Goal: Task Accomplishment & Management: Use online tool/utility

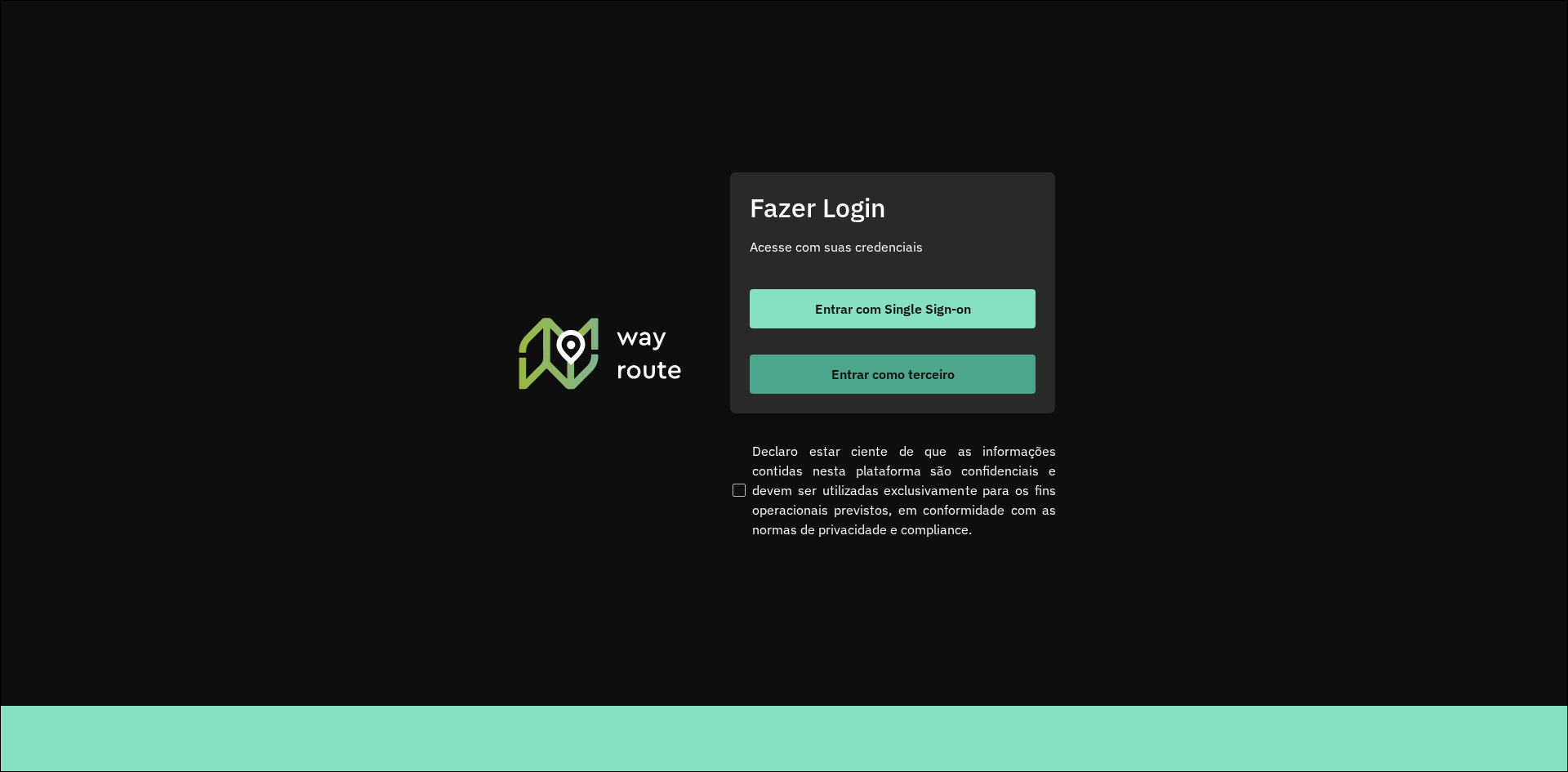
click at [902, 374] on span "Entrar como terceiro" at bounding box center [892, 373] width 123 height 13
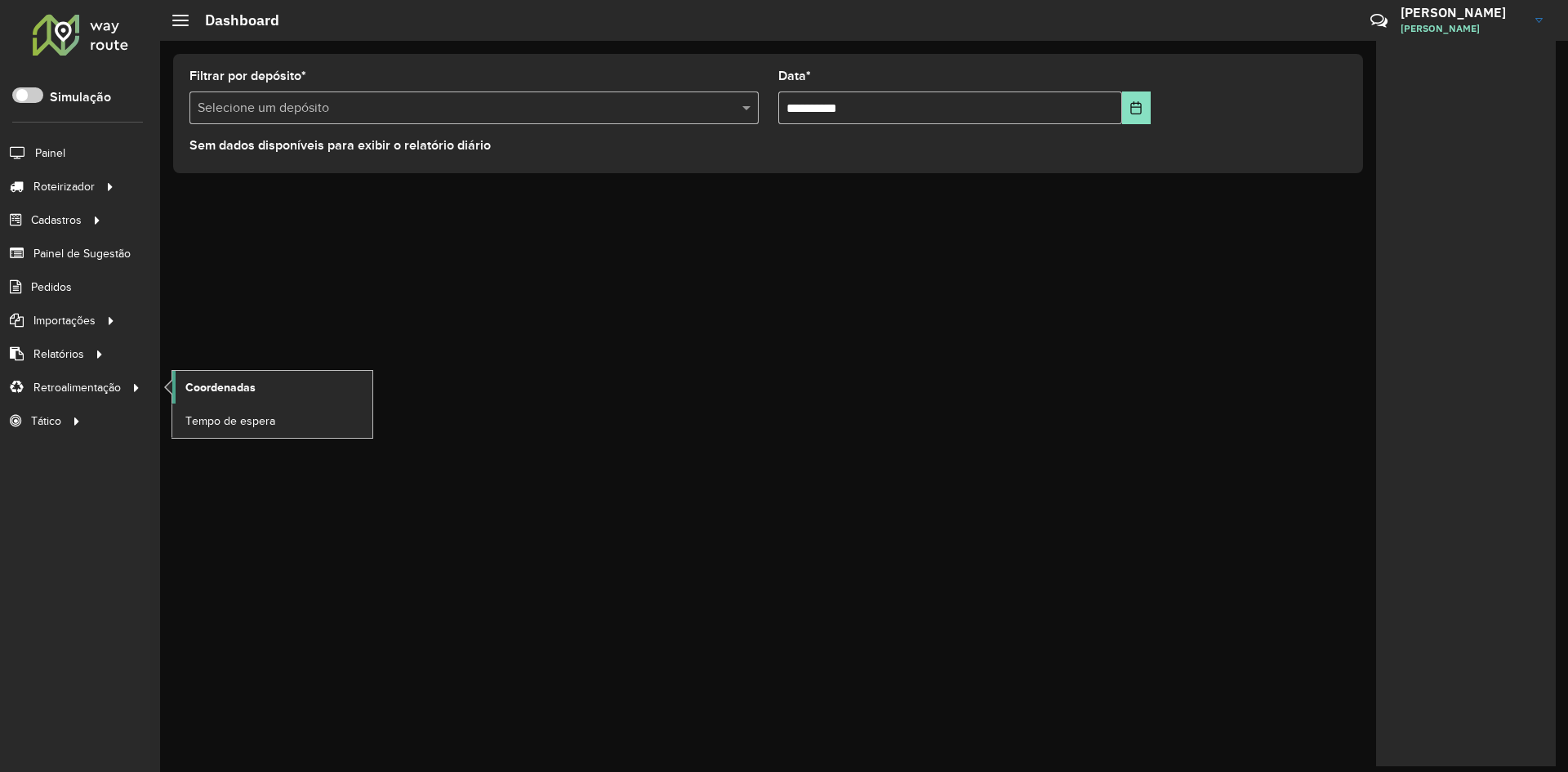
click at [250, 383] on span "Coordenadas" at bounding box center [221, 388] width 70 height 17
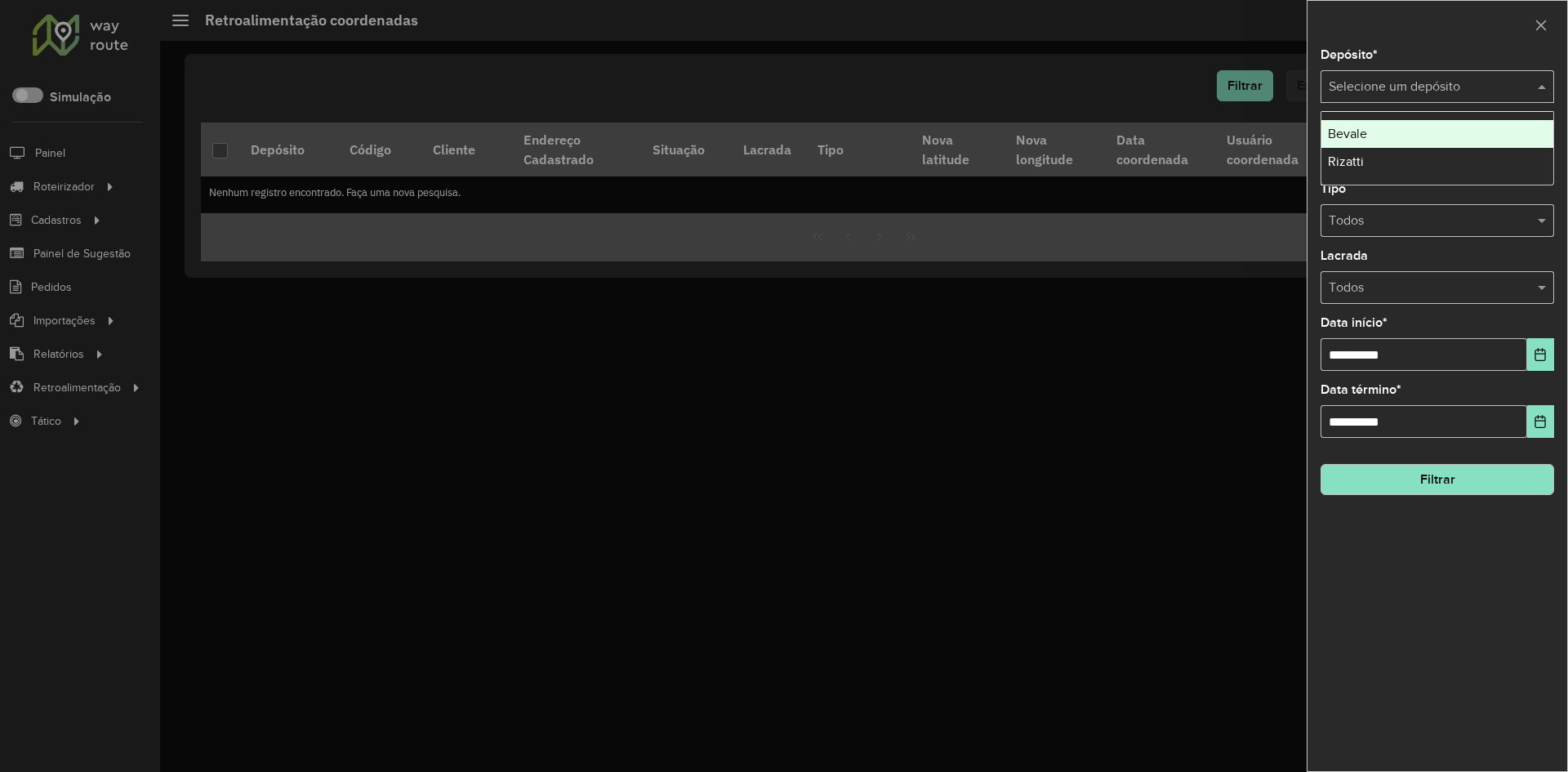
click at [1455, 84] on input "text" at bounding box center [1420, 87] width 185 height 20
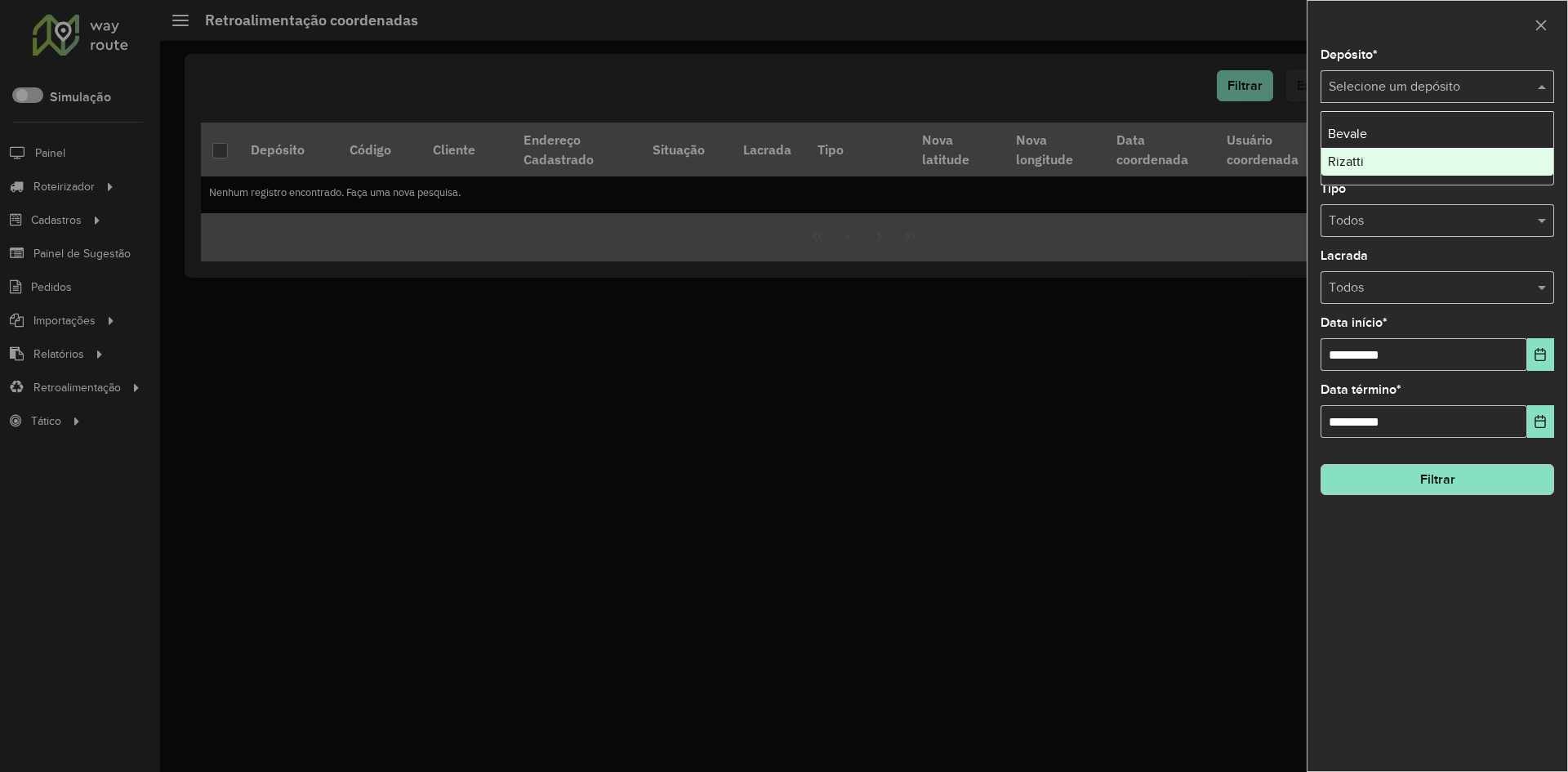
click at [1373, 166] on div "Rizatti" at bounding box center [1437, 162] width 232 height 28
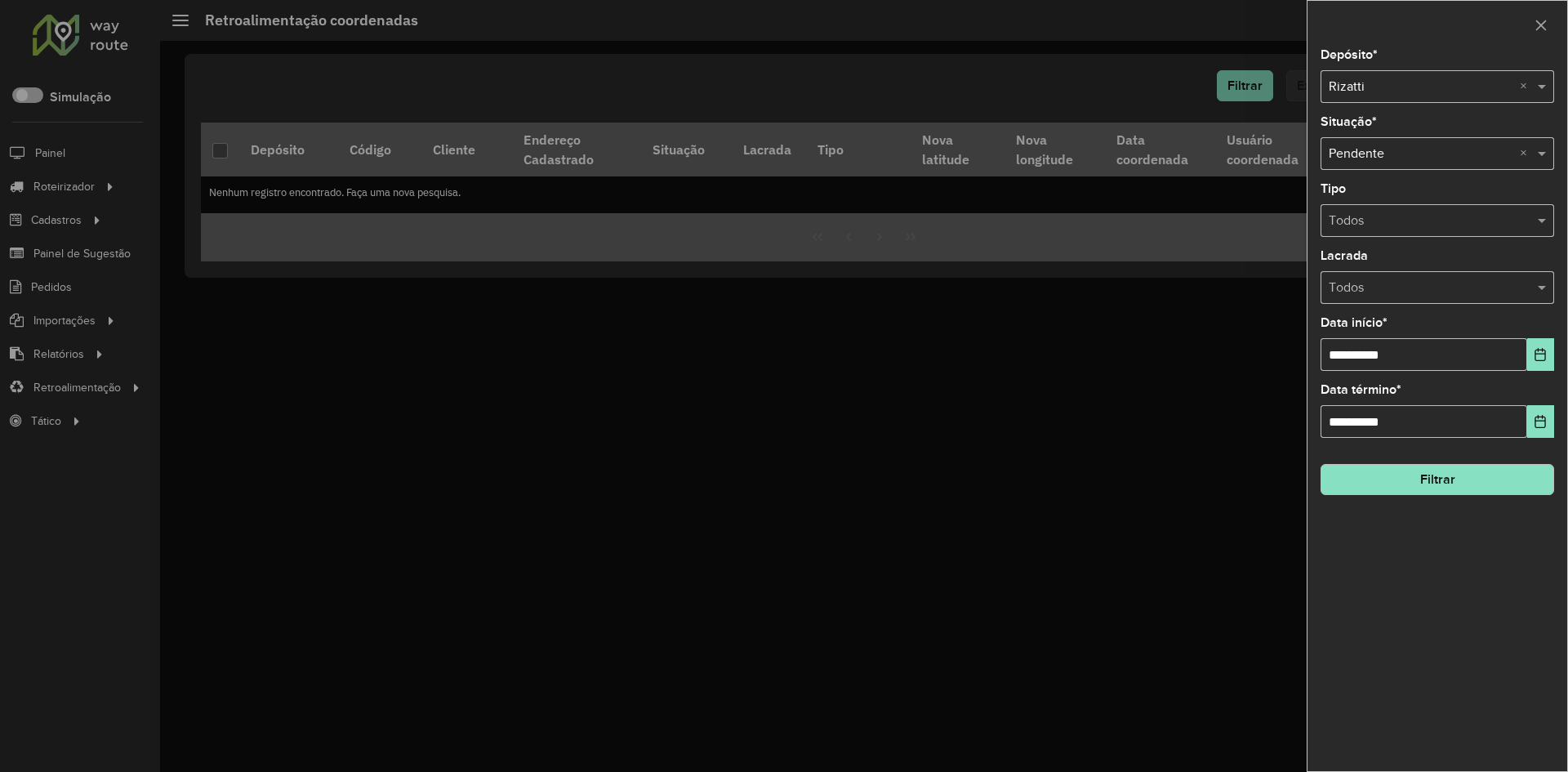
click at [1415, 474] on button "Filtrar" at bounding box center [1437, 479] width 234 height 31
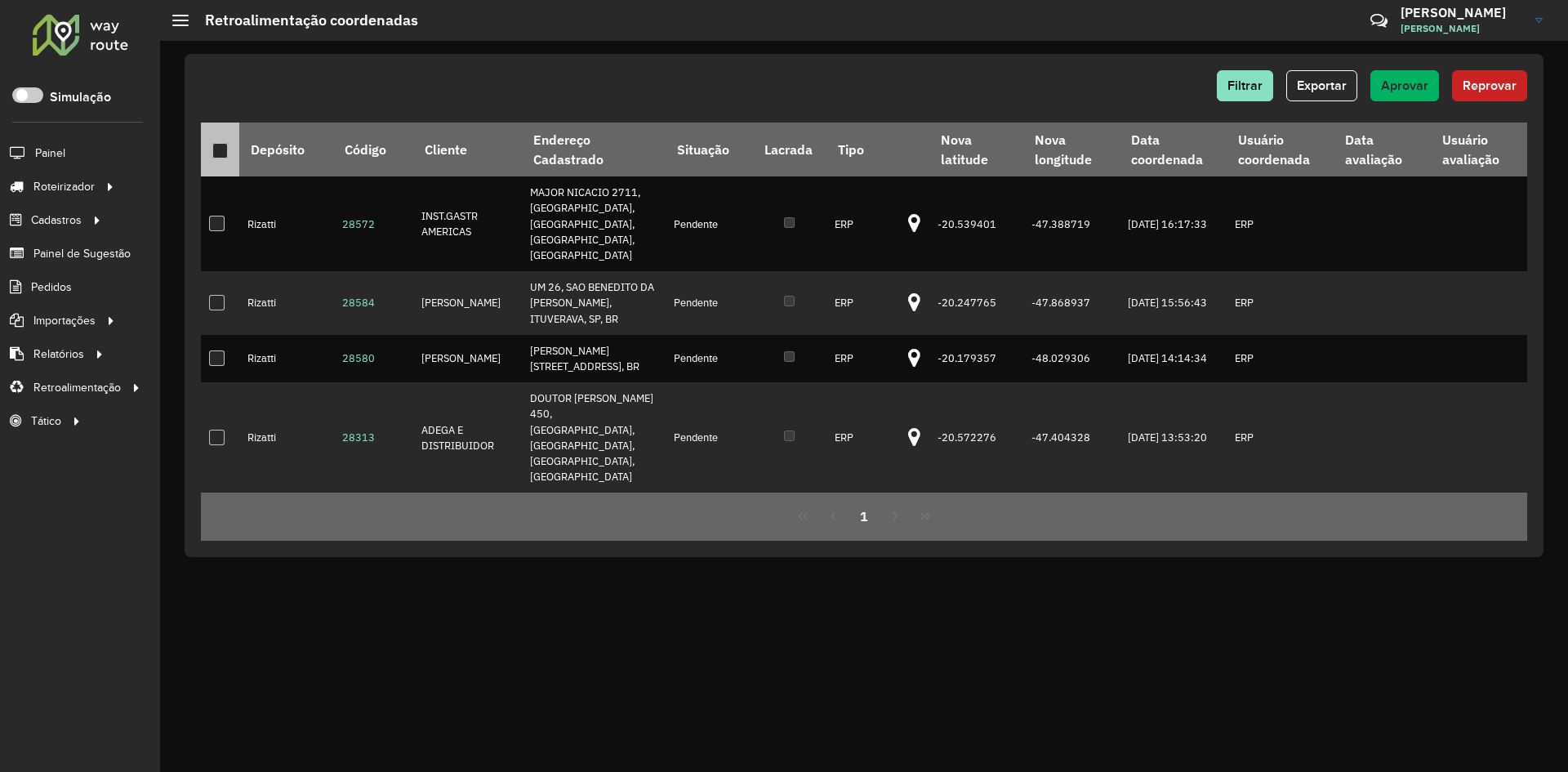
click at [223, 151] on div at bounding box center [220, 150] width 15 height 15
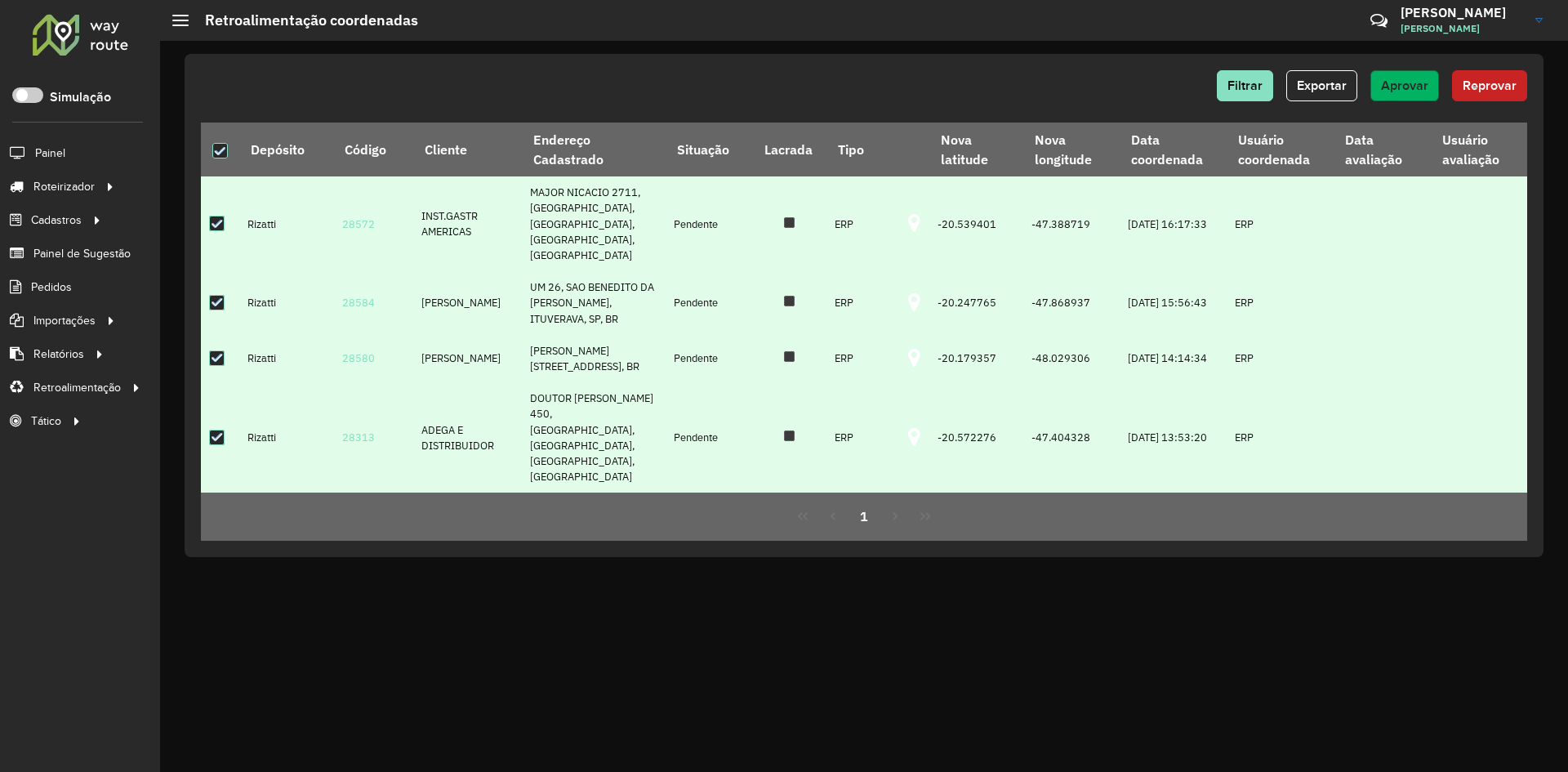
click at [1407, 85] on span "Aprovar" at bounding box center [1404, 85] width 47 height 14
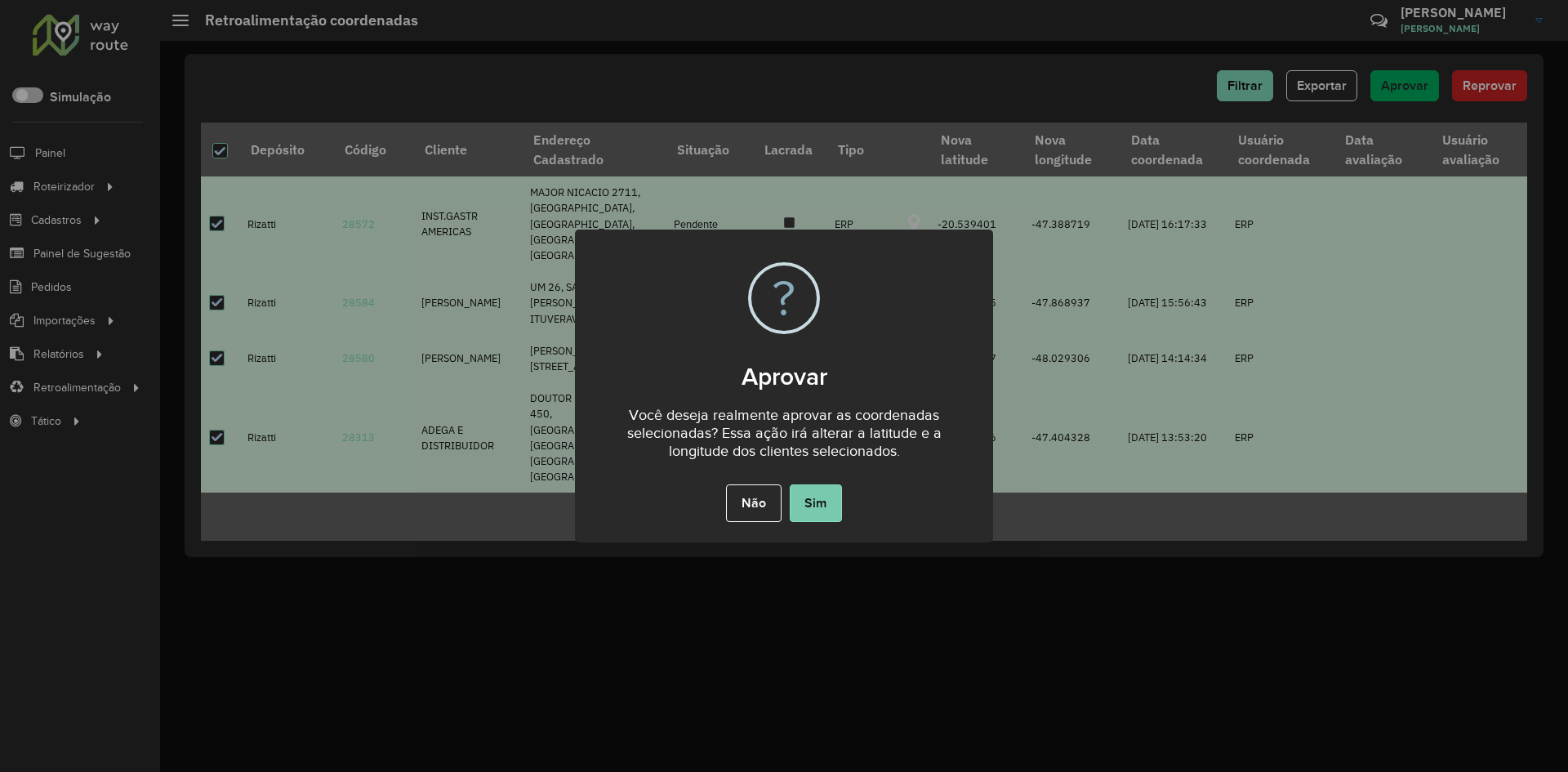
click at [816, 517] on button "Sim" at bounding box center [815, 503] width 52 height 38
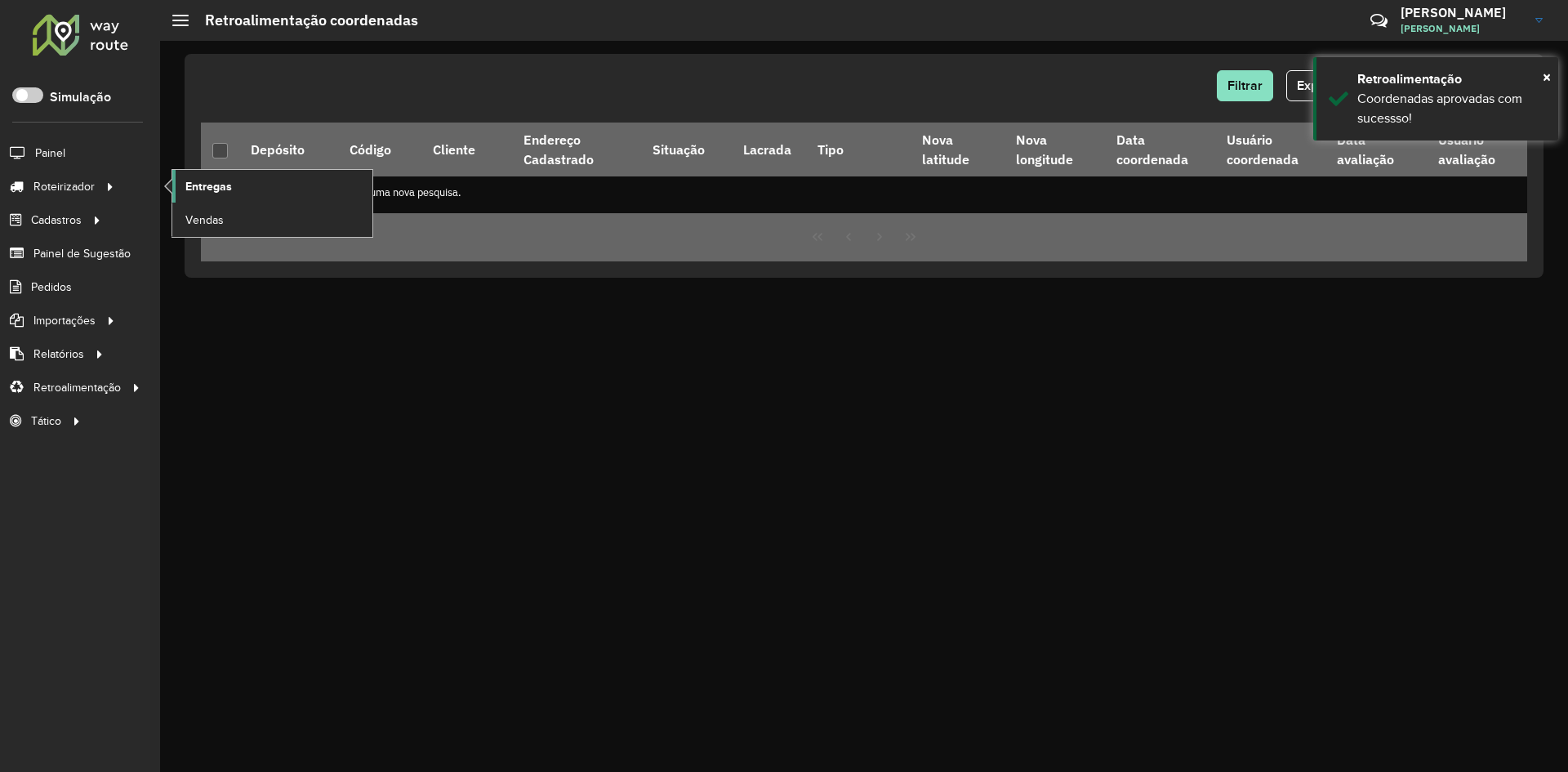
click at [225, 185] on span "Entregas" at bounding box center [209, 187] width 46 height 17
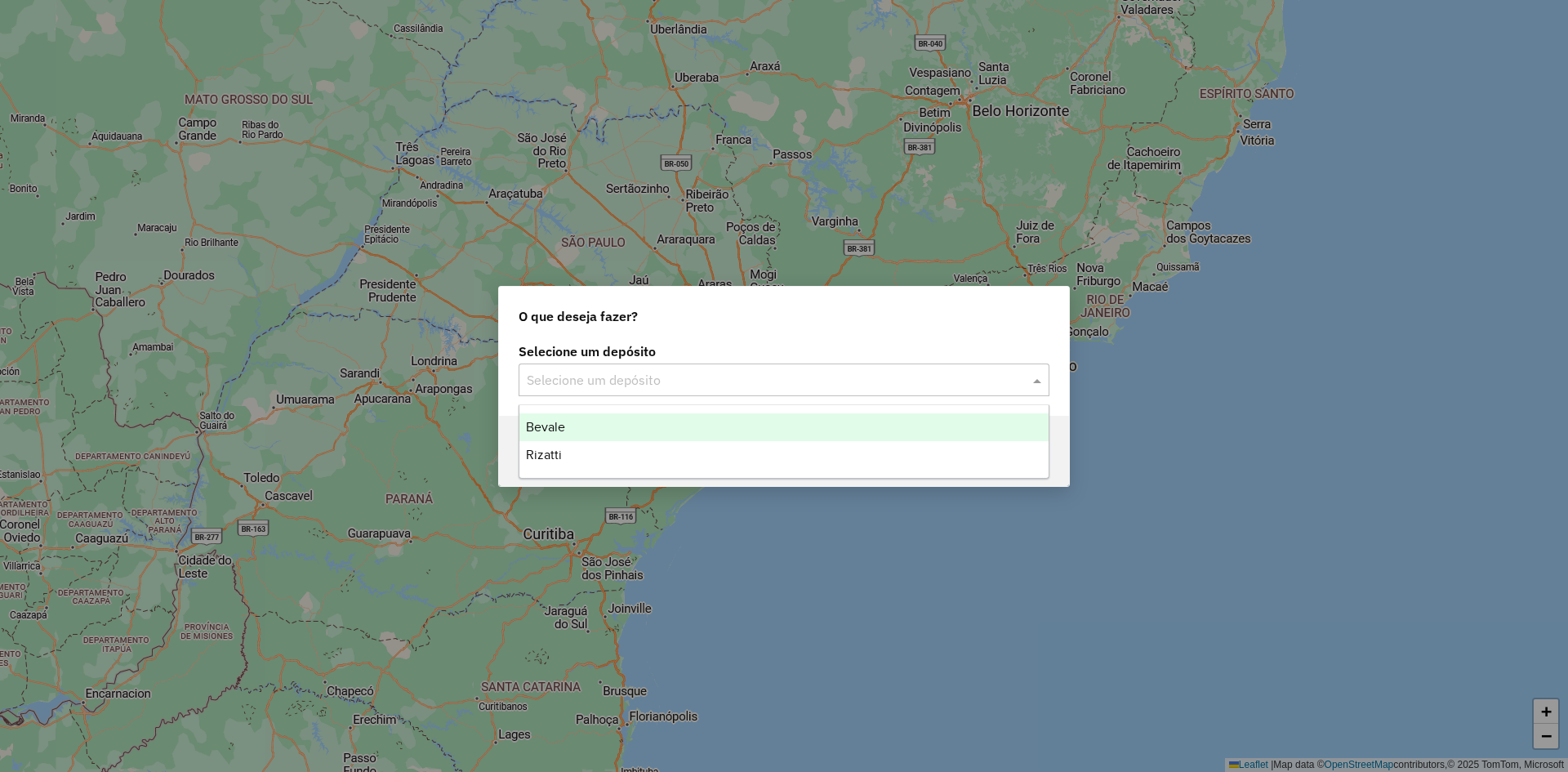
click at [696, 380] on input "text" at bounding box center [768, 380] width 481 height 20
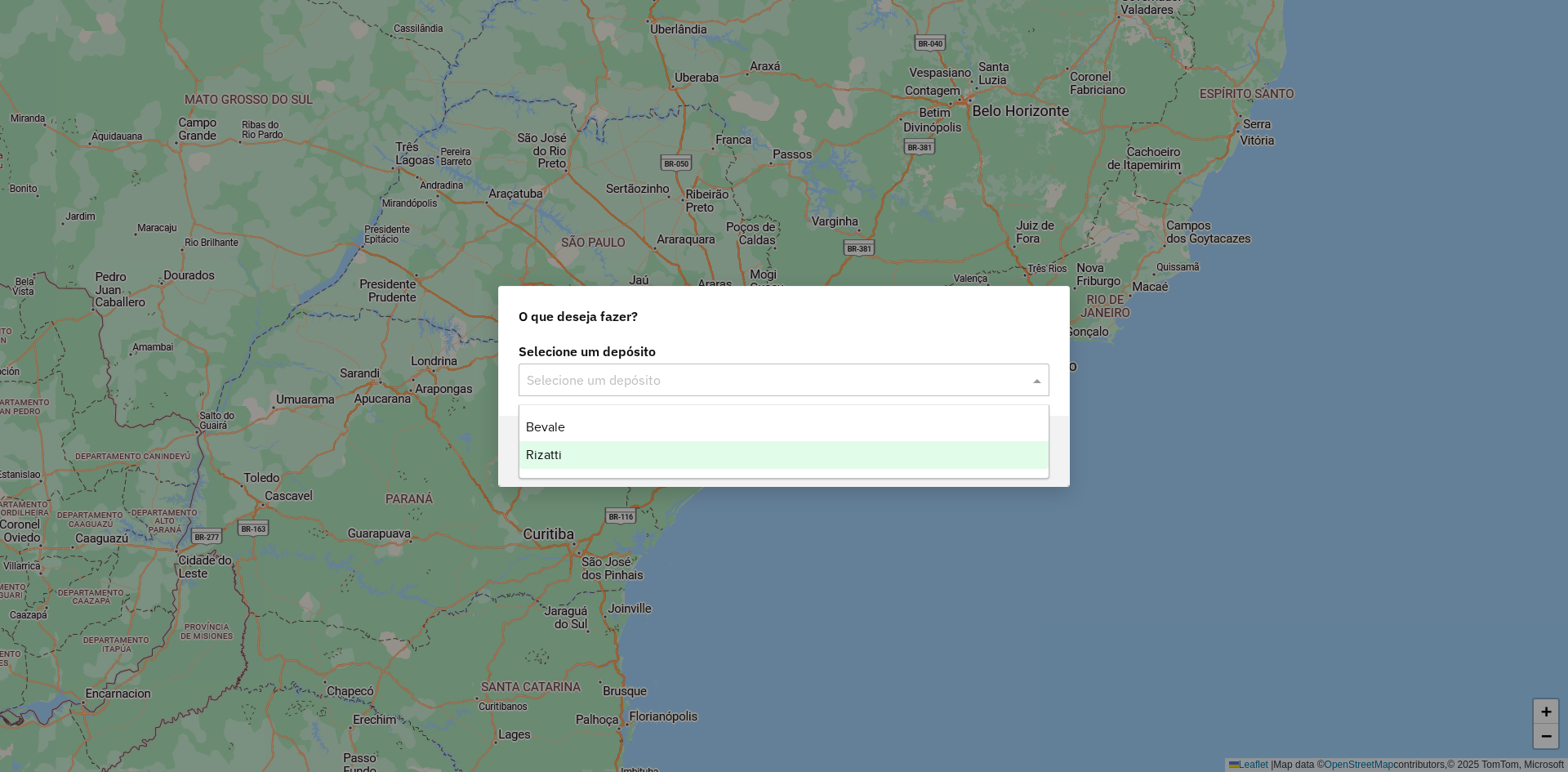
click at [548, 459] on span "Rizatti" at bounding box center [544, 454] width 36 height 14
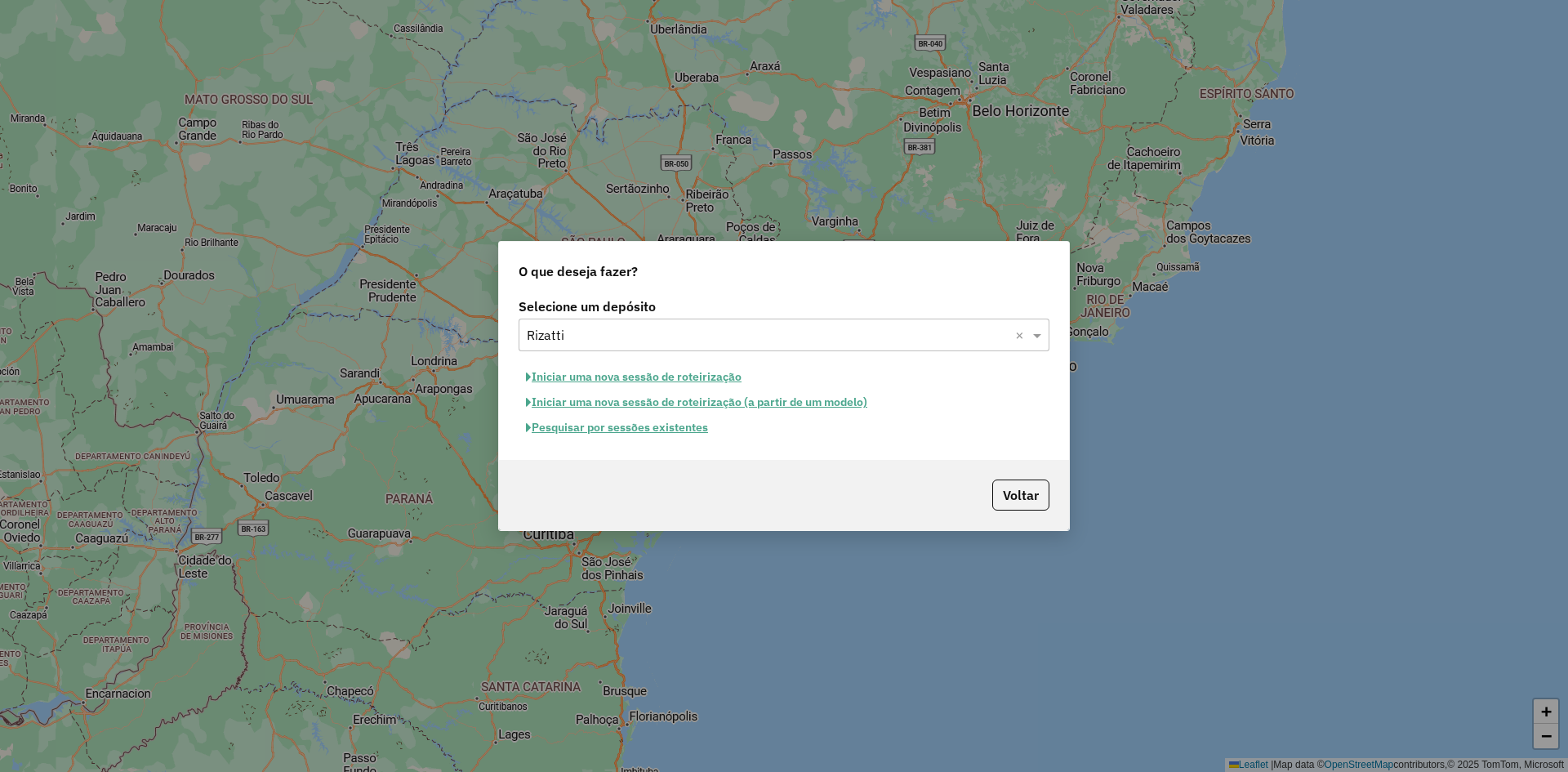
click at [619, 432] on button "Pesquisar por sessões existentes" at bounding box center [616, 427] width 197 height 25
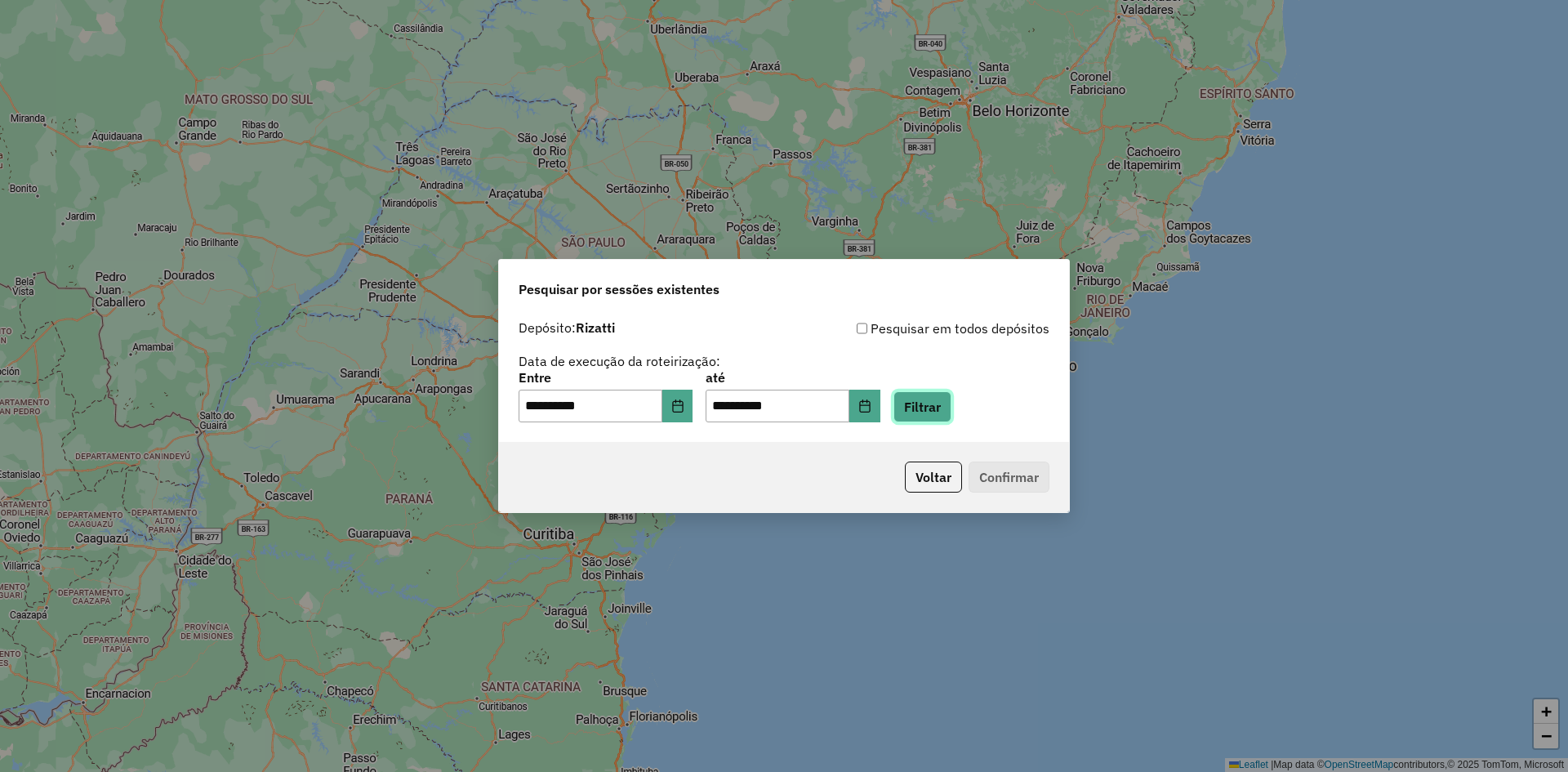
click at [952, 414] on button "Filtrar" at bounding box center [922, 407] width 58 height 31
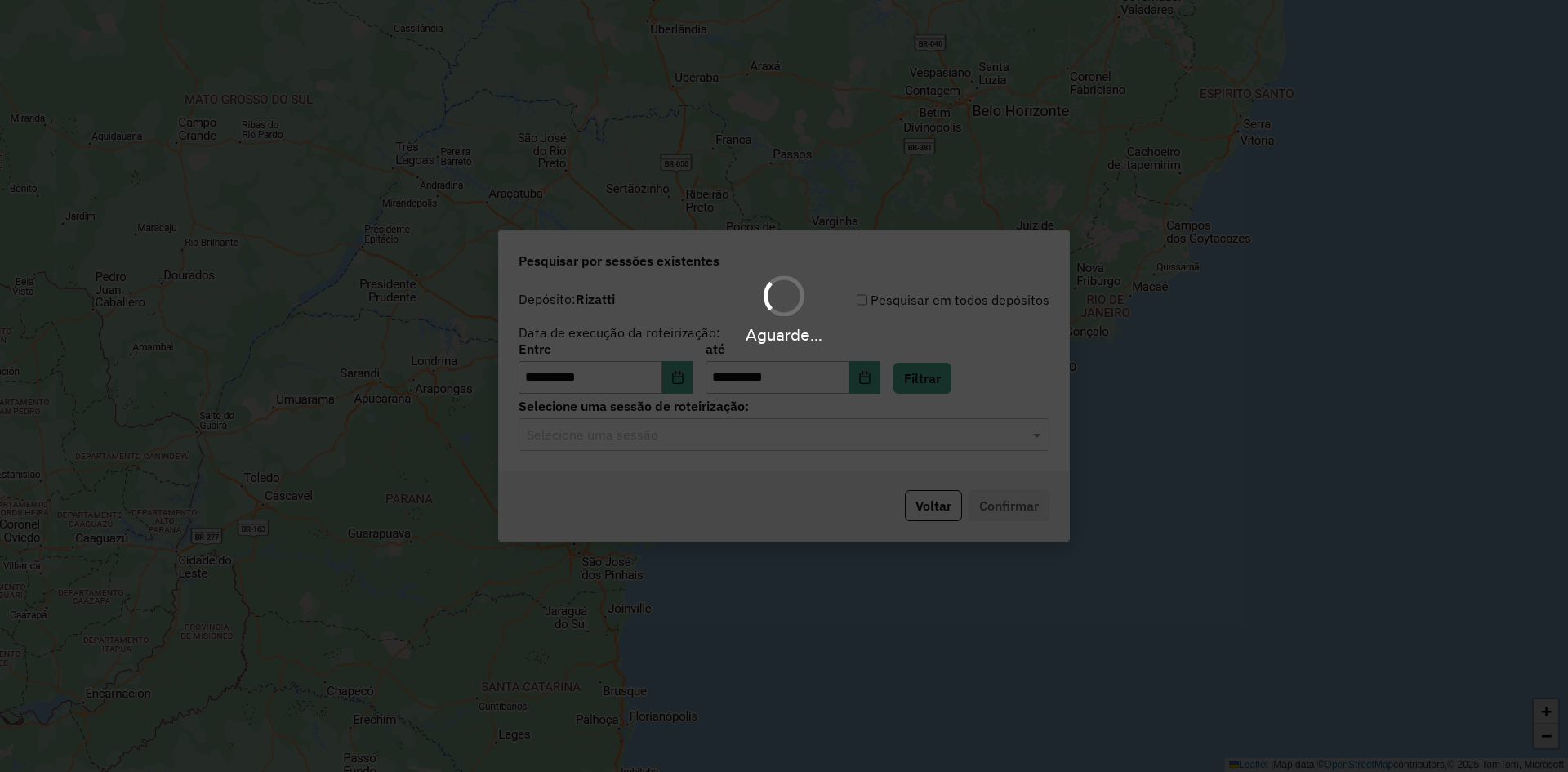
click at [705, 428] on input "text" at bounding box center [768, 435] width 481 height 20
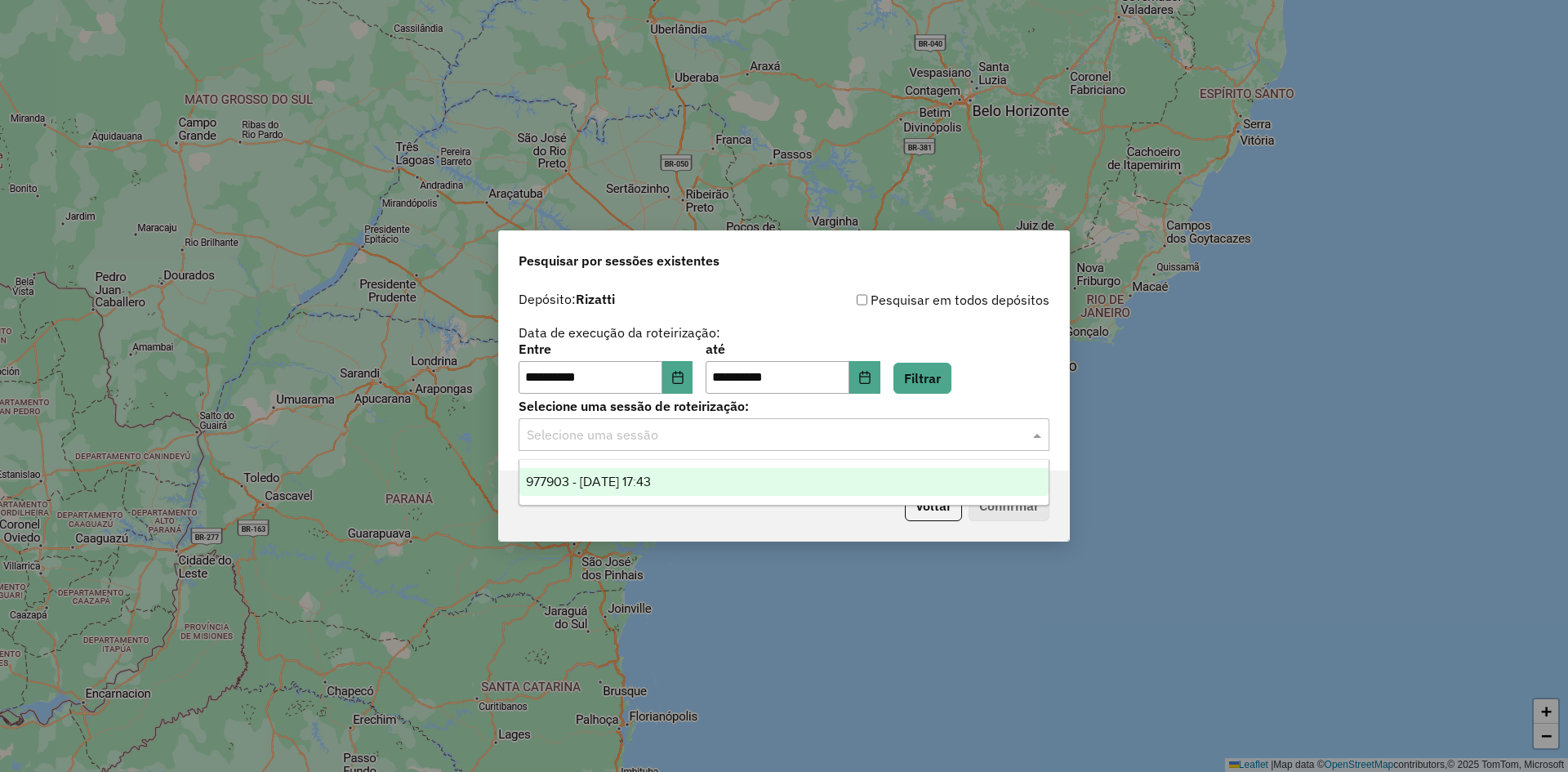
click at [666, 492] on div "977903 - 12/08/2025 17:43" at bounding box center [783, 481] width 529 height 28
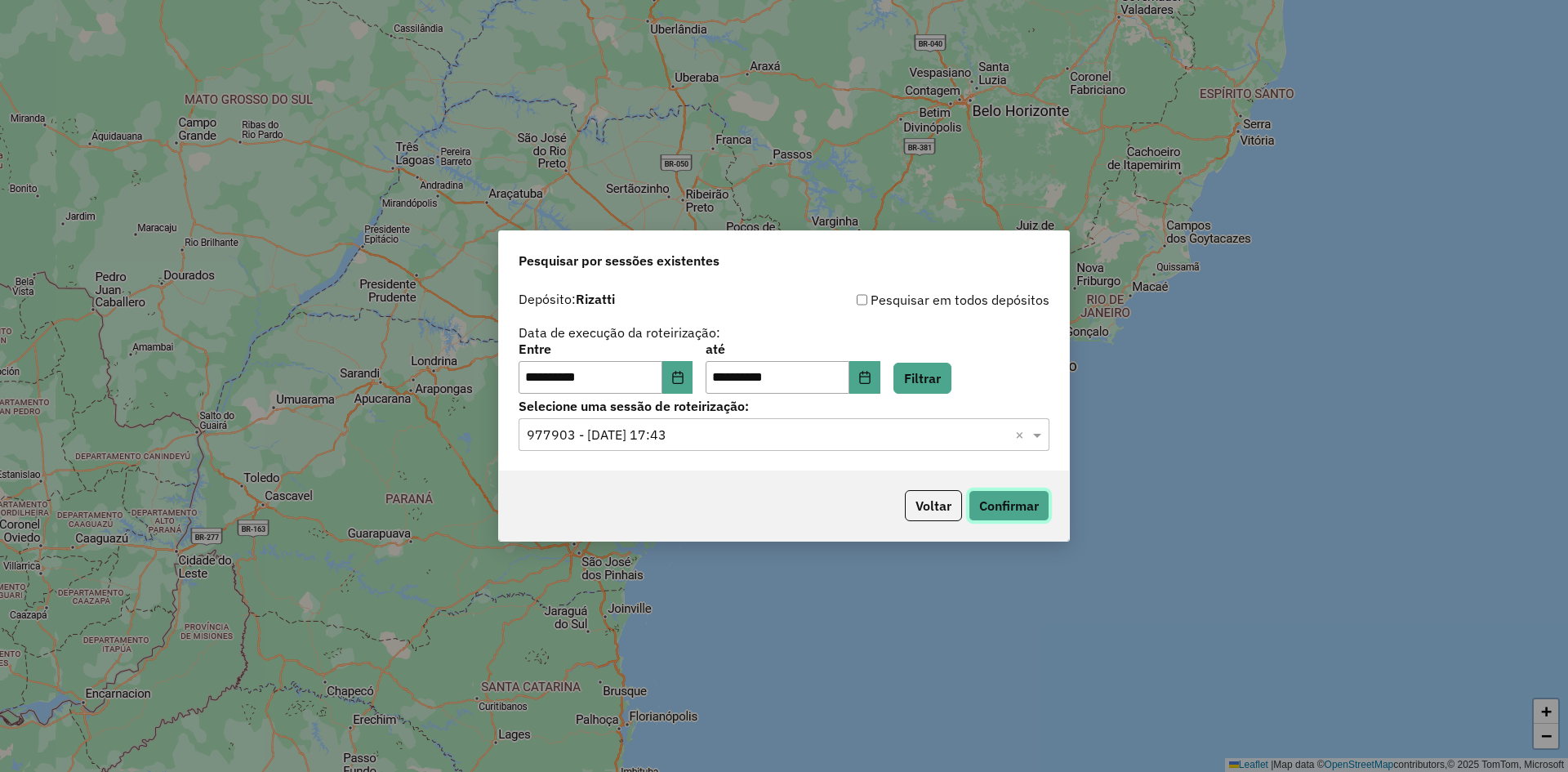
click at [1003, 516] on button "Confirmar" at bounding box center [1008, 505] width 81 height 31
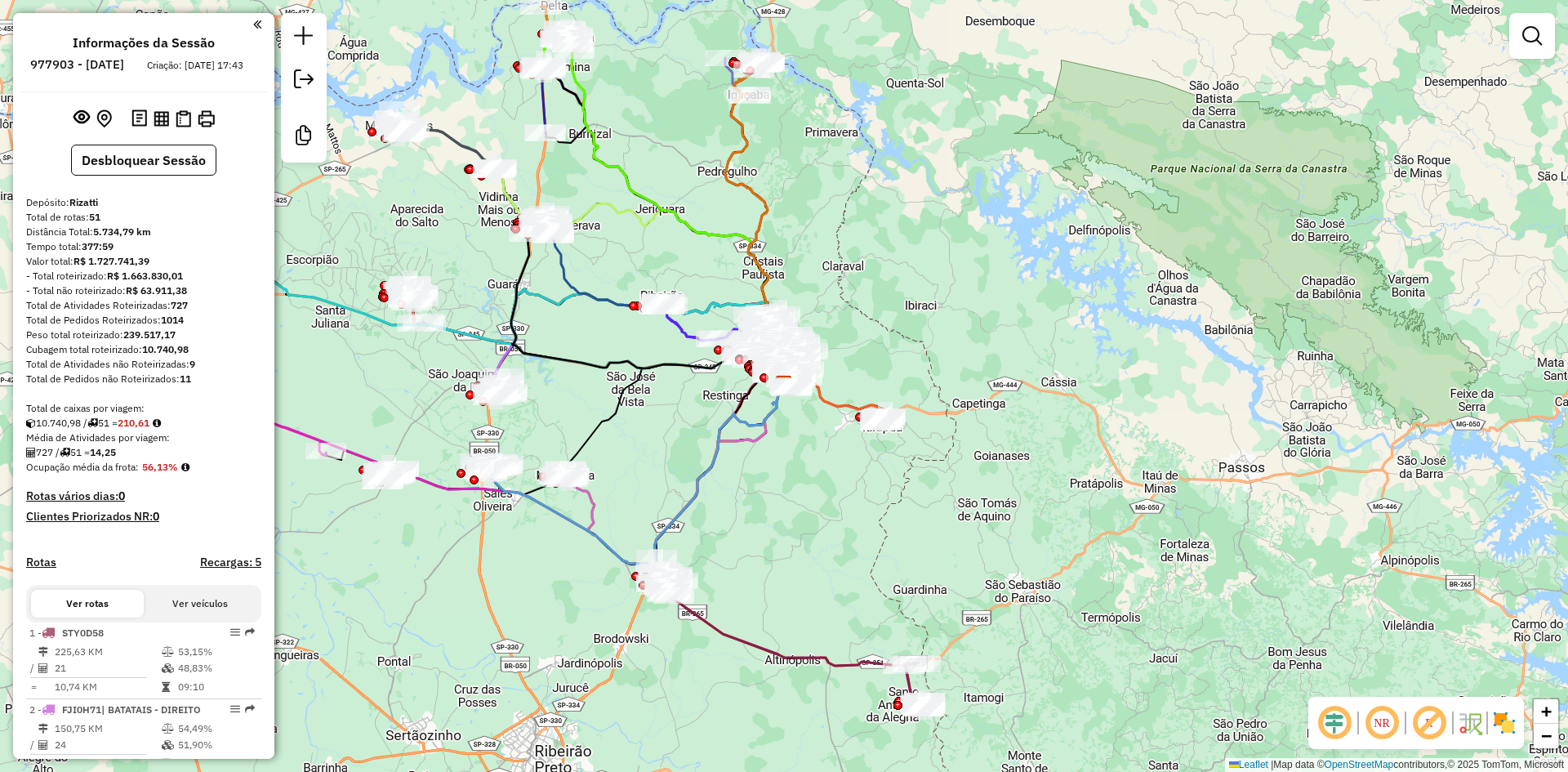
click at [1330, 724] on em at bounding box center [1334, 723] width 40 height 40
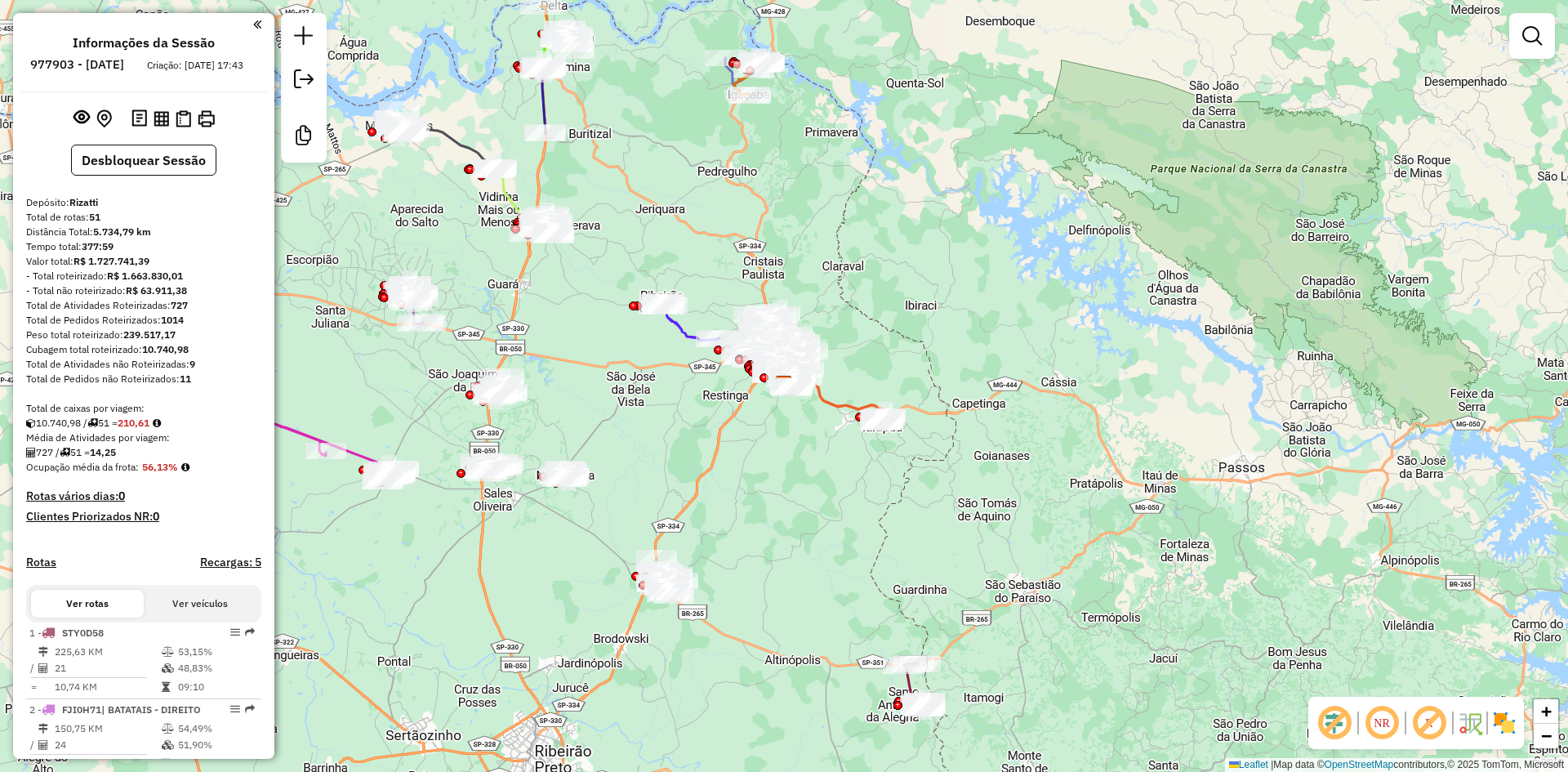
click at [1511, 724] on img at bounding box center [1504, 722] width 26 height 26
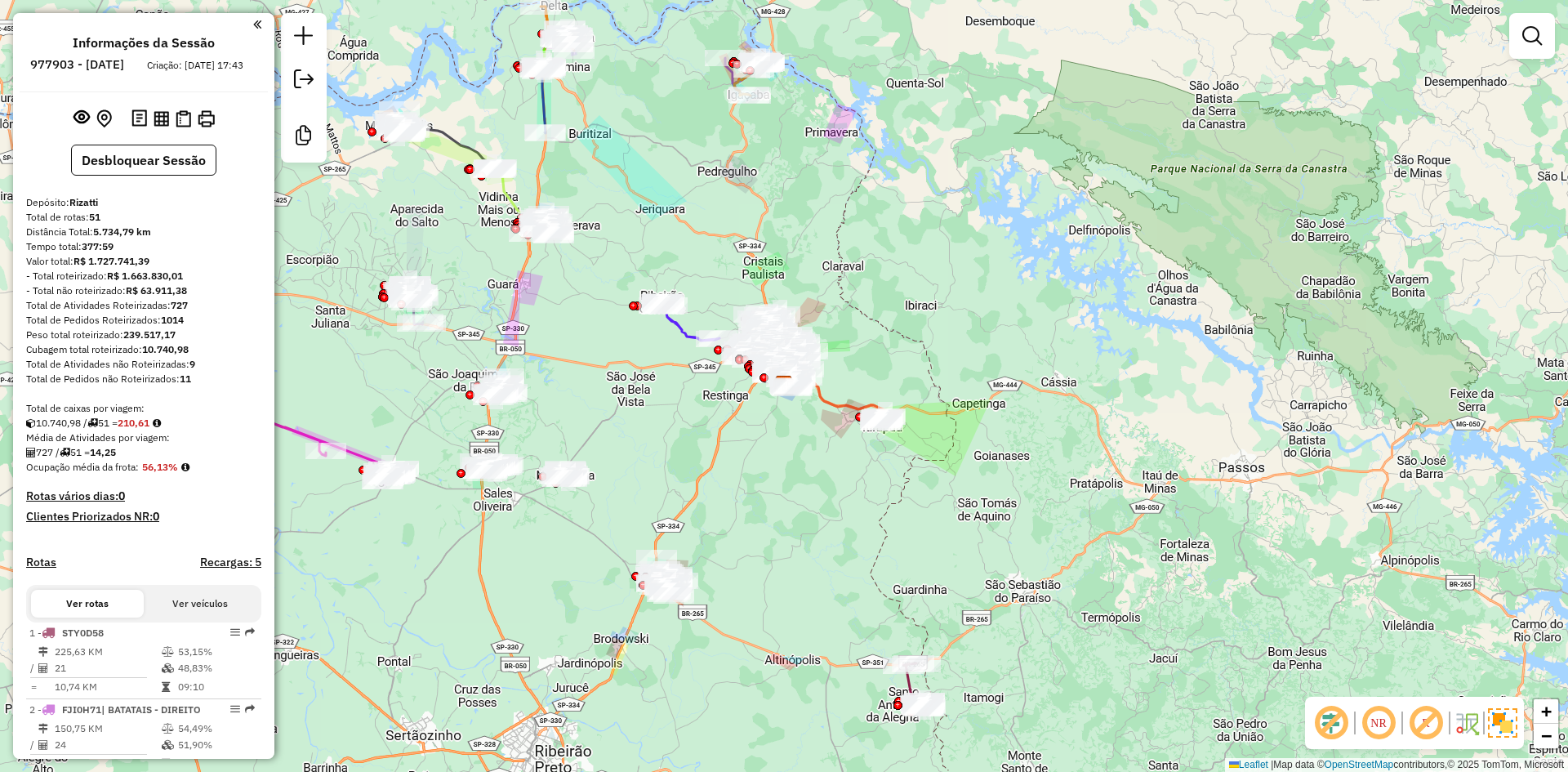
click at [1327, 715] on em at bounding box center [1331, 723] width 40 height 40
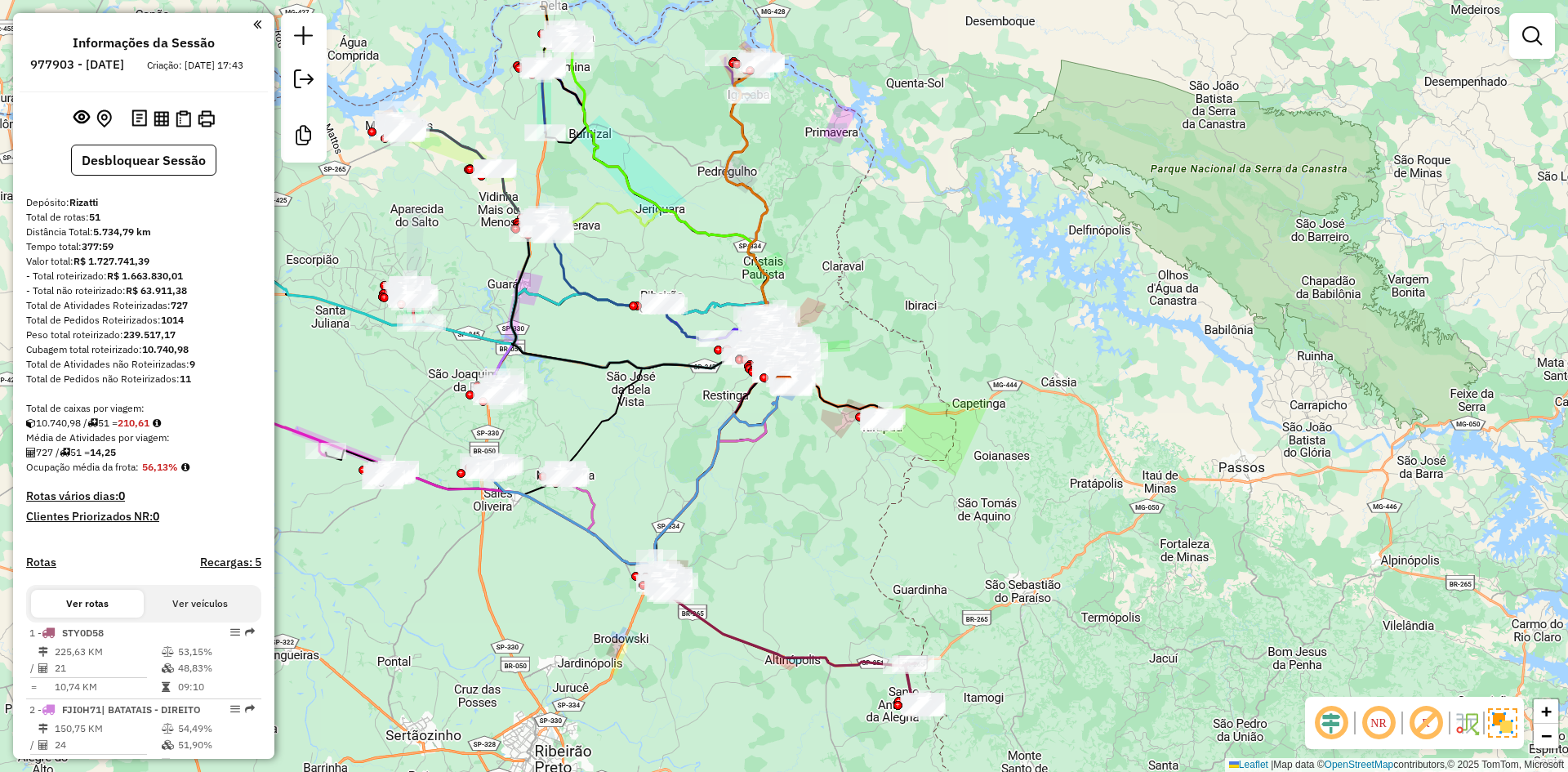
click at [1327, 715] on em at bounding box center [1331, 723] width 40 height 40
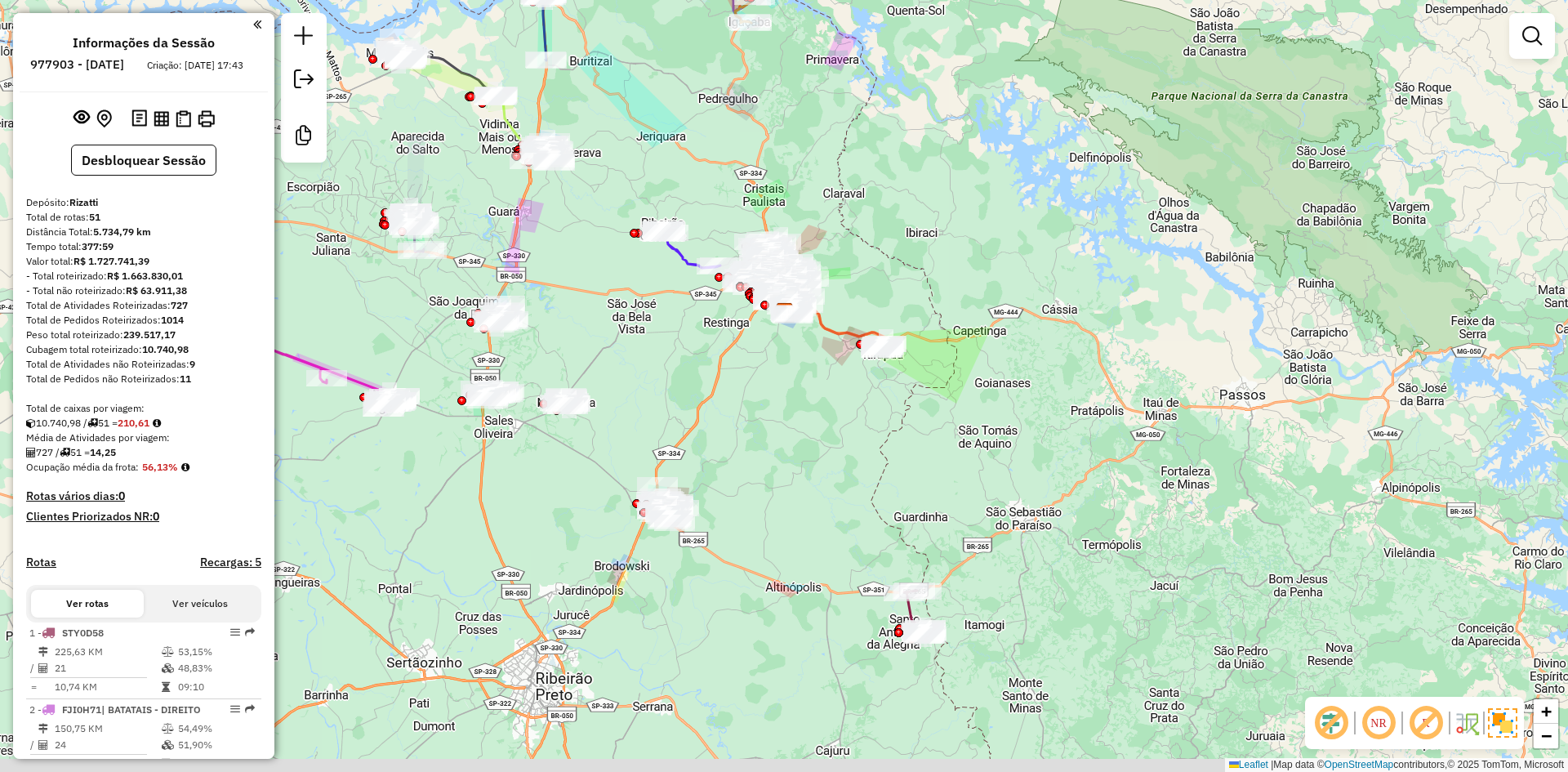
drag, startPoint x: 795, startPoint y: 613, endPoint x: 795, endPoint y: 437, distance: 176.0
click at [795, 437] on div "Janela de atendimento Grade de atendimento Capacidade Transportadoras Veículos …" at bounding box center [784, 386] width 1568 height 772
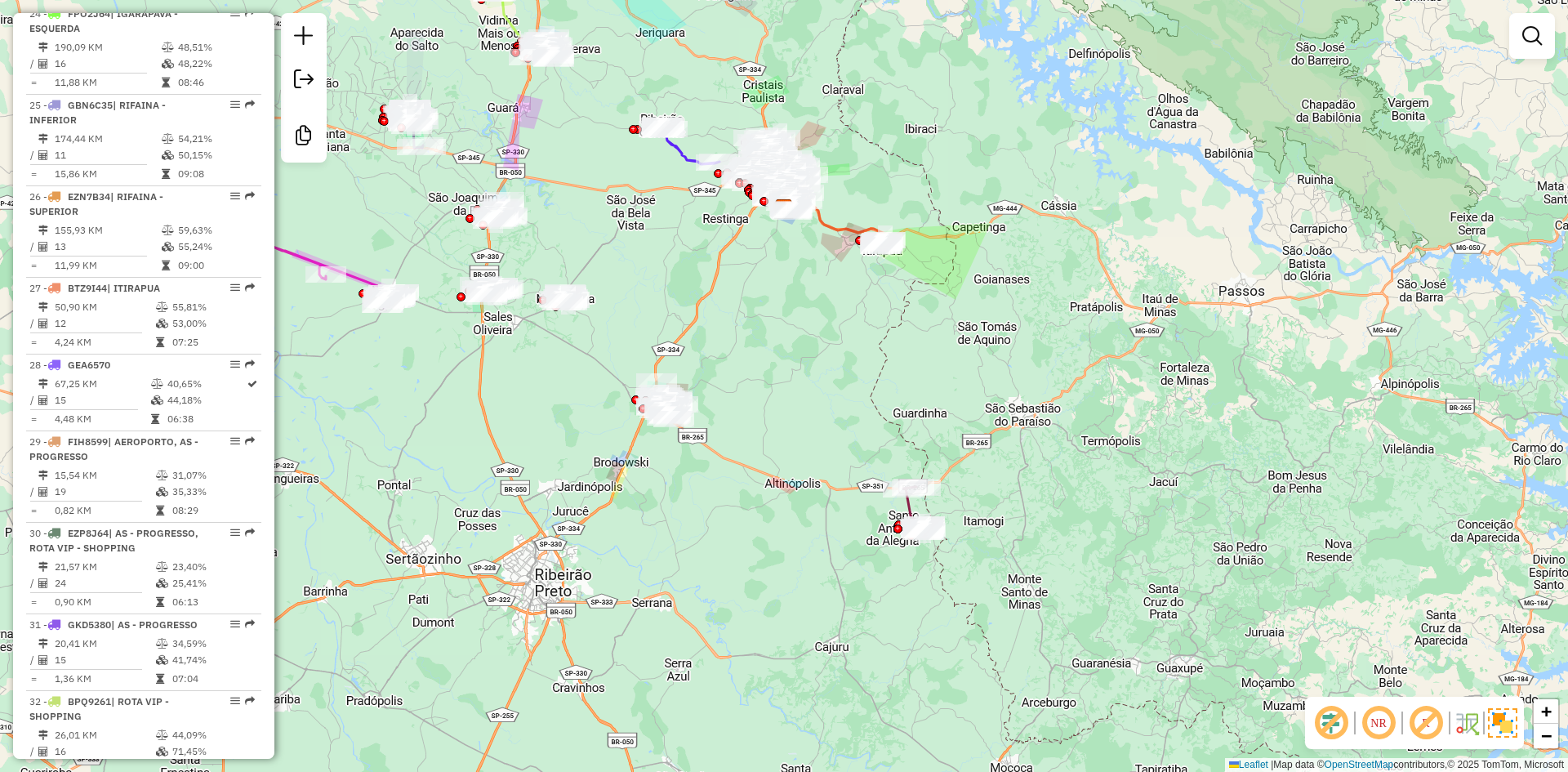
scroll to position [2722, 0]
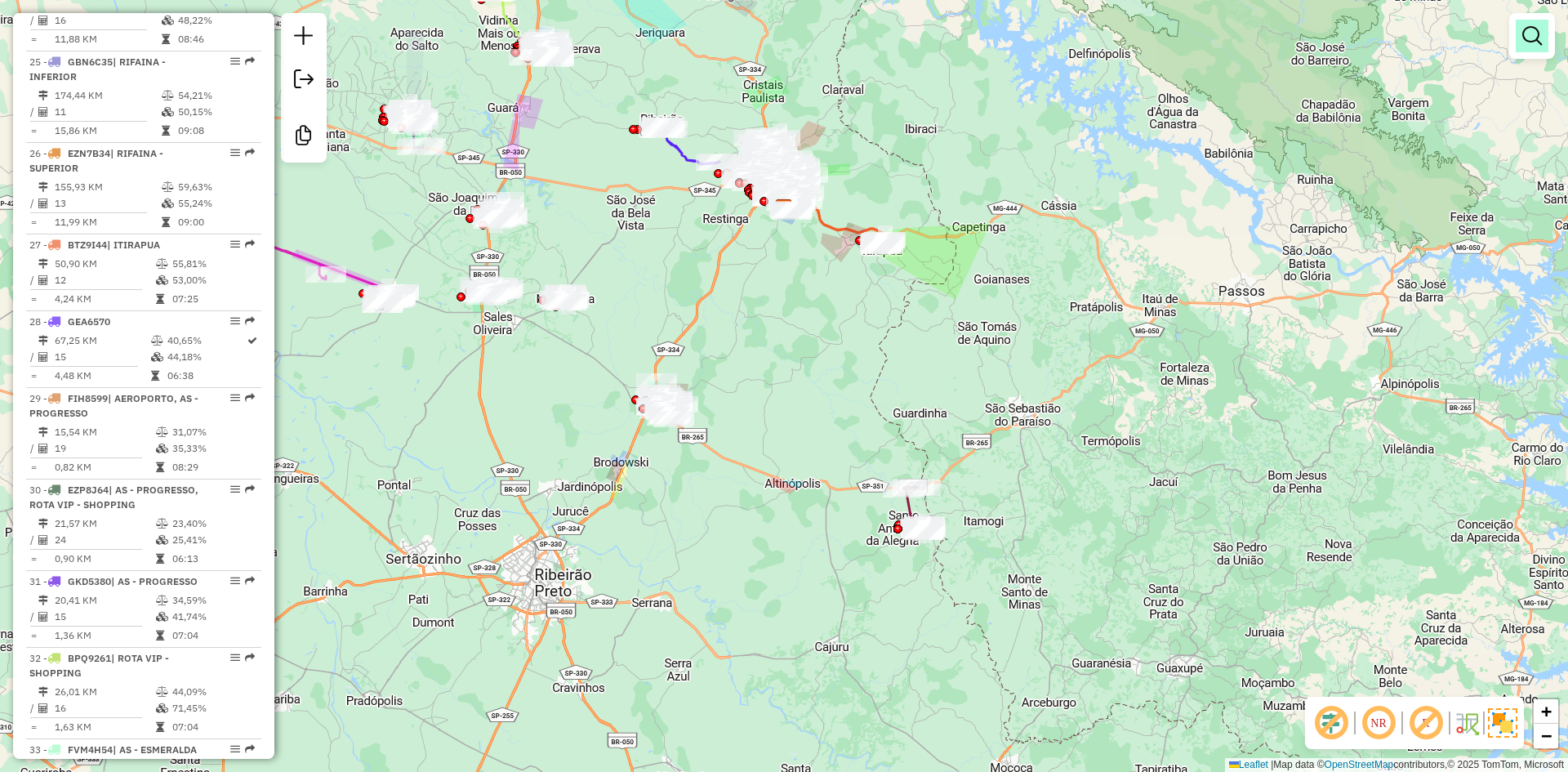
click at [1546, 46] on link at bounding box center [1532, 36] width 33 height 33
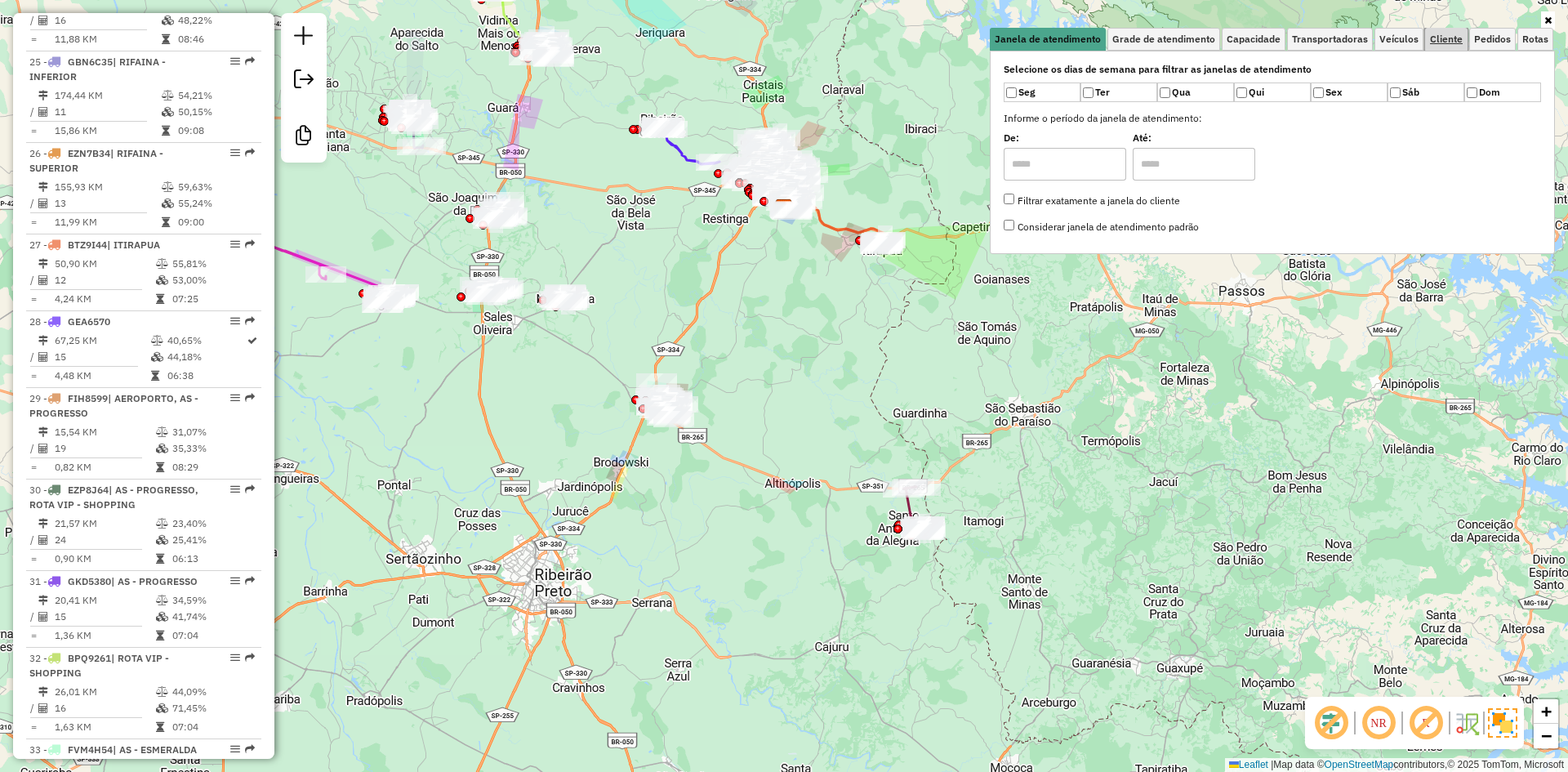
click at [1441, 40] on span "Cliente" at bounding box center [1446, 39] width 33 height 9
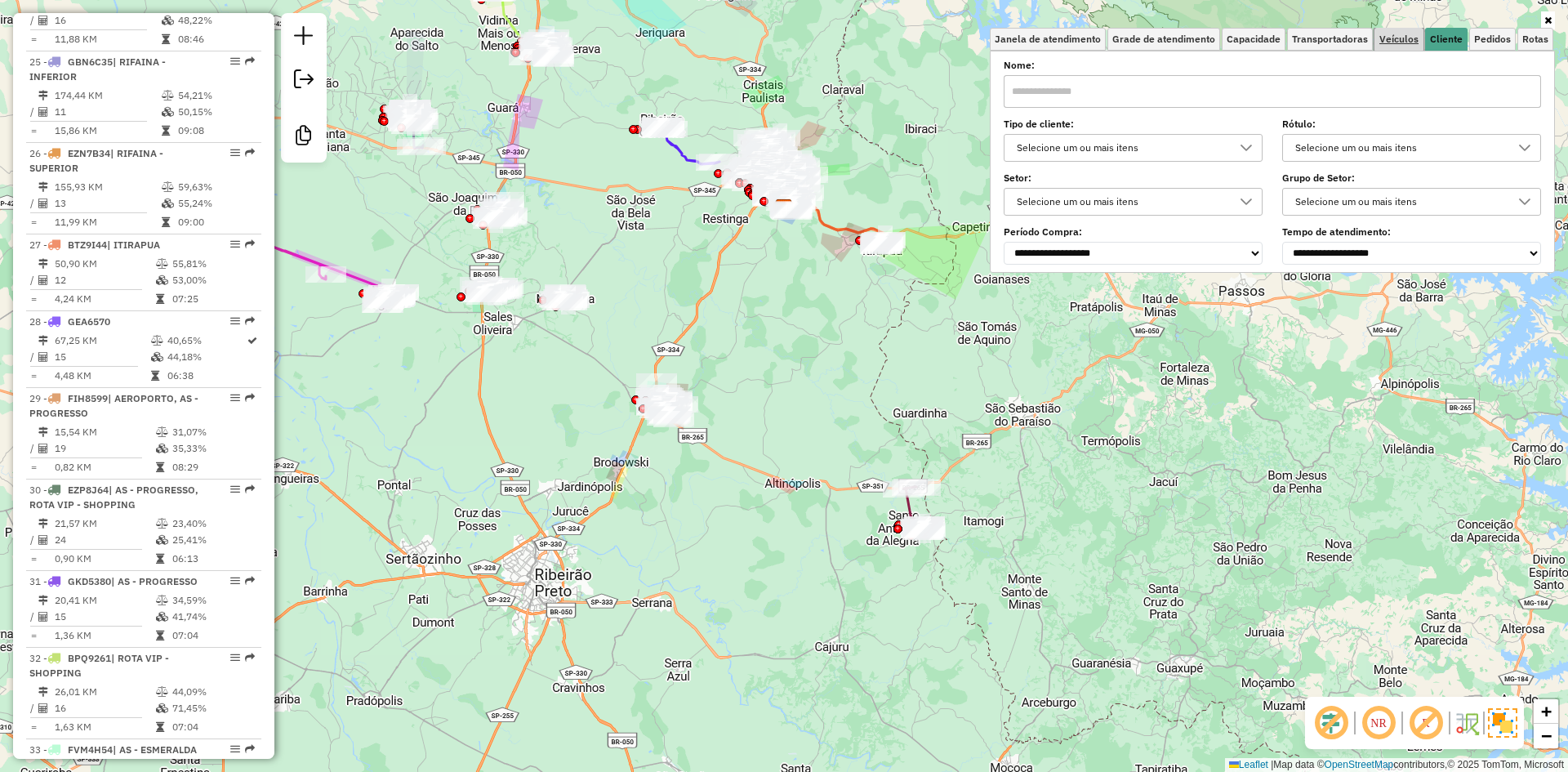
click at [1418, 43] on span "Veículos" at bounding box center [1399, 39] width 40 height 9
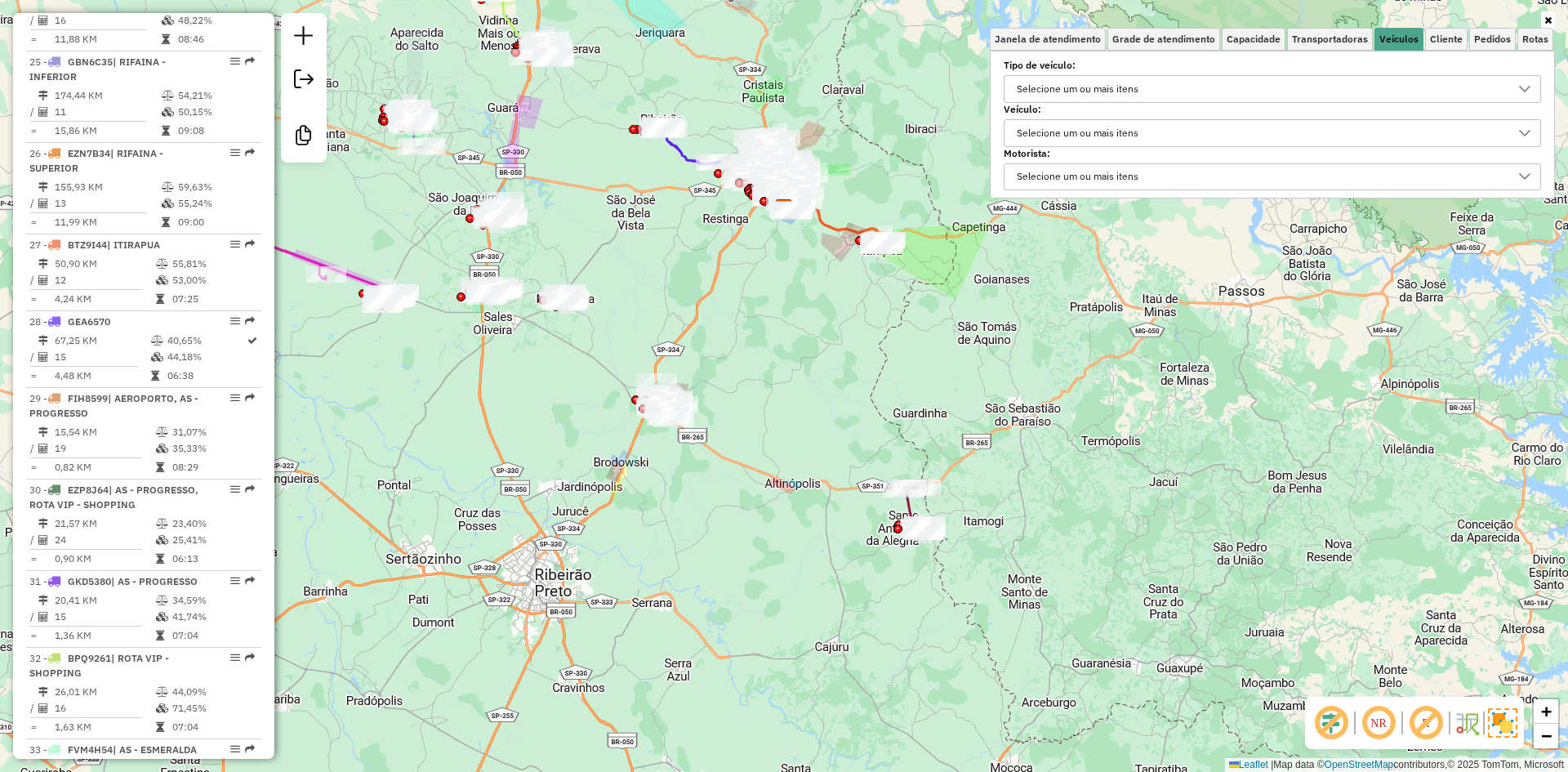
click at [1113, 141] on div "Selecione um ou mais itens" at bounding box center [1077, 133] width 133 height 26
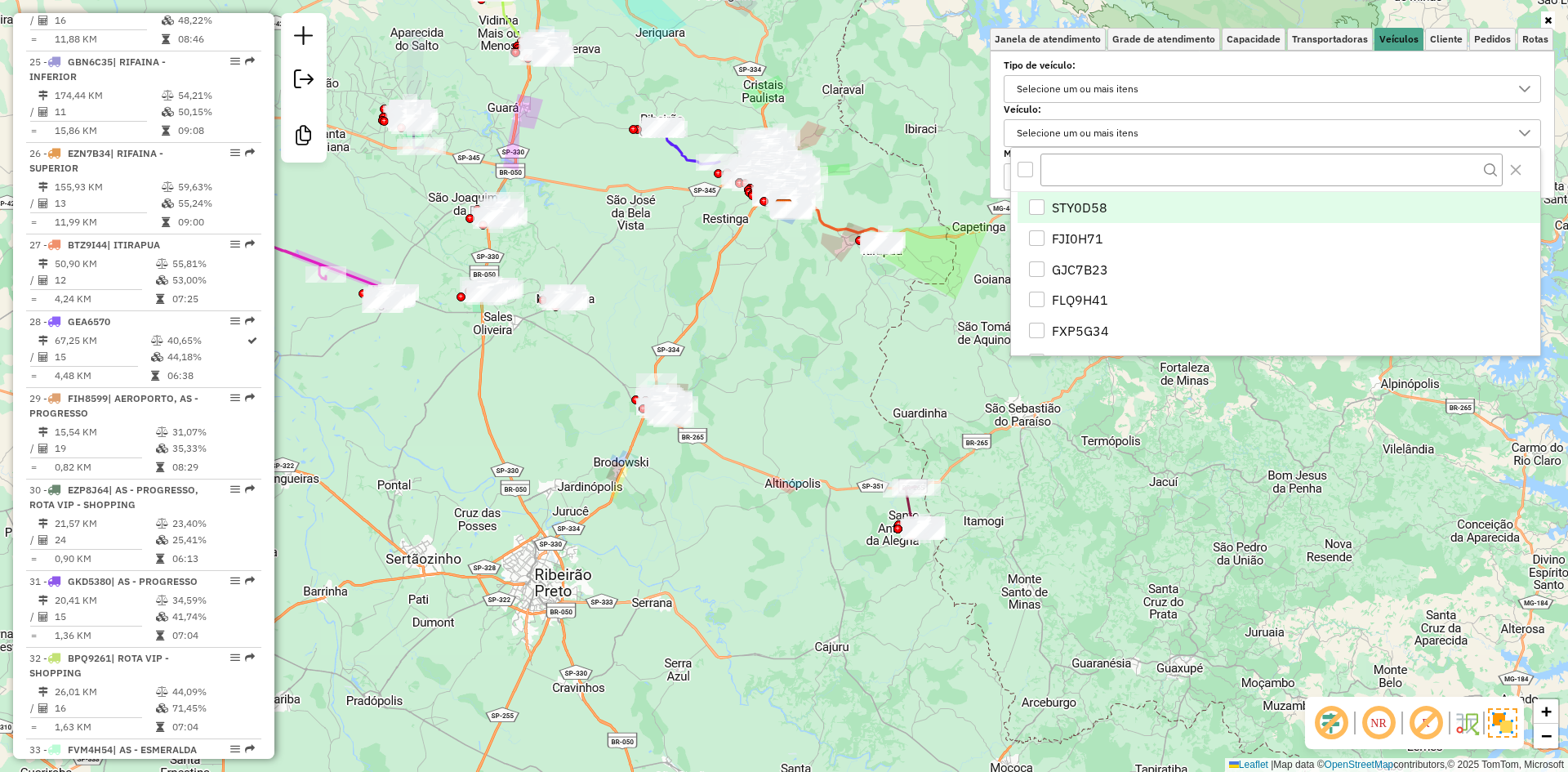
scroll to position [9, 57]
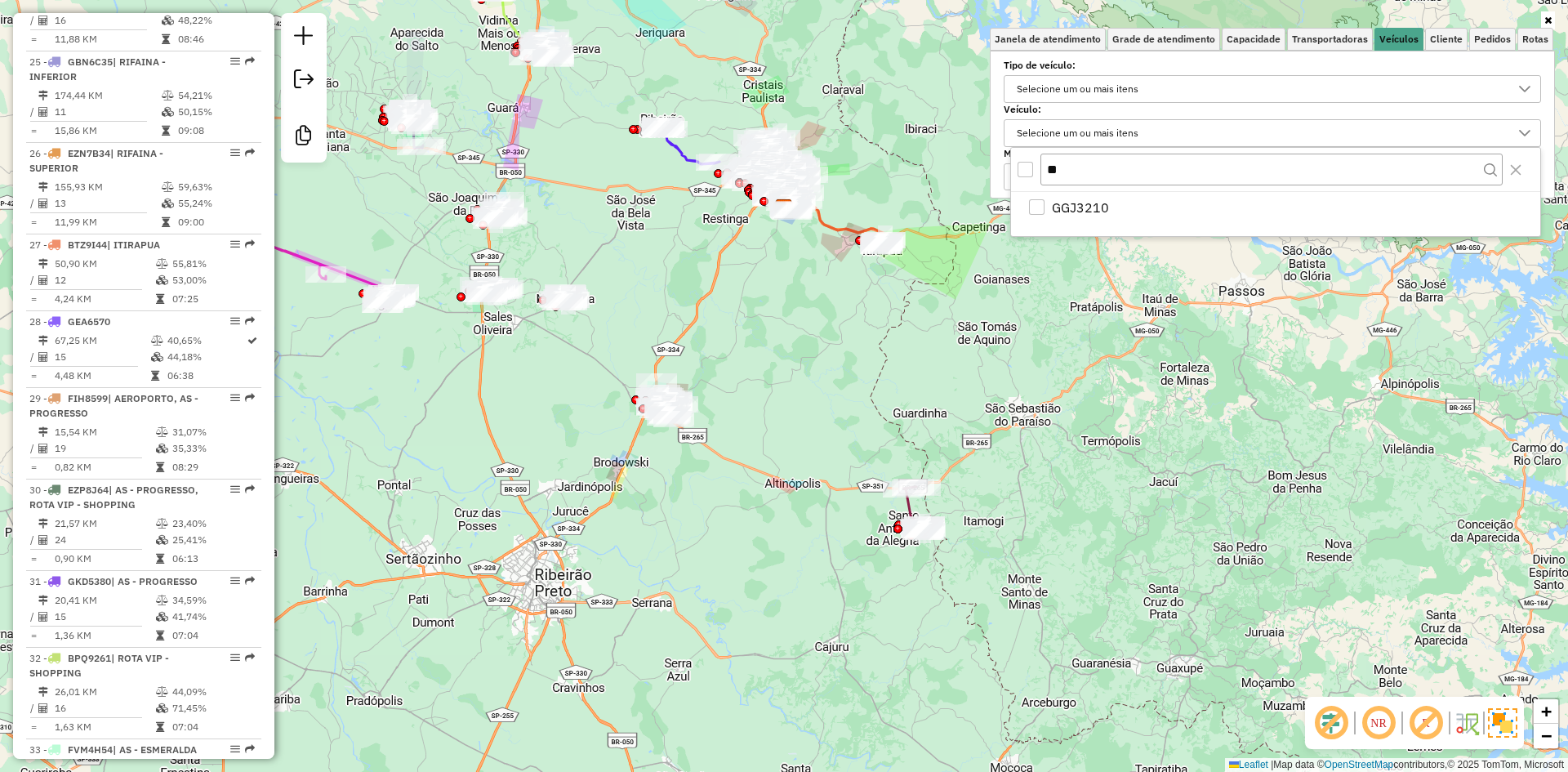
type input "*"
type input "***"
drag, startPoint x: 1124, startPoint y: 475, endPoint x: 1085, endPoint y: 481, distance: 39.5
click at [1123, 475] on div "Janela de atendimento Grade de atendimento Capacidade Transportadoras Veículos …" at bounding box center [784, 386] width 1568 height 772
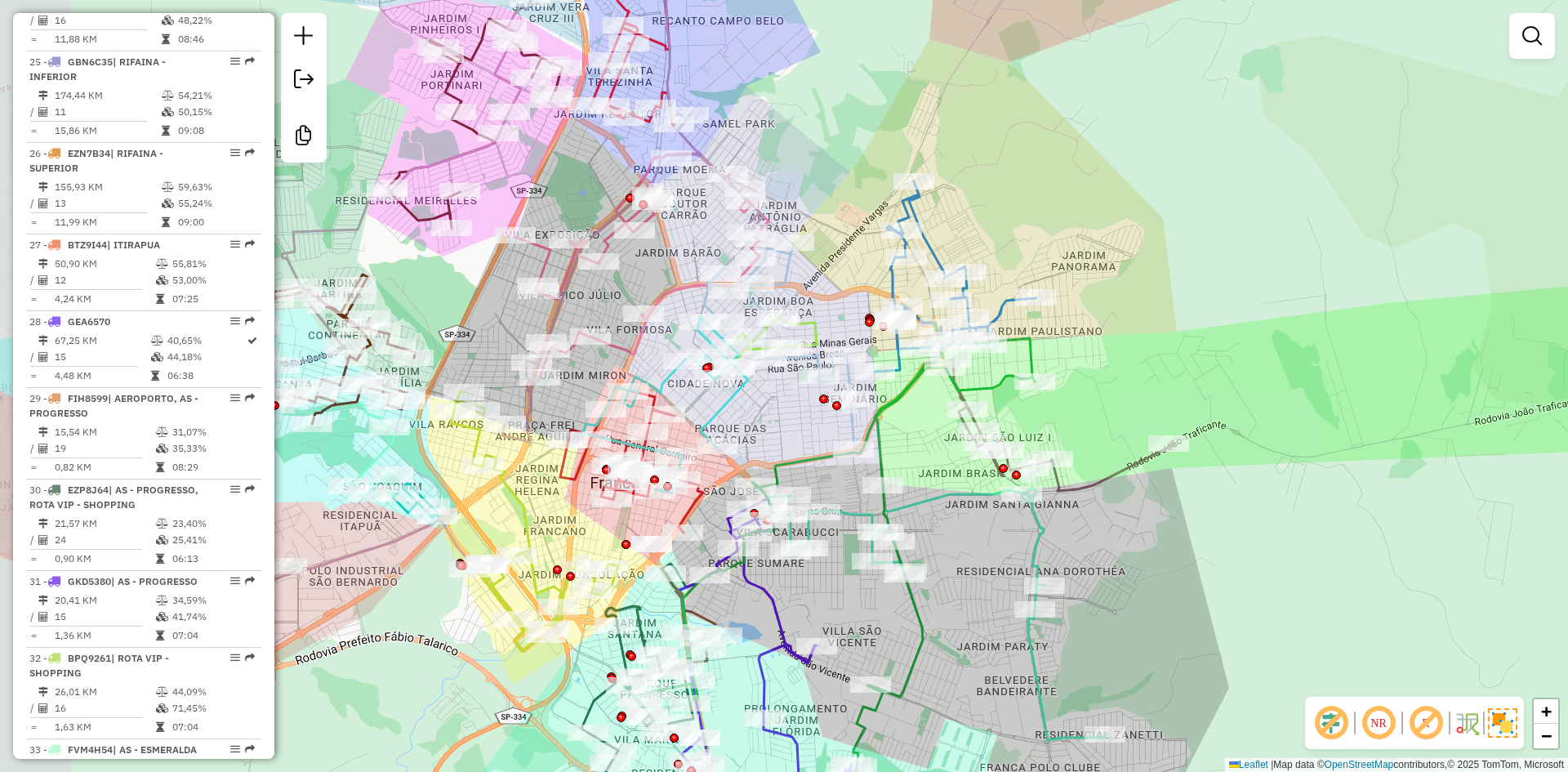
drag, startPoint x: 754, startPoint y: 442, endPoint x: 817, endPoint y: 447, distance: 63.2
click at [817, 447] on div "Janela de atendimento Grade de atendimento Capacidade Transportadoras Veículos …" at bounding box center [784, 386] width 1568 height 772
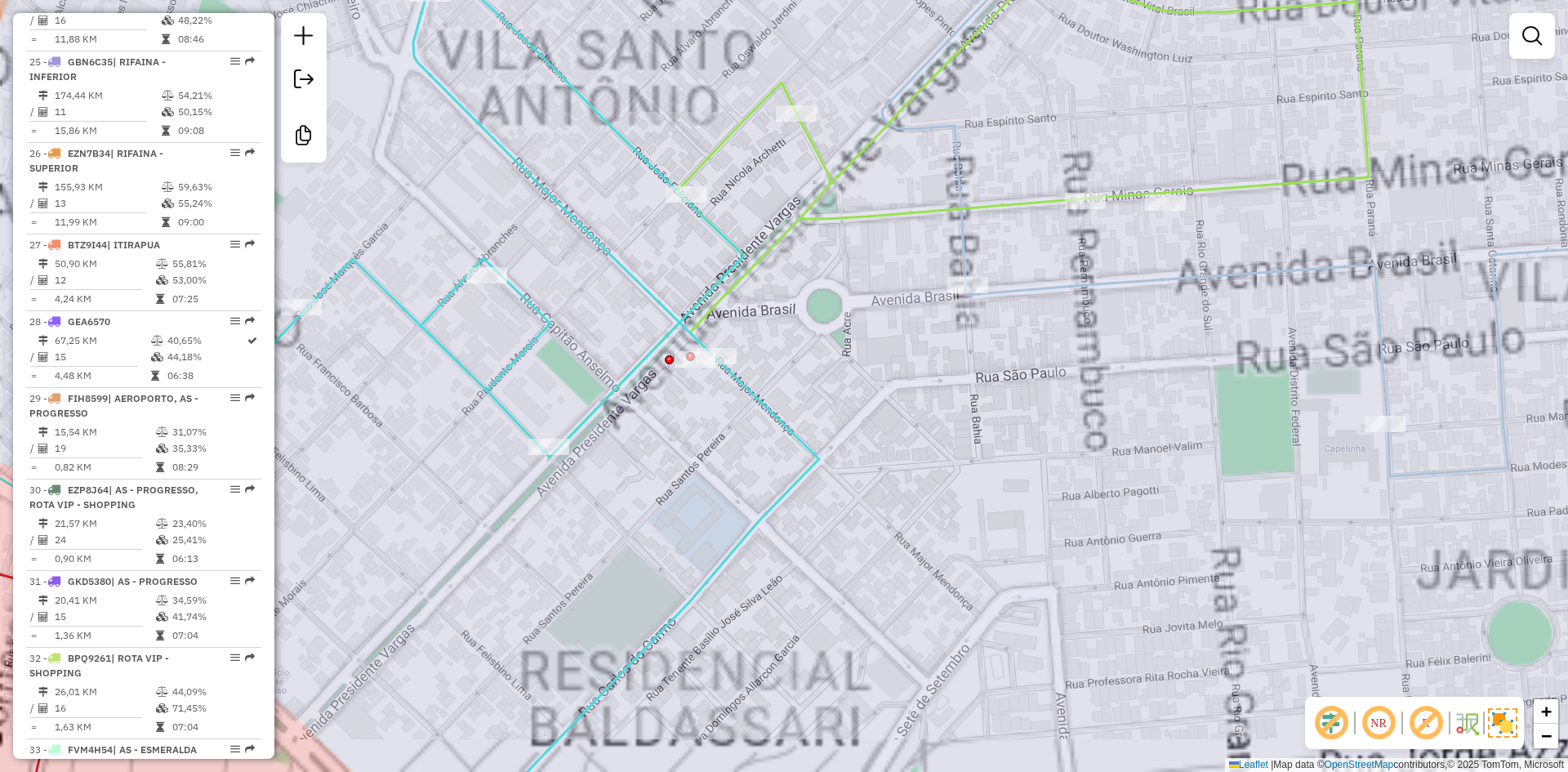
click at [817, 210] on icon at bounding box center [957, 205] width 824 height 505
select select "**********"
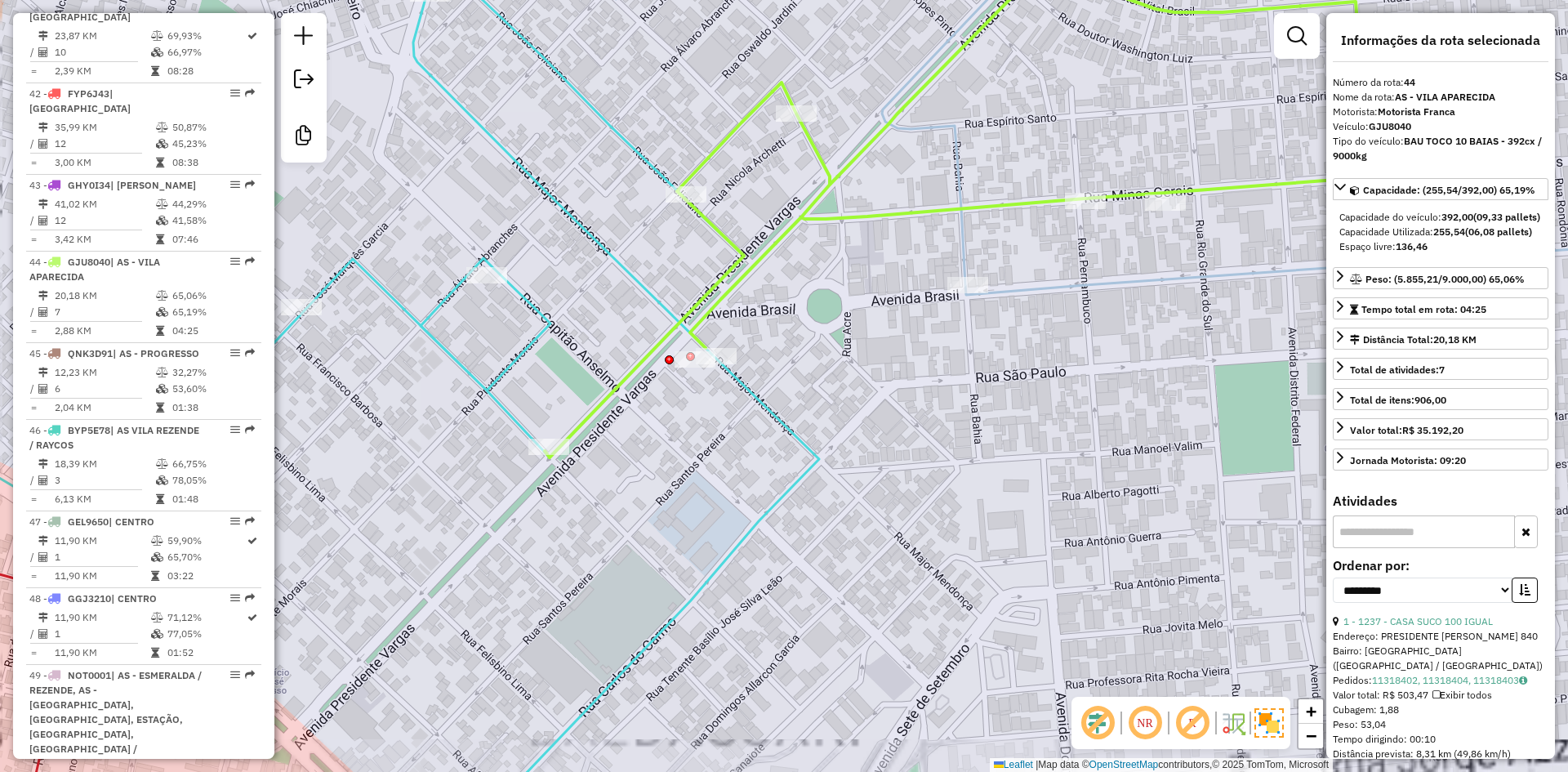
scroll to position [4513, 0]
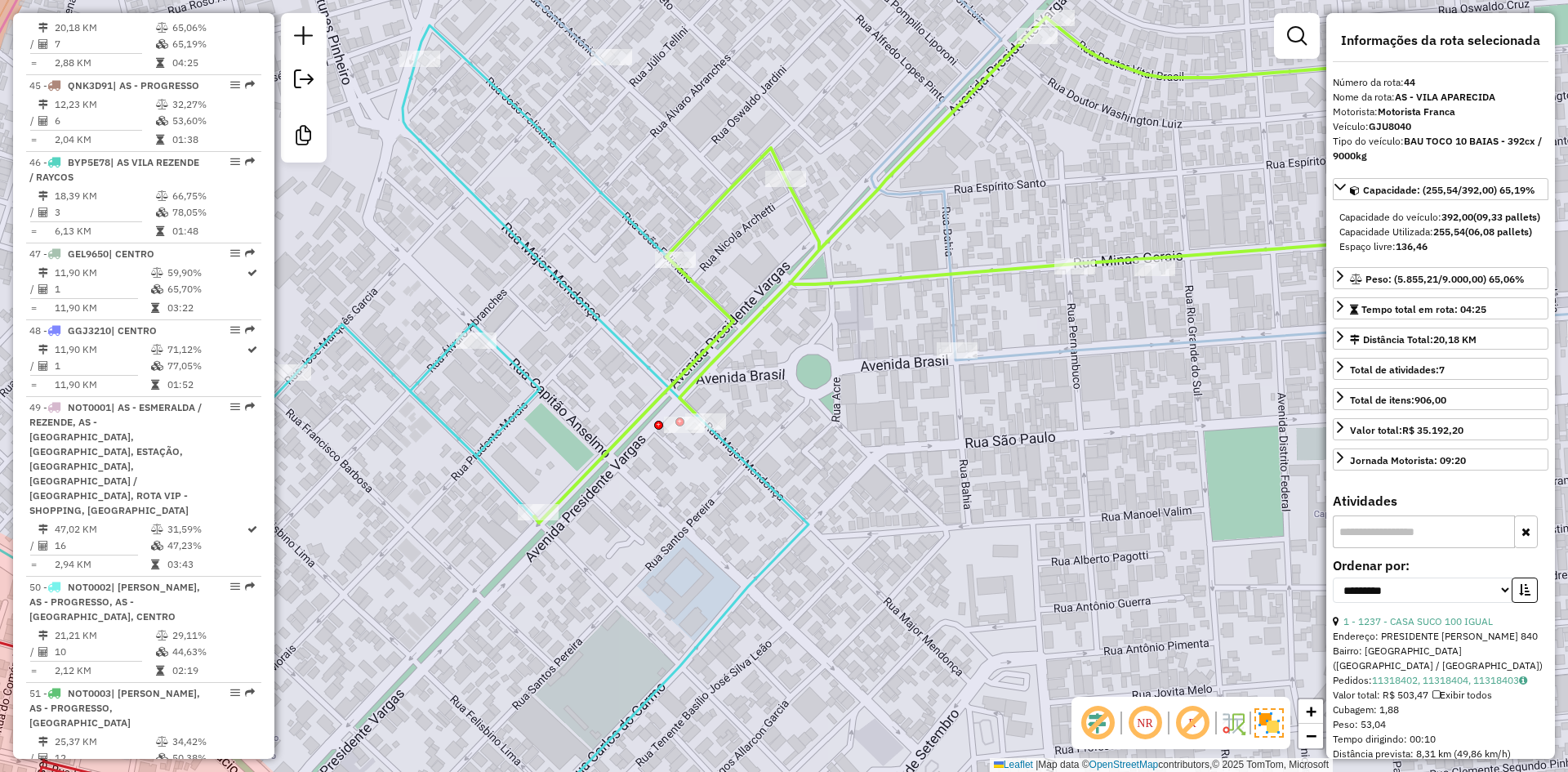
drag, startPoint x: 808, startPoint y: 264, endPoint x: 798, endPoint y: 321, distance: 57.9
click at [798, 321] on div "Janela de atendimento Grade de atendimento Capacidade Transportadoras Veículos …" at bounding box center [784, 386] width 1568 height 772
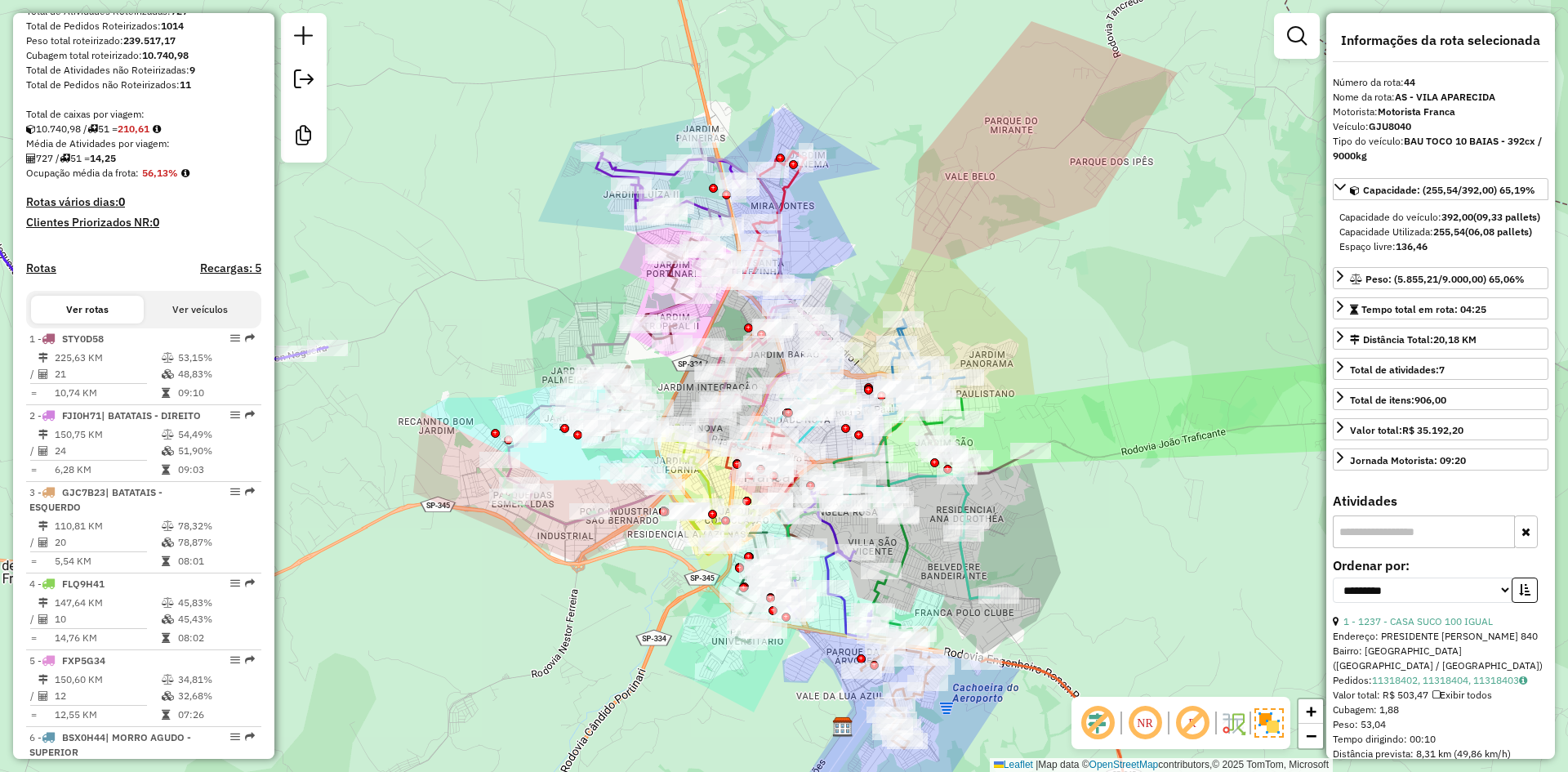
scroll to position [0, 0]
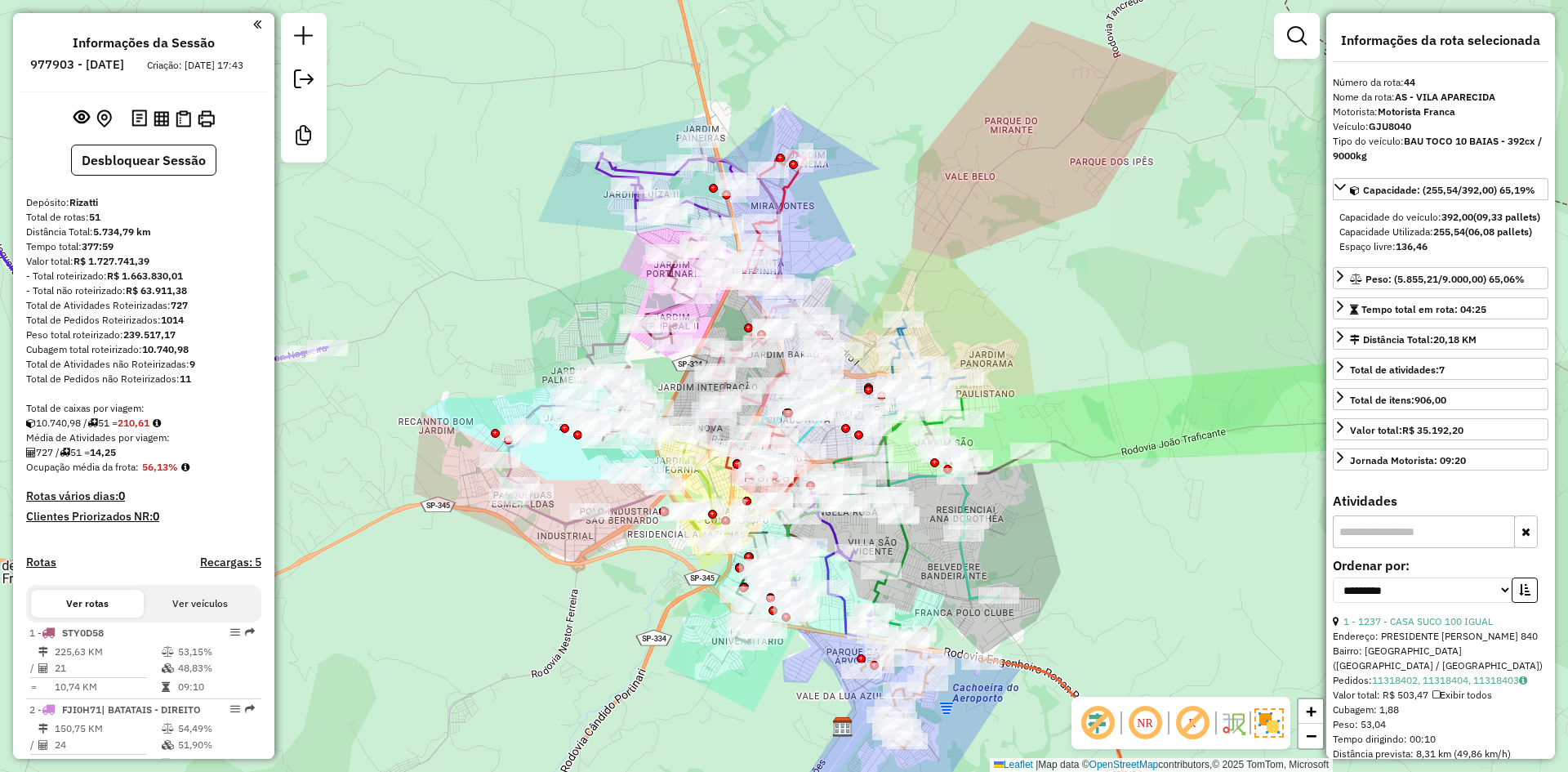
click at [155, 282] on strong "R$ 1.663.830,01" at bounding box center [144, 275] width 76 height 12
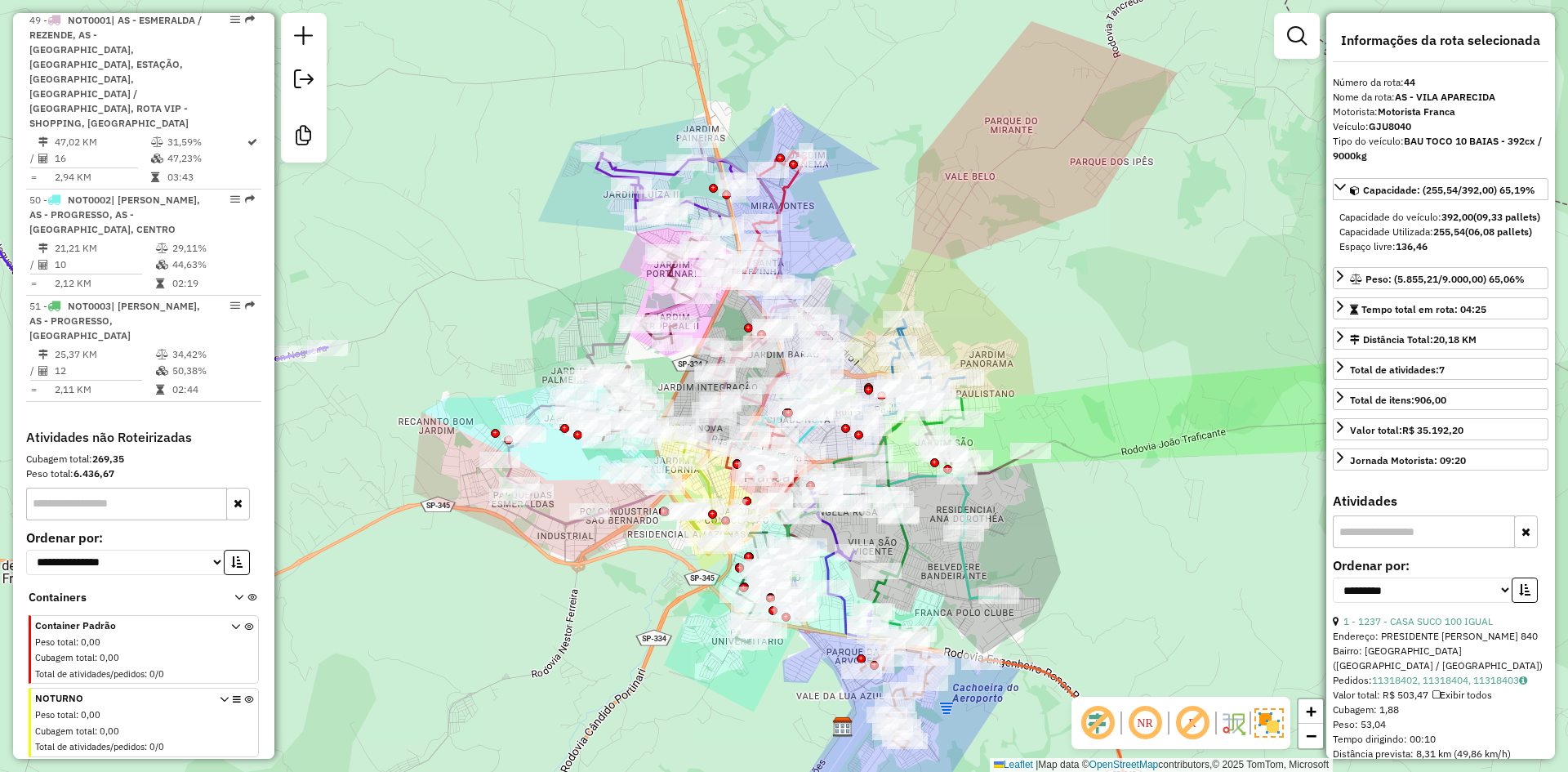
scroll to position [5119, 0]
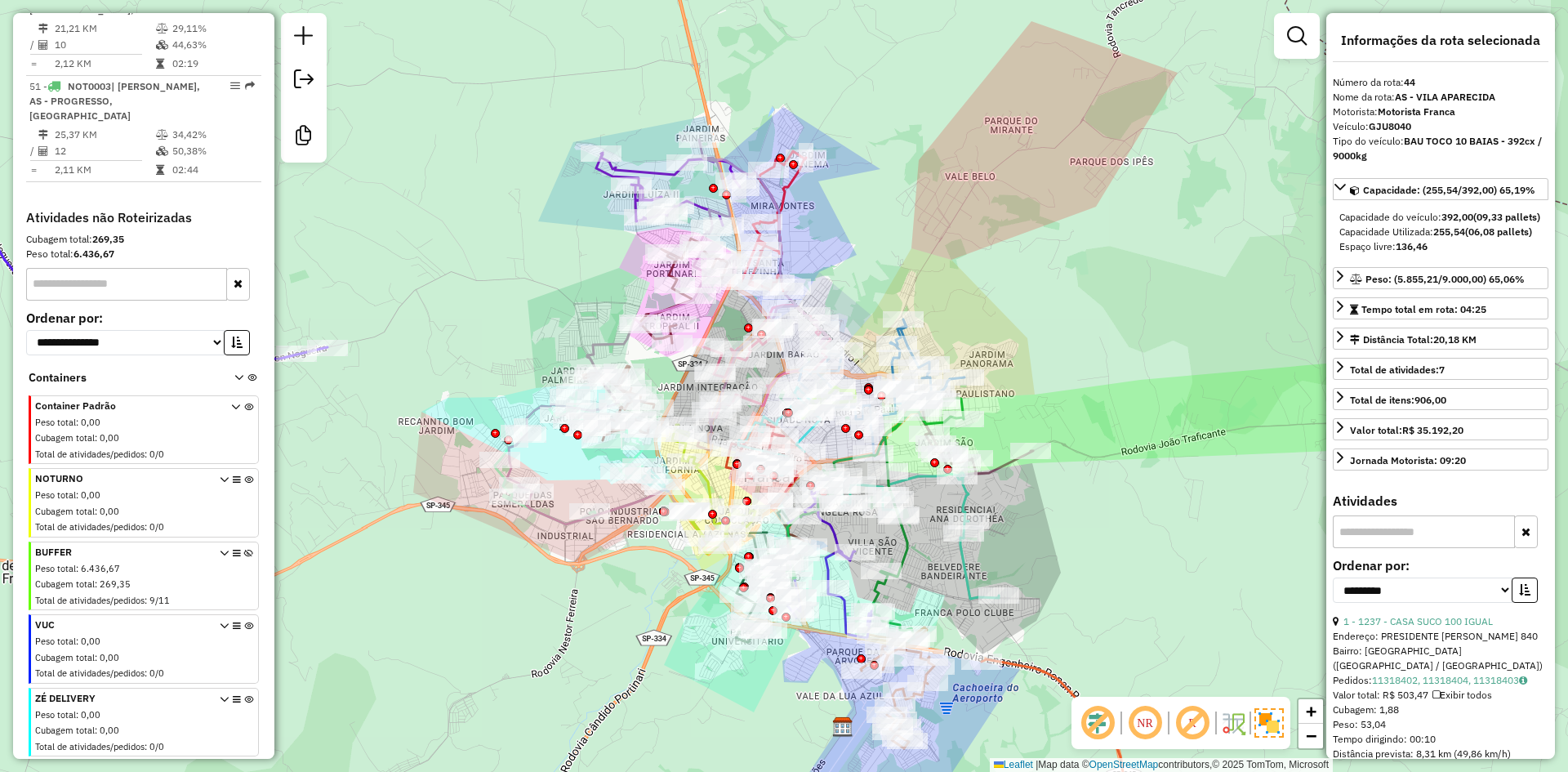
click at [244, 553] on icon at bounding box center [248, 579] width 9 height 61
click at [223, 551] on icon at bounding box center [224, 579] width 9 height 61
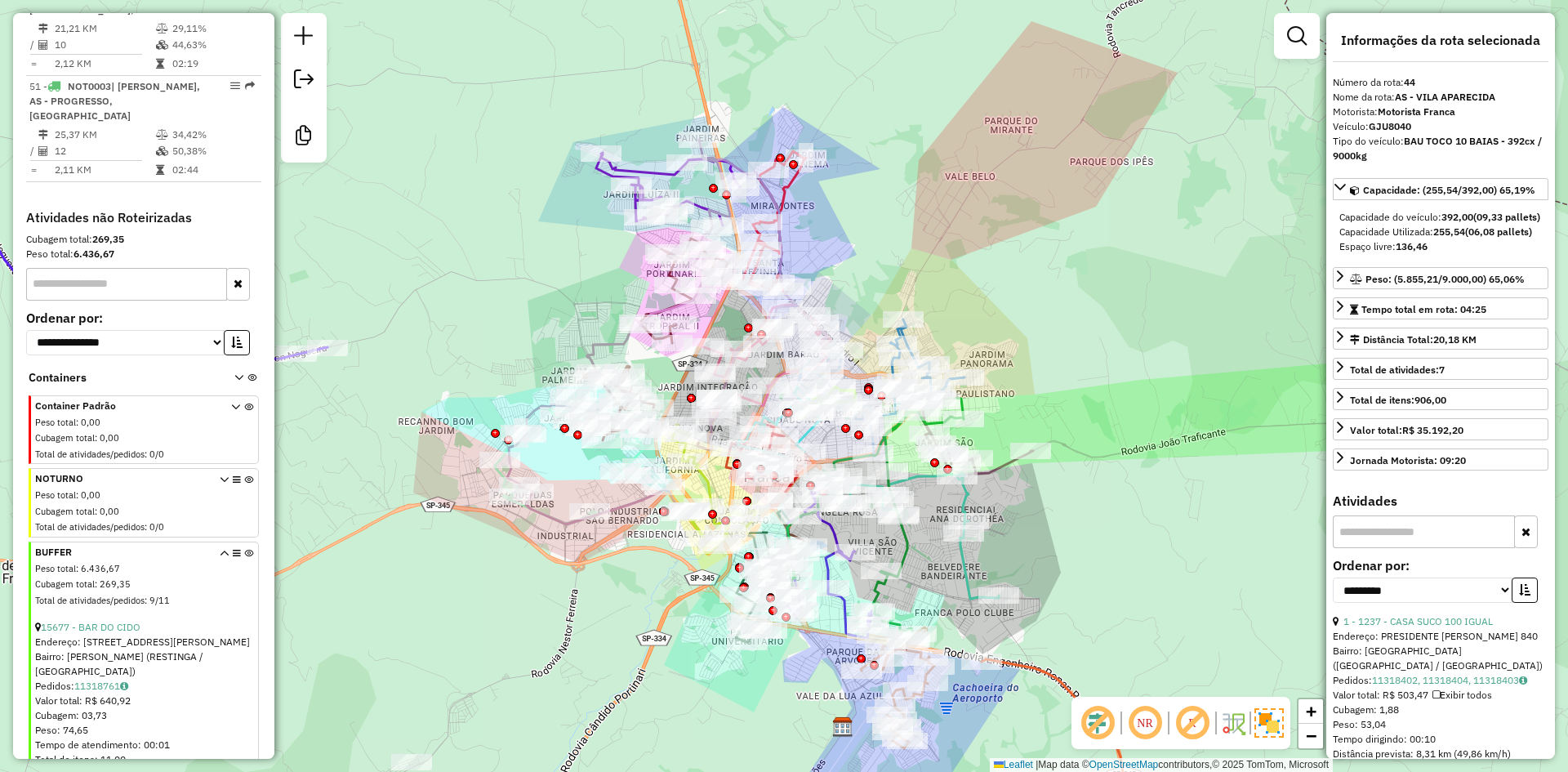
click at [234, 551] on icon at bounding box center [236, 579] width 8 height 61
click at [338, 500] on div "Janela de atendimento Grade de atendimento Capacidade Transportadoras Veículos …" at bounding box center [784, 386] width 1568 height 772
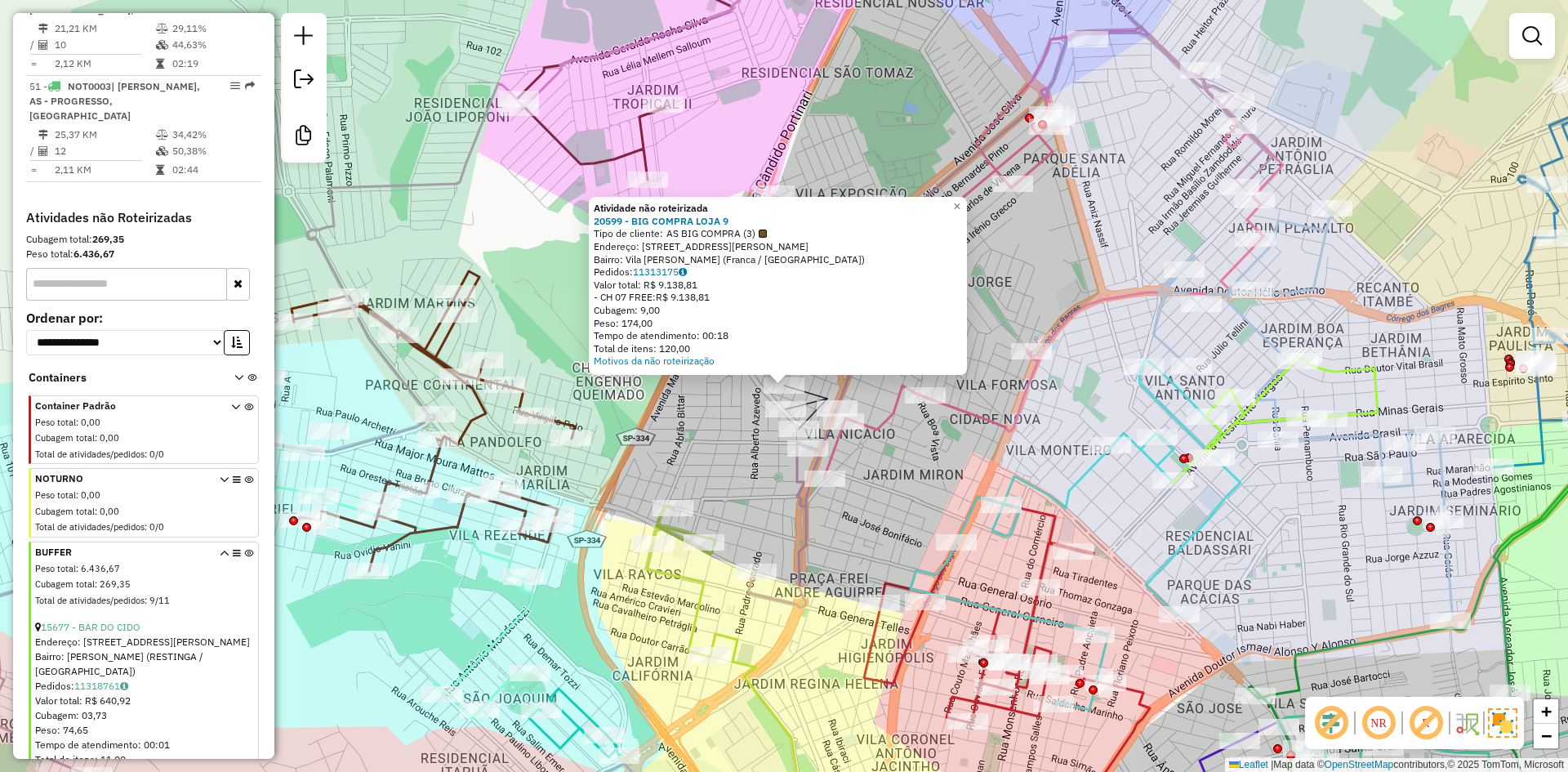
click at [735, 426] on div "Atividade não roteirizada 20599 - BIG COMPRA LOJA 9 Tipo de cliente: AS BIG COM…" at bounding box center [784, 386] width 1568 height 772
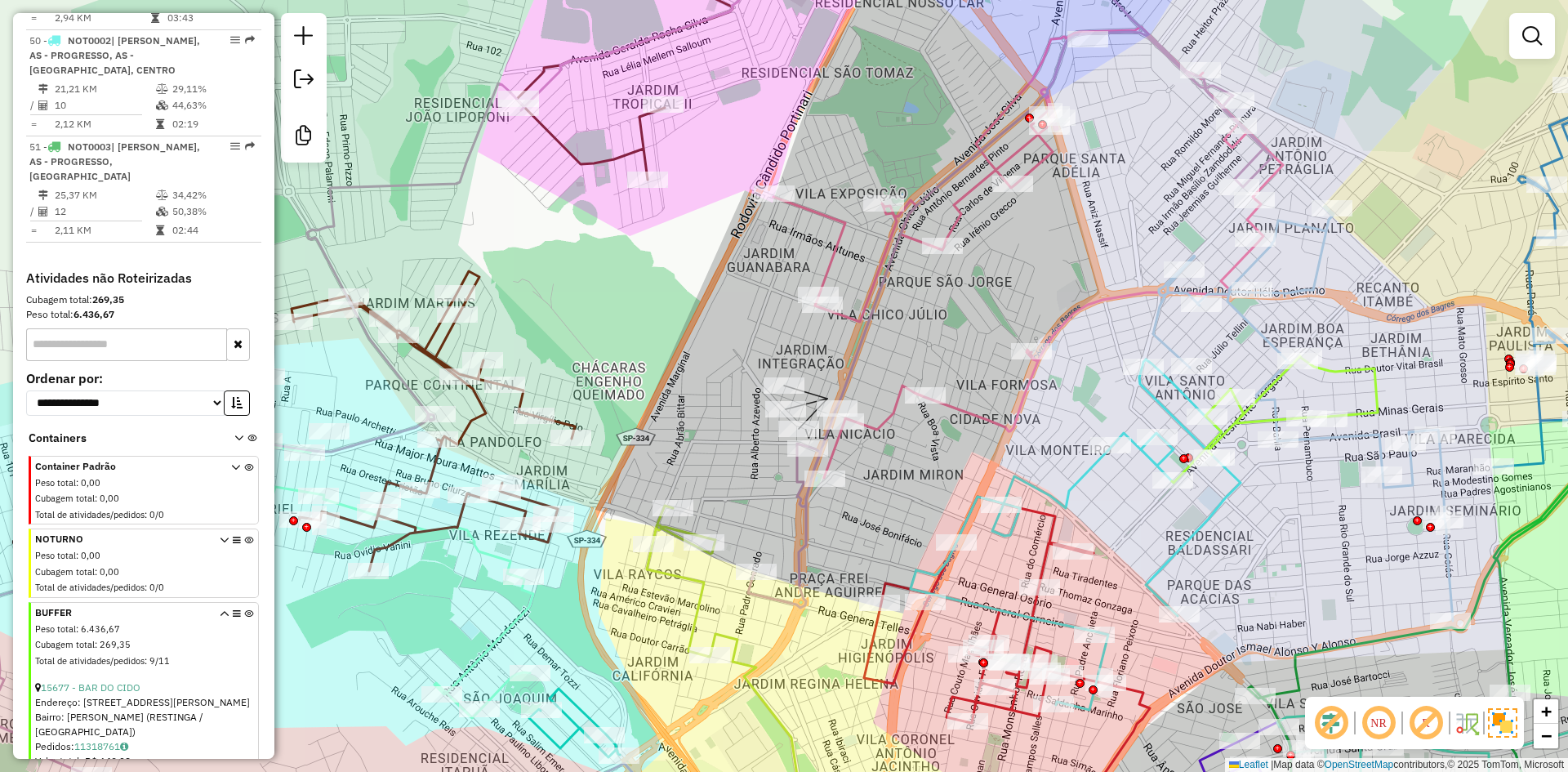
scroll to position [5043, 0]
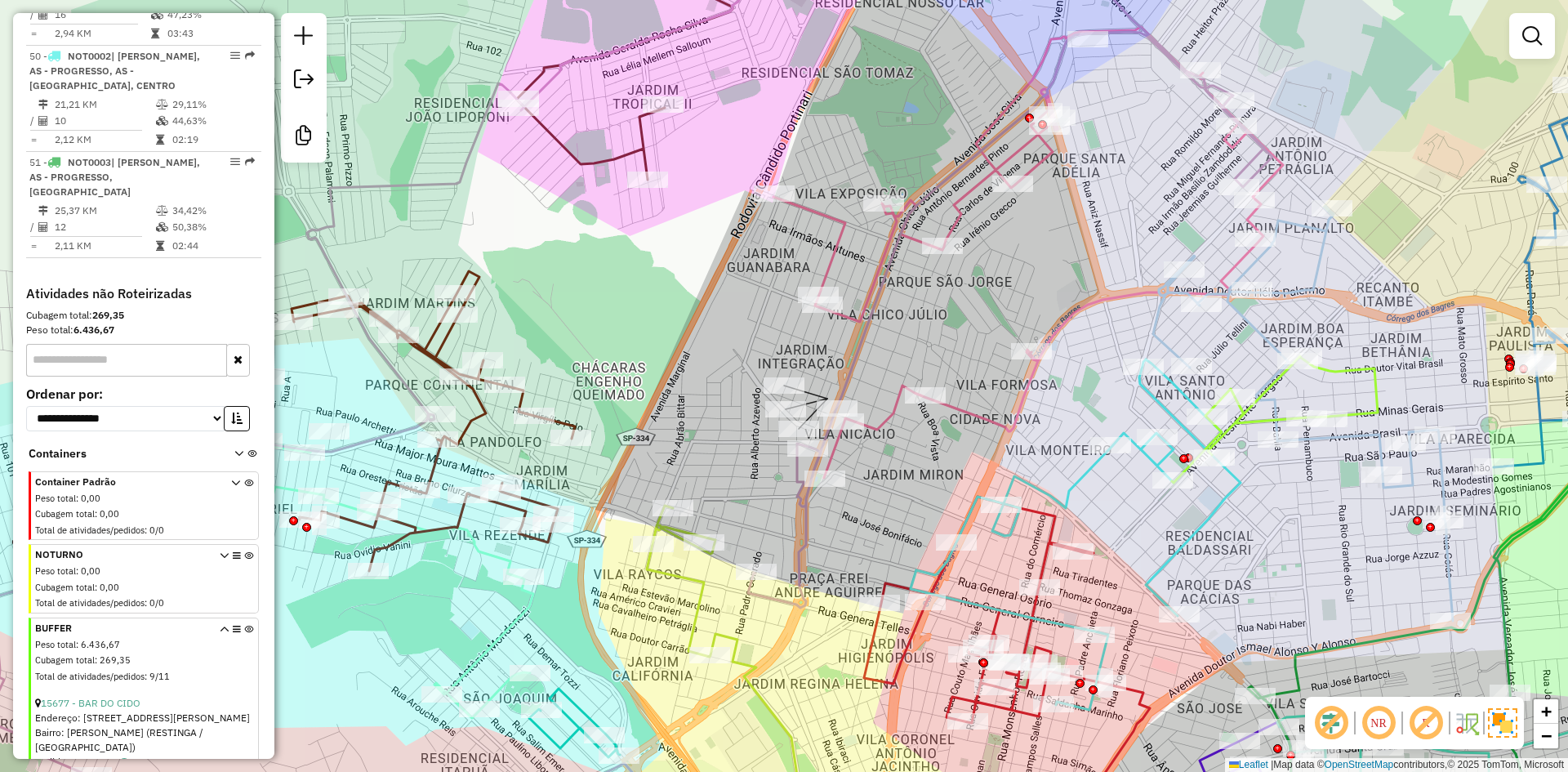
click at [220, 627] on icon at bounding box center [224, 655] width 9 height 61
click at [234, 627] on icon at bounding box center [236, 655] width 8 height 61
click at [382, 656] on div "Janela de atendimento Grade de atendimento Capacidade Transportadoras Veículos …" at bounding box center [784, 386] width 1568 height 772
click at [691, 334] on div "Janela de atendimento Grade de atendimento Capacidade Transportadoras Veículos …" at bounding box center [784, 386] width 1568 height 772
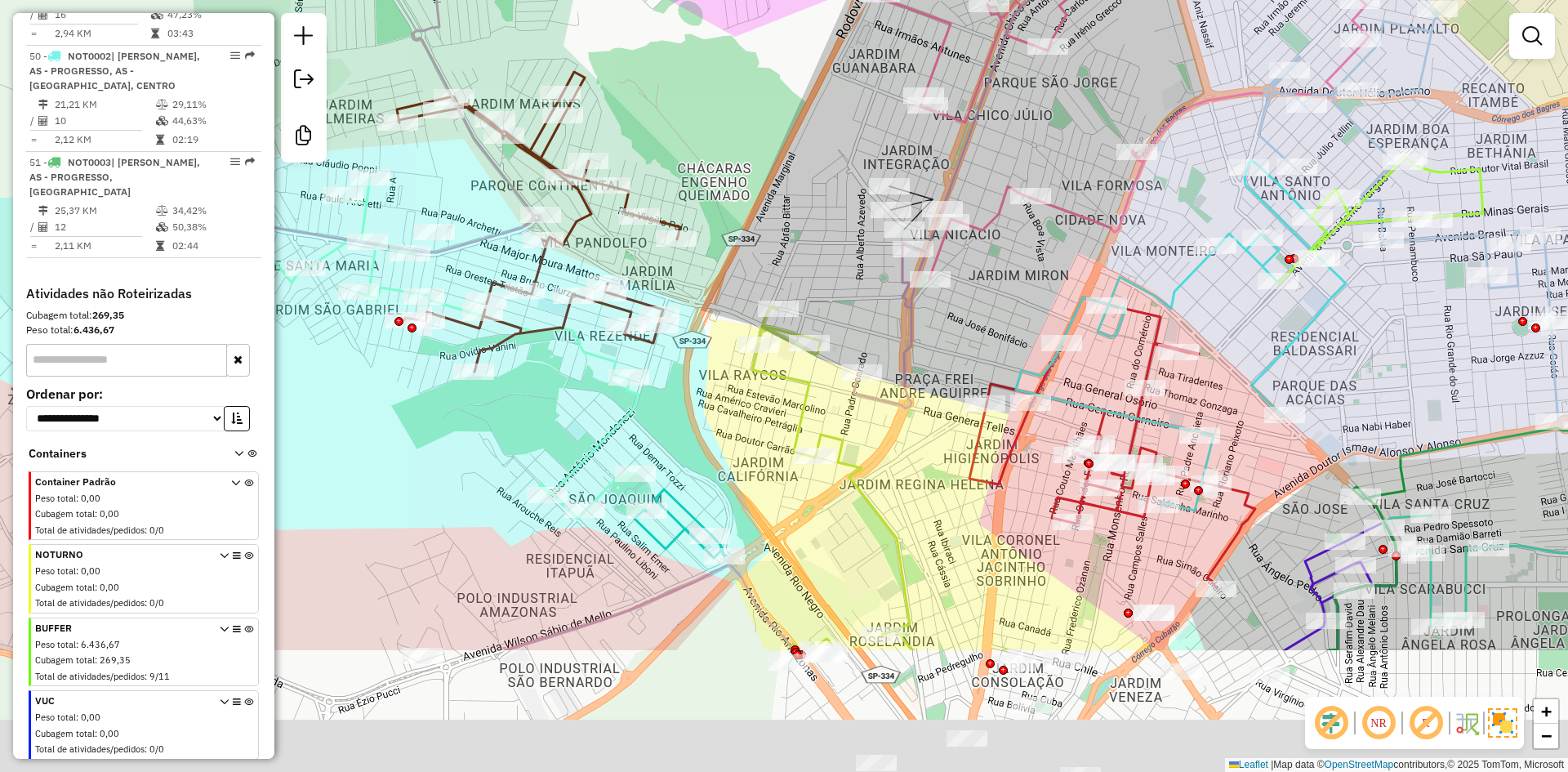
drag, startPoint x: 694, startPoint y: 191, endPoint x: 730, endPoint y: 152, distance: 53.1
click at [726, 149] on div "Janela de atendimento Grade de atendimento Capacidade Transportadoras Veículos …" at bounding box center [784, 386] width 1568 height 772
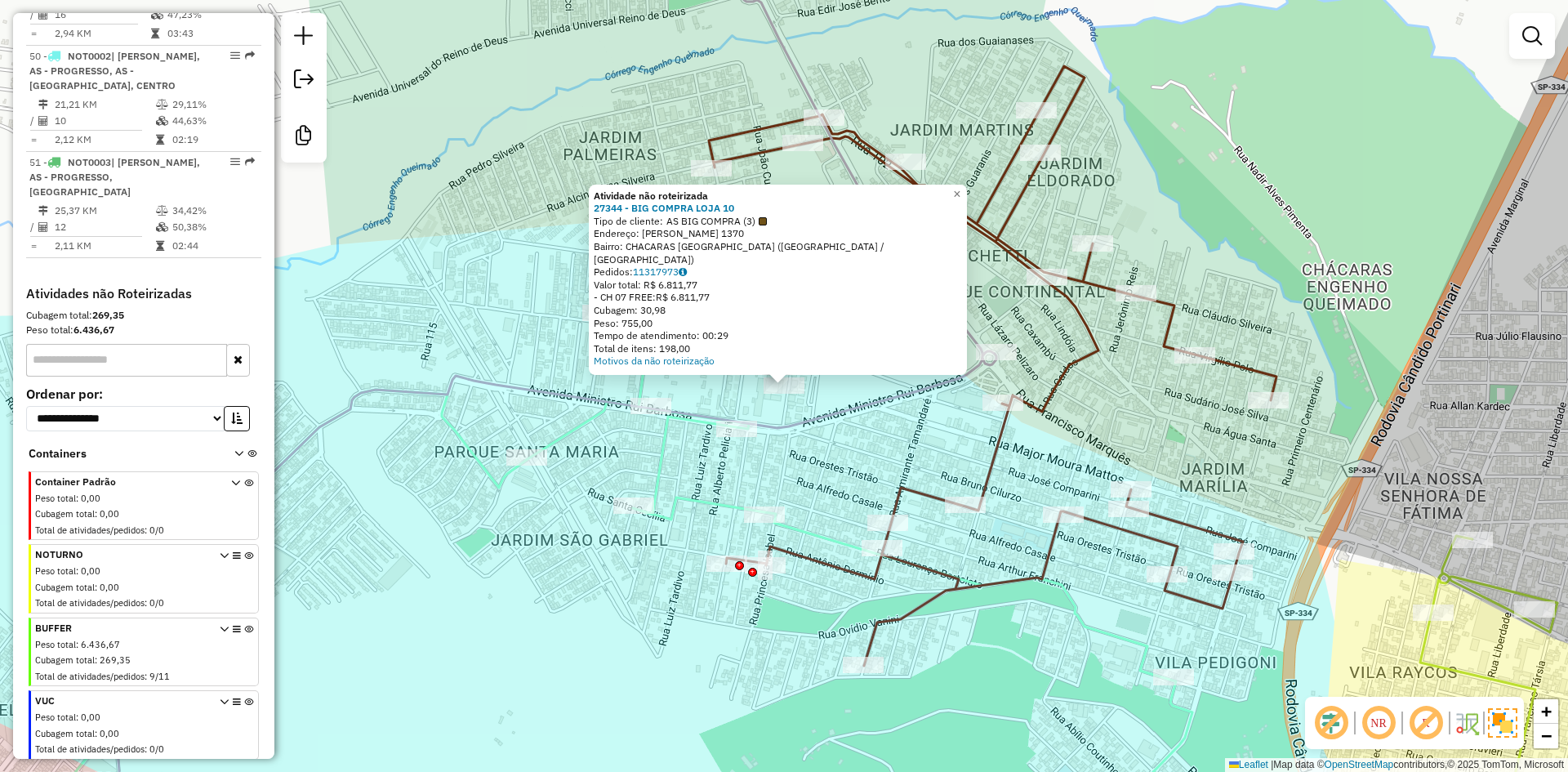
click at [744, 406] on div "Atividade não roteirizada 27344 - BIG COMPRA LOJA 10 Tipo de cliente: AS BIG CO…" at bounding box center [784, 386] width 1568 height 772
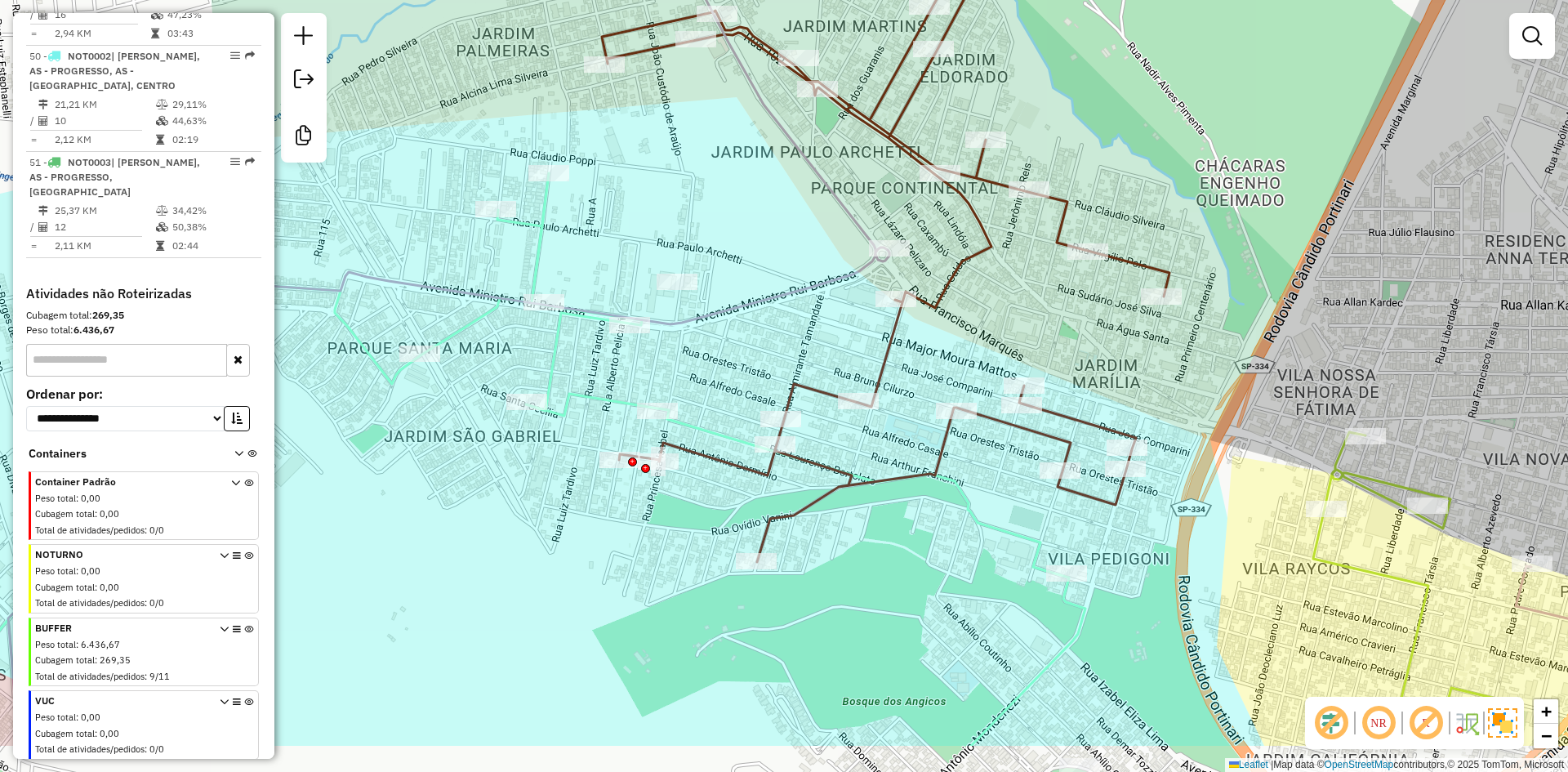
drag, startPoint x: 744, startPoint y: 406, endPoint x: 578, endPoint y: 107, distance: 342.0
click at [560, 95] on div "Janela de atendimento Grade de atendimento Capacidade Transportadoras Veículos …" at bounding box center [784, 386] width 1568 height 772
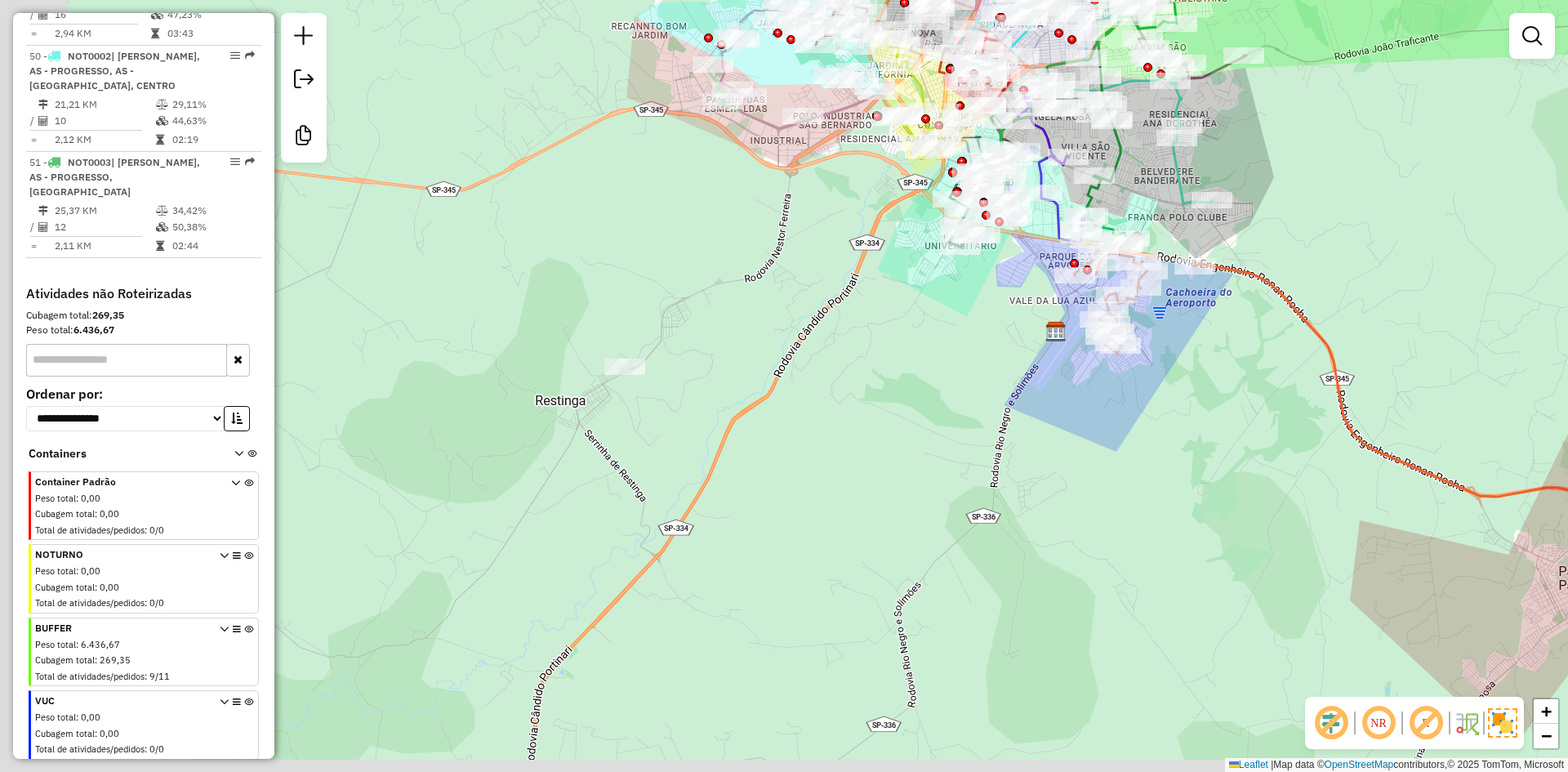
drag, startPoint x: 415, startPoint y: 497, endPoint x: 662, endPoint y: 366, distance: 279.6
click at [675, 370] on div "Janela de atendimento Grade de atendimento Capacidade Transportadoras Veículos …" at bounding box center [784, 386] width 1568 height 772
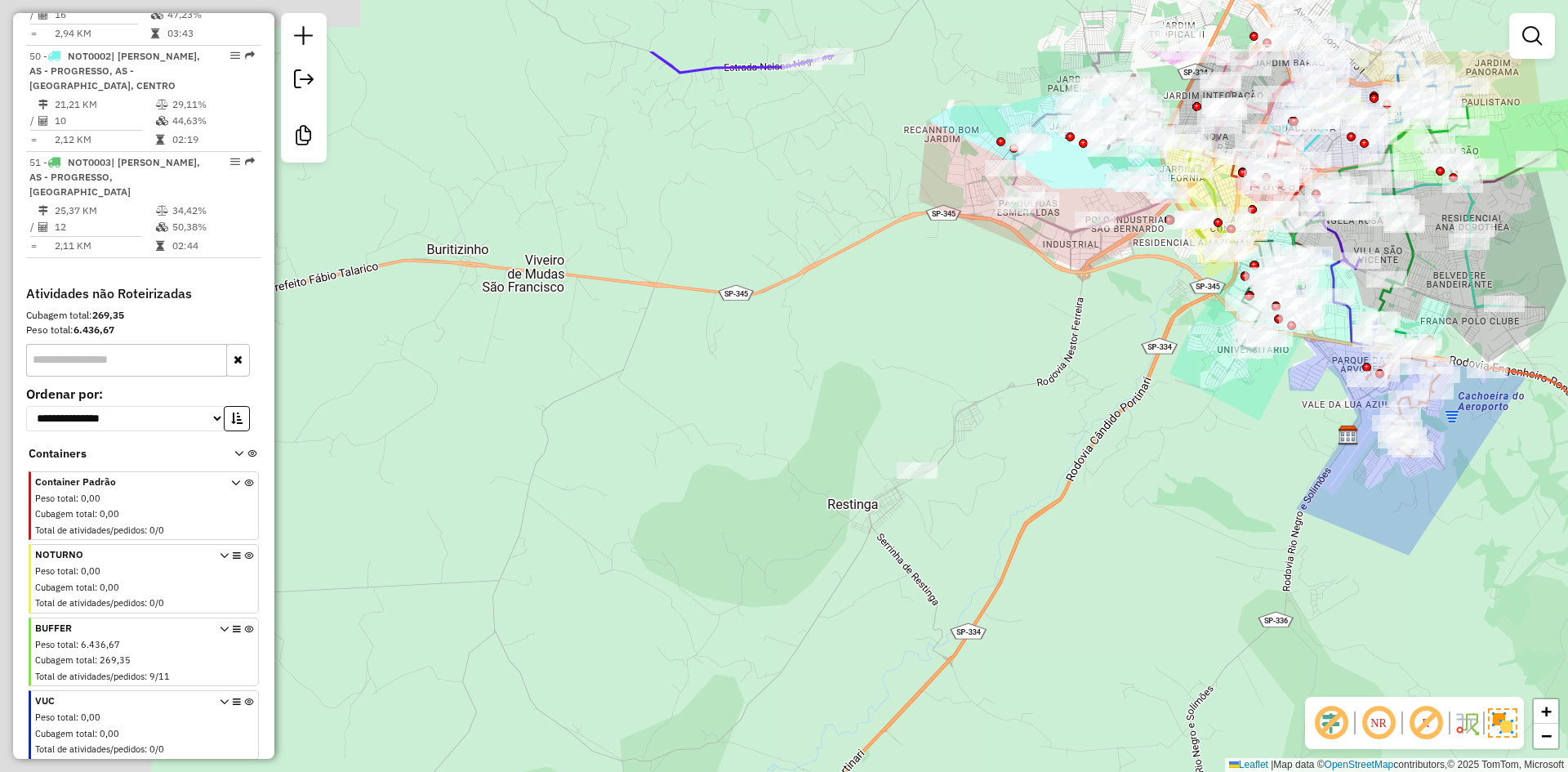
drag, startPoint x: 572, startPoint y: 293, endPoint x: 804, endPoint y: 423, distance: 265.9
click at [804, 422] on div "Janela de atendimento Grade de atendimento Capacidade Transportadoras Veículos …" at bounding box center [784, 386] width 1568 height 772
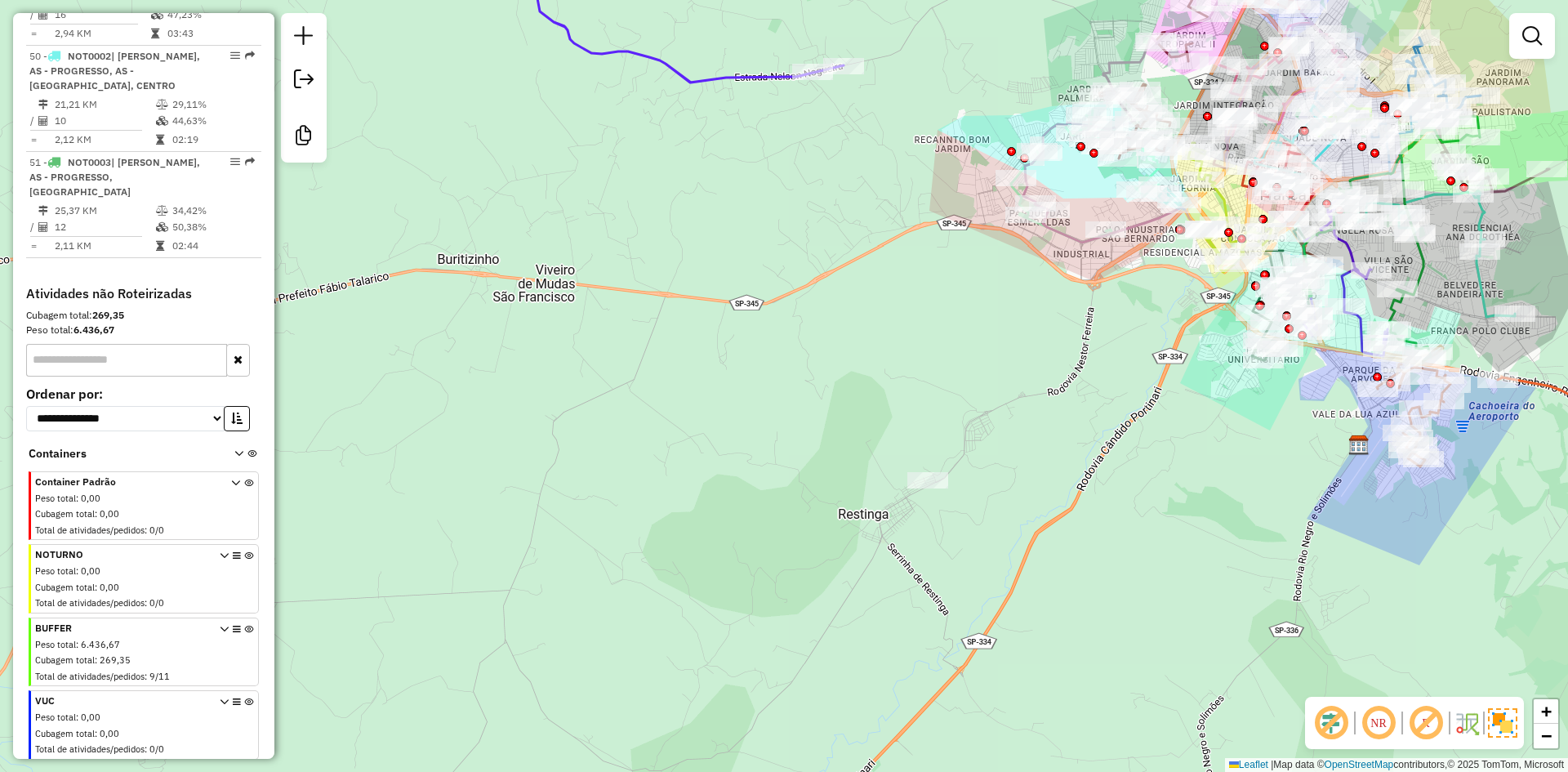
drag, startPoint x: 755, startPoint y: 387, endPoint x: 805, endPoint y: 352, distance: 61.0
click at [933, 497] on div "Janela de atendimento Grade de atendimento Capacidade Transportadoras Veículos …" at bounding box center [784, 386] width 1568 height 772
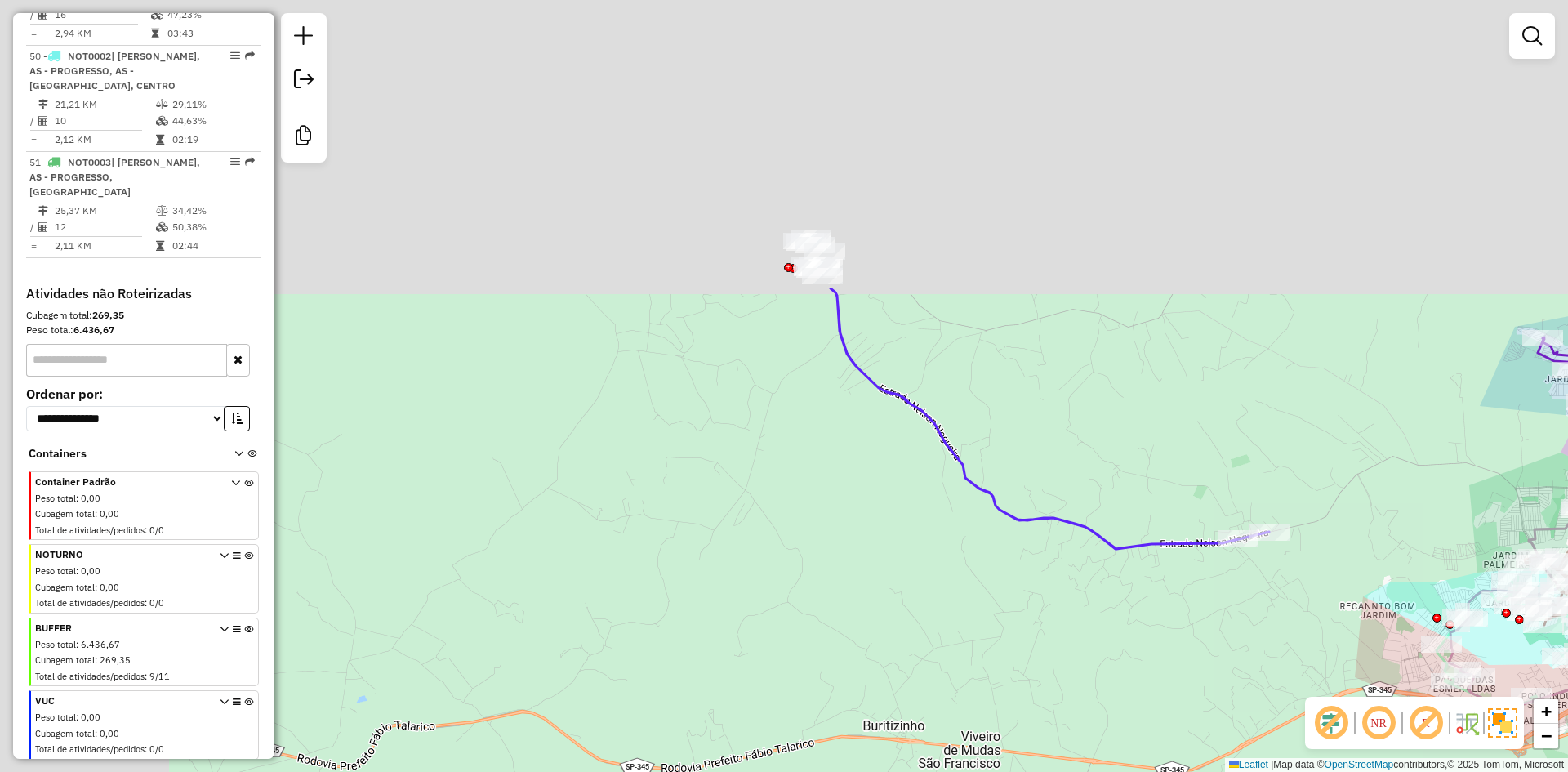
drag, startPoint x: 647, startPoint y: 255, endPoint x: 768, endPoint y: 537, distance: 306.9
click at [959, 667] on div "Janela de atendimento Grade de atendimento Capacidade Transportadoras Veículos …" at bounding box center [784, 386] width 1568 height 772
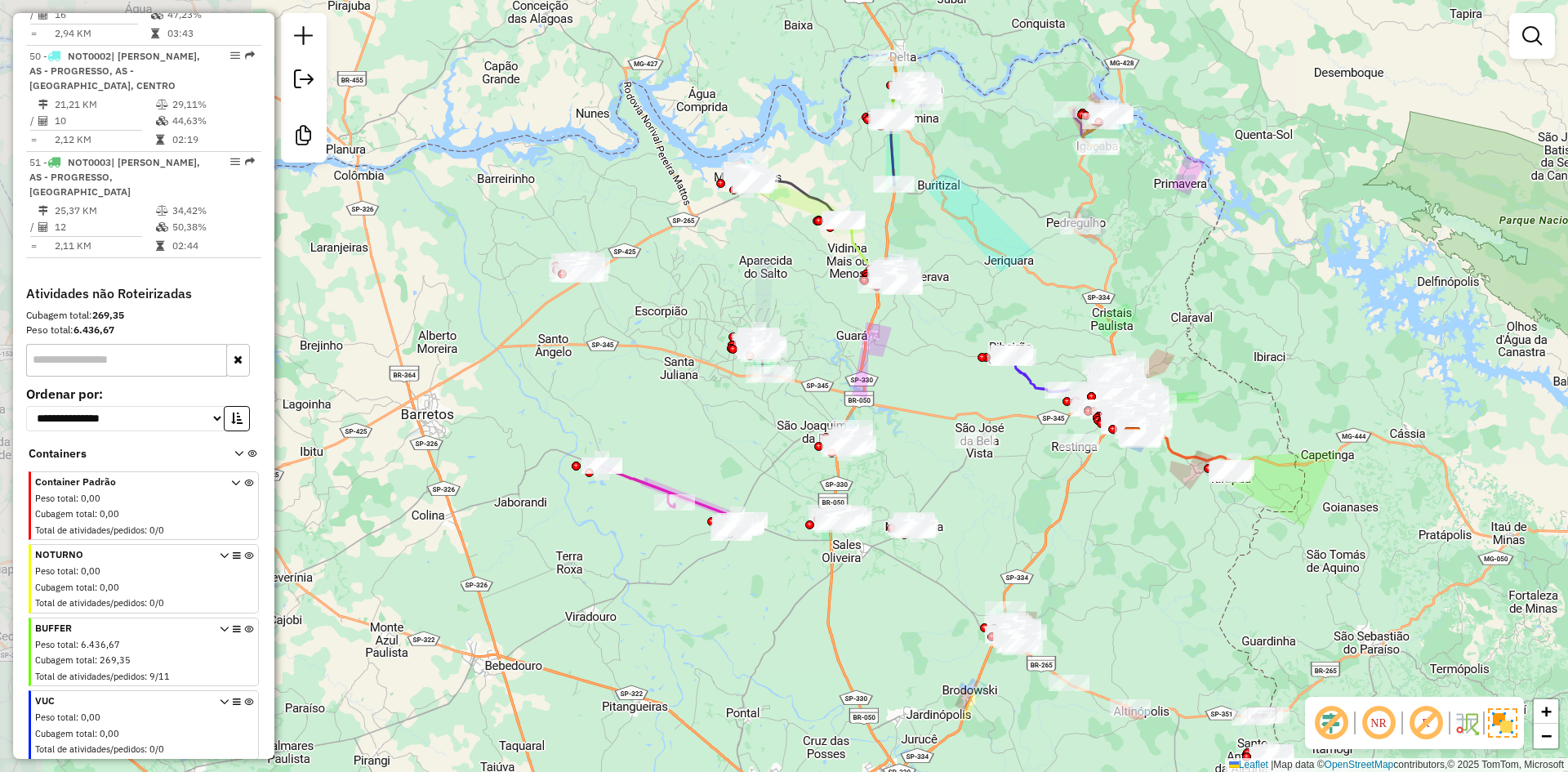
drag, startPoint x: 772, startPoint y: 360, endPoint x: 965, endPoint y: 324, distance: 196.3
click at [986, 322] on div "Janela de atendimento Grade de atendimento Capacidade Transportadoras Veículos …" at bounding box center [784, 386] width 1568 height 772
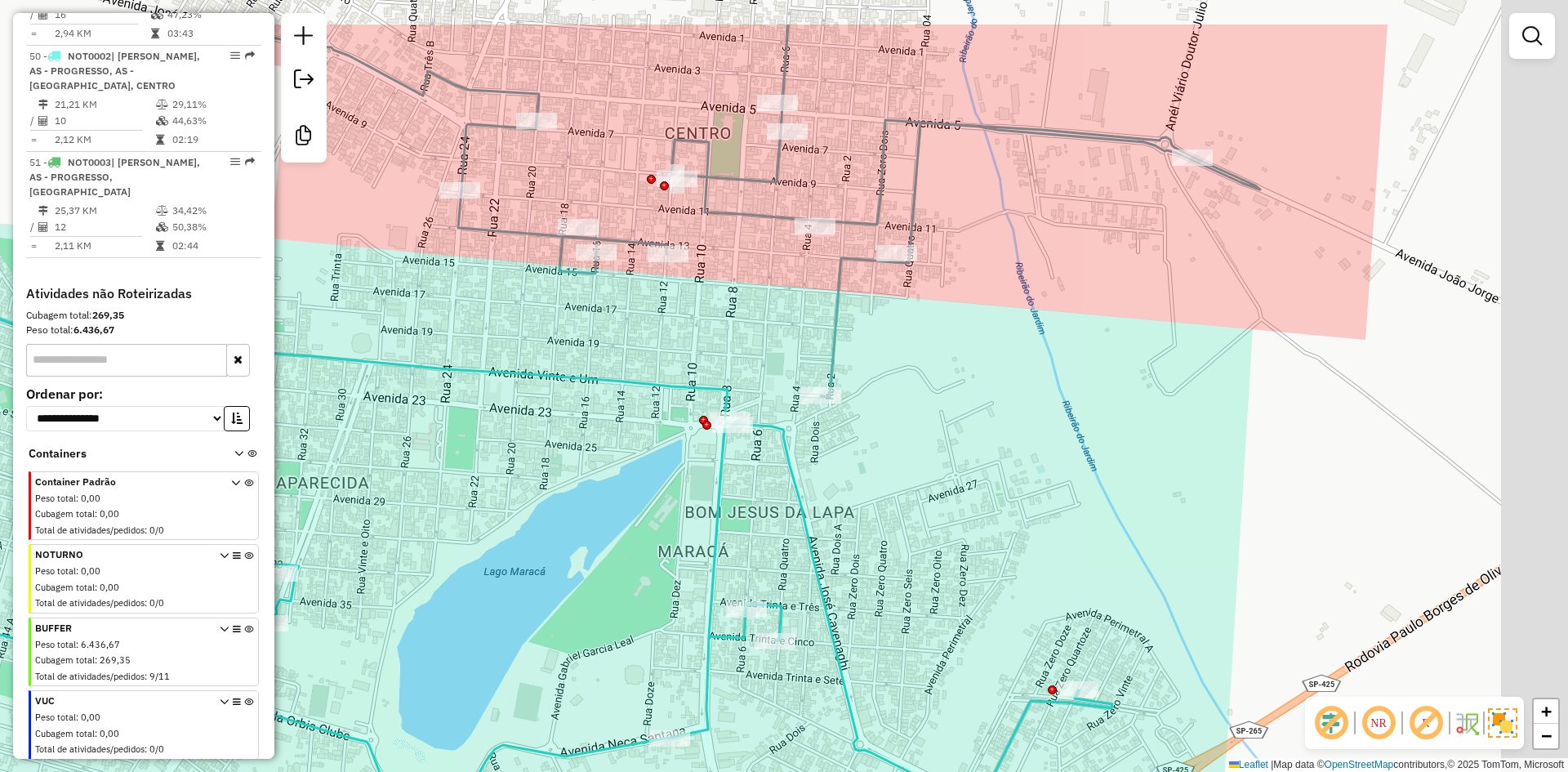
drag, startPoint x: 657, startPoint y: 431, endPoint x: 657, endPoint y: 449, distance: 18.0
click at [579, 483] on div "Janela de atendimento Grade de atendimento Capacidade Transportadoras Veículos …" at bounding box center [784, 386] width 1568 height 772
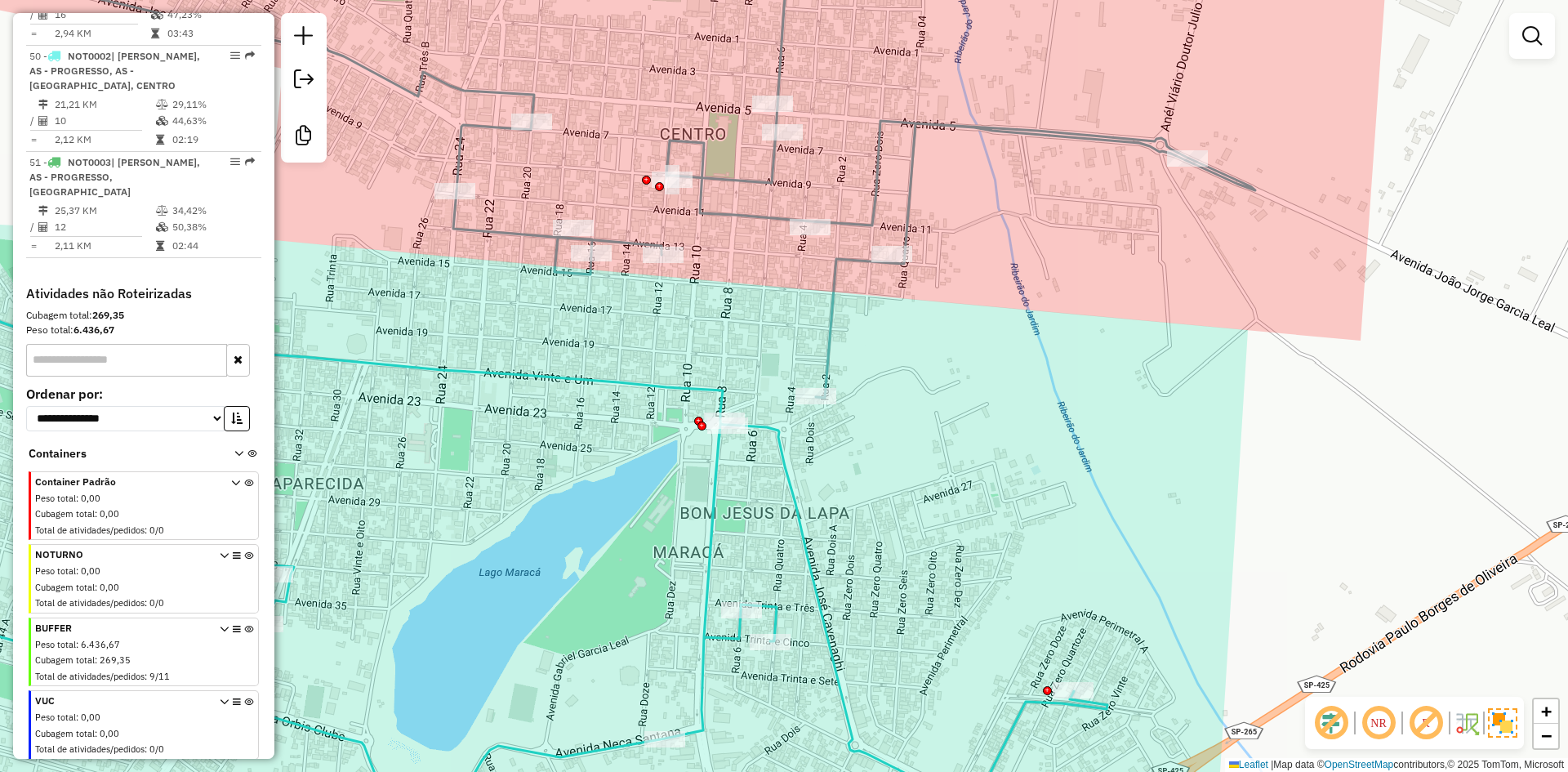
click at [832, 335] on icon at bounding box center [625, 161] width 1259 height 475
select select "**********"
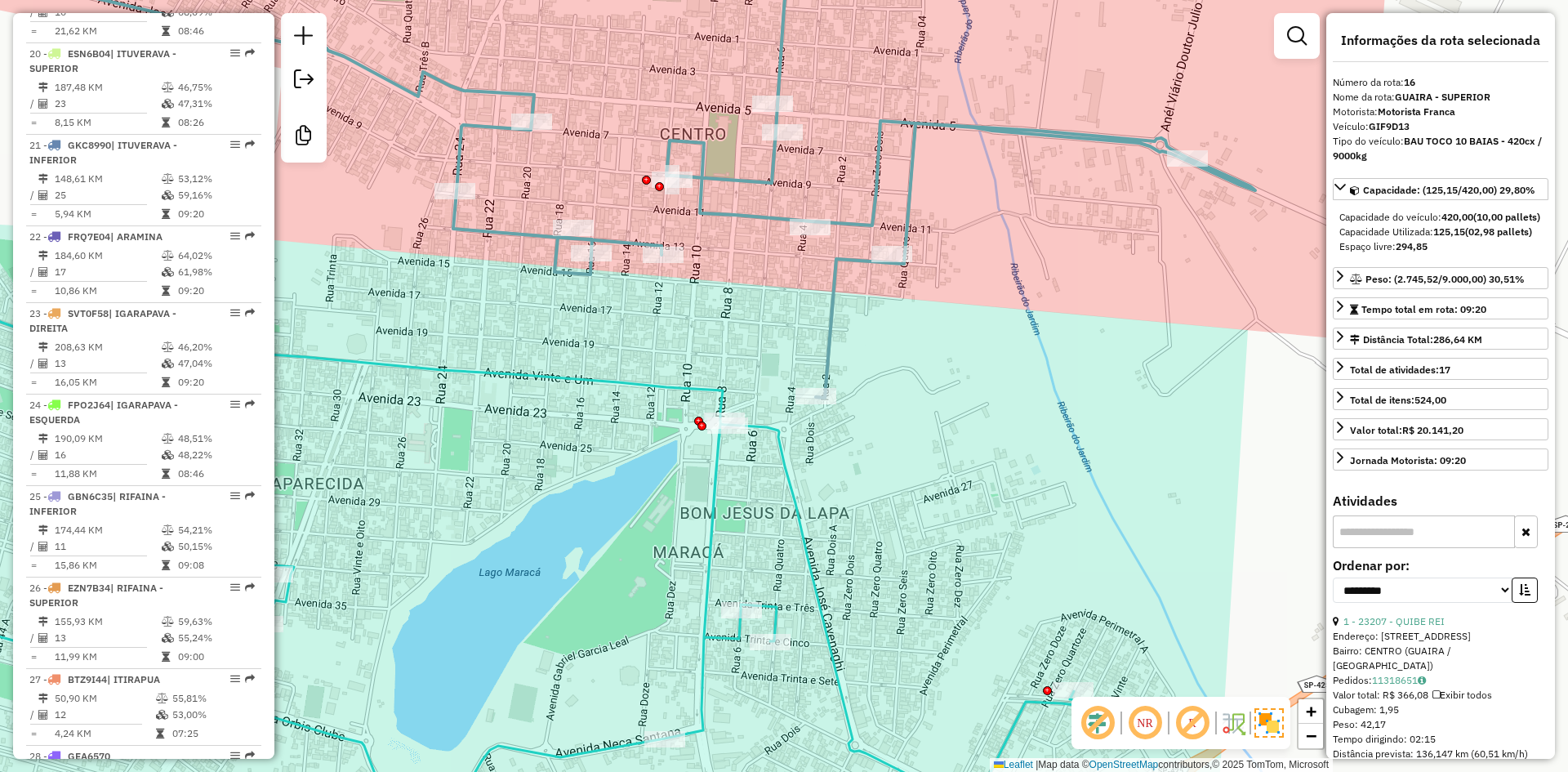
scroll to position [1981, 0]
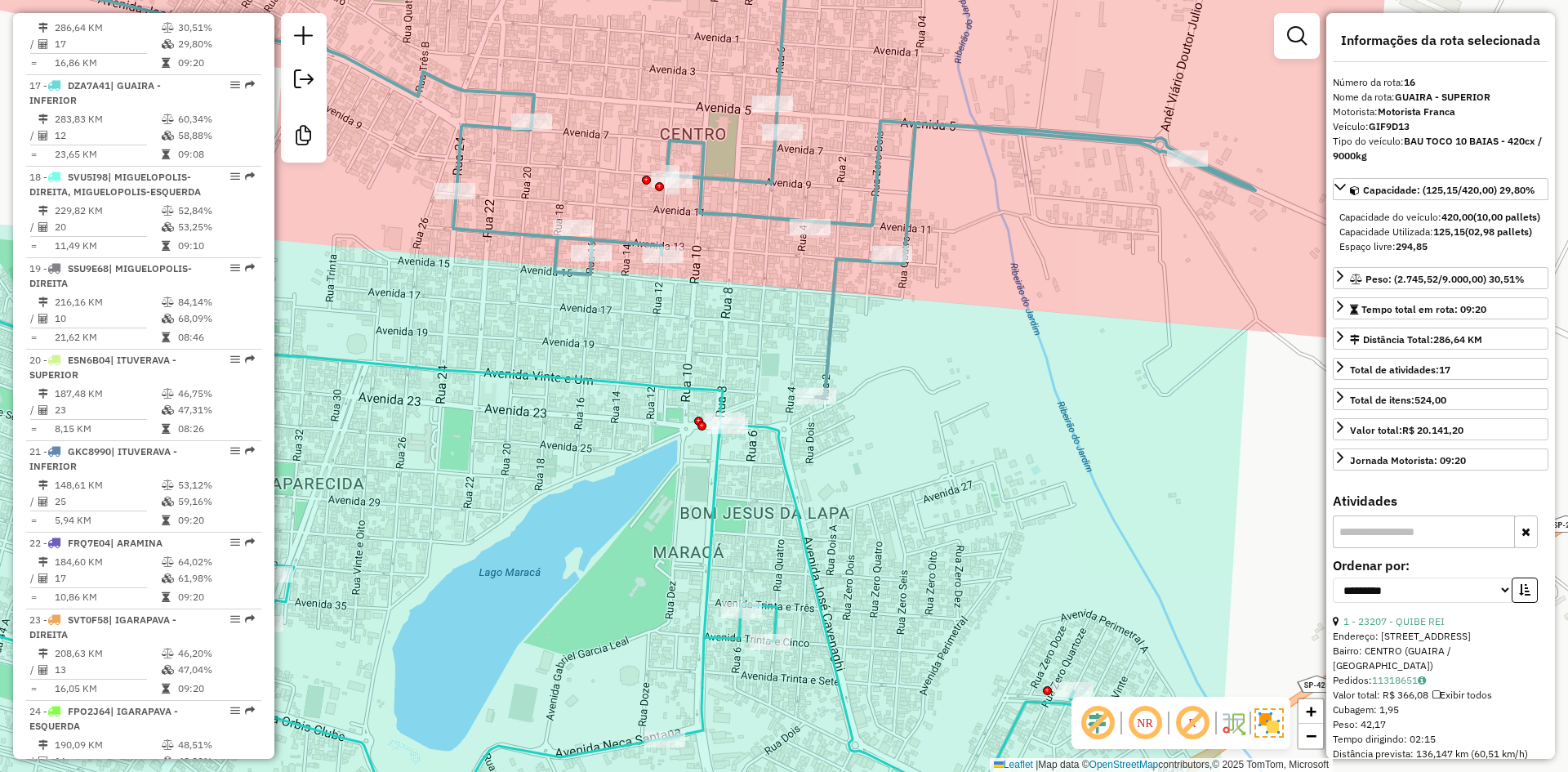
click at [672, 400] on div "Janela de atendimento Grade de atendimento Capacidade Transportadoras Veículos …" at bounding box center [784, 386] width 1568 height 772
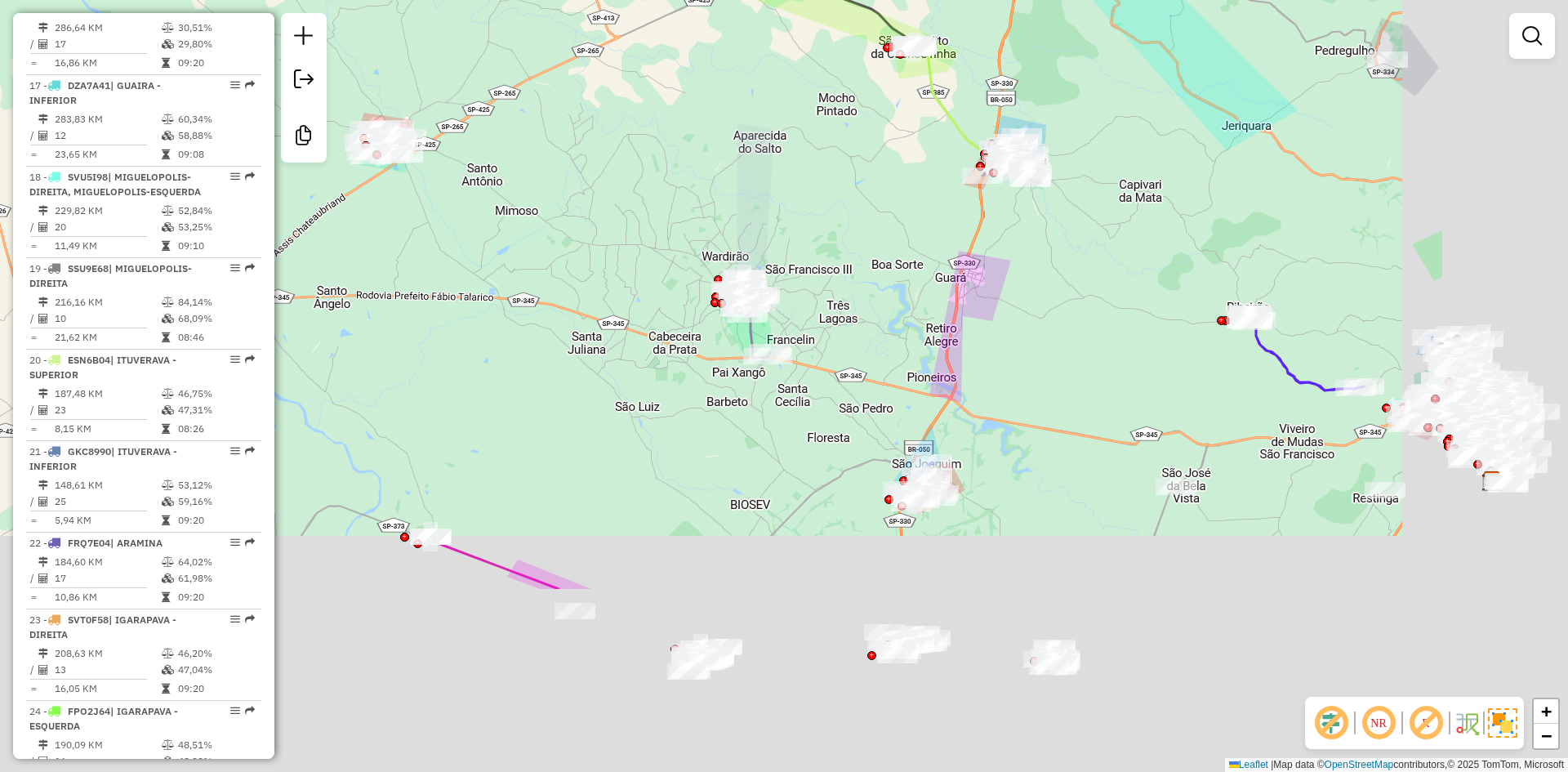
drag, startPoint x: 722, startPoint y: 341, endPoint x: 681, endPoint y: 279, distance: 74.3
click at [659, 264] on div "Janela de atendimento Grade de atendimento Capacidade Transportadoras Veículos …" at bounding box center [784, 386] width 1568 height 772
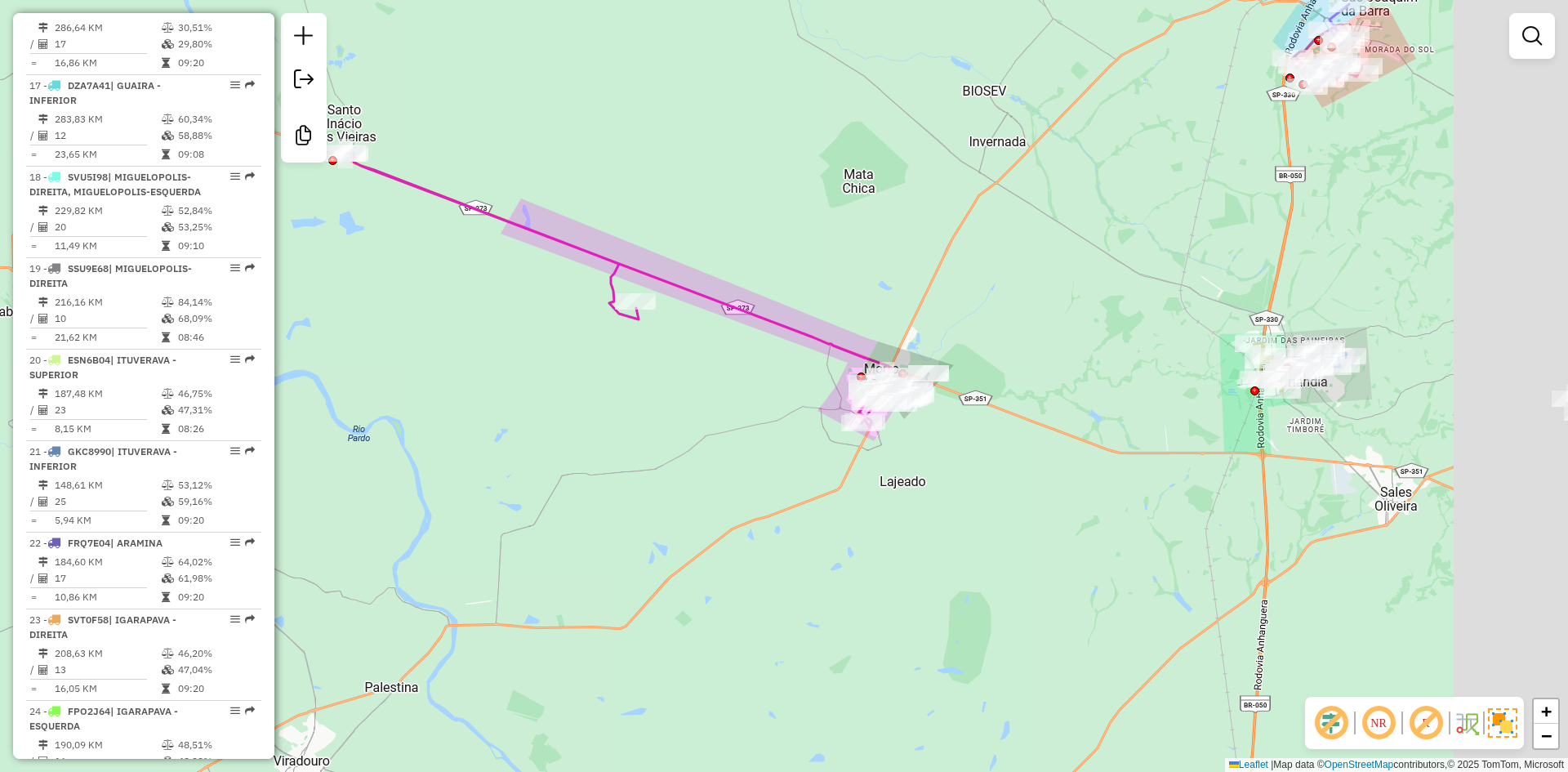
drag, startPoint x: 791, startPoint y: 422, endPoint x: 483, endPoint y: 383, distance: 310.5
click at [483, 383] on div "Janela de atendimento Grade de atendimento Capacidade Transportadoras Veículos …" at bounding box center [784, 386] width 1568 height 772
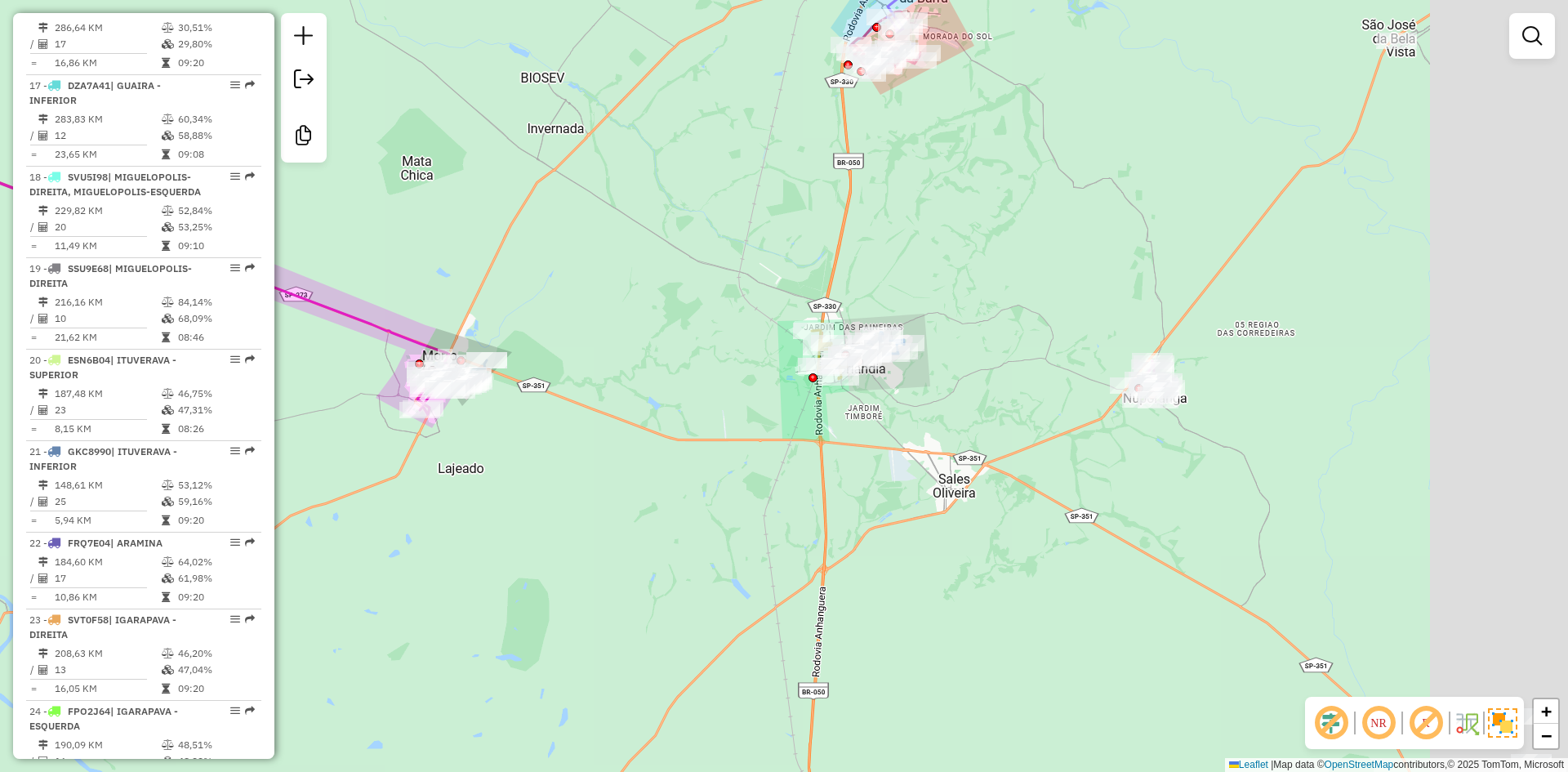
click at [652, 424] on div "Janela de atendimento Grade de atendimento Capacidade Transportadoras Veículos …" at bounding box center [784, 386] width 1568 height 772
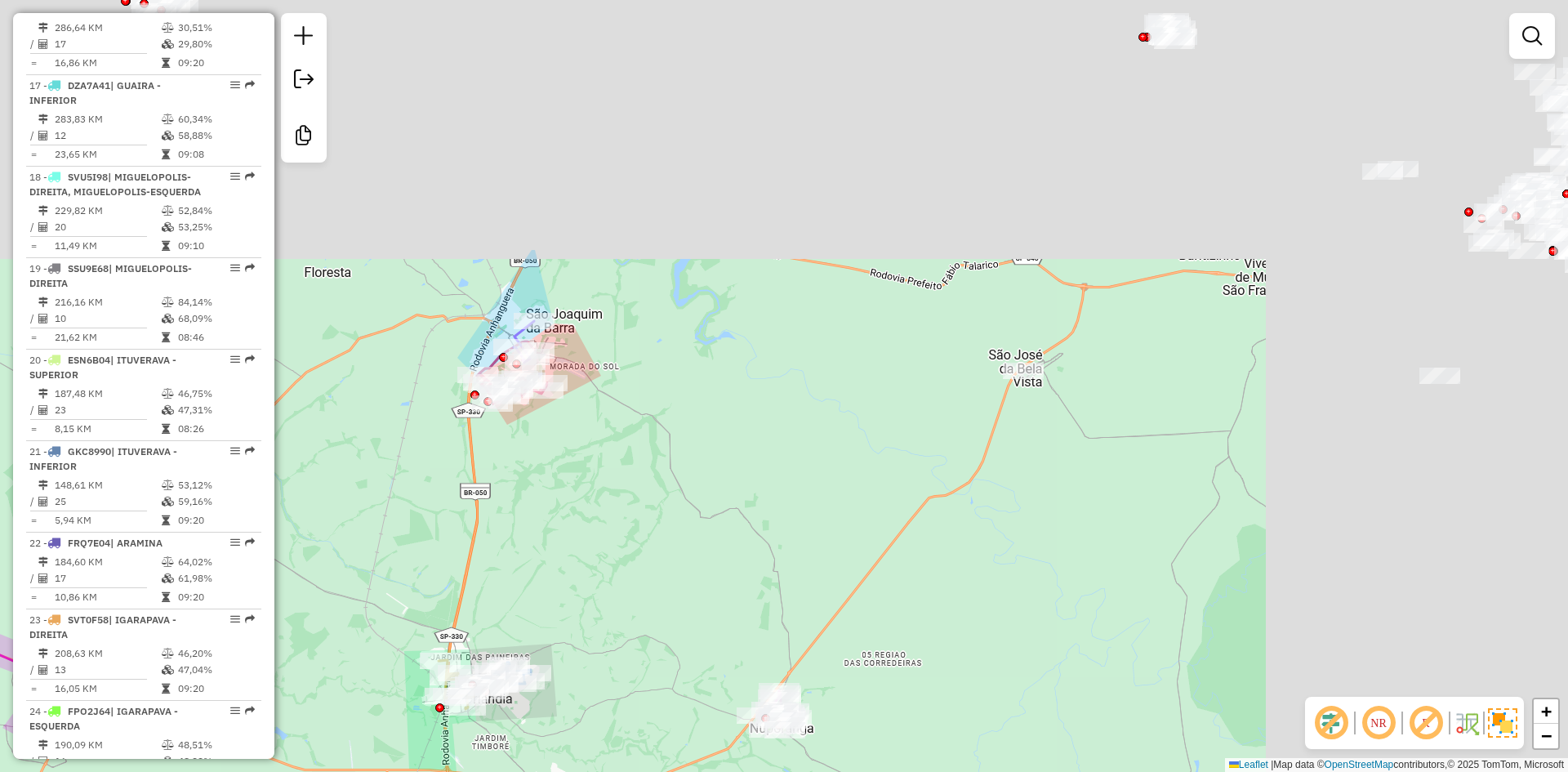
drag, startPoint x: 903, startPoint y: 480, endPoint x: 845, endPoint y: 561, distance: 99.6
click at [846, 561] on div "Janela de atendimento Grade de atendimento Capacidade Transportadoras Veículos …" at bounding box center [784, 386] width 1568 height 772
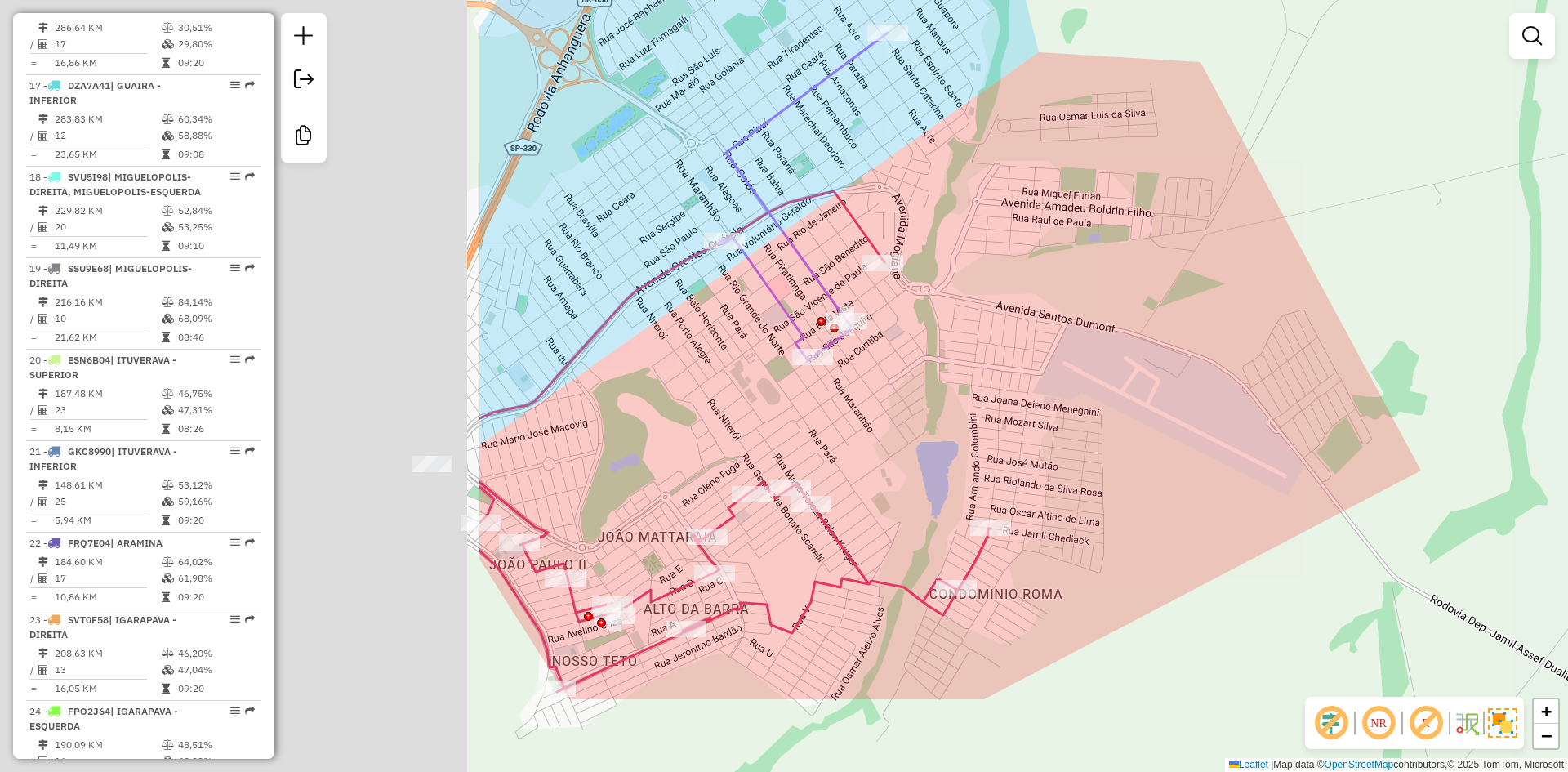
drag, startPoint x: 1151, startPoint y: 268, endPoint x: 1142, endPoint y: 289, distance: 22.8
click at [1179, 264] on div "Janela de atendimento Grade de atendimento Capacidade Transportadoras Veículos …" at bounding box center [784, 386] width 1568 height 772
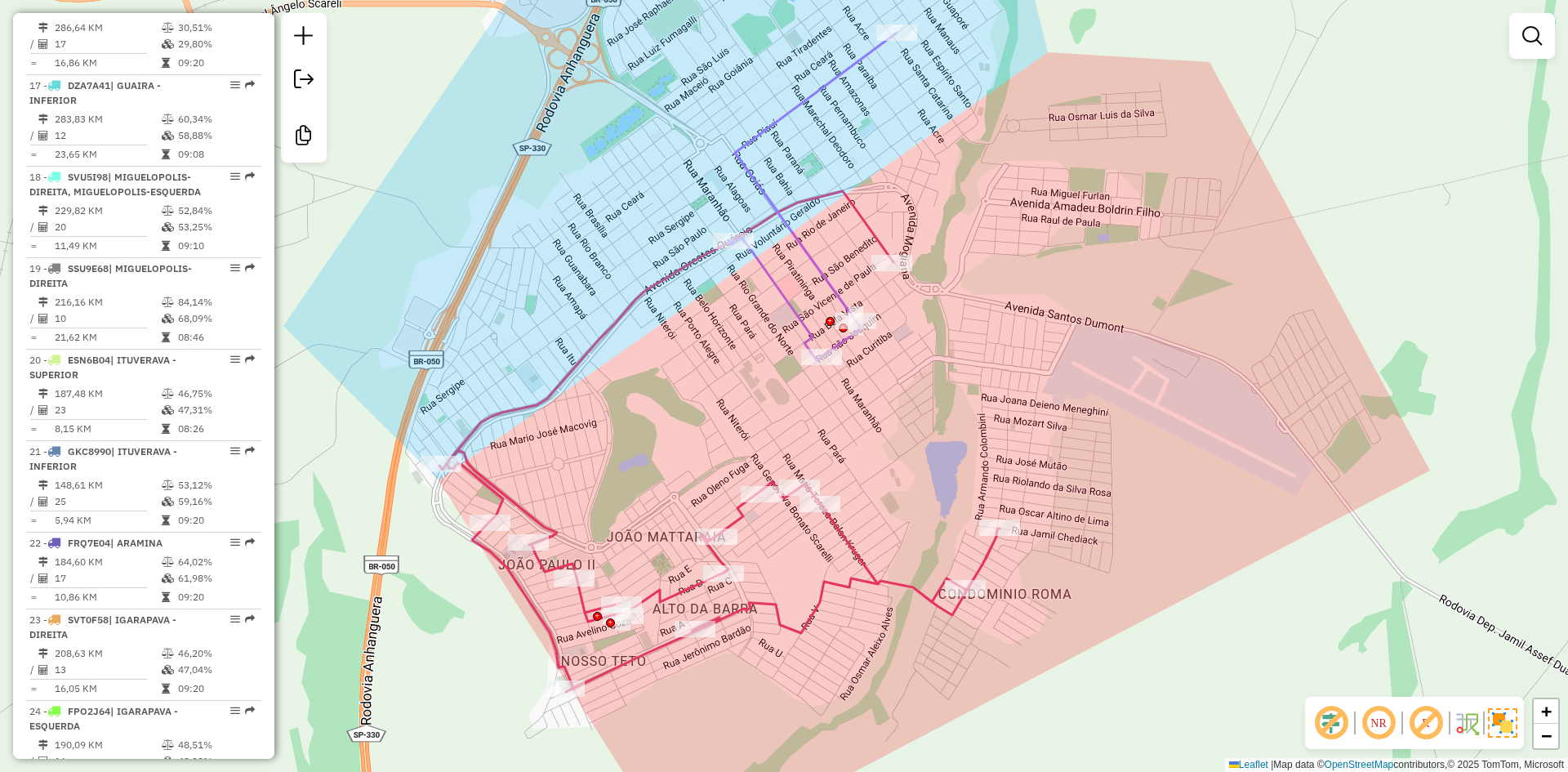
click at [796, 324] on icon at bounding box center [812, 196] width 168 height 328
select select "**********"
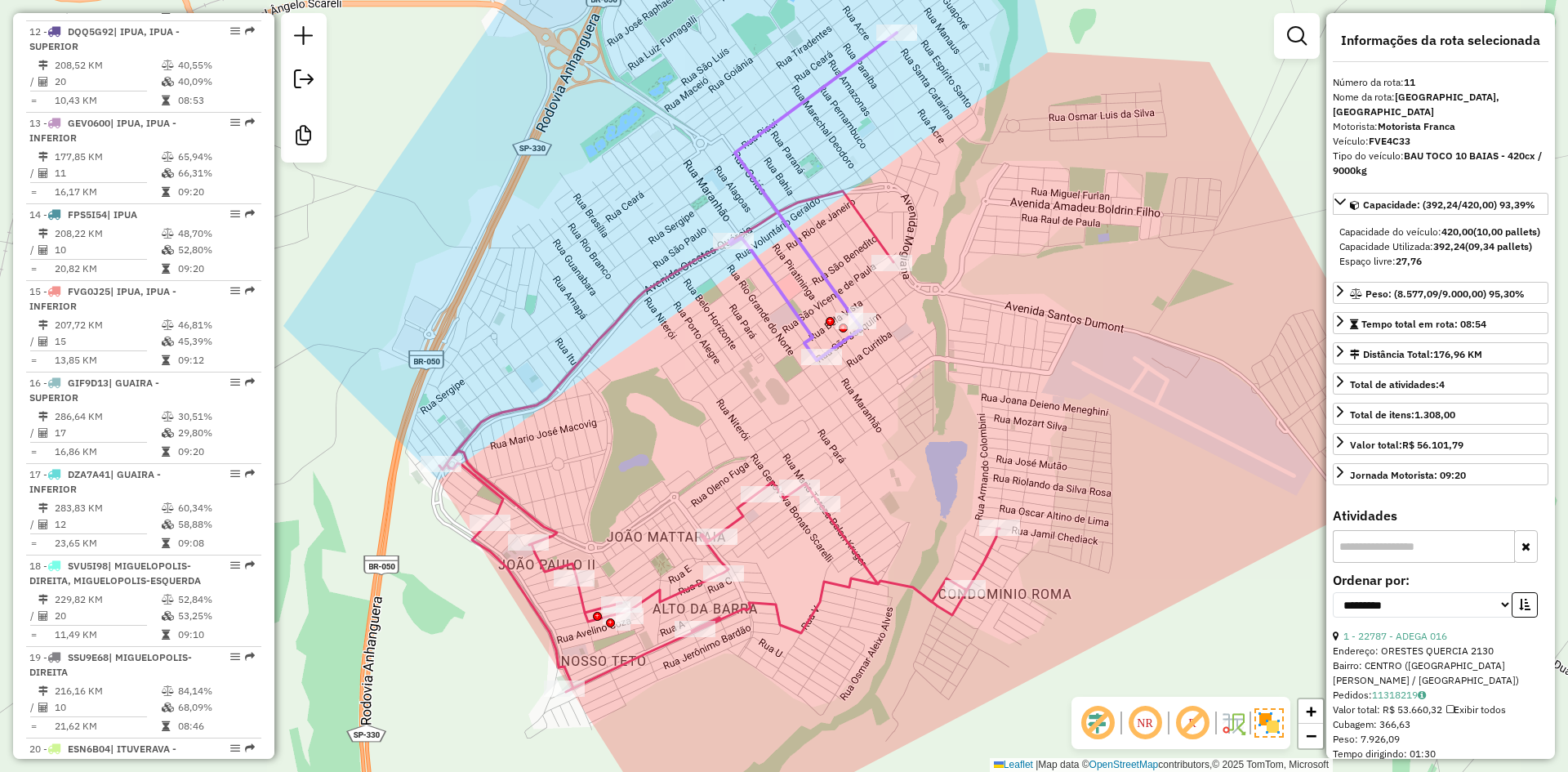
scroll to position [1523, 0]
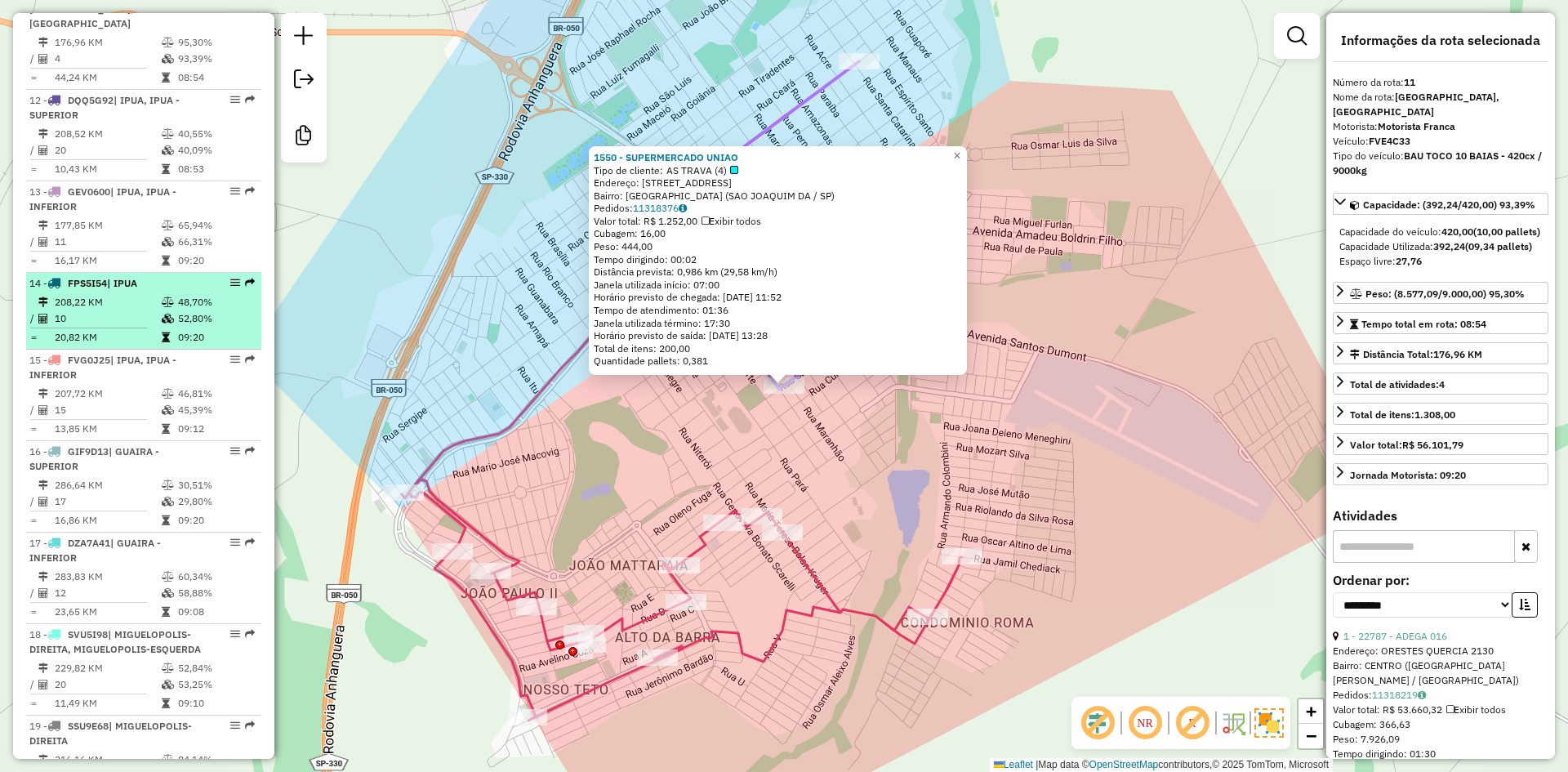
click at [100, 310] on td "208,22 KM" at bounding box center [107, 302] width 107 height 16
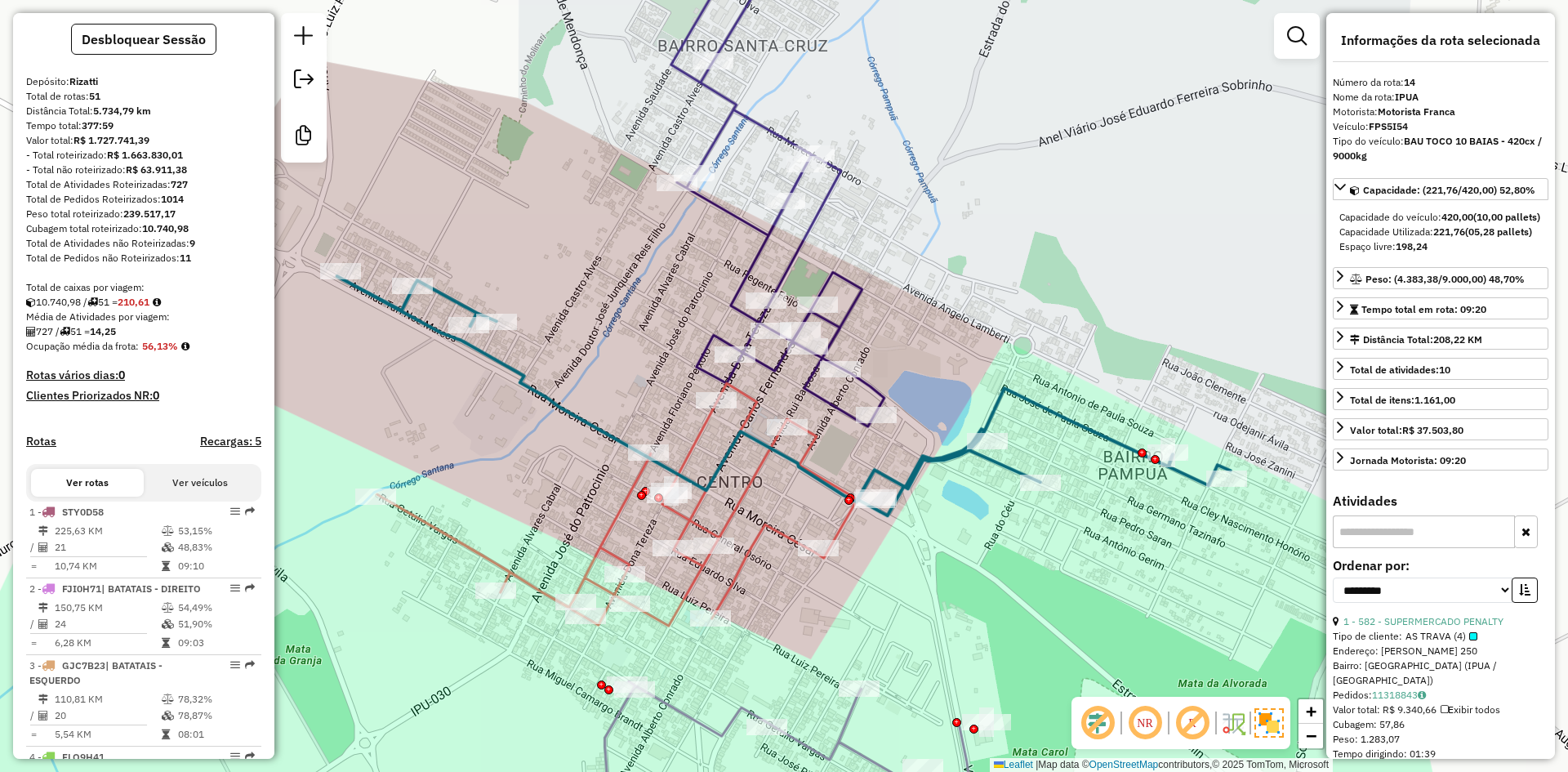
scroll to position [0, 0]
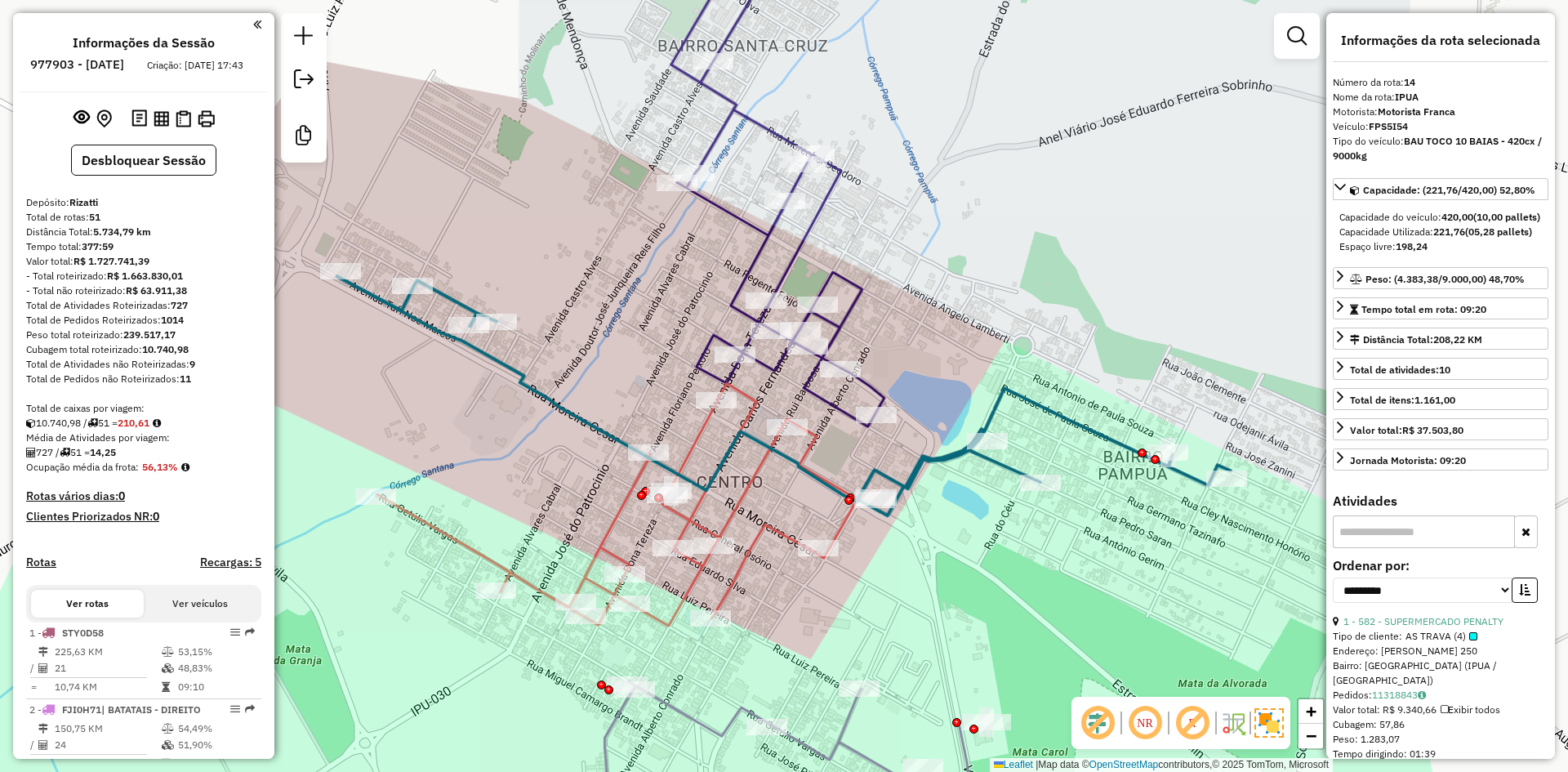
click at [149, 429] on strong "210,61" at bounding box center [133, 422] width 32 height 12
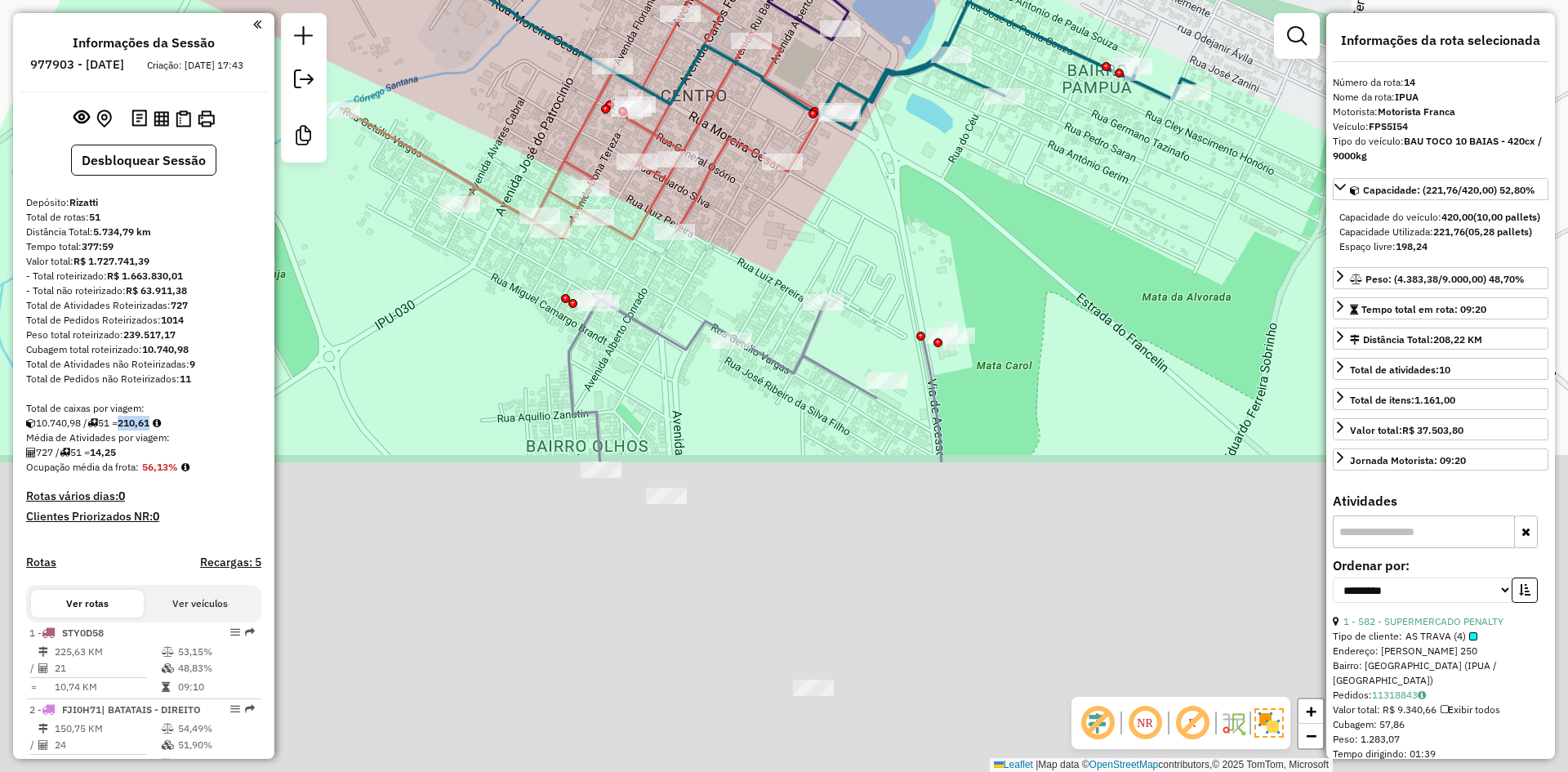
drag, startPoint x: 824, startPoint y: 576, endPoint x: 782, endPoint y: 168, distance: 410.2
click at [789, 117] on div "Rota 15 - Placa FVG0J25 28333 - MERCADO ROCHA Janela de atendimento Grade de at…" at bounding box center [784, 386] width 1568 height 772
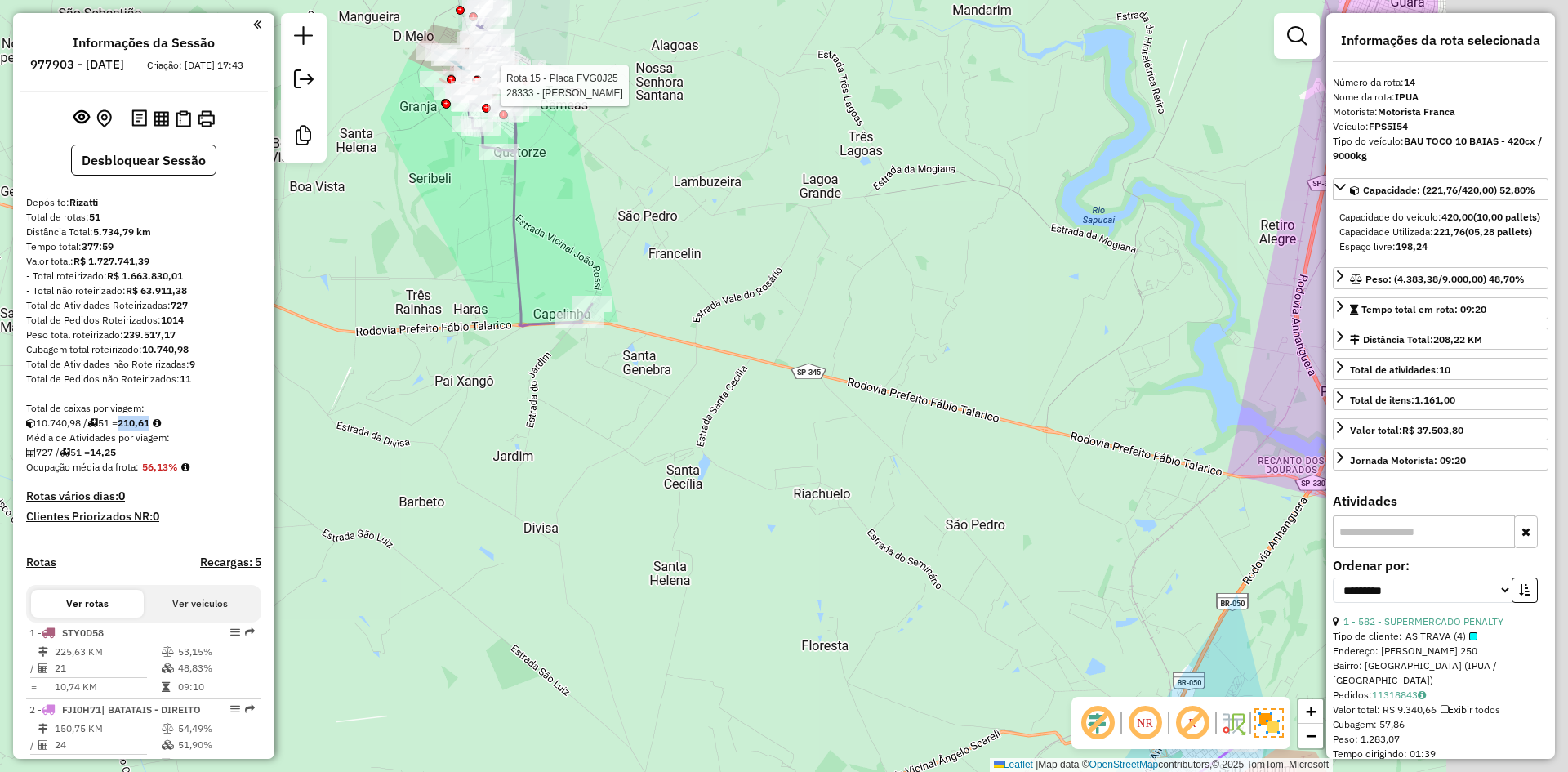
drag, startPoint x: 583, startPoint y: 252, endPoint x: 536, endPoint y: 218, distance: 58.0
click at [478, 191] on div "Rota 15 - Placa FVG0J25 28333 - MERCADO ROCHA Janela de atendimento Grade de at…" at bounding box center [784, 386] width 1568 height 772
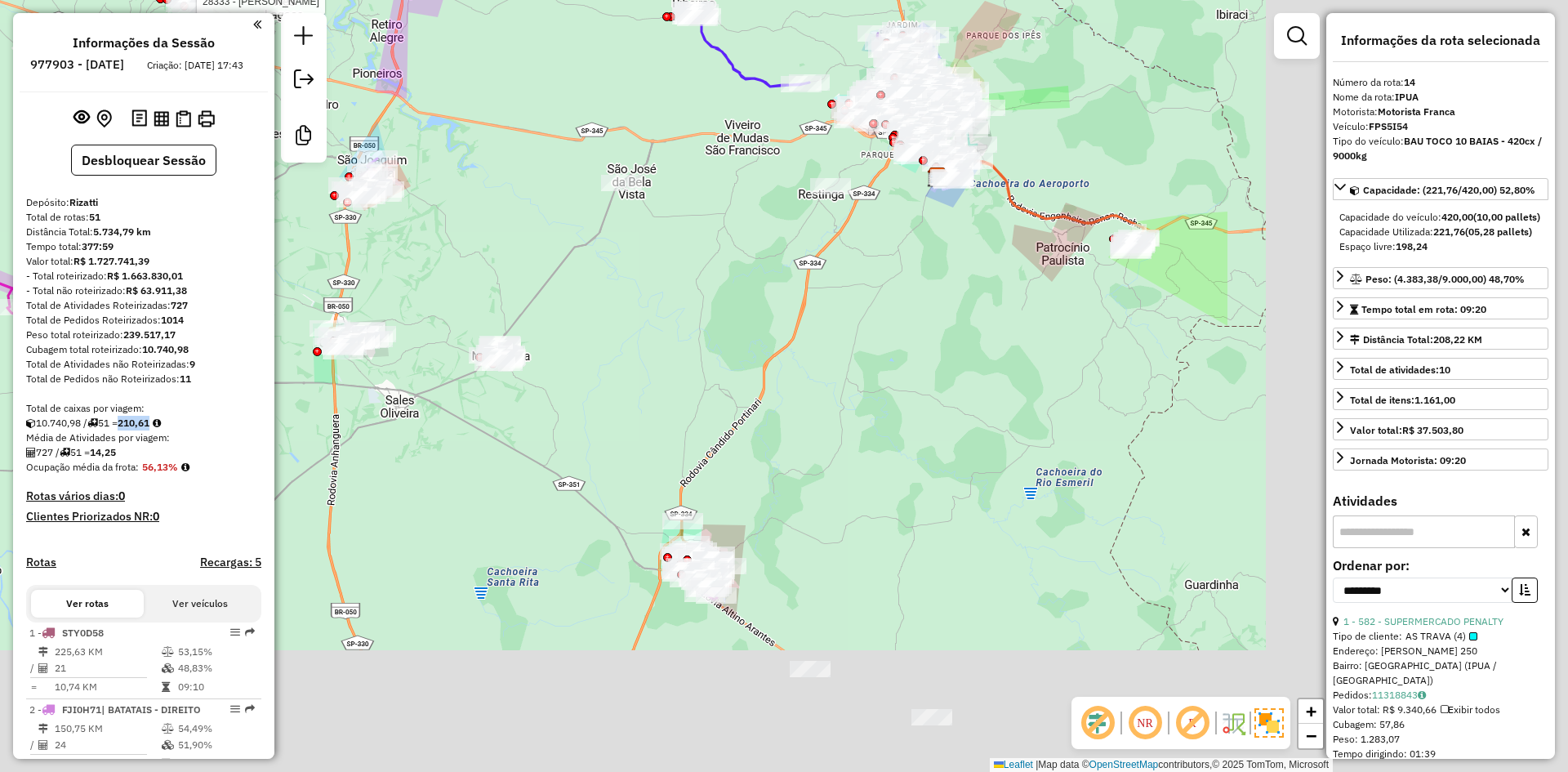
drag, startPoint x: 1179, startPoint y: 484, endPoint x: 719, endPoint y: 305, distance: 493.6
click at [719, 305] on div "Rota 15 - Placa FVG0J25 28333 - MERCADO ROCHA Janela de atendimento Grade de at…" at bounding box center [784, 386] width 1568 height 772
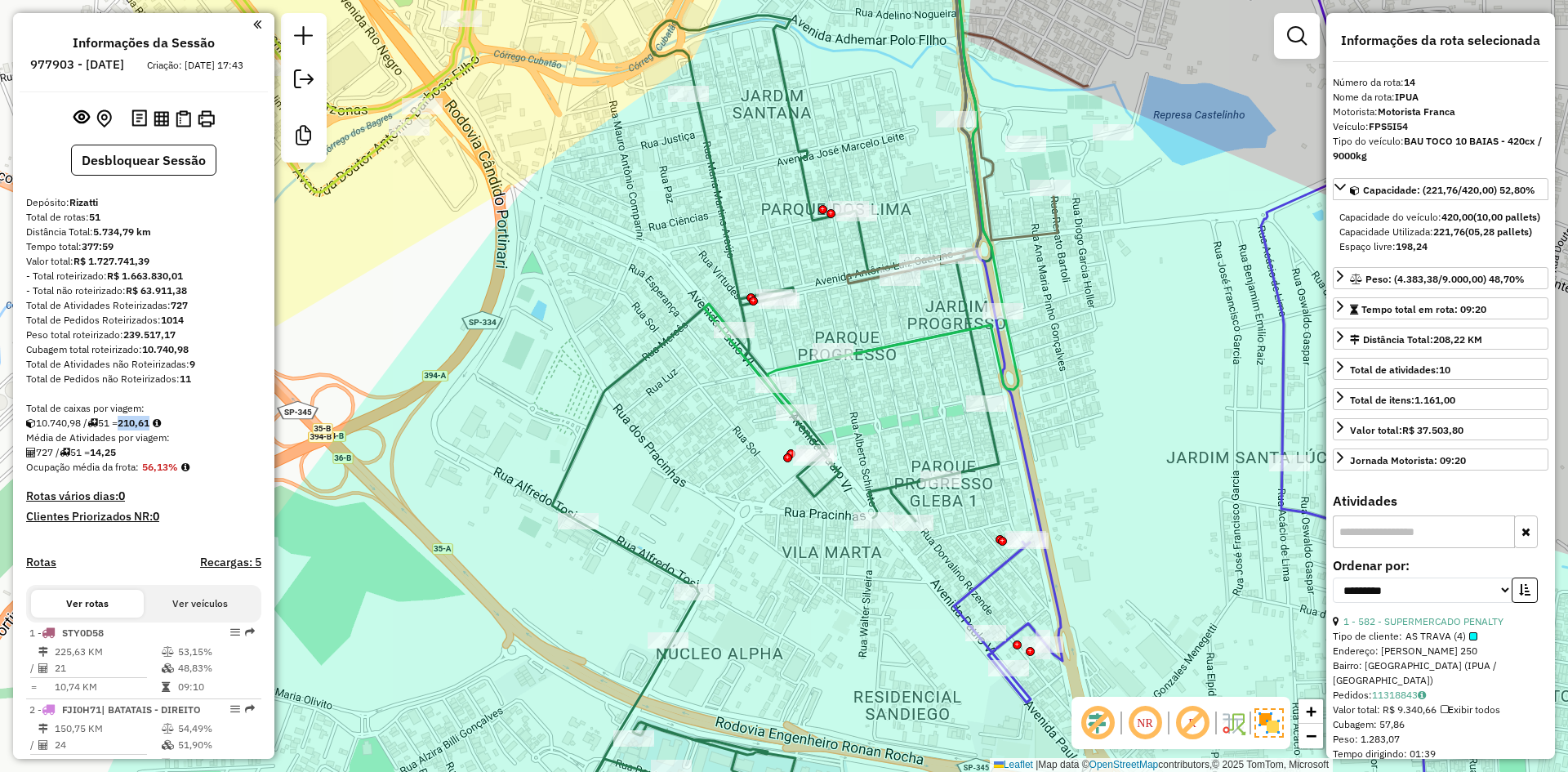
drag, startPoint x: 899, startPoint y: 390, endPoint x: 788, endPoint y: 411, distance: 113.0
click at [791, 445] on div "Rota 15 - Placa FVG0J25 28333 - MERCADO ROCHA Janela de atendimento Grade de at…" at bounding box center [784, 386] width 1568 height 772
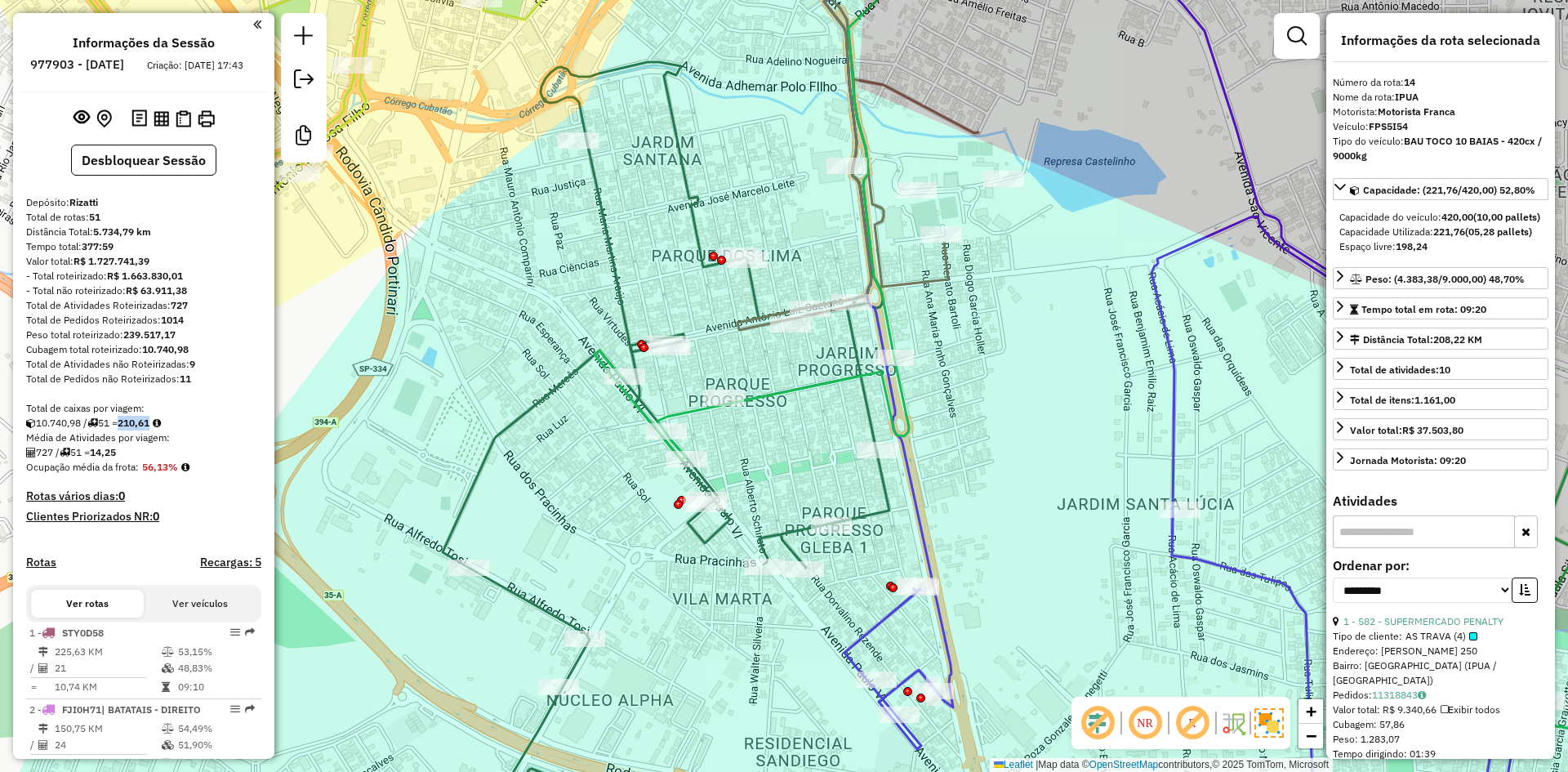
click at [686, 180] on icon at bounding box center [666, 386] width 447 height 926
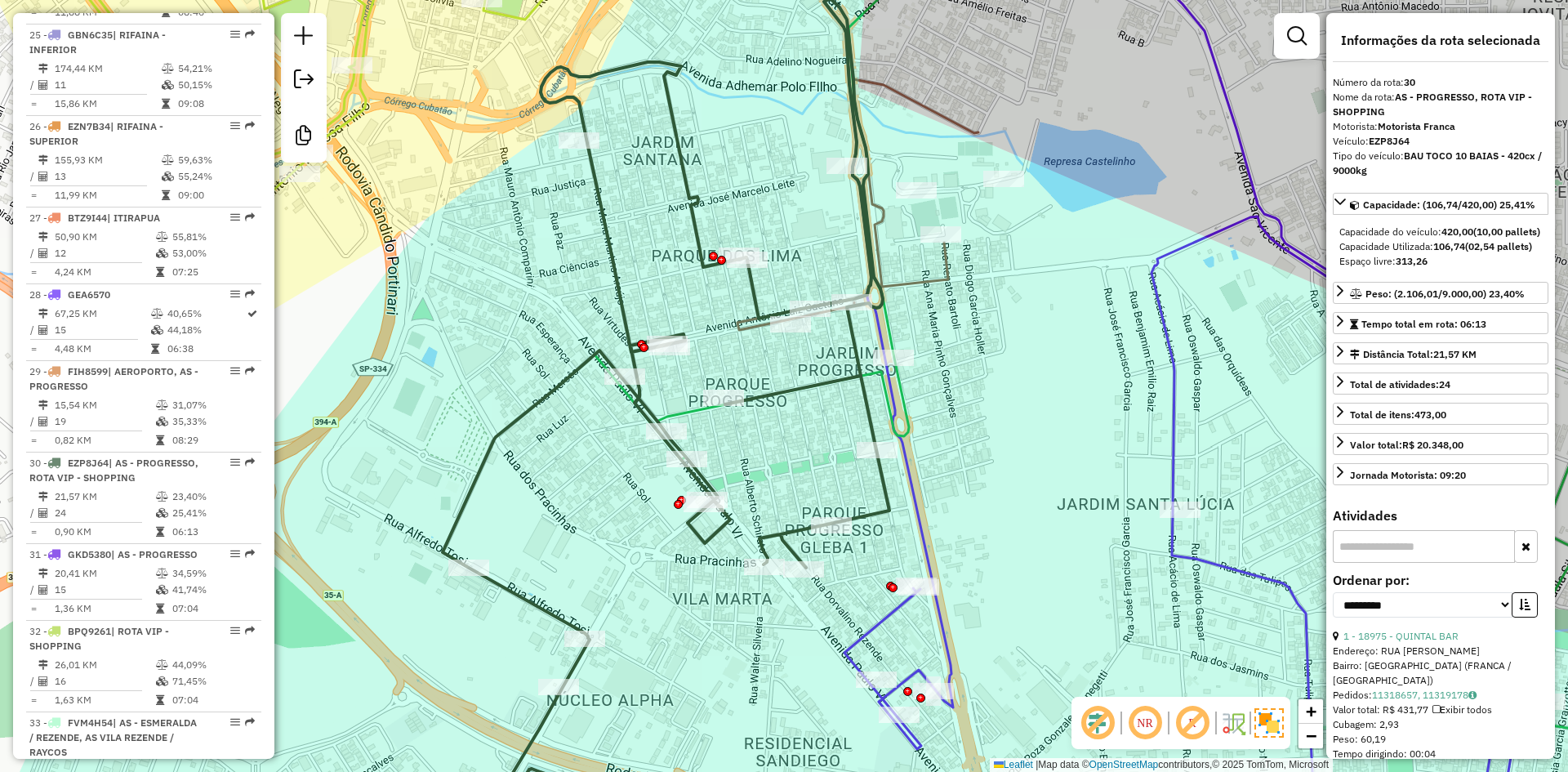
scroll to position [3232, 0]
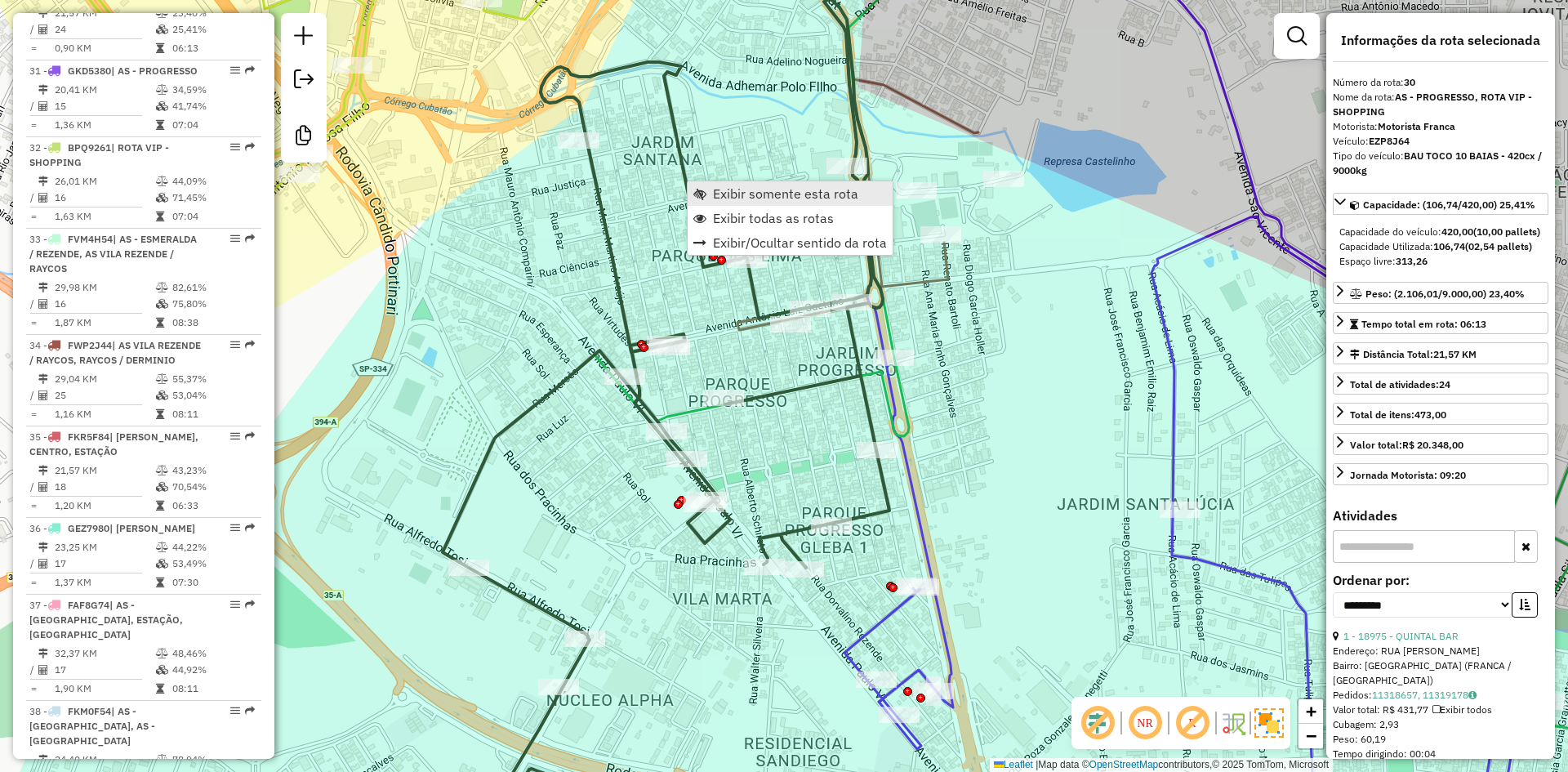
click at [727, 192] on span "Exibir somente esta rota" at bounding box center [785, 193] width 145 height 13
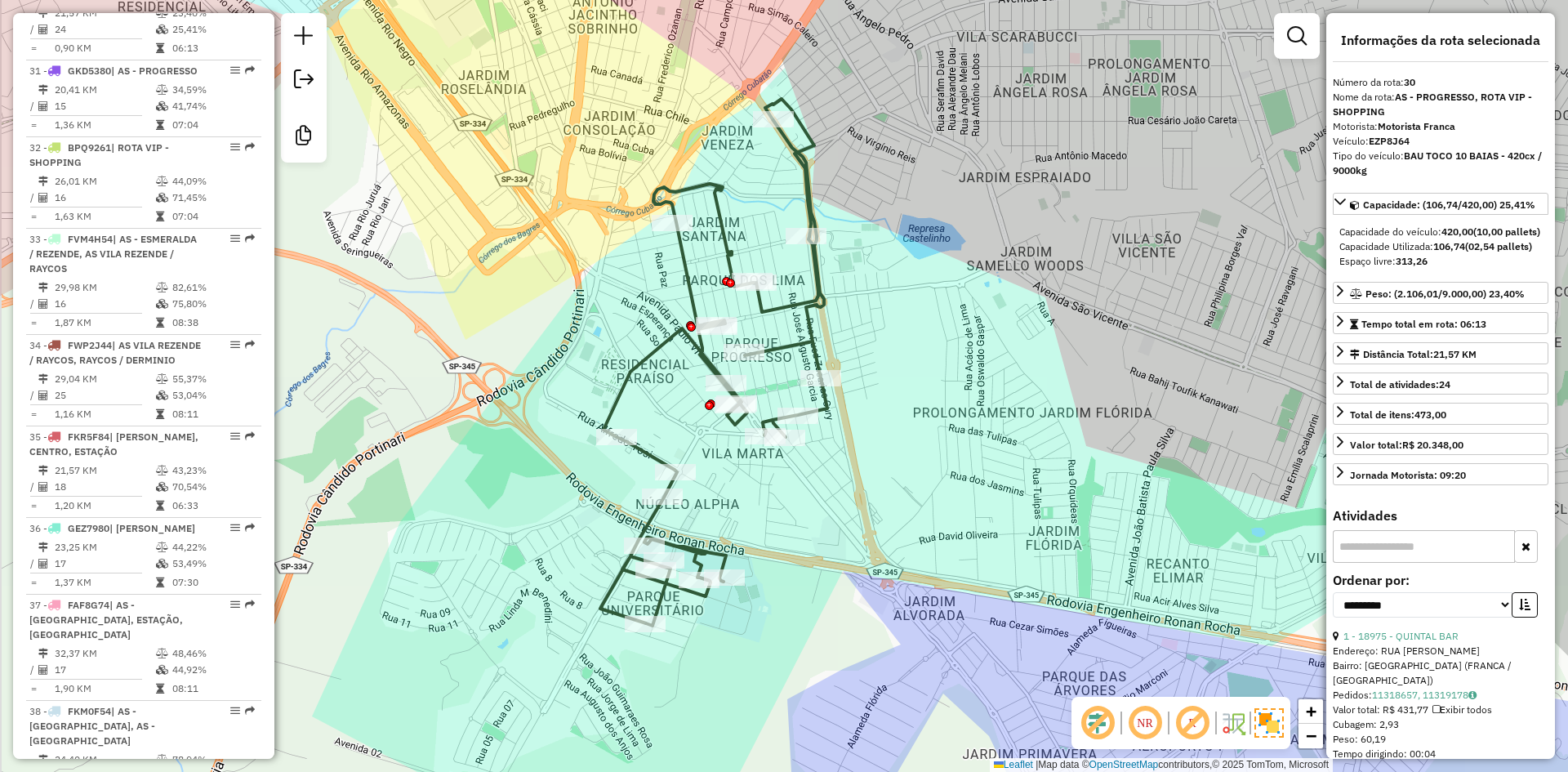
drag, startPoint x: 756, startPoint y: 316, endPoint x: 758, endPoint y: 343, distance: 27.1
click at [758, 343] on div "Janela de atendimento Grade de atendimento Capacidade Transportadoras Veículos …" at bounding box center [784, 386] width 1568 height 772
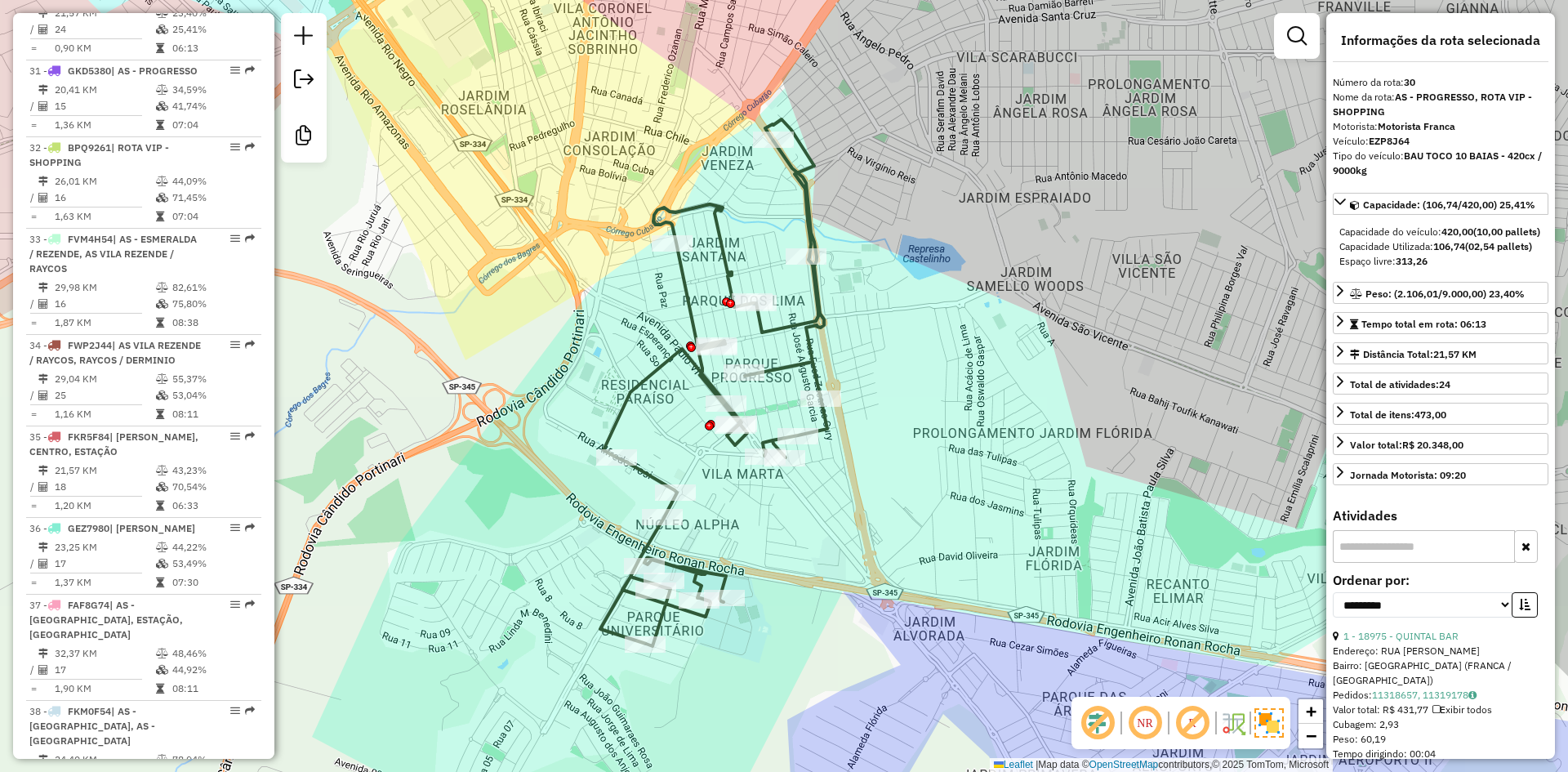
click at [787, 320] on icon at bounding box center [714, 383] width 227 height 527
drag, startPoint x: 480, startPoint y: 291, endPoint x: 473, endPoint y: 301, distance: 12.2
click at [474, 293] on div "Janela de atendimento Grade de atendimento Capacidade Transportadoras Veículos …" at bounding box center [784, 386] width 1568 height 772
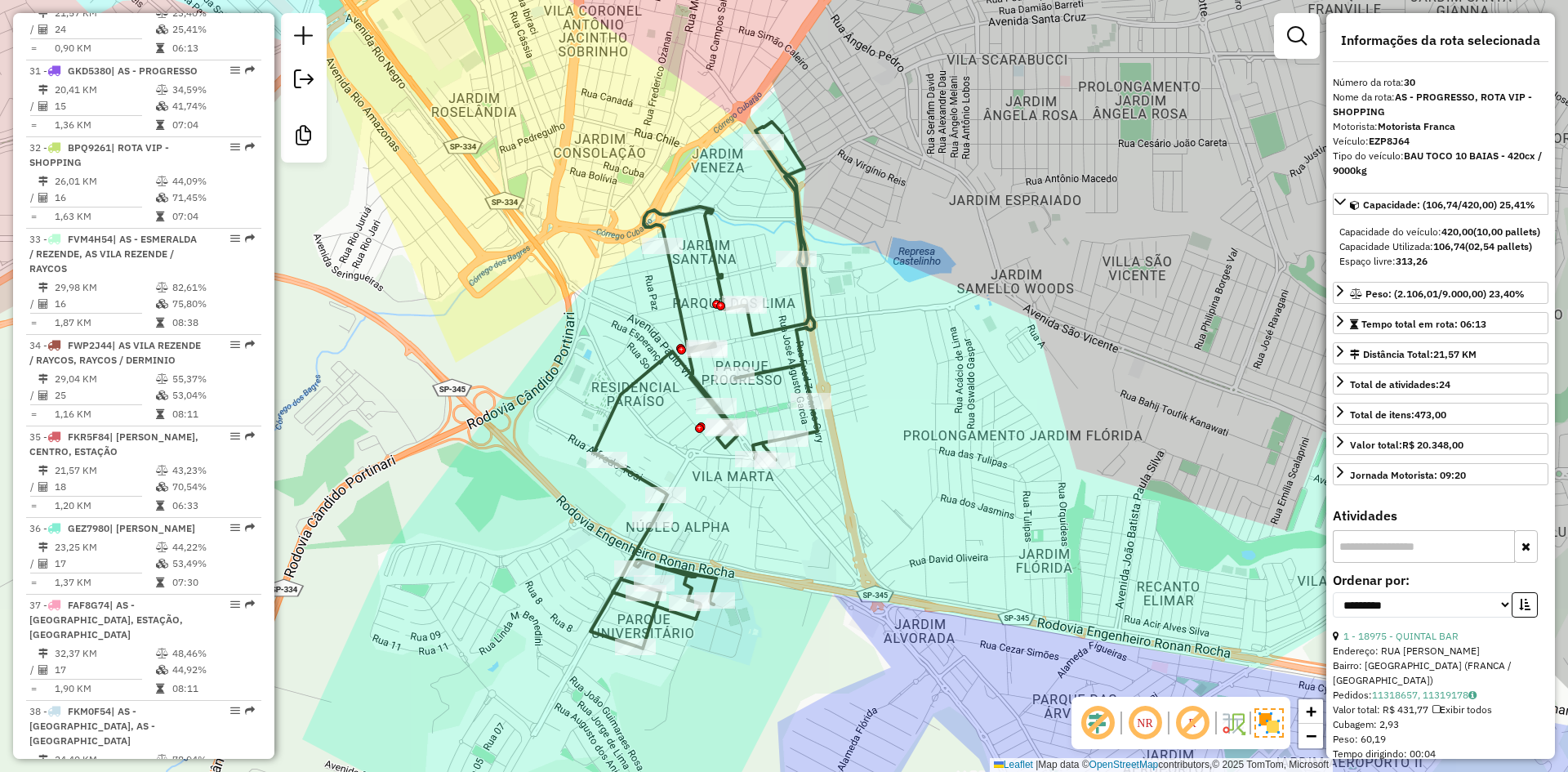
drag, startPoint x: 561, startPoint y: 192, endPoint x: 565, endPoint y: 178, distance: 14.6
click at [565, 178] on div "Janela de atendimento Grade de atendimento Capacidade Transportadoras Veículos …" at bounding box center [784, 386] width 1568 height 772
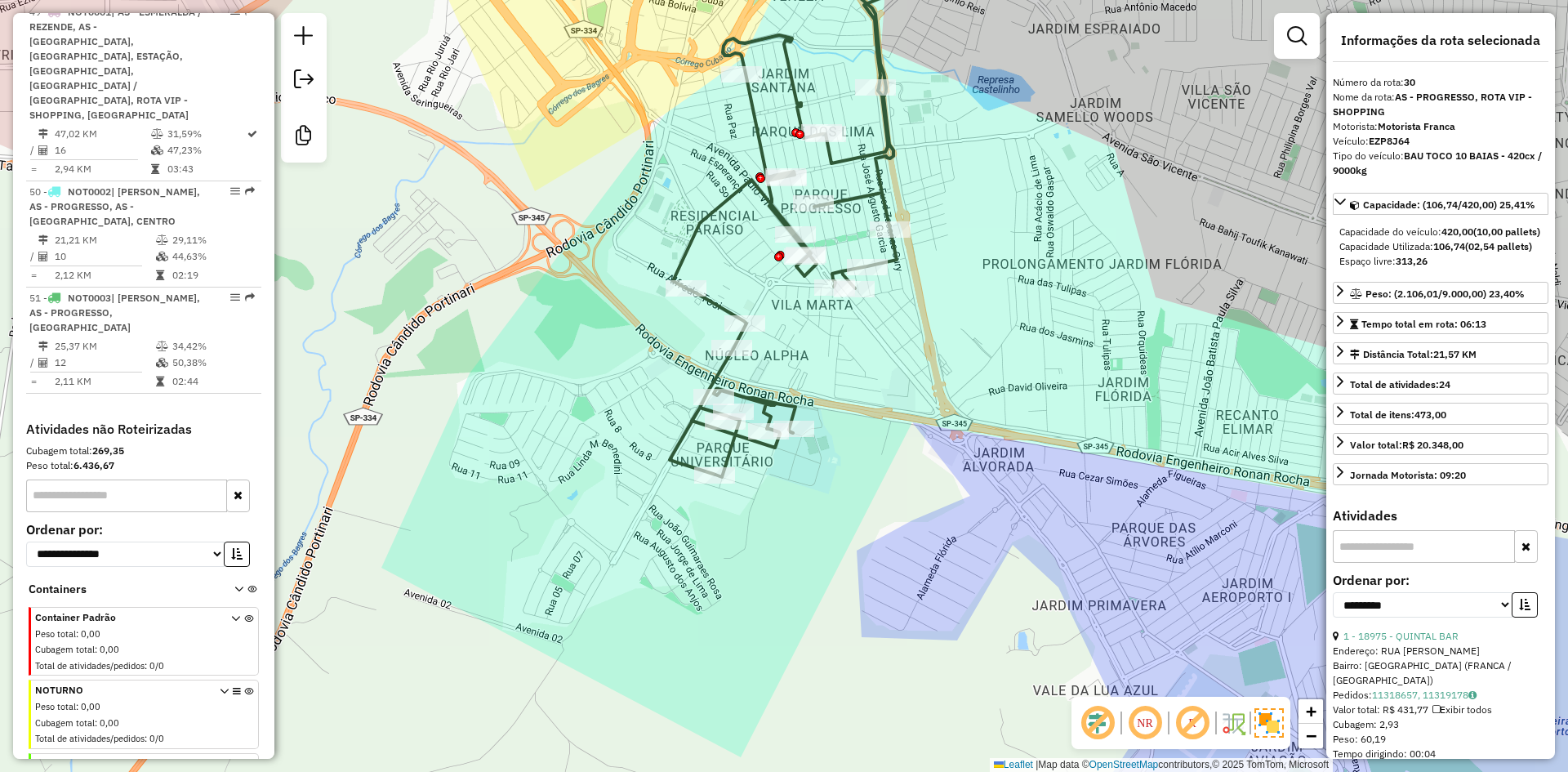
scroll to position [4983, 0]
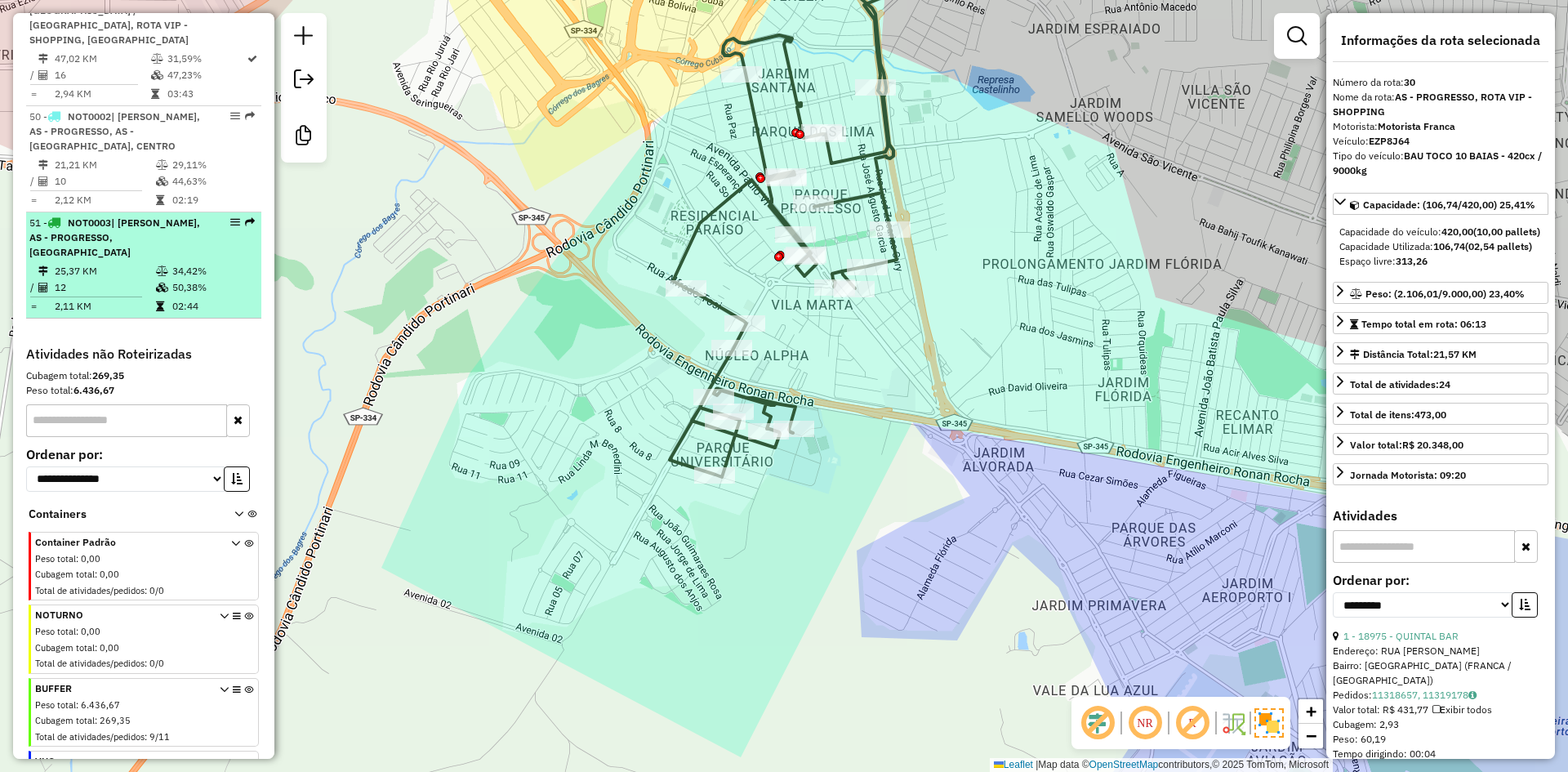
click at [87, 272] on td "25,37 KM" at bounding box center [105, 271] width 101 height 16
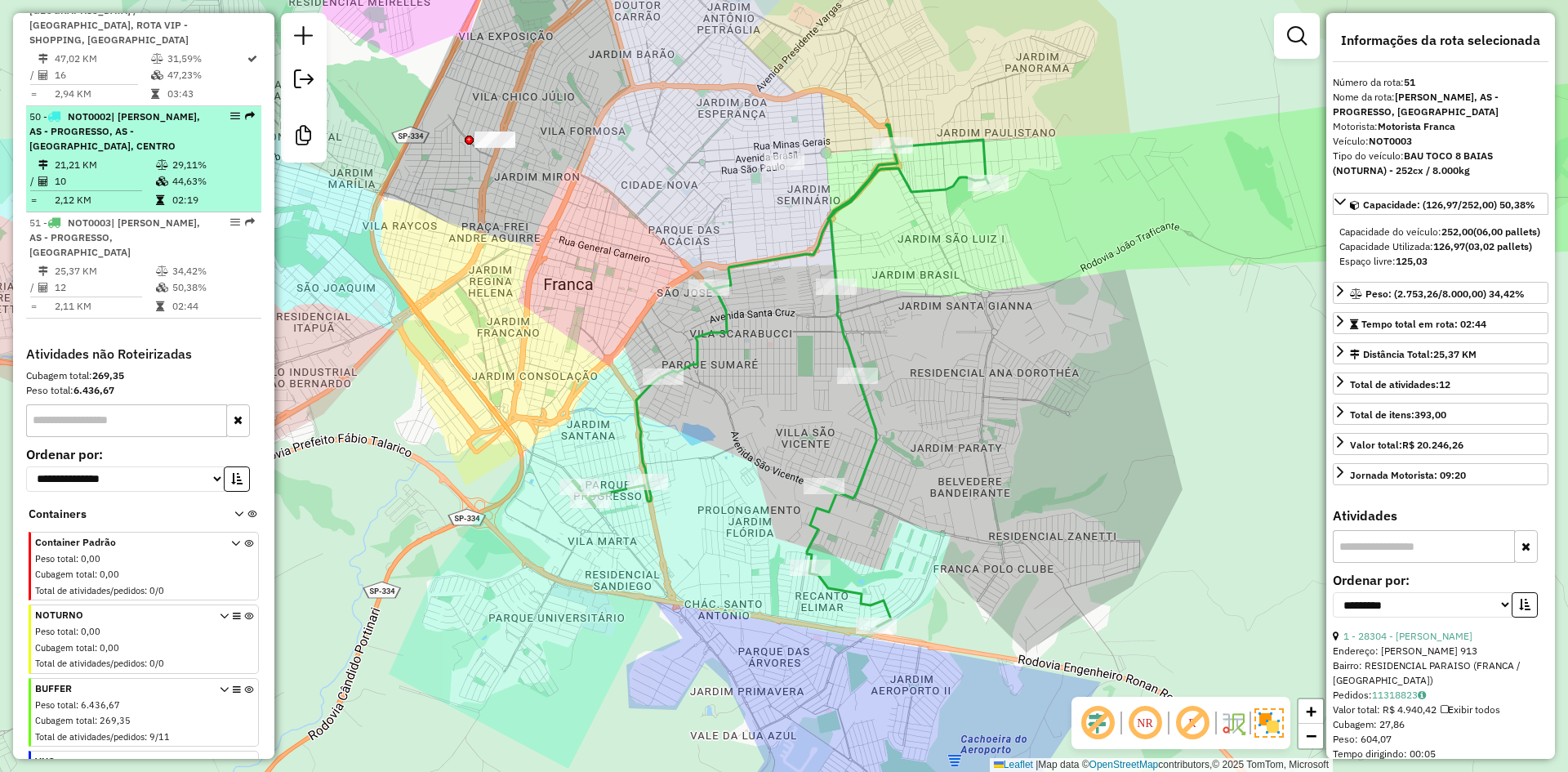
click at [106, 168] on li "50 - NOT0002 | ANGELA ROSA, AS - PROGRESSO, AS - VILA APARECIDA, CENTRO 21,21 K…" at bounding box center [144, 158] width 236 height 106
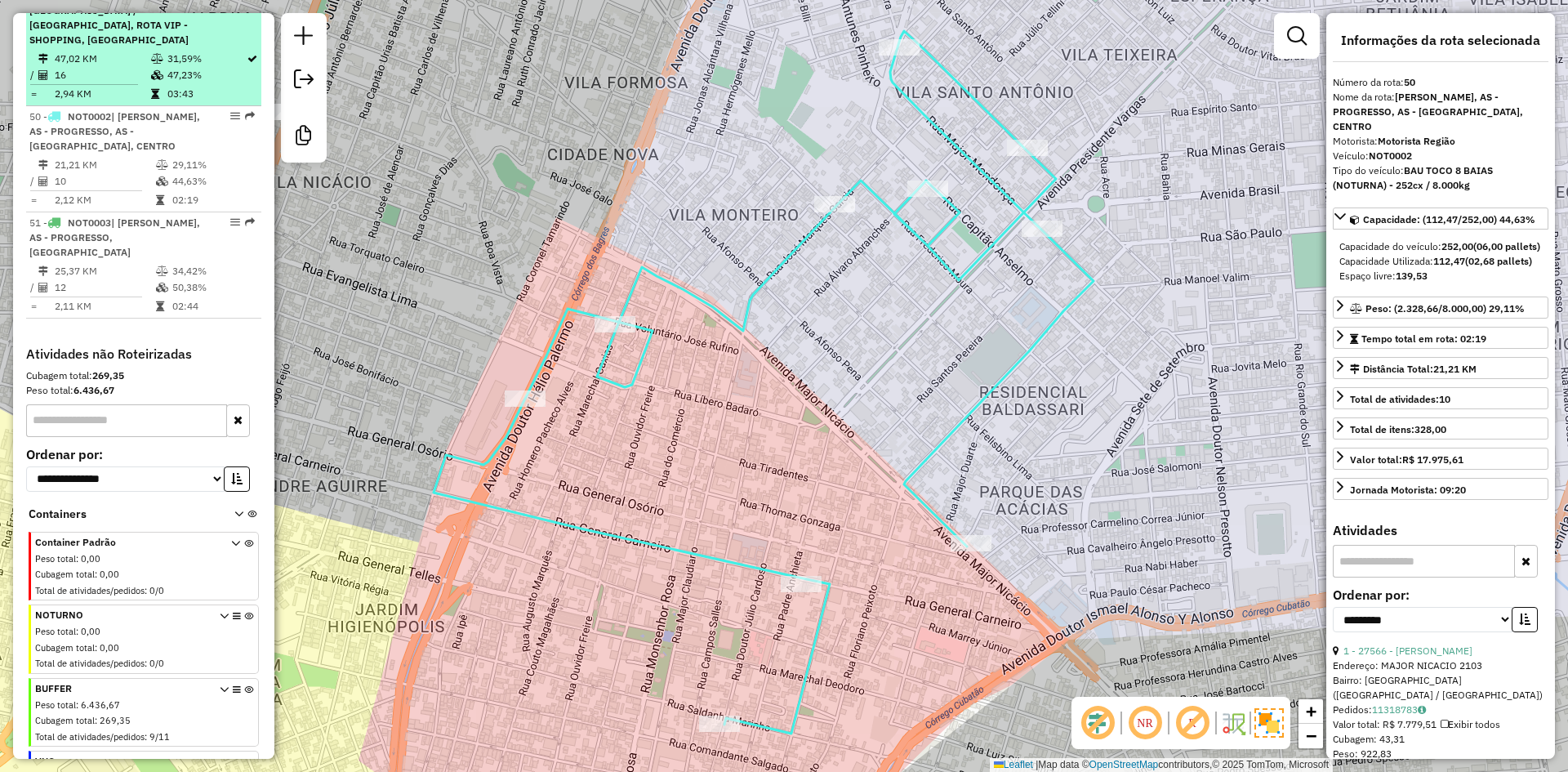
click at [123, 102] on td "2,94 KM" at bounding box center [102, 94] width 96 height 16
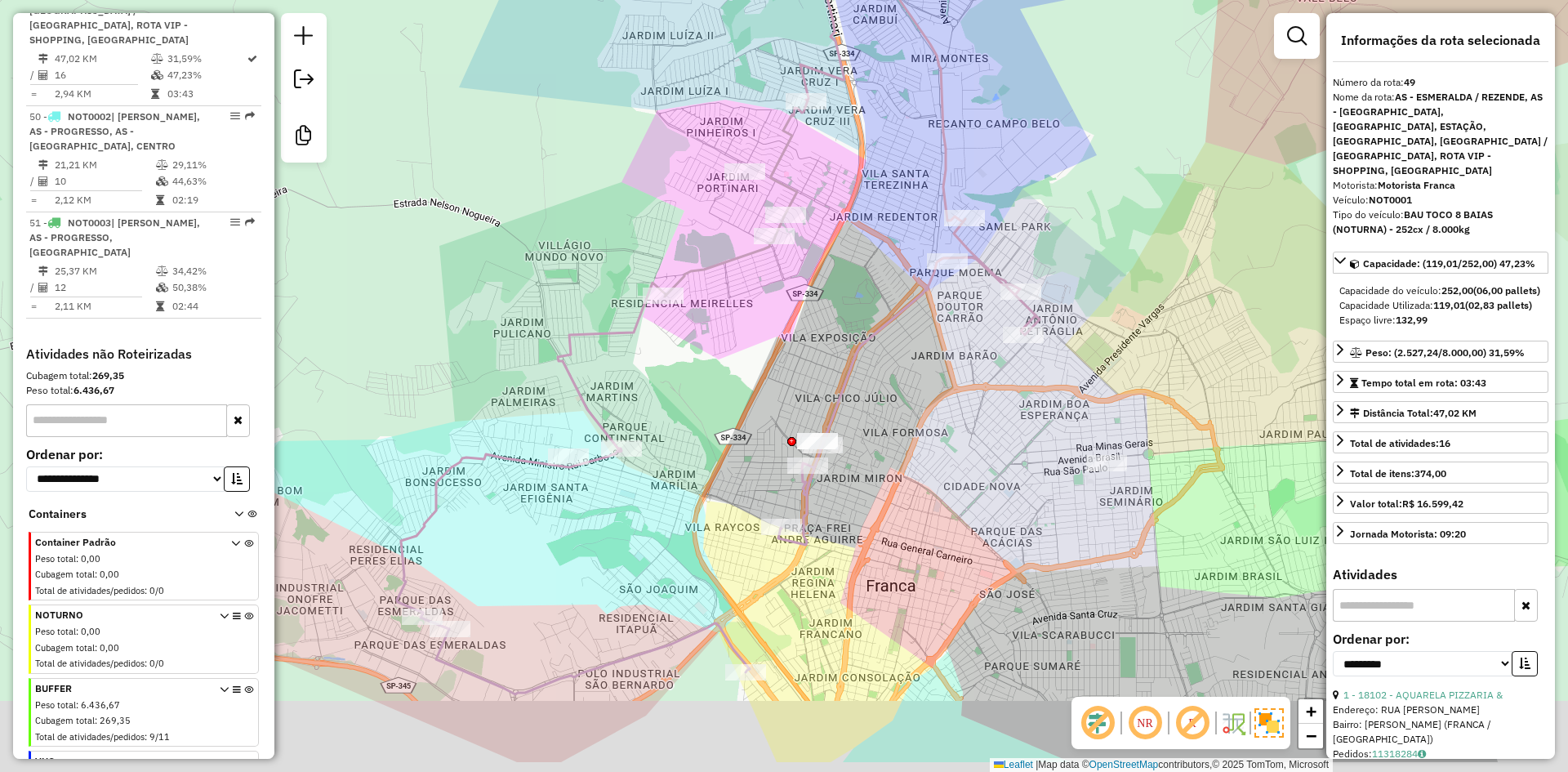
drag, startPoint x: 805, startPoint y: 537, endPoint x: 531, endPoint y: 257, distance: 391.8
click at [531, 257] on div "Janela de atendimento Grade de atendimento Capacidade Transportadoras Veículos …" at bounding box center [784, 386] width 1568 height 772
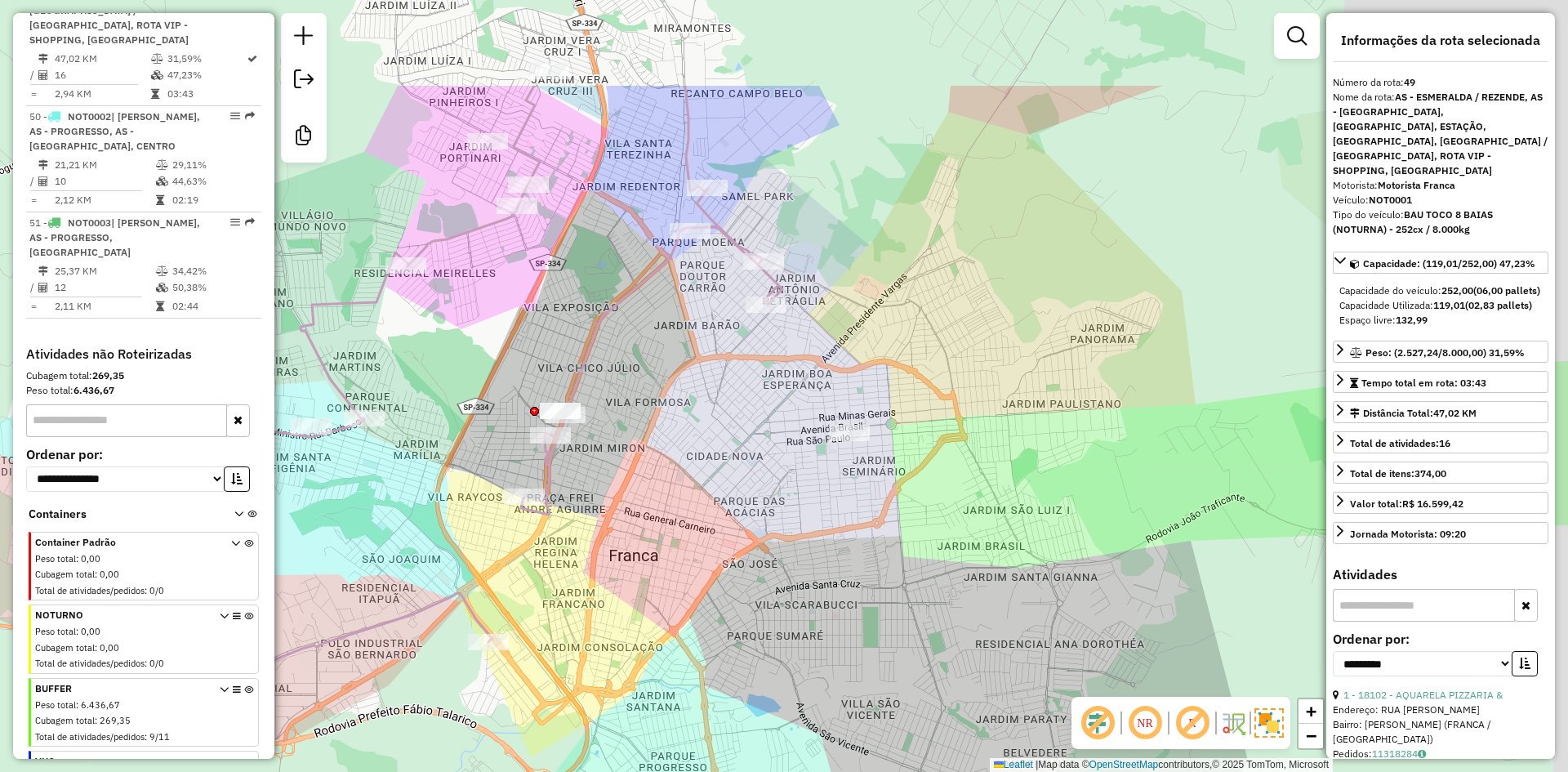
drag, startPoint x: 667, startPoint y: 364, endPoint x: 646, endPoint y: 572, distance: 209.1
click at [646, 572] on div "Janela de atendimento Grade de atendimento Capacidade Transportadoras Veículos …" at bounding box center [784, 386] width 1568 height 772
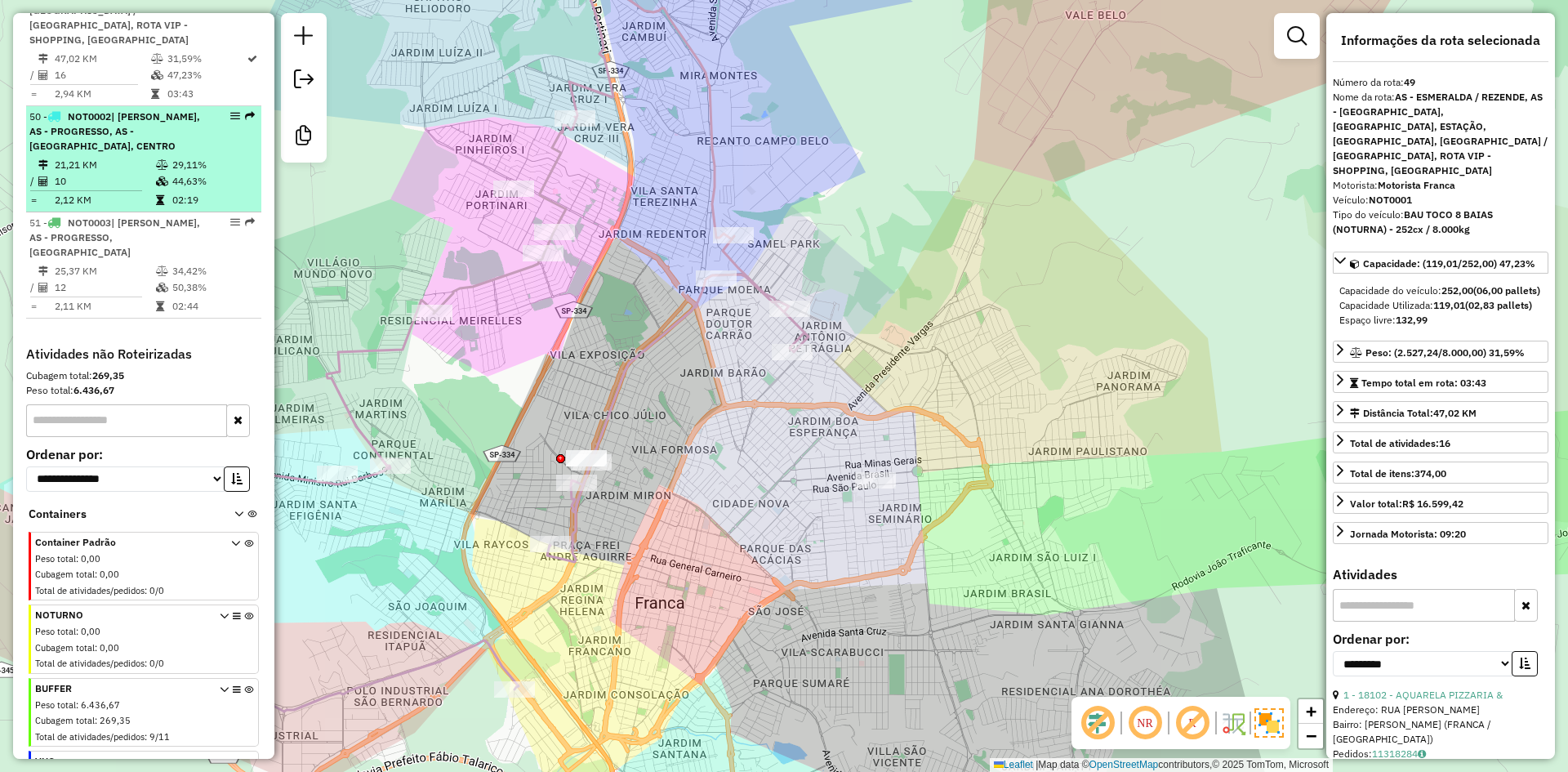
click at [94, 144] on span "| ANGELA ROSA, AS - PROGRESSO, AS - VILA APARECIDA, CENTRO" at bounding box center [114, 131] width 171 height 41
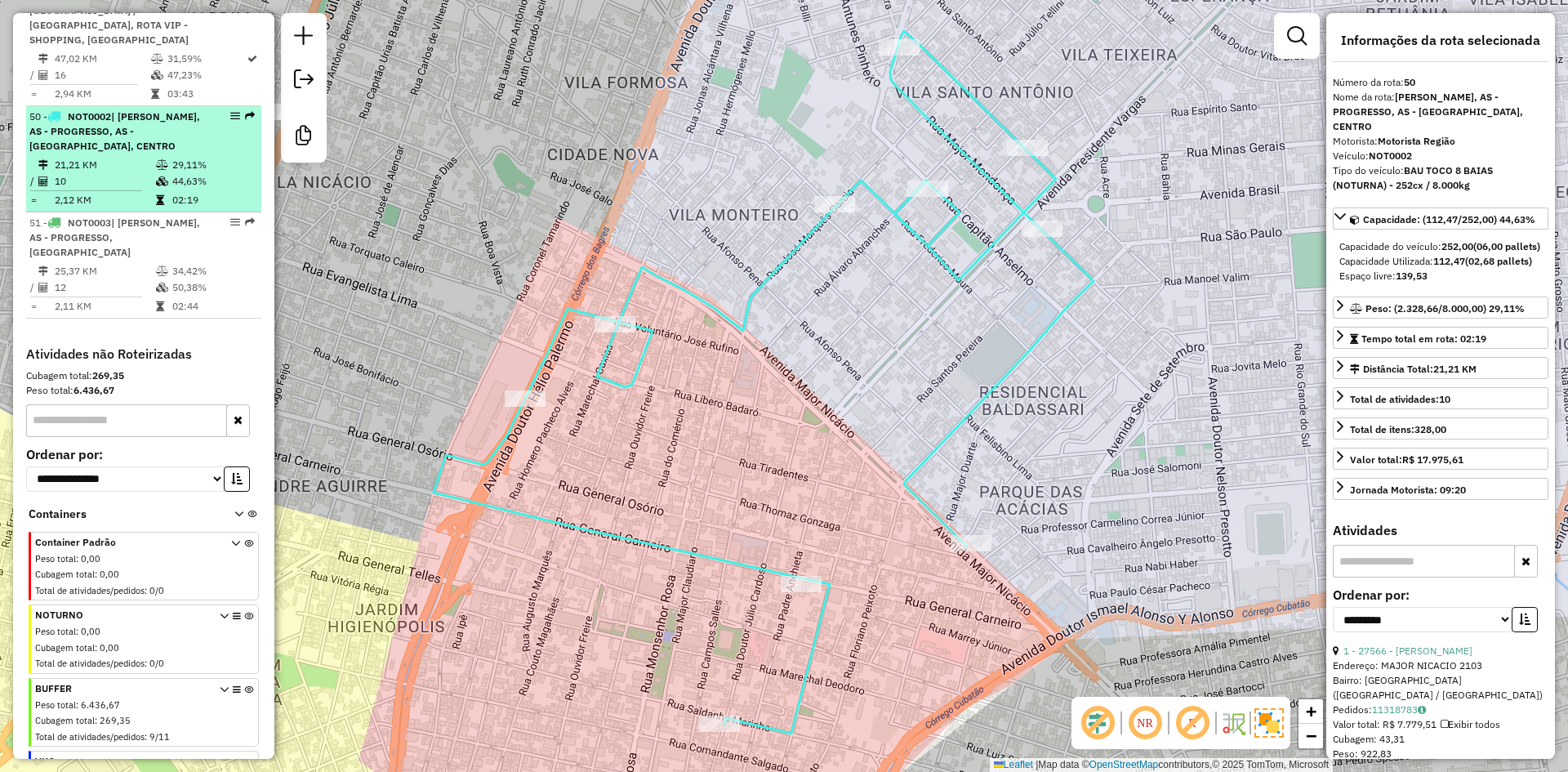
scroll to position [5119, 0]
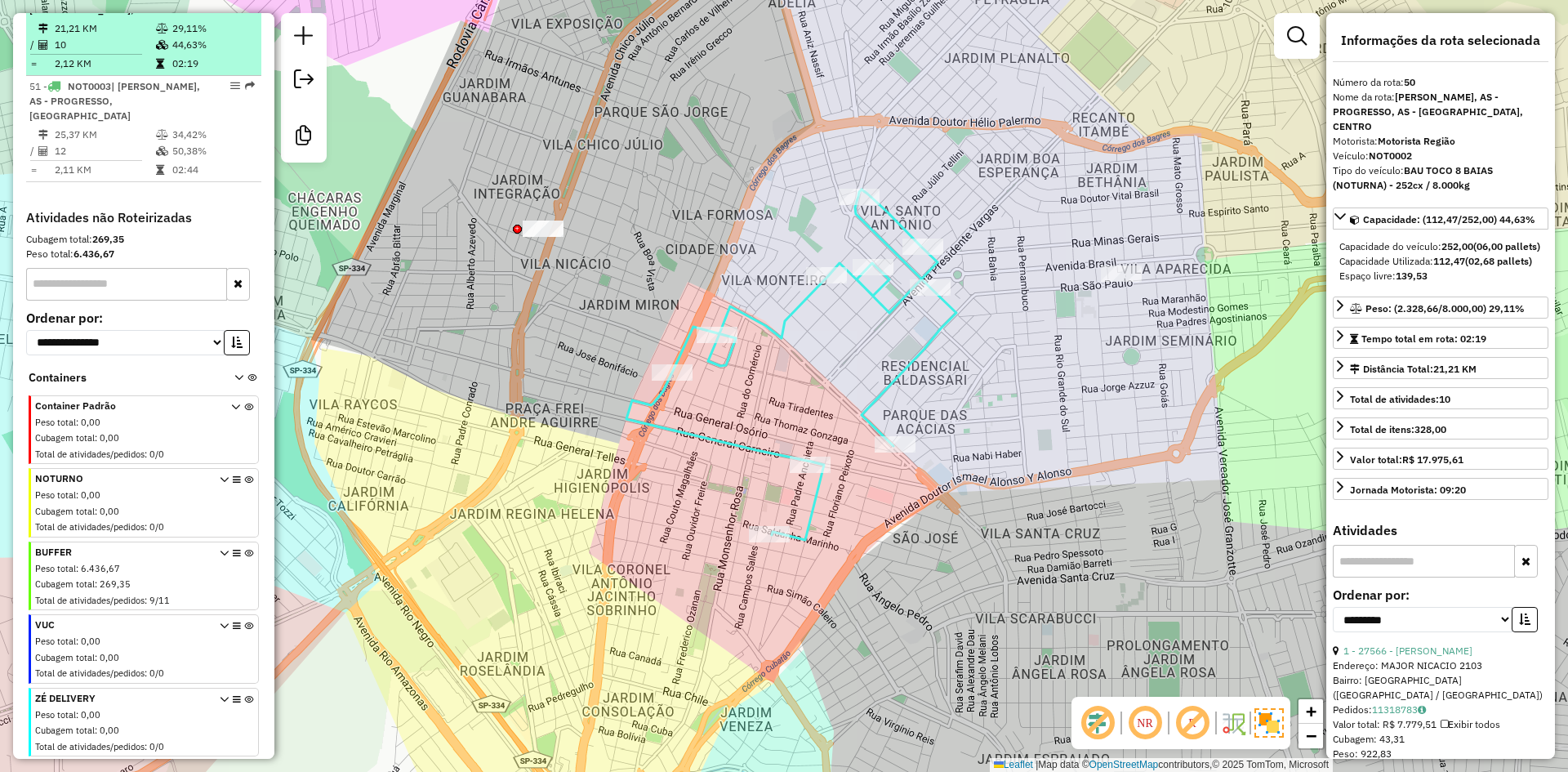
click at [113, 37] on td "21,21 KM" at bounding box center [105, 28] width 101 height 16
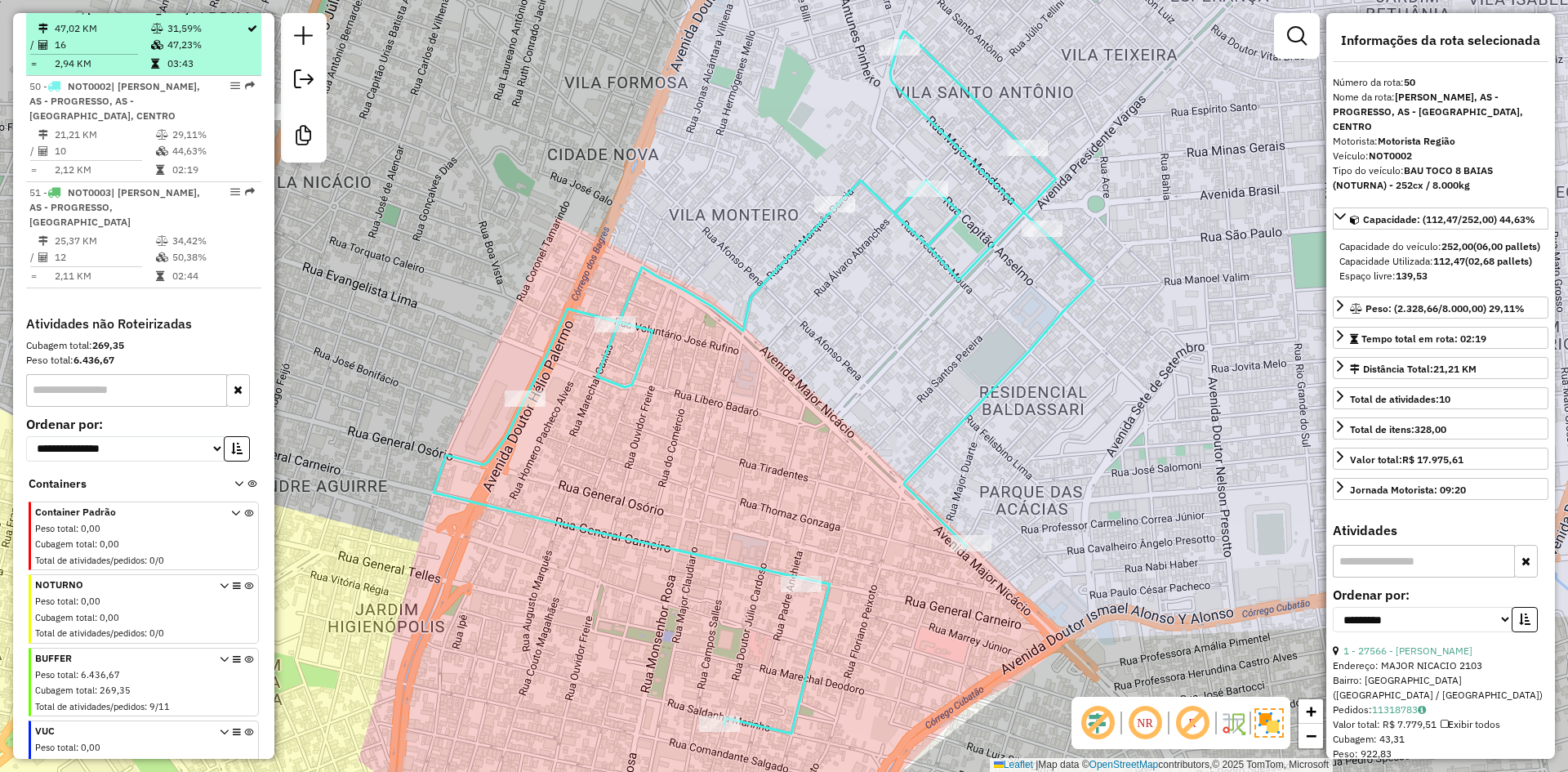
scroll to position [4983, 0]
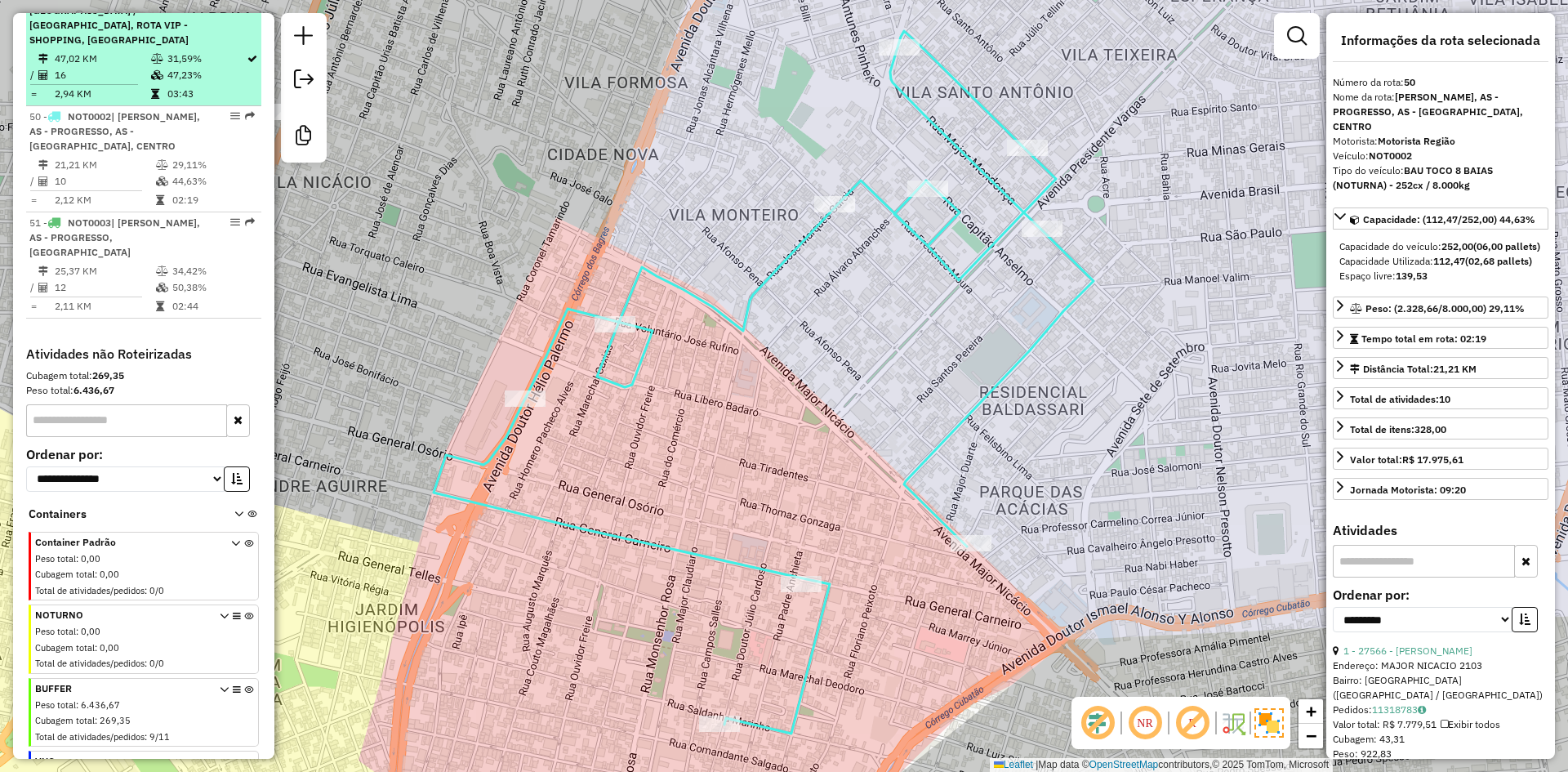
click at [127, 106] on li "49 - NOT0001 | AS - ESMERALDA / REZENDE, AS - VILA APARECIDA, CITY PETROPOLIS, …" at bounding box center [144, 16] width 236 height 180
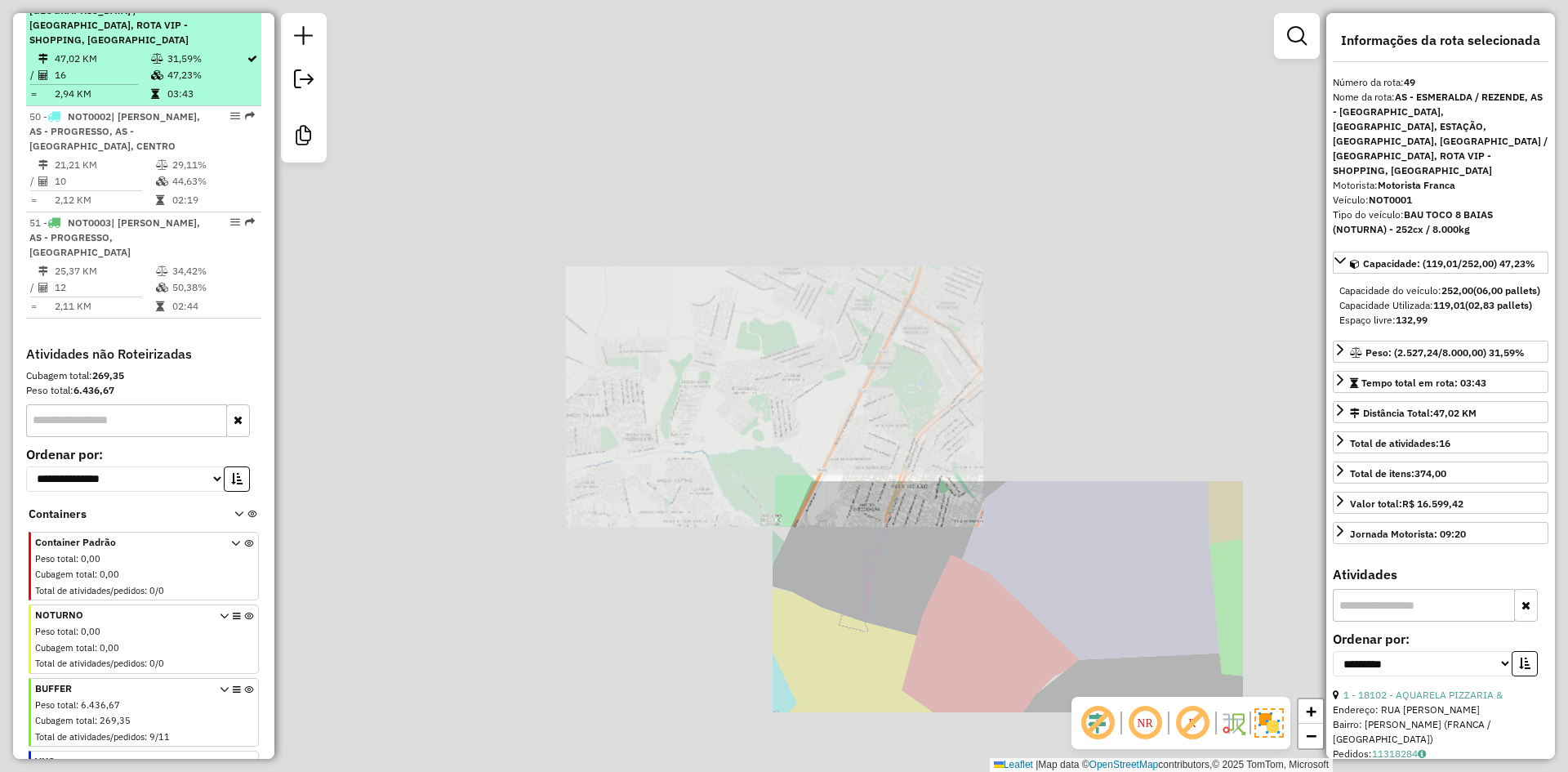
click at [118, 67] on td "47,02 KM" at bounding box center [102, 58] width 96 height 16
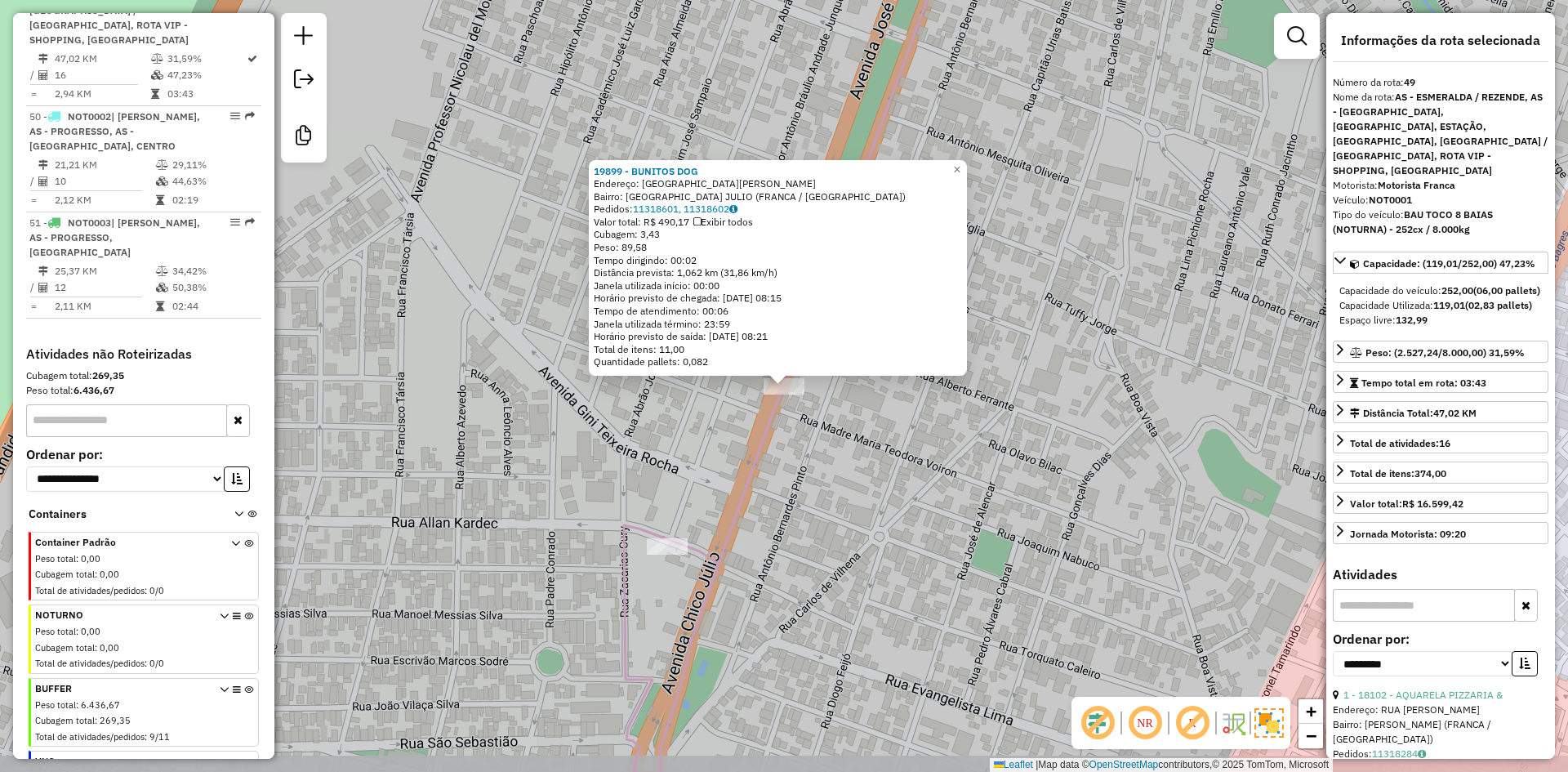
scroll to position [4940, 0]
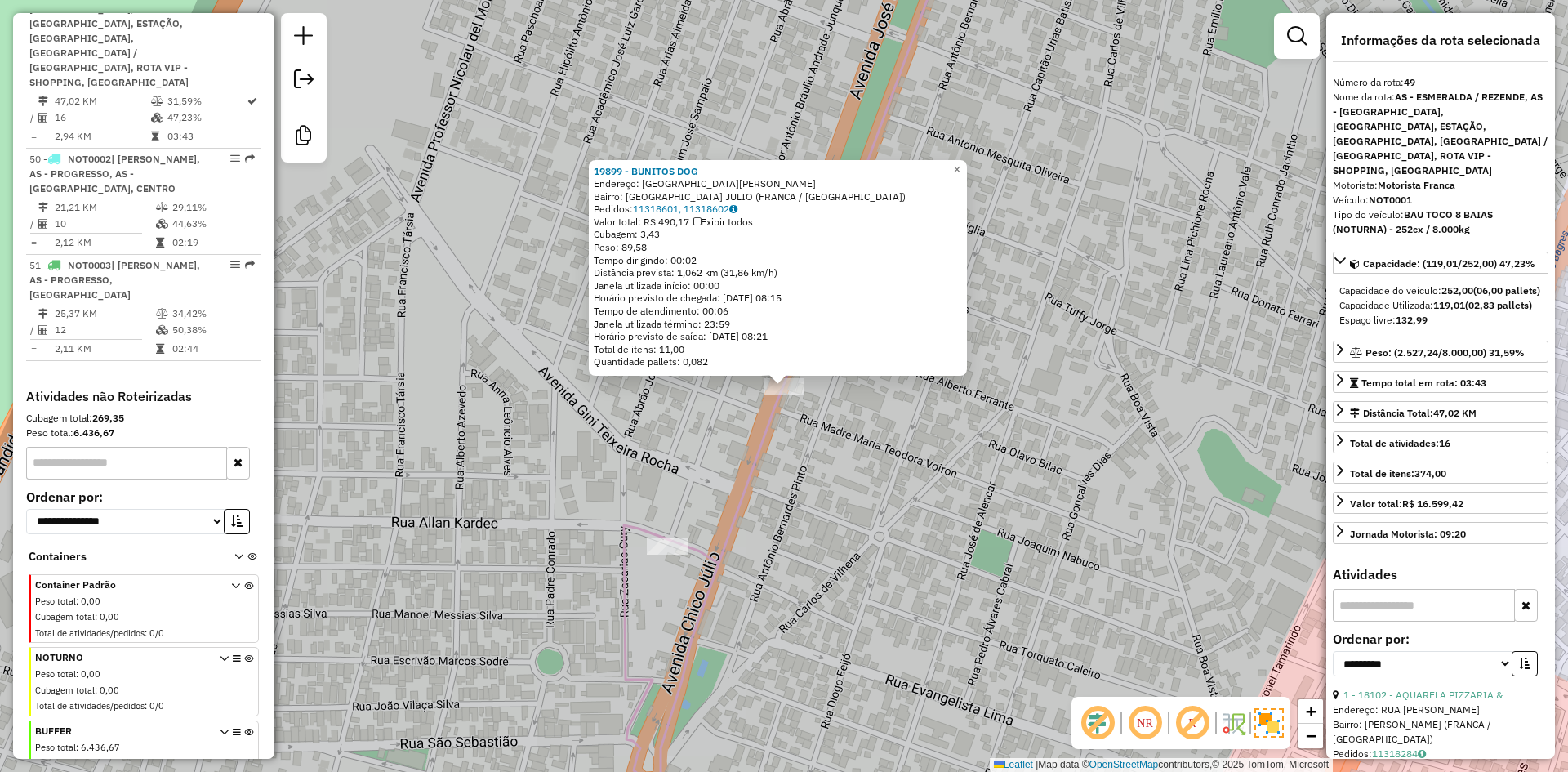
click at [691, 241] on div "Peso: 89,58" at bounding box center [778, 247] width 368 height 13
click at [724, 415] on div "19899 - BUNITOS DOG Endereço: Avenida Chico Júlio Bairro: VILA CHICO JULIO (FRA…" at bounding box center [784, 386] width 1568 height 772
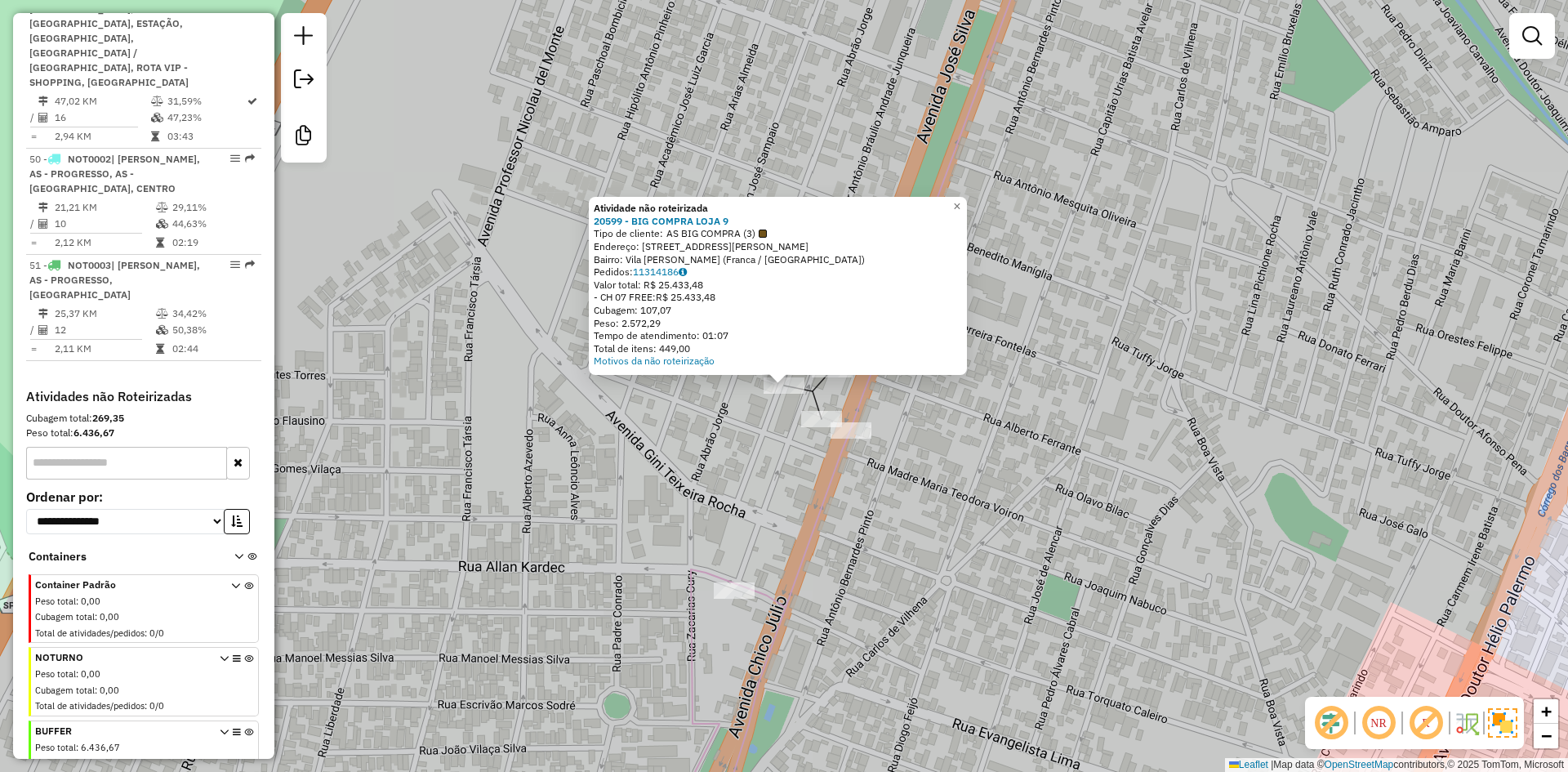
click at [711, 234] on span "AS BIG COMPRA (3)" at bounding box center [716, 233] width 101 height 13
click at [719, 232] on span "AS BIG COMPRA (3)" at bounding box center [716, 233] width 101 height 13
click at [733, 219] on div "20599 - BIG COMPRA LOJA 9" at bounding box center [778, 221] width 368 height 13
click at [707, 219] on strong "20599 - BIG COMPRA LOJA 9" at bounding box center [661, 221] width 135 height 12
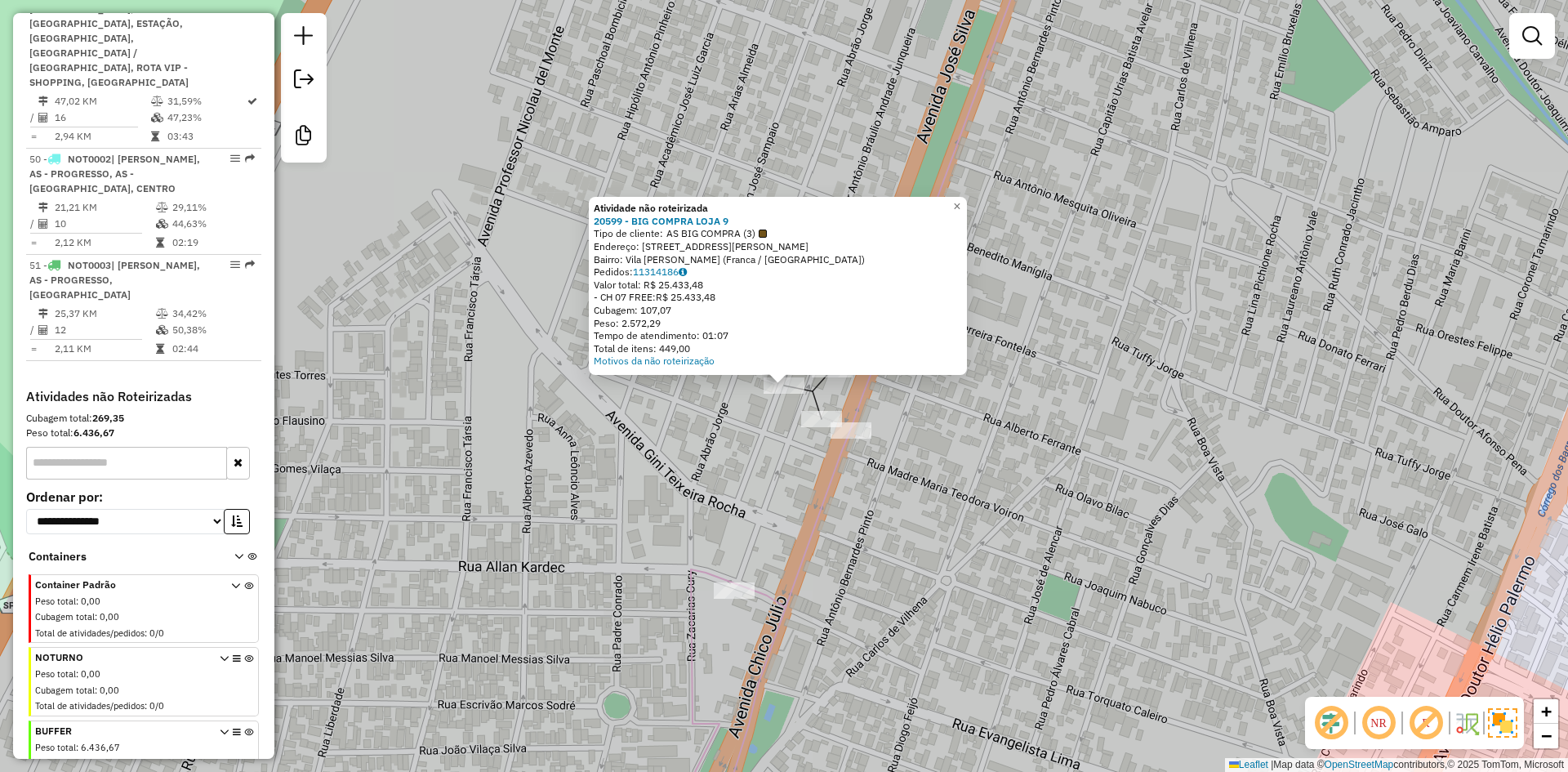
click at [707, 262] on div "Bairro: Vila Chico Julio (Franca / SP)" at bounding box center [778, 259] width 368 height 13
drag, startPoint x: 704, startPoint y: 262, endPoint x: 652, endPoint y: 255, distance: 52.5
click at [702, 262] on div "Bairro: Vila Chico Julio (Franca / SP)" at bounding box center [778, 259] width 368 height 13
drag, startPoint x: 683, startPoint y: 246, endPoint x: 920, endPoint y: 246, distance: 237.0
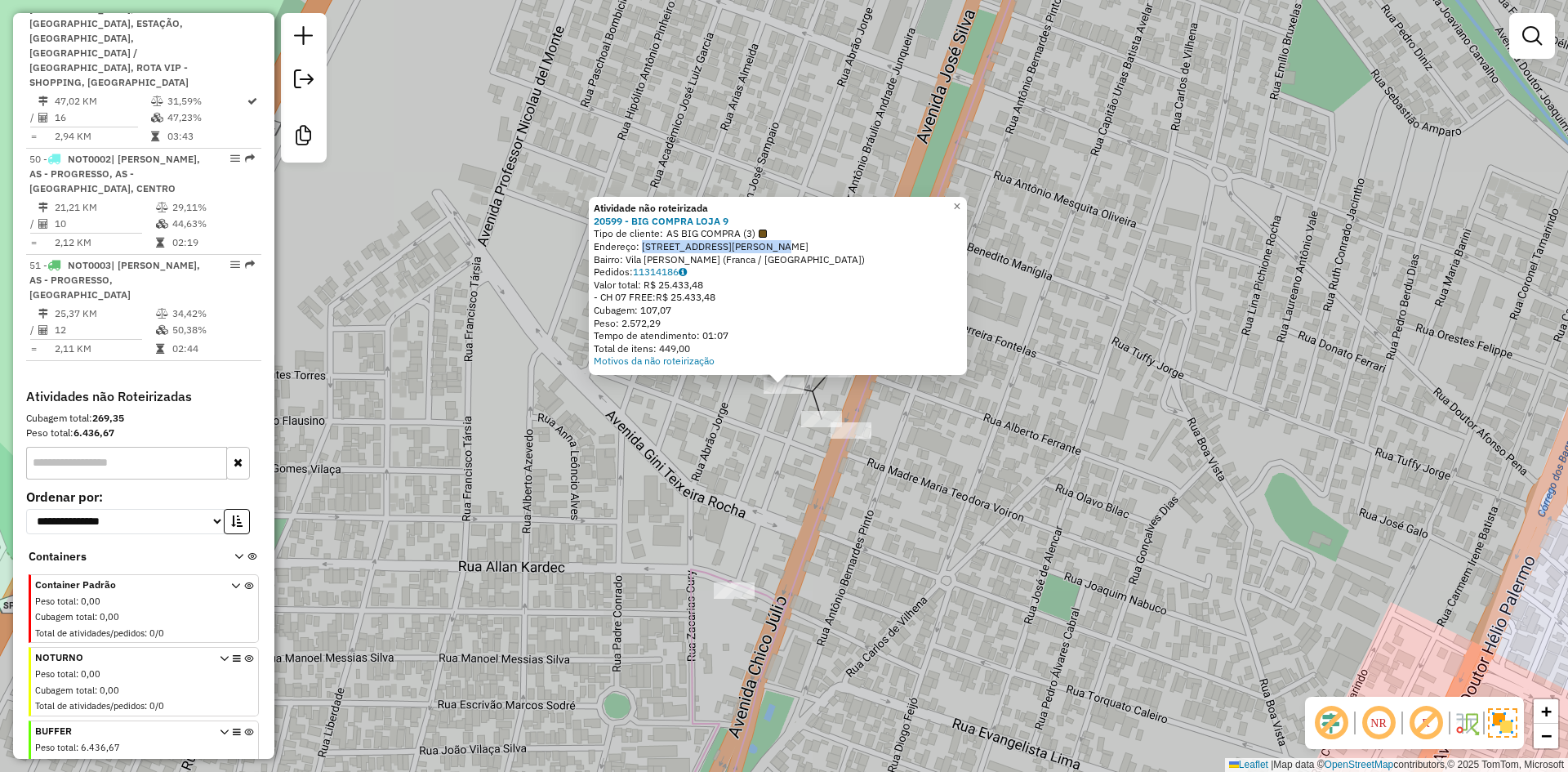
click at [920, 246] on div "Endereço: Avenida Chico Júlio, 3021" at bounding box center [778, 246] width 368 height 13
copy div "Avenida Chico Júlio, 3021"
click at [795, 517] on div "Atividade não roteirizada 20599 - BIG COMPRA LOJA 9 Tipo de cliente: AS BIG COM…" at bounding box center [784, 386] width 1568 height 772
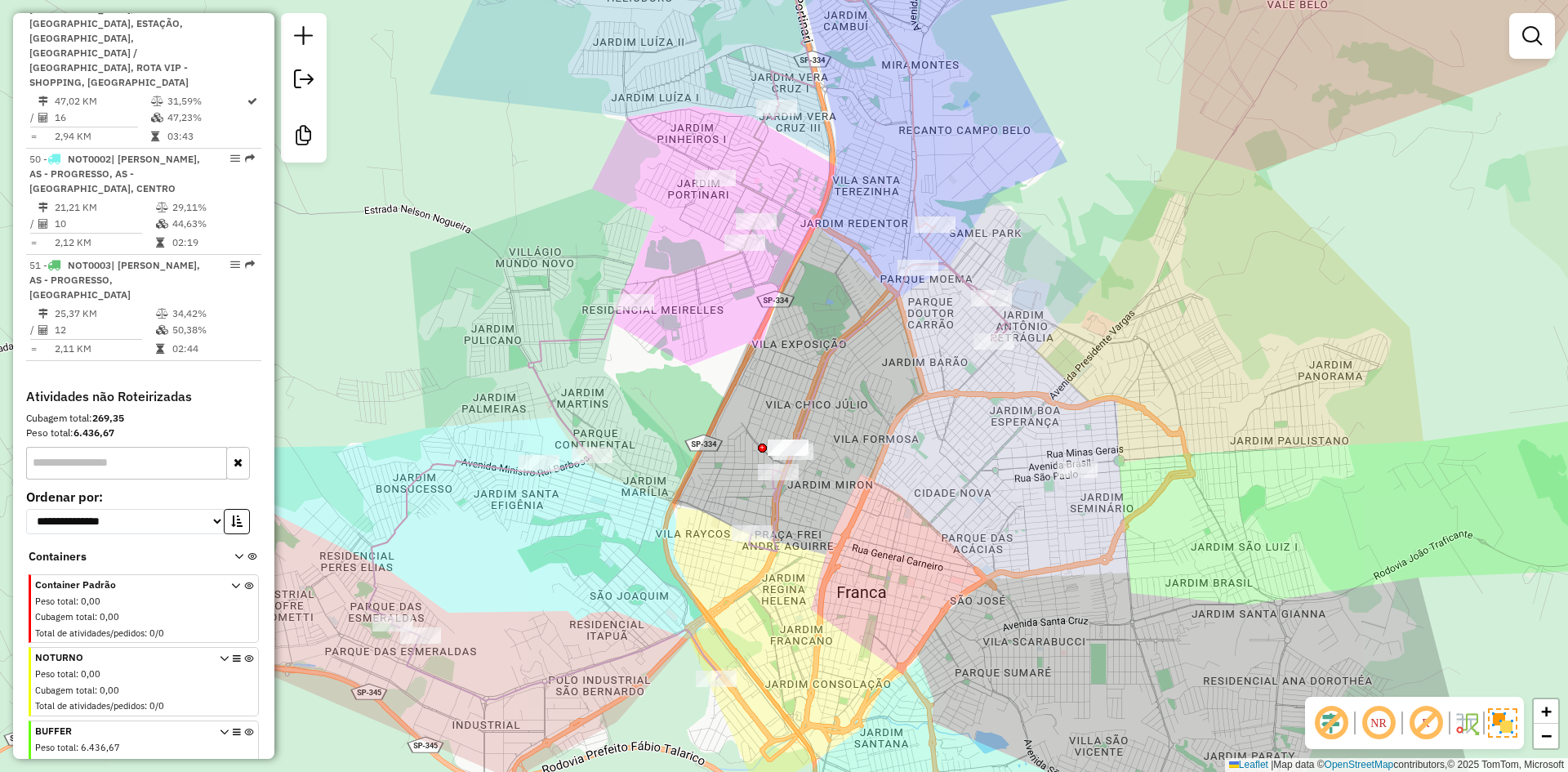
drag, startPoint x: 867, startPoint y: 505, endPoint x: 812, endPoint y: 295, distance: 217.1
click at [812, 295] on div "Janela de atendimento Grade de atendimento Capacidade Transportadoras Veículos …" at bounding box center [784, 386] width 1568 height 772
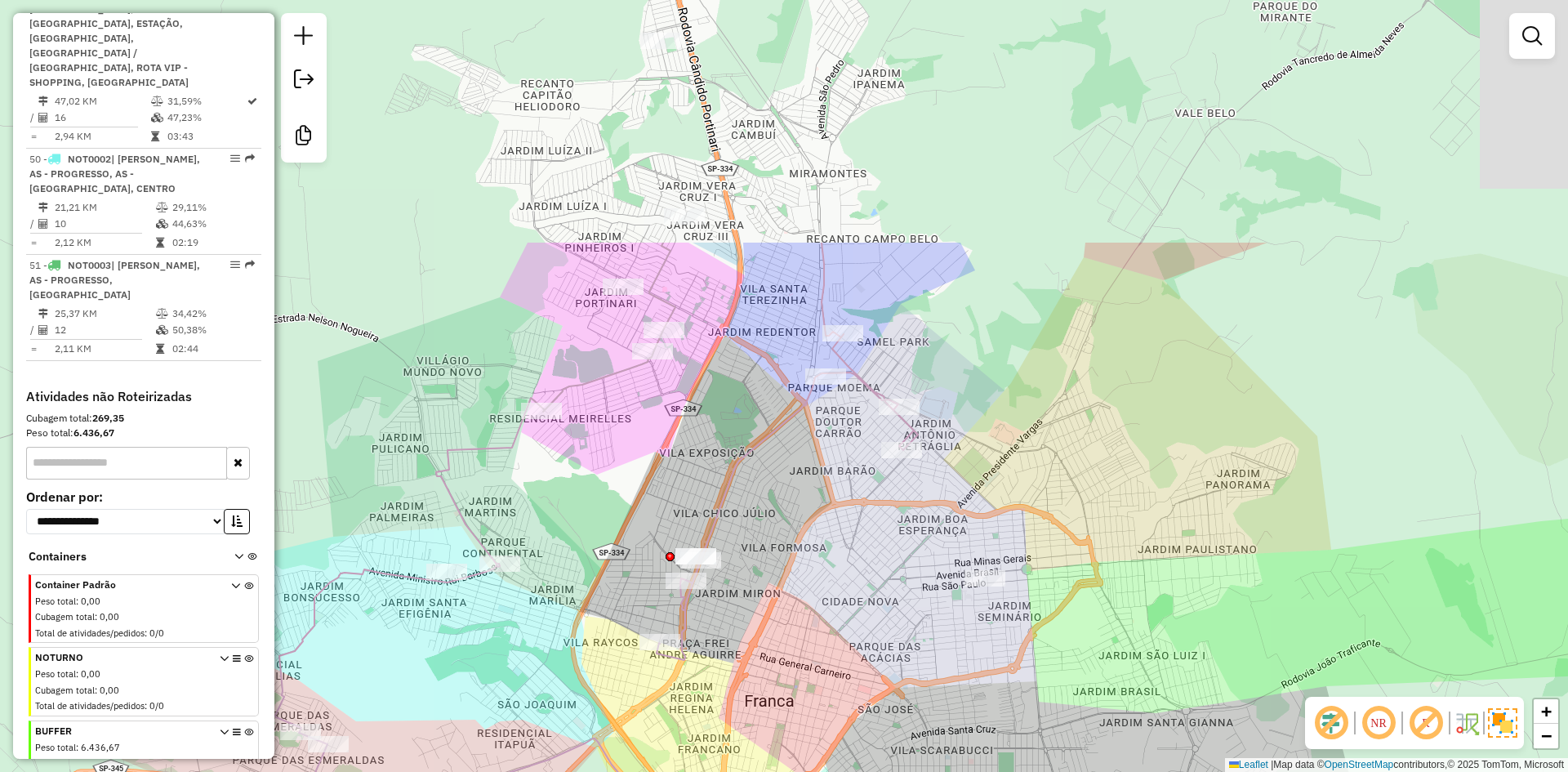
drag, startPoint x: 873, startPoint y: 602, endPoint x: 879, endPoint y: 638, distance: 36.5
click at [879, 638] on div "Janela de atendimento Grade de atendimento Capacidade Transportadoras Veículos …" at bounding box center [784, 386] width 1568 height 772
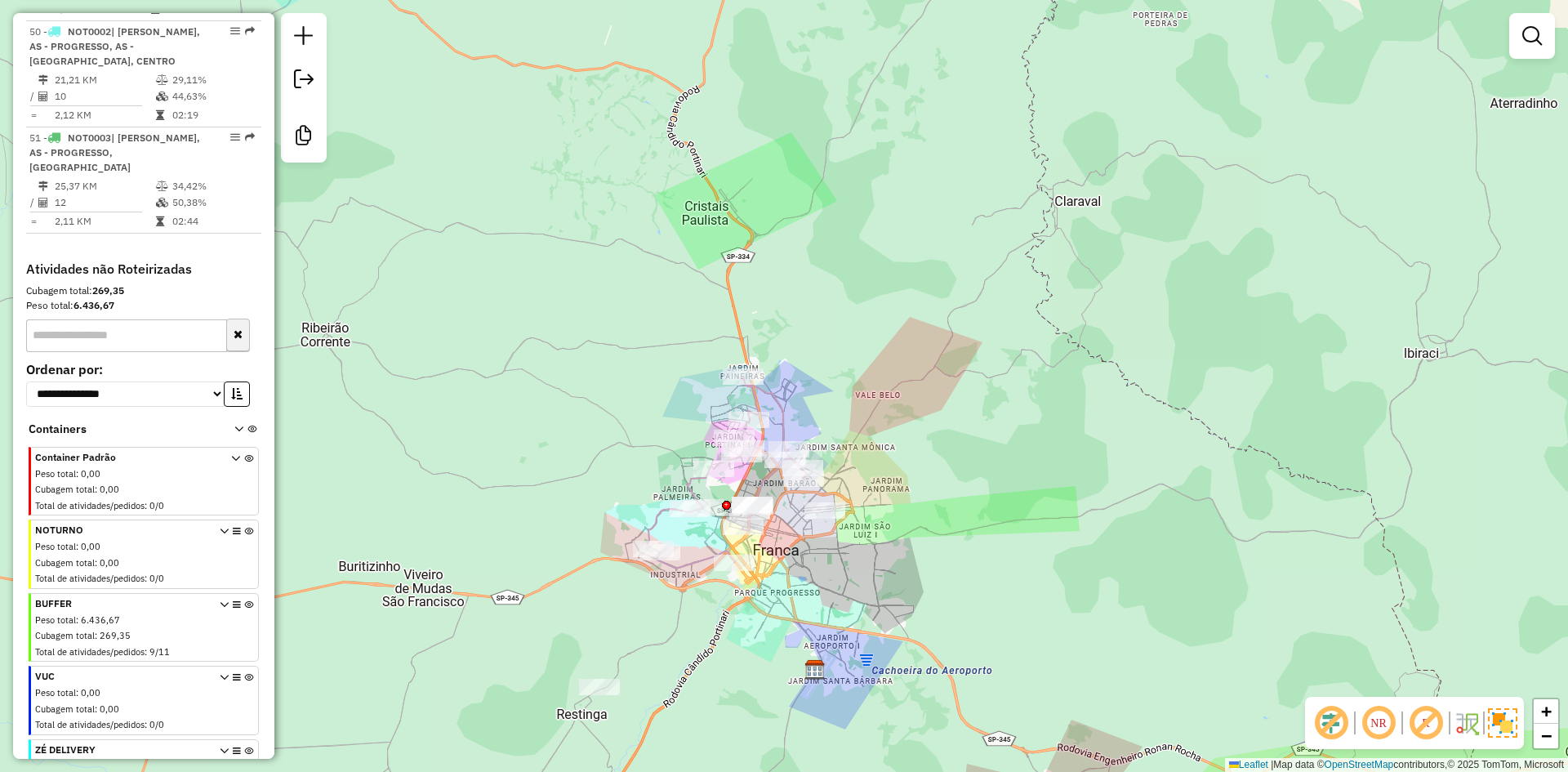
scroll to position [5119, 0]
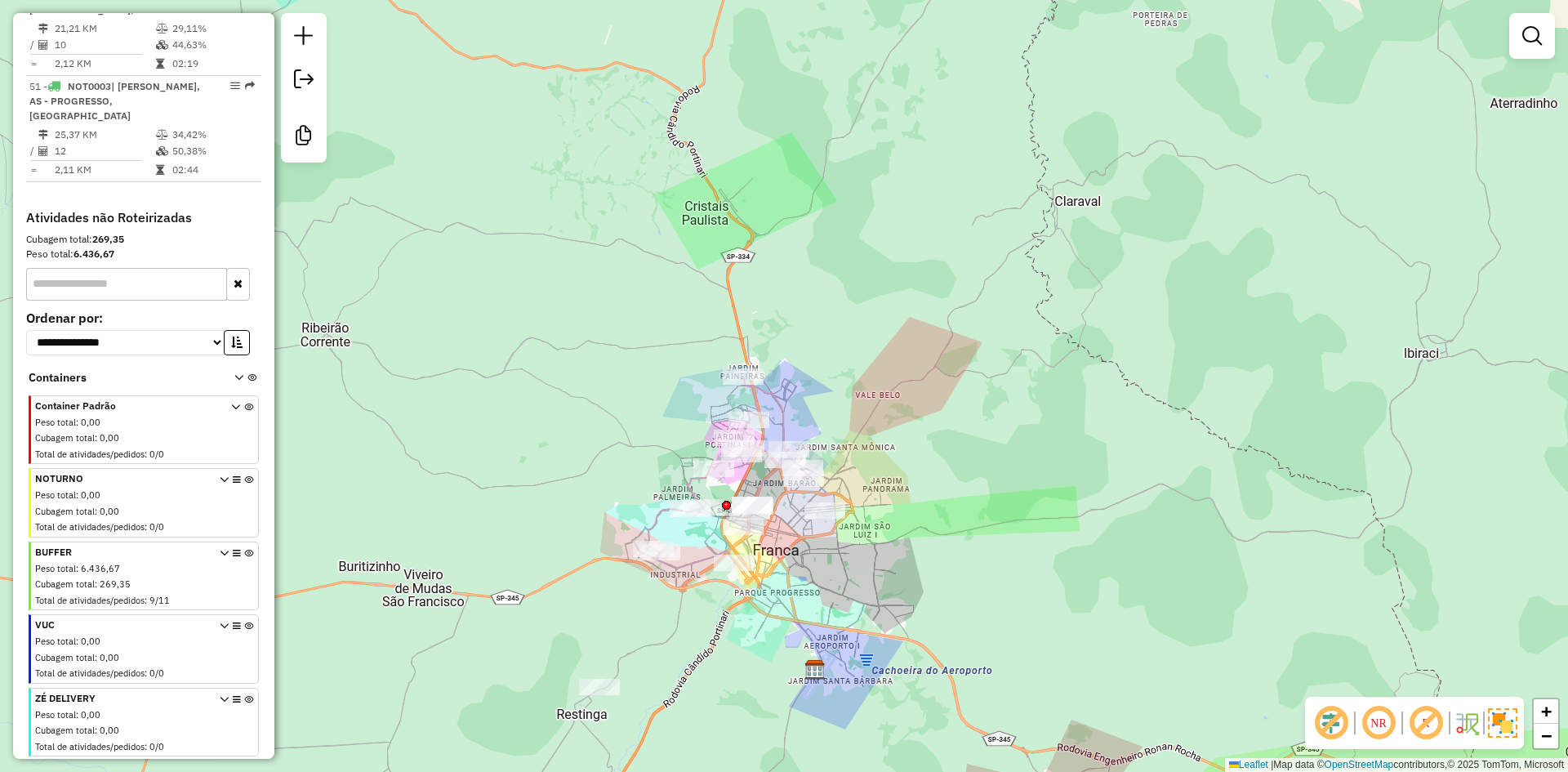
drag, startPoint x: 796, startPoint y: 549, endPoint x: 793, endPoint y: 401, distance: 148.0
click at [793, 401] on div "Janela de atendimento Grade de atendimento Capacidade Transportadoras Veículos …" at bounding box center [784, 386] width 1568 height 772
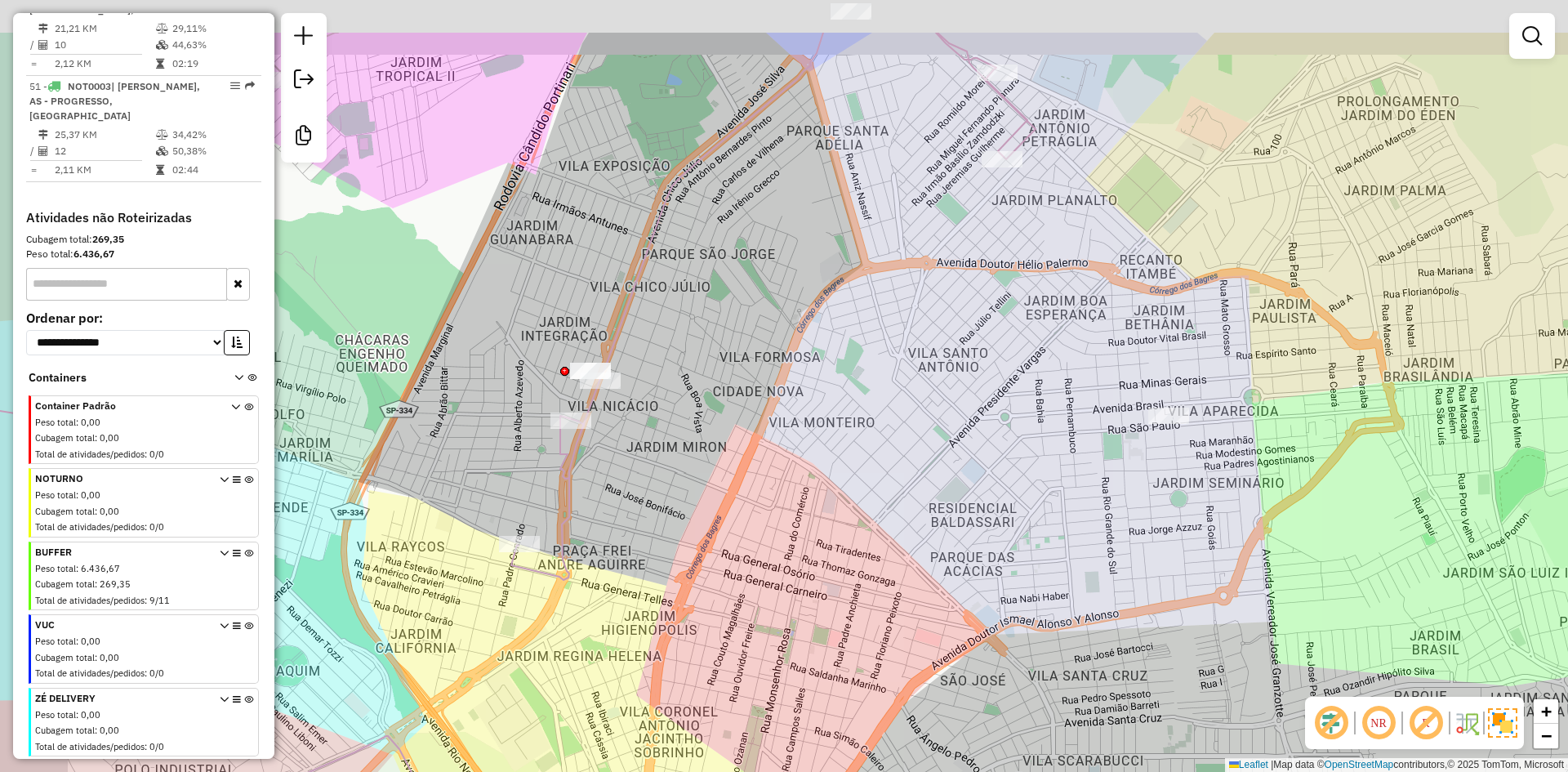
drag, startPoint x: 833, startPoint y: 395, endPoint x: 1038, endPoint y: 512, distance: 236.0
click at [1038, 512] on div "Janela de atendimento Grade de atendimento Capacidade Transportadoras Veículos …" at bounding box center [784, 386] width 1568 height 772
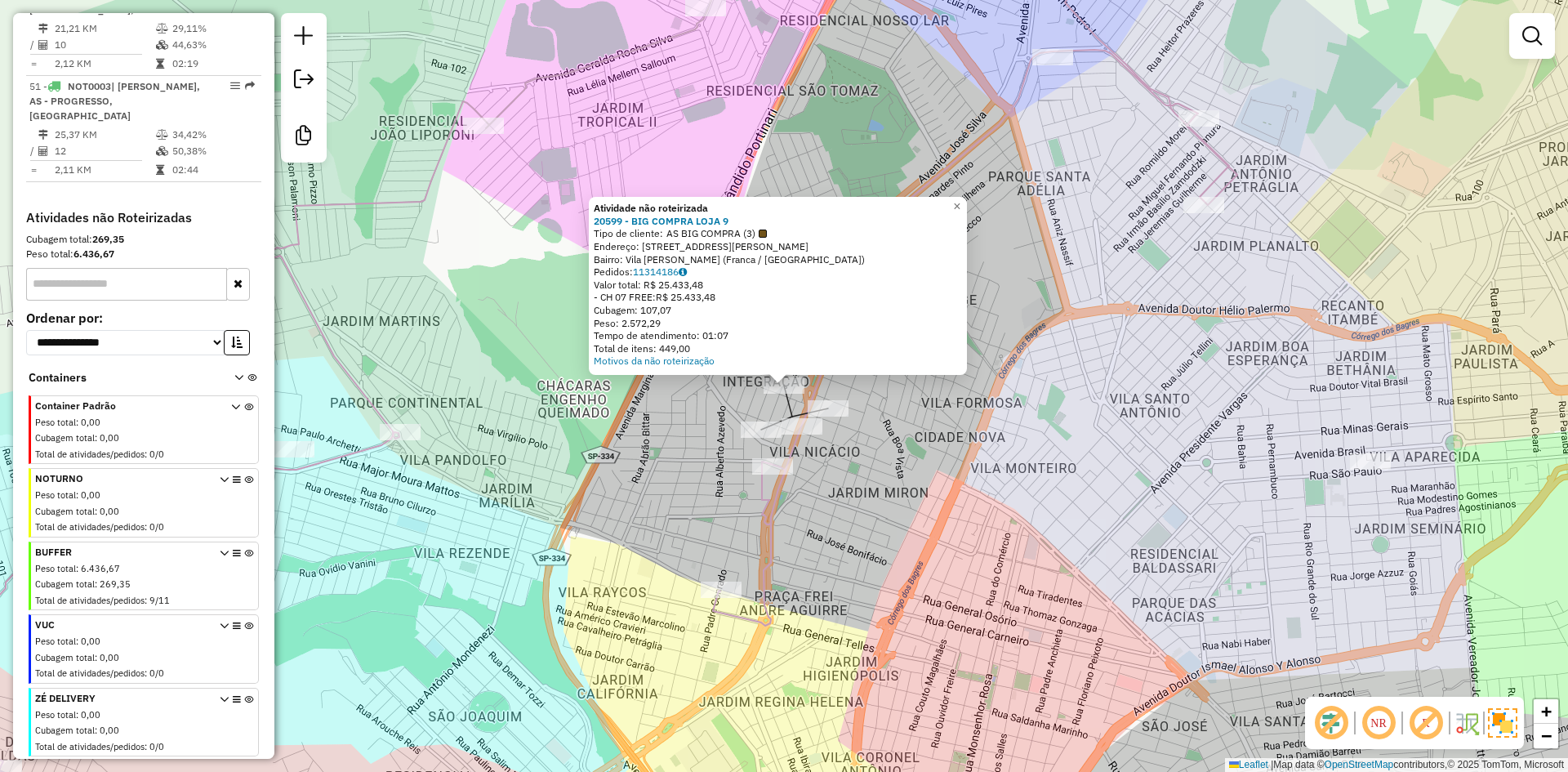
click at [475, 395] on div "Atividade não roteirizada 20599 - BIG COMPRA LOJA 9 Tipo de cliente: AS BIG COM…" at bounding box center [784, 386] width 1568 height 772
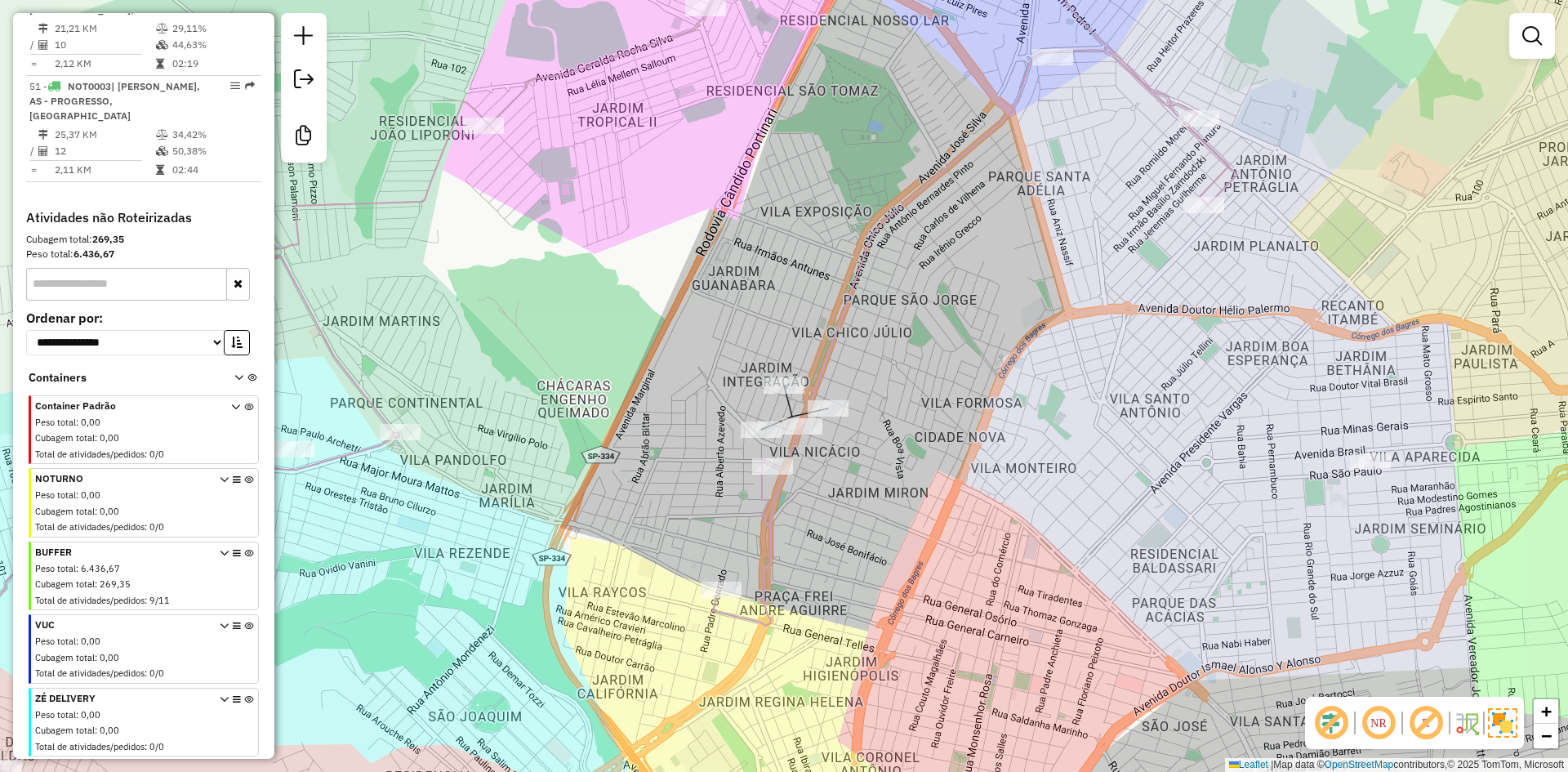
drag, startPoint x: 475, startPoint y: 397, endPoint x: 744, endPoint y: 368, distance: 270.6
click at [744, 368] on div "Atividade não roteirizada 20599 - BIG COMPRA LOJA 9 Tipo de cliente: AS BIG COM…" at bounding box center [784, 386] width 1568 height 772
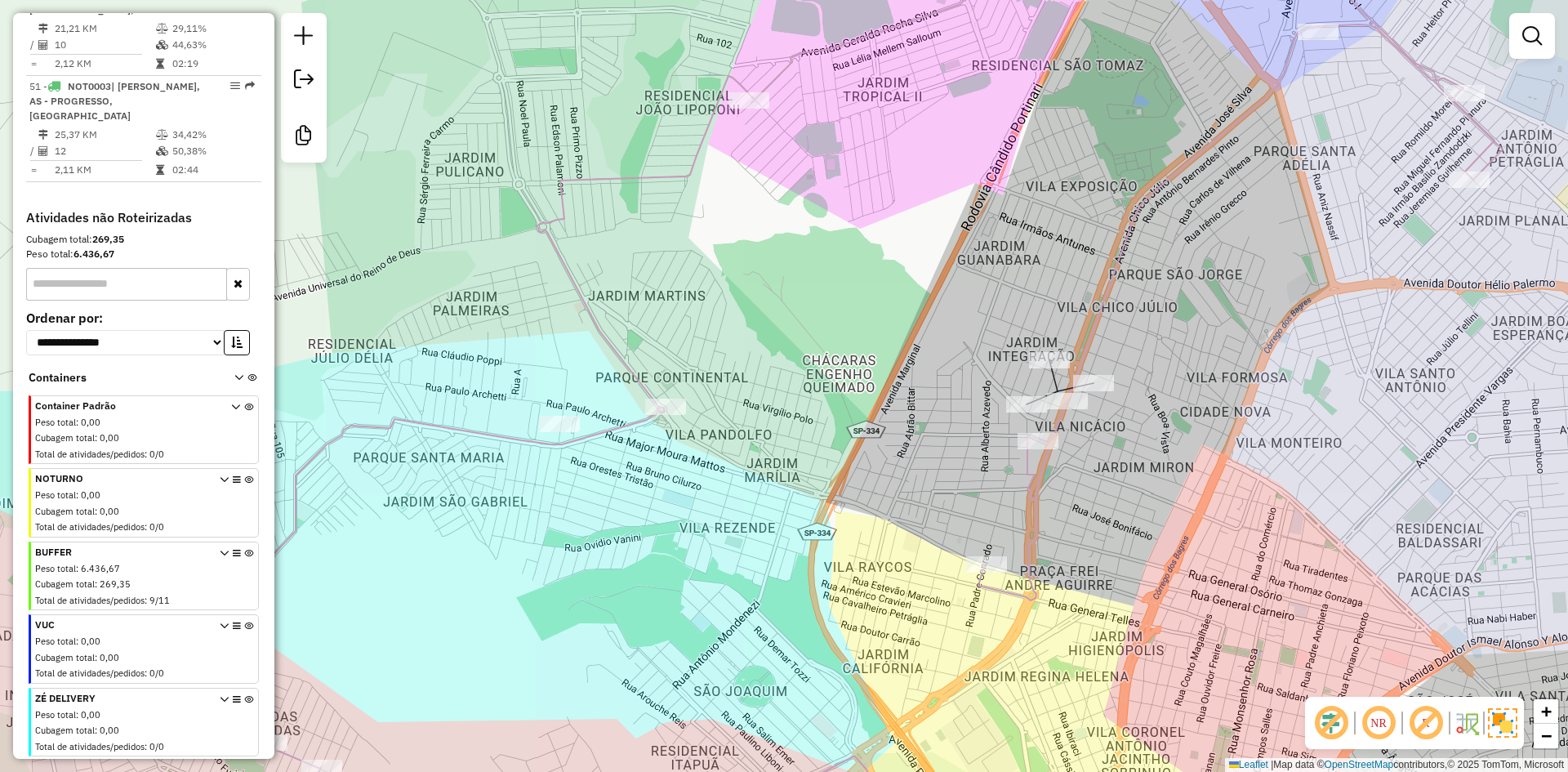
drag, startPoint x: 924, startPoint y: 297, endPoint x: 538, endPoint y: 402, distance: 400.0
click at [472, 422] on div "Rota 49 - Placa NOT0001 19004 - CHIC DOG BURGUER Janela de atendimento Grade de…" at bounding box center [784, 386] width 1568 height 772
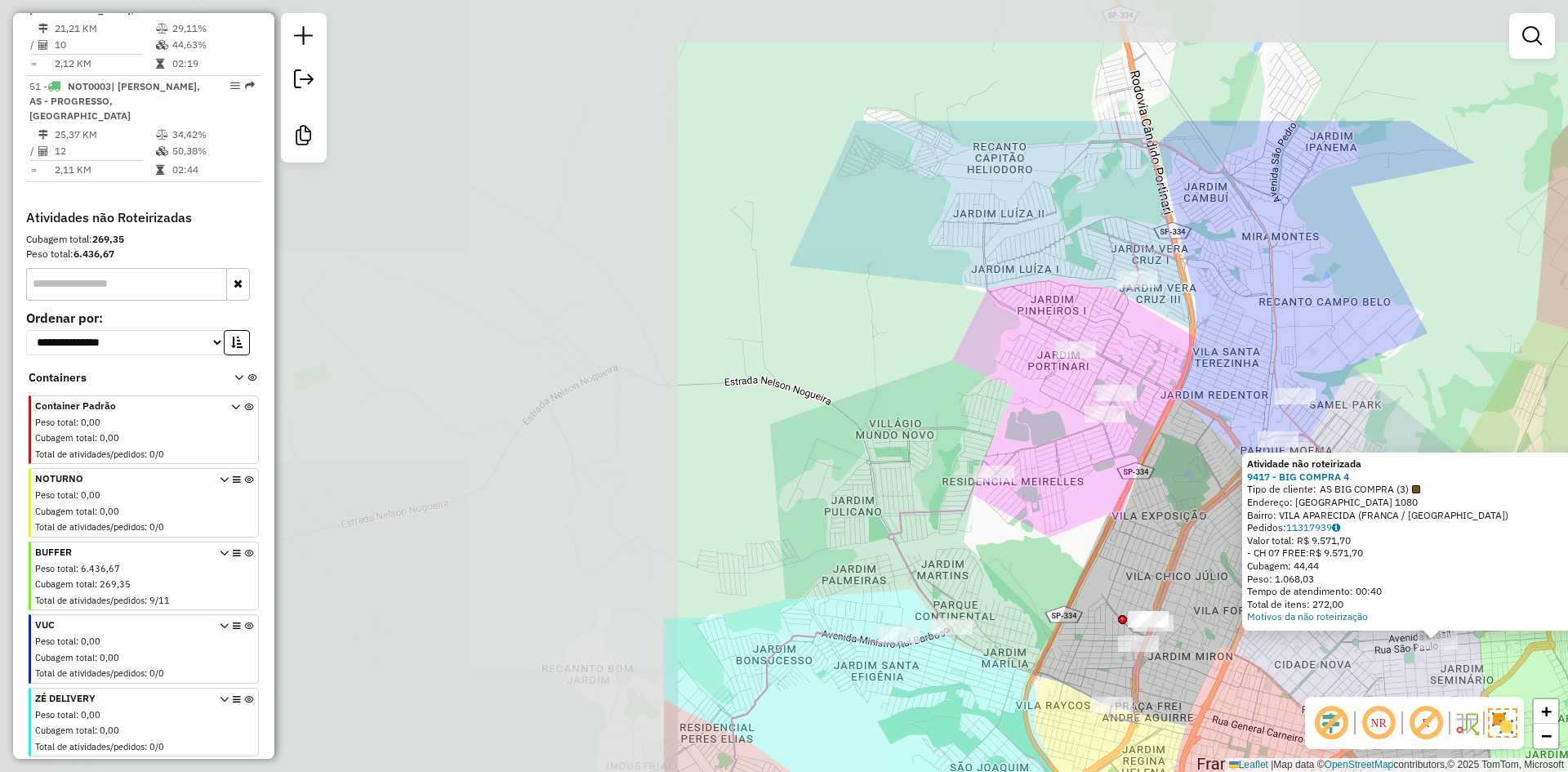
drag, startPoint x: 569, startPoint y: 465, endPoint x: 1228, endPoint y: 522, distance: 661.5
click at [1383, 659] on div "Atividade não roteirizada 9417 - BIG COMPRA 4 Tipo de cliente: AS BIG COMPRA (3…" at bounding box center [784, 386] width 1568 height 772
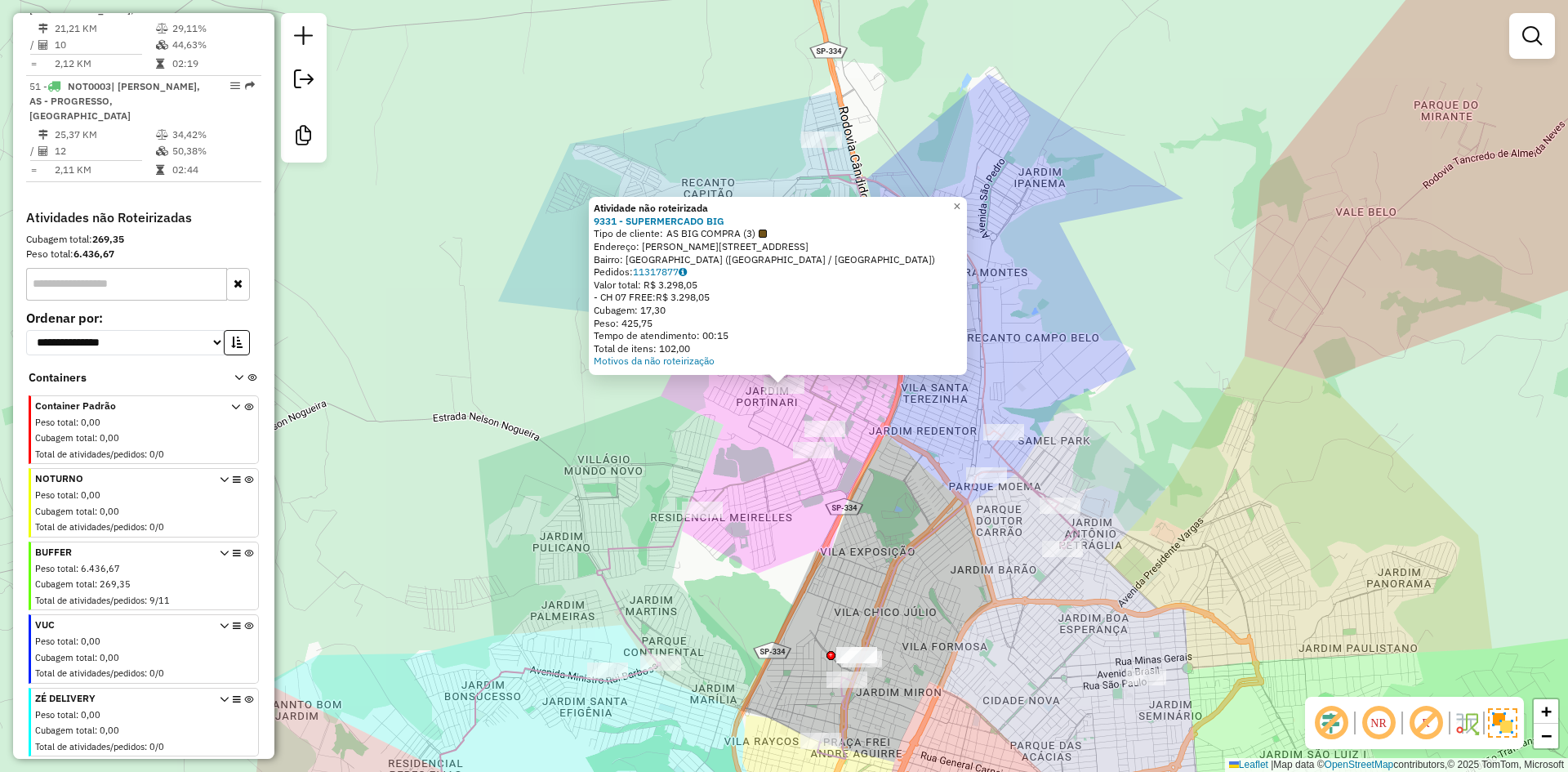
click at [1130, 350] on div "Atividade não roteirizada 9331 - SUPERMERCADO BIG Tipo de cliente: AS BIG COMPR…" at bounding box center [784, 386] width 1568 height 772
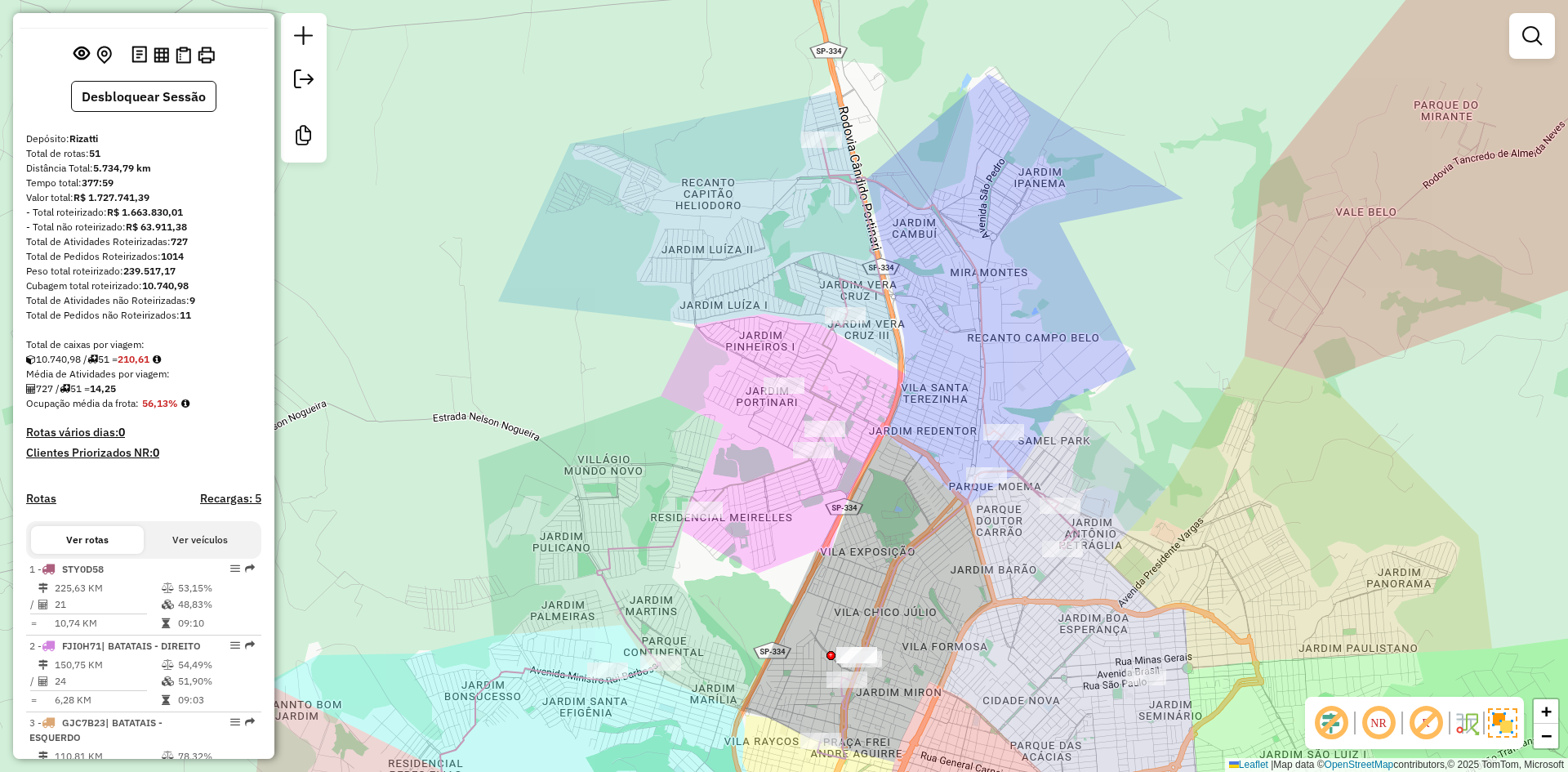
scroll to position [0, 0]
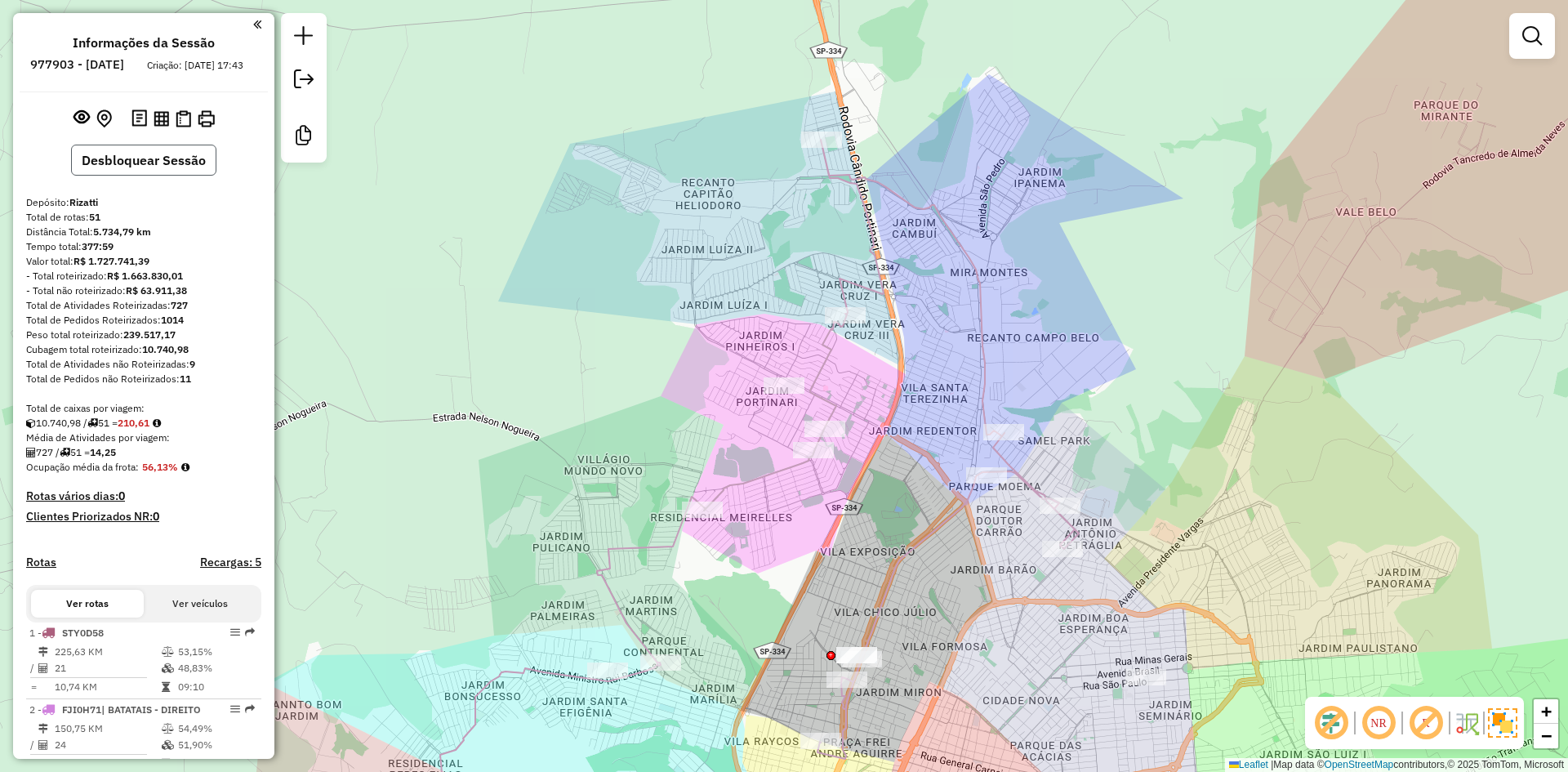
click at [114, 164] on button "Desbloquear Sessão" at bounding box center [144, 160] width 145 height 31
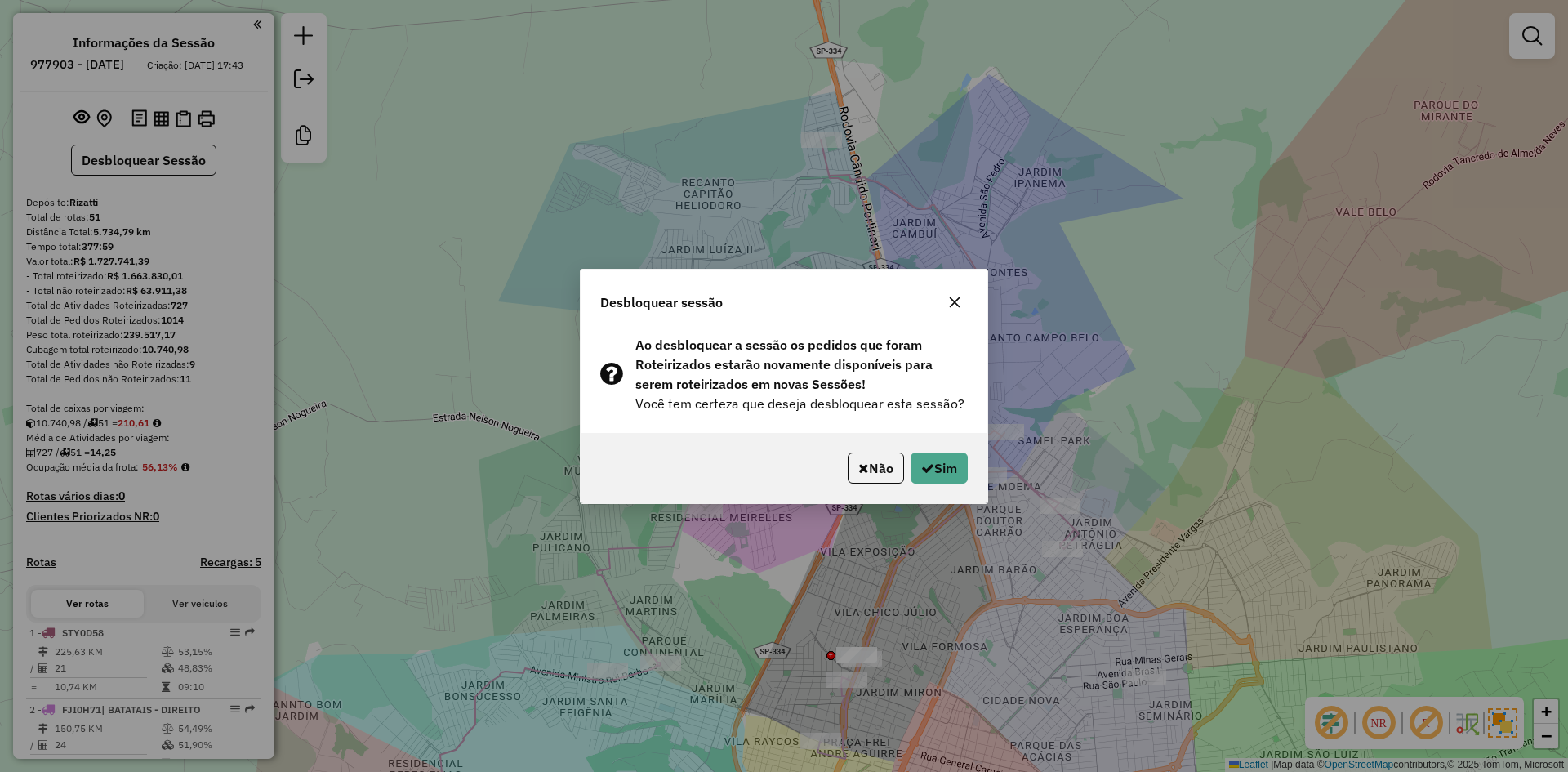
click at [968, 475] on div "Não Sim" at bounding box center [783, 468] width 407 height 70
click at [934, 477] on button "Sim" at bounding box center [939, 468] width 57 height 31
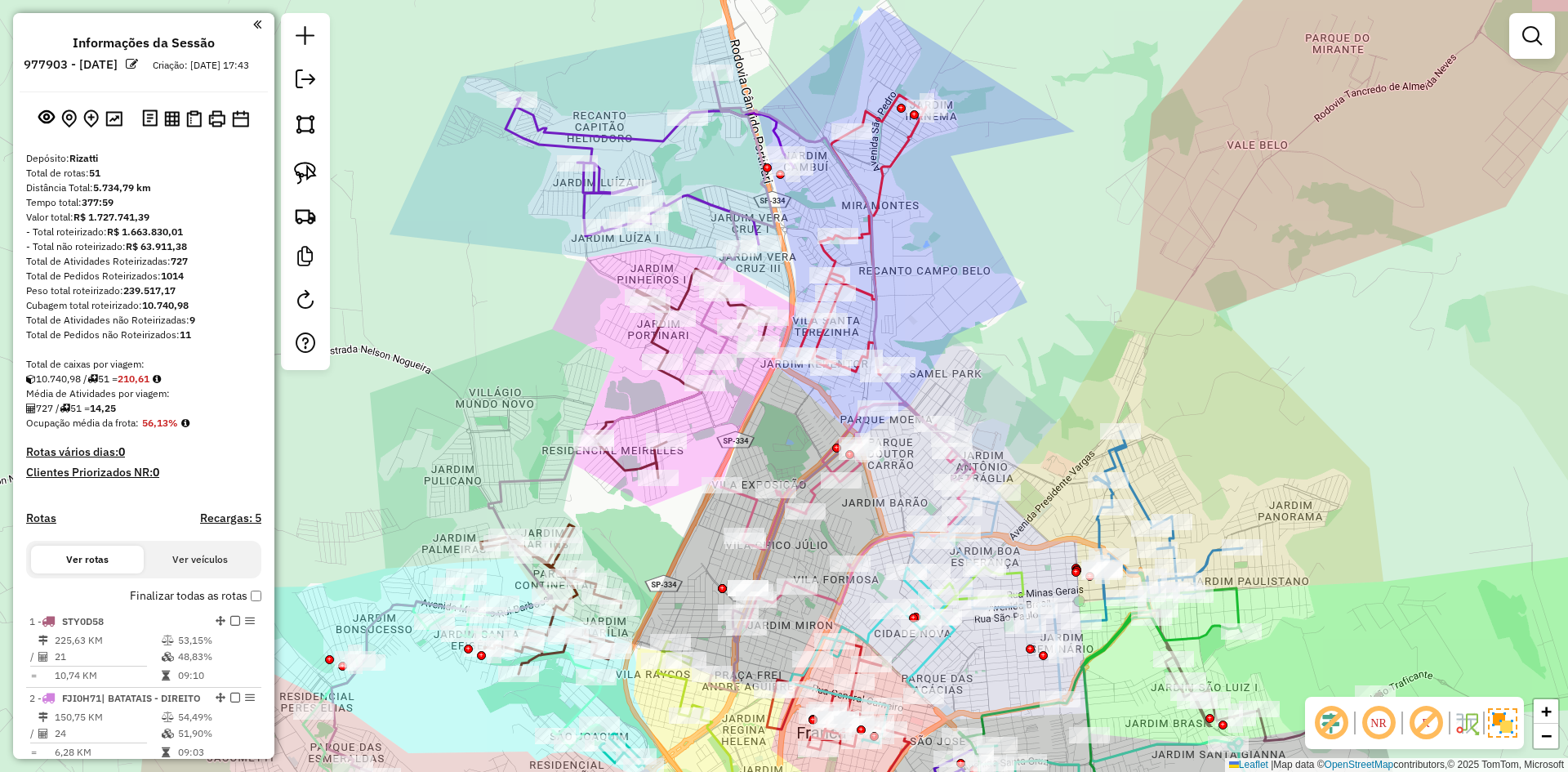
drag, startPoint x: 897, startPoint y: 474, endPoint x: 804, endPoint y: 413, distance: 111.2
click at [803, 413] on div "Janela de atendimento Grade de atendimento Capacidade Transportadoras Veículos …" at bounding box center [784, 386] width 1568 height 772
drag, startPoint x: 797, startPoint y: 414, endPoint x: 830, endPoint y: 399, distance: 36.2
click at [806, 408] on div "Janela de atendimento Grade de atendimento Capacidade Transportadoras Veículos …" at bounding box center [784, 386] width 1568 height 772
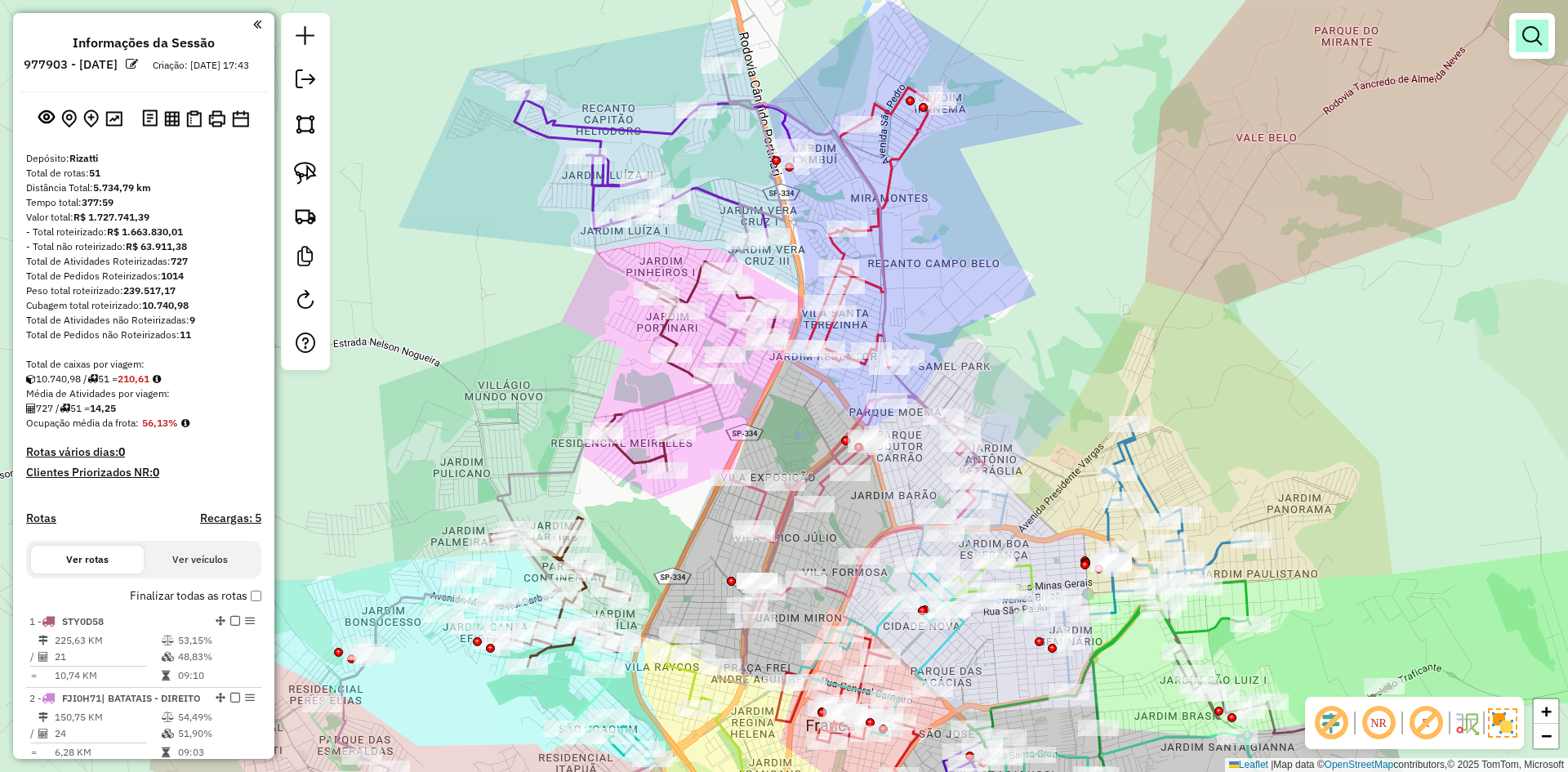
click at [1524, 34] on em at bounding box center [1531, 35] width 20 height 20
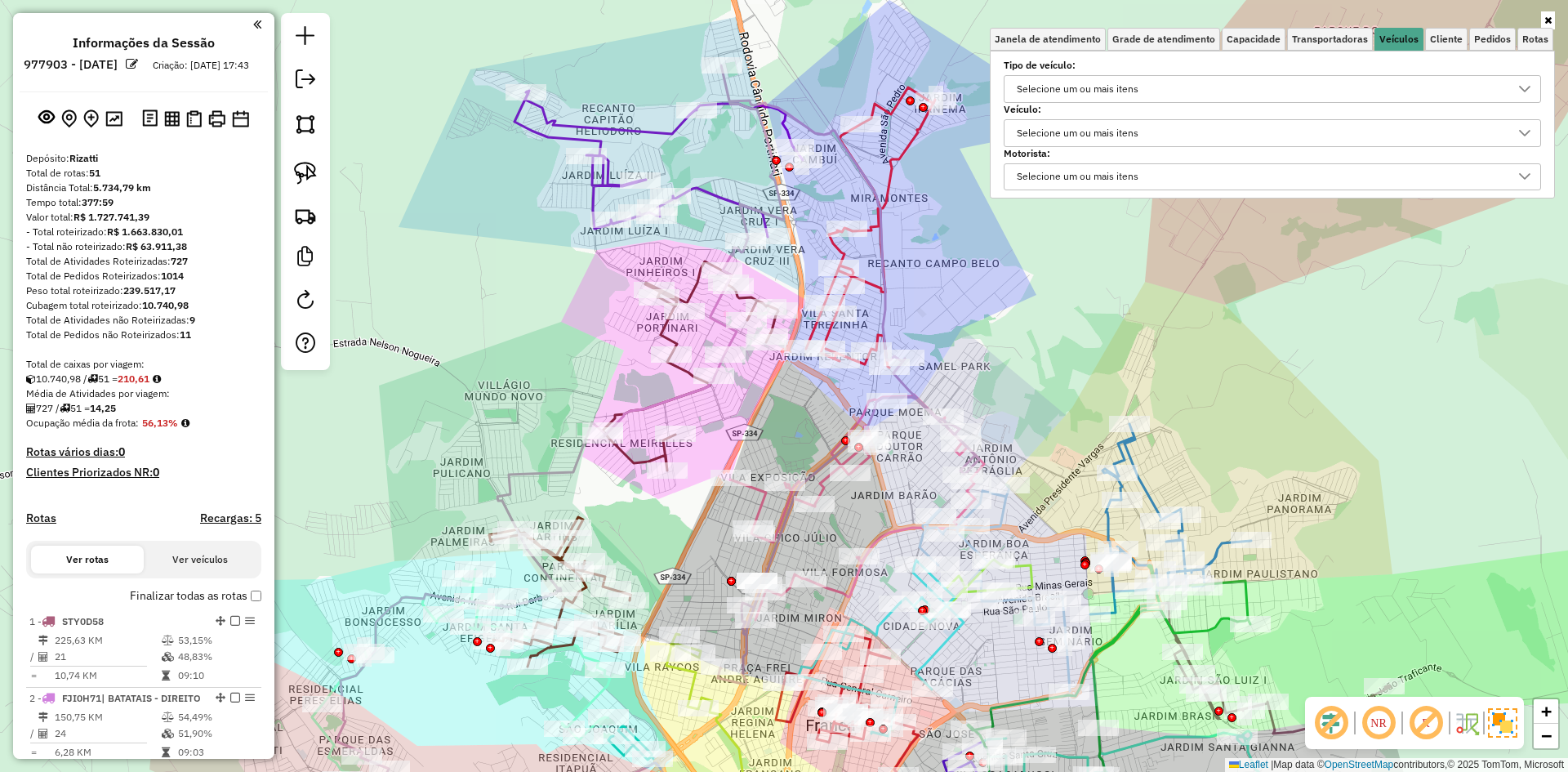
click at [1140, 137] on div "Selecione um ou mais itens" at bounding box center [1077, 133] width 133 height 26
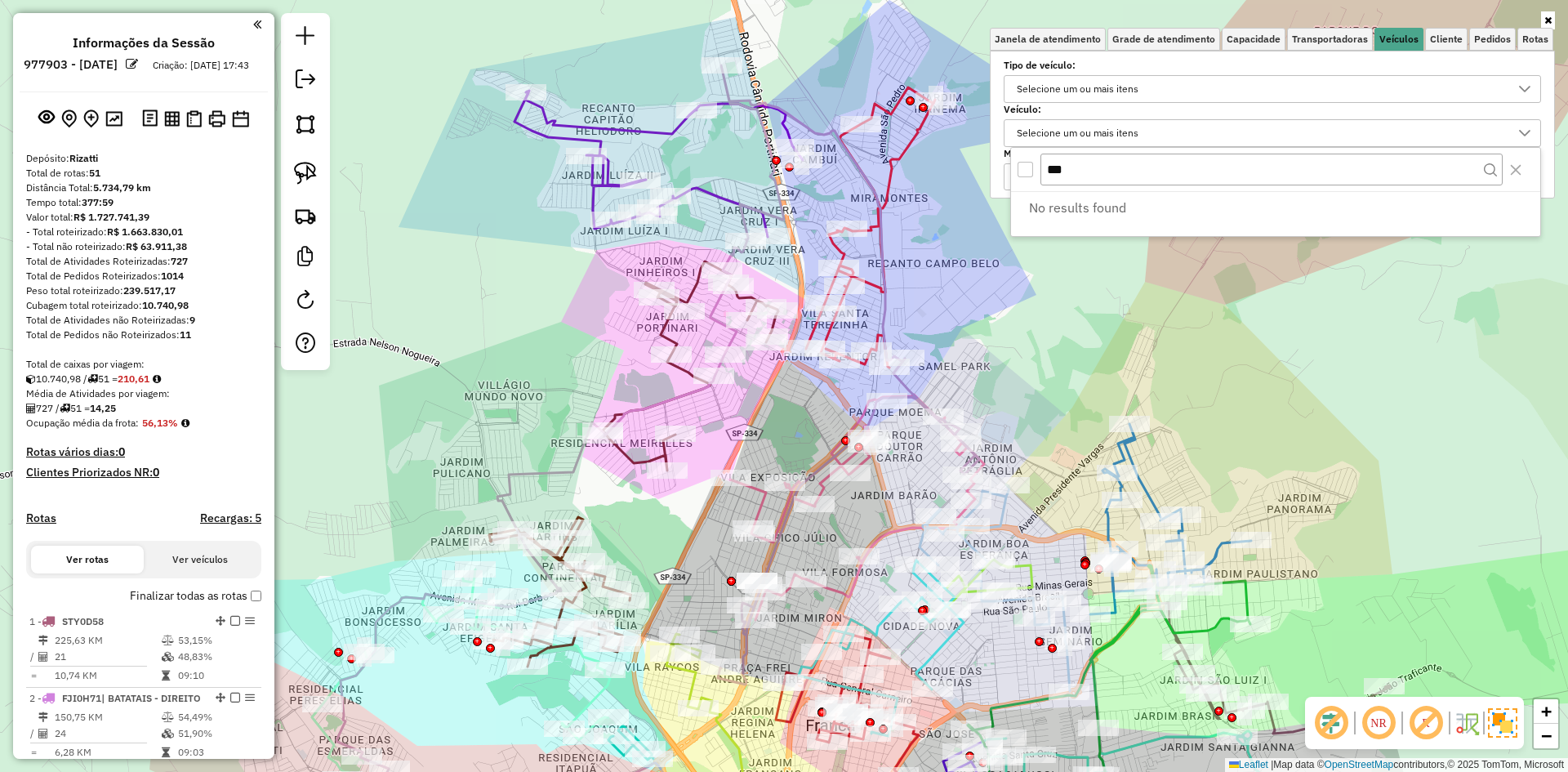
scroll to position [9, 57]
drag, startPoint x: 1065, startPoint y: 174, endPoint x: 1037, endPoint y: 174, distance: 28.0
click at [1037, 174] on div "***" at bounding box center [1275, 169] width 529 height 44
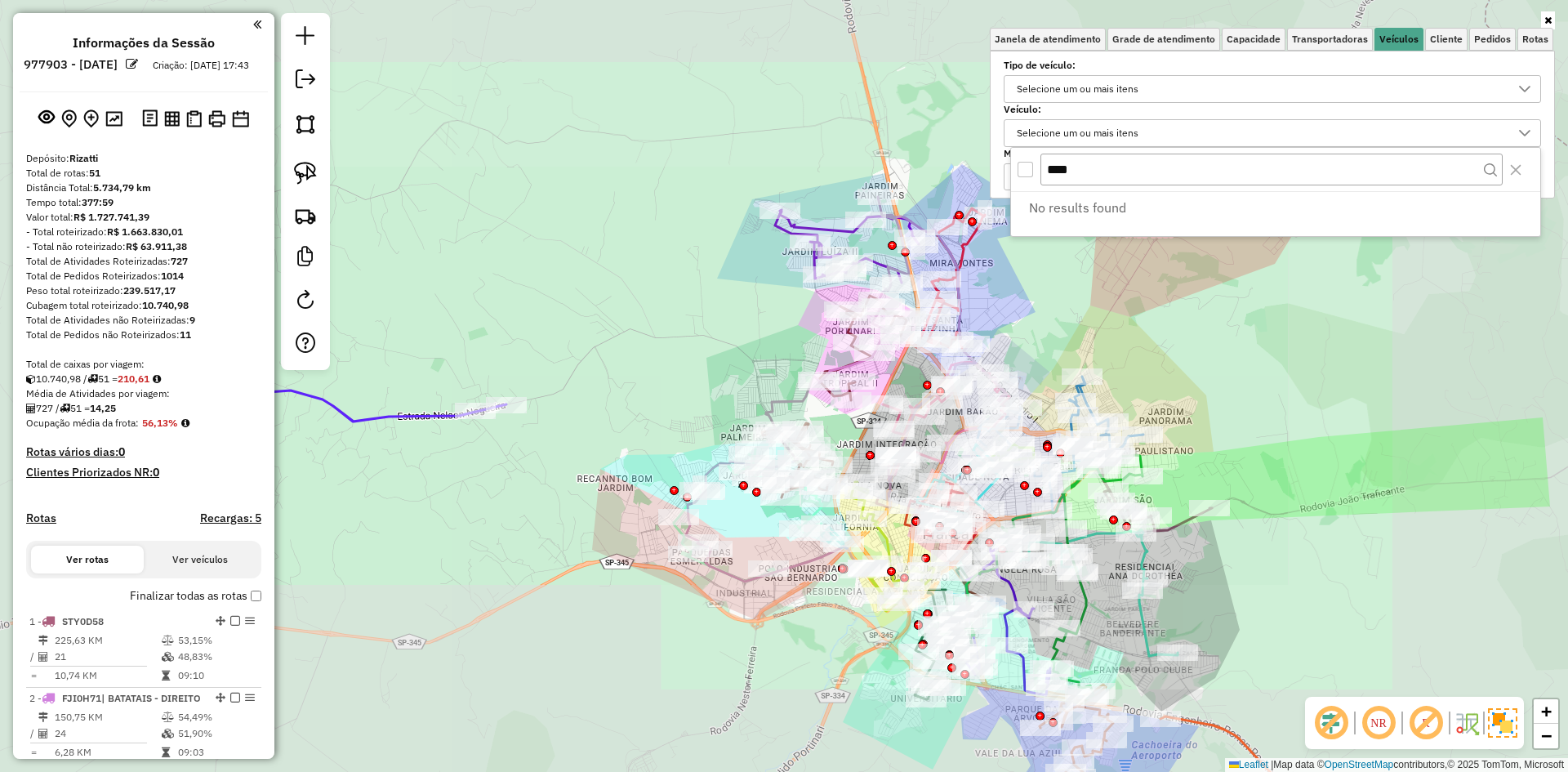
type input "****"
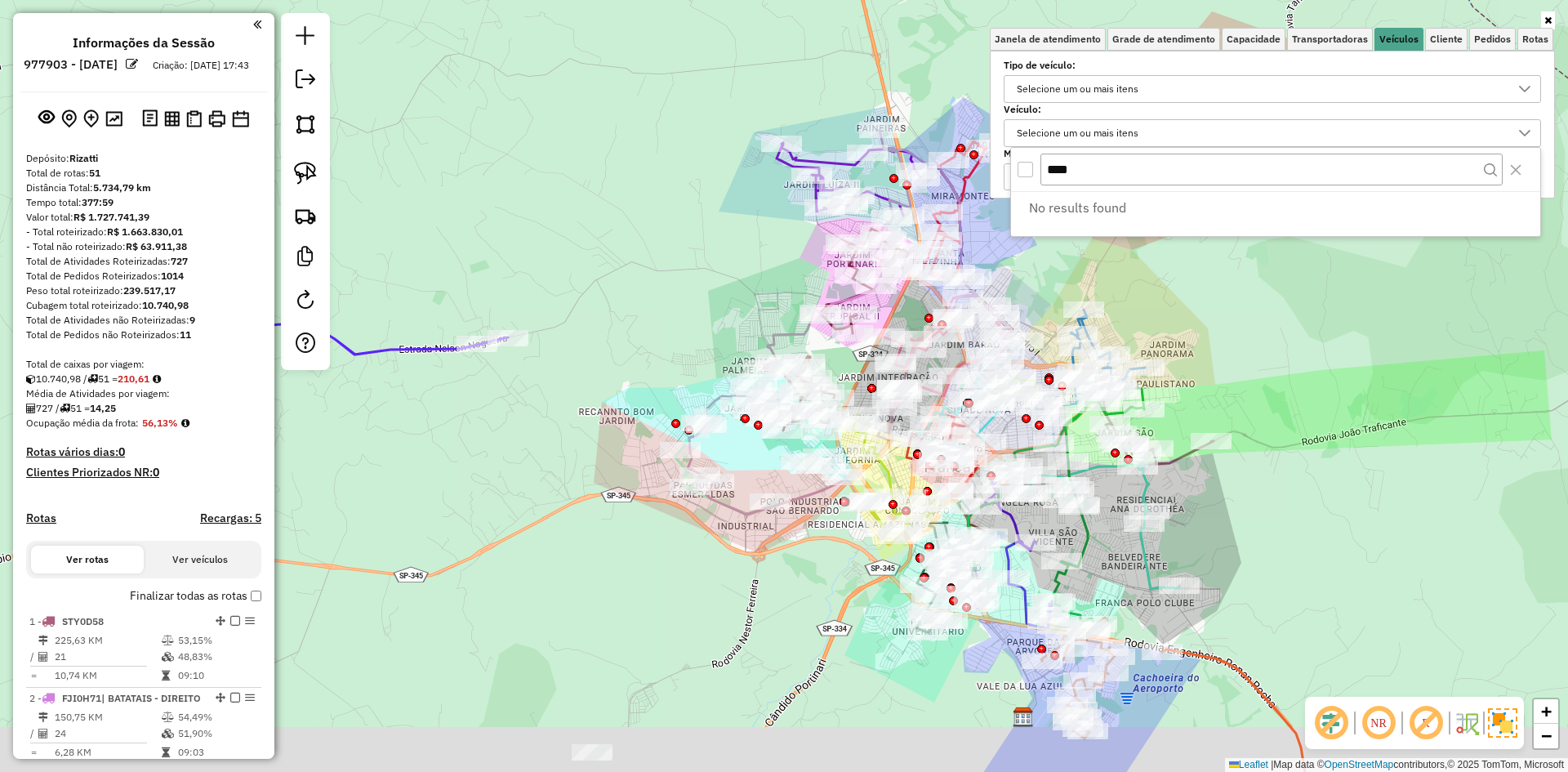
drag, startPoint x: 1036, startPoint y: 278, endPoint x: 1036, endPoint y: 255, distance: 23.0
click at [1036, 255] on div "Janela de atendimento Grade de atendimento Capacidade Transportadoras Veículos …" at bounding box center [784, 386] width 1568 height 772
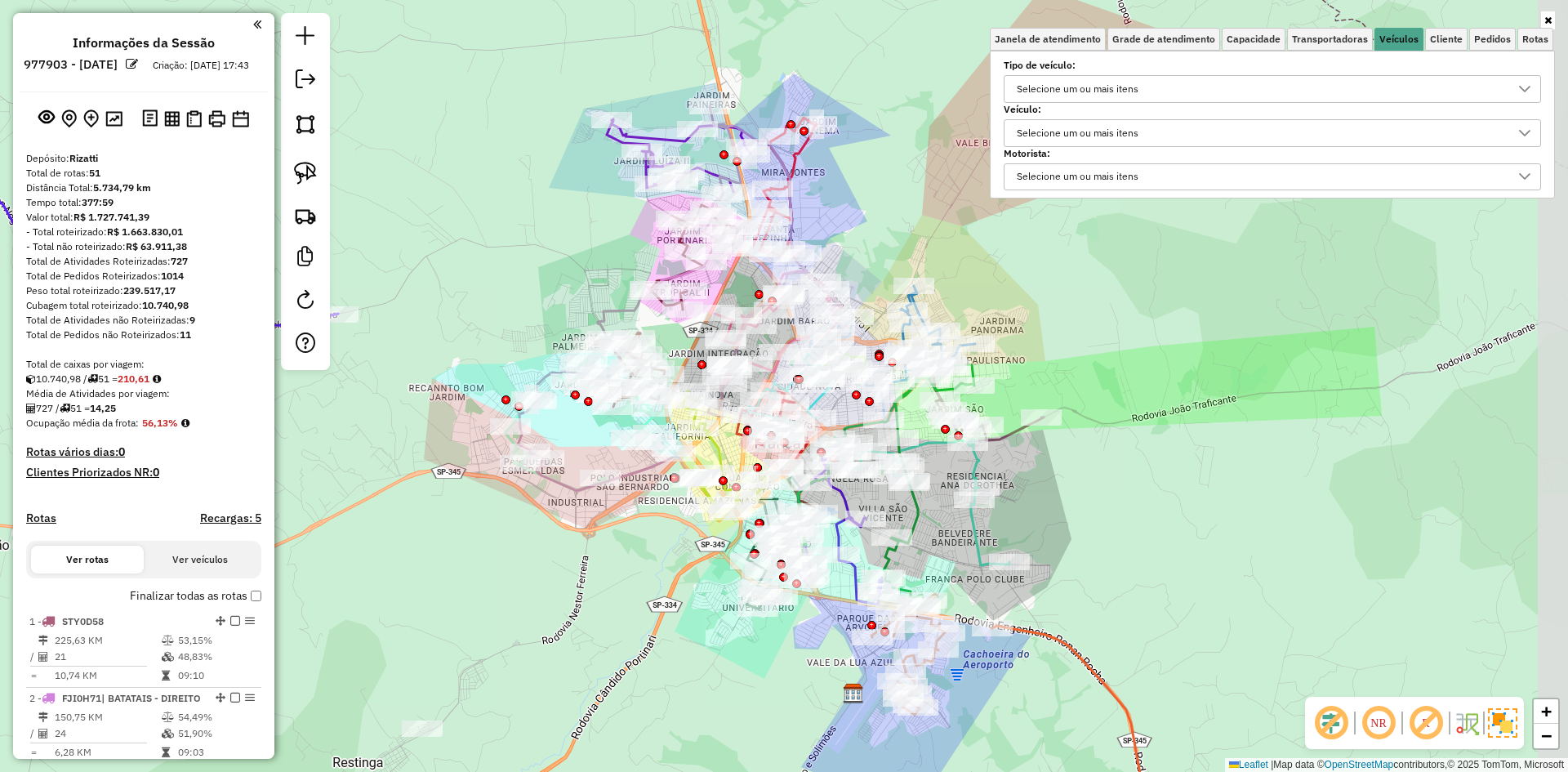
drag, startPoint x: 1032, startPoint y: 254, endPoint x: 868, endPoint y: 252, distance: 164.0
click at [868, 252] on div "Janela de atendimento Grade de atendimento Capacidade Transportadoras Veículos …" at bounding box center [784, 386] width 1568 height 772
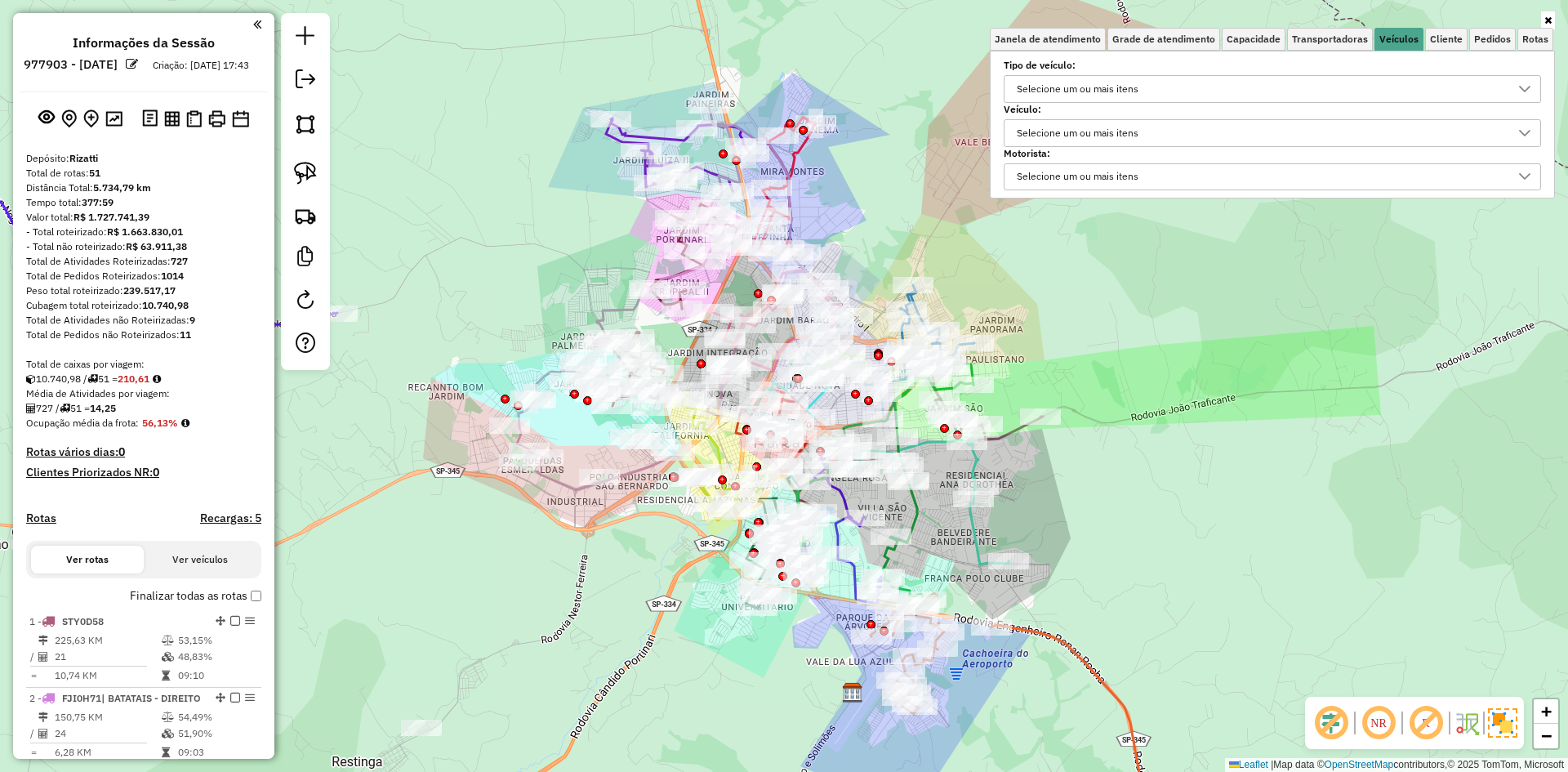
click at [1093, 126] on div "Selecione um ou mais itens" at bounding box center [1077, 133] width 133 height 26
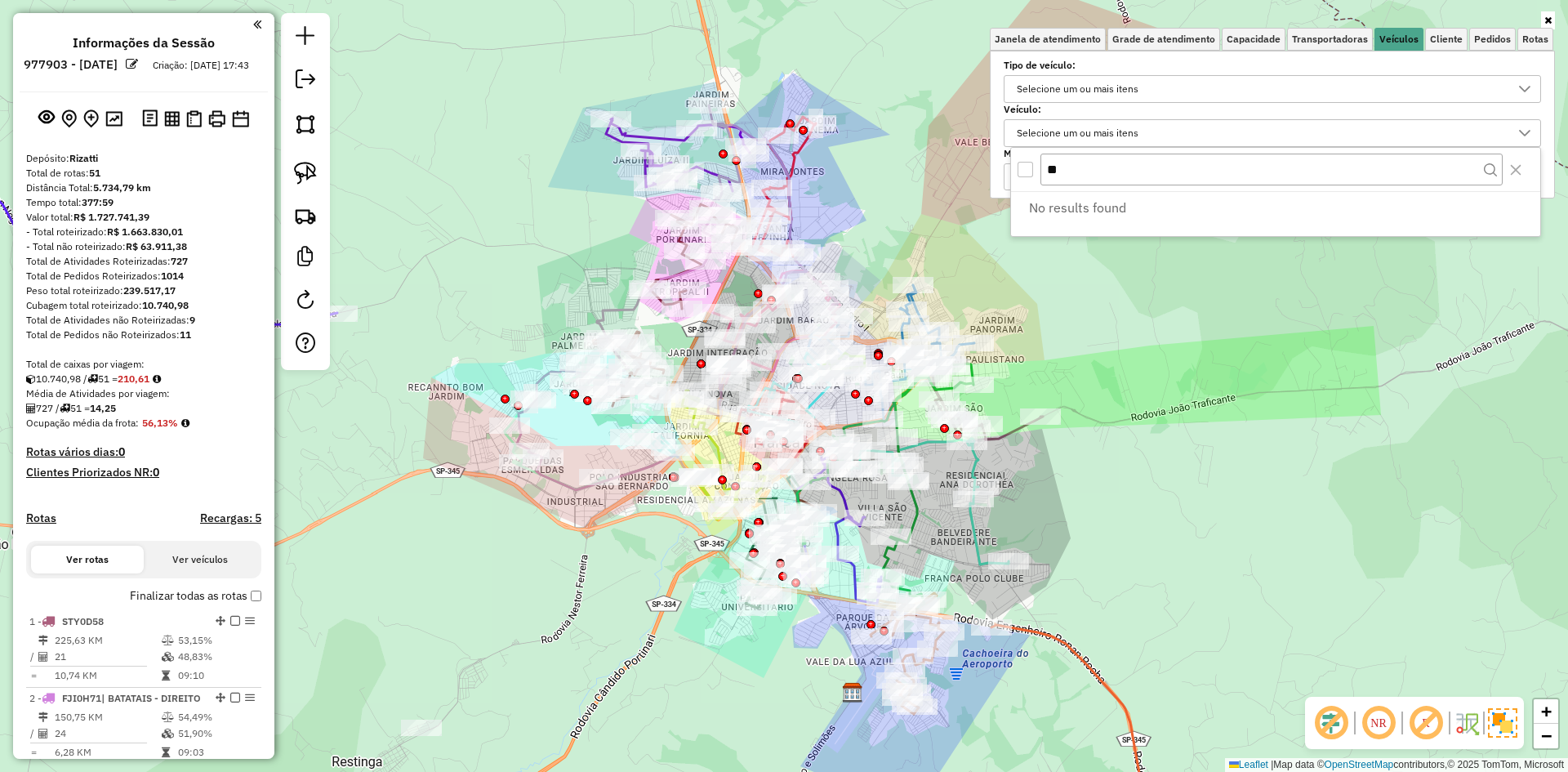
type input "*"
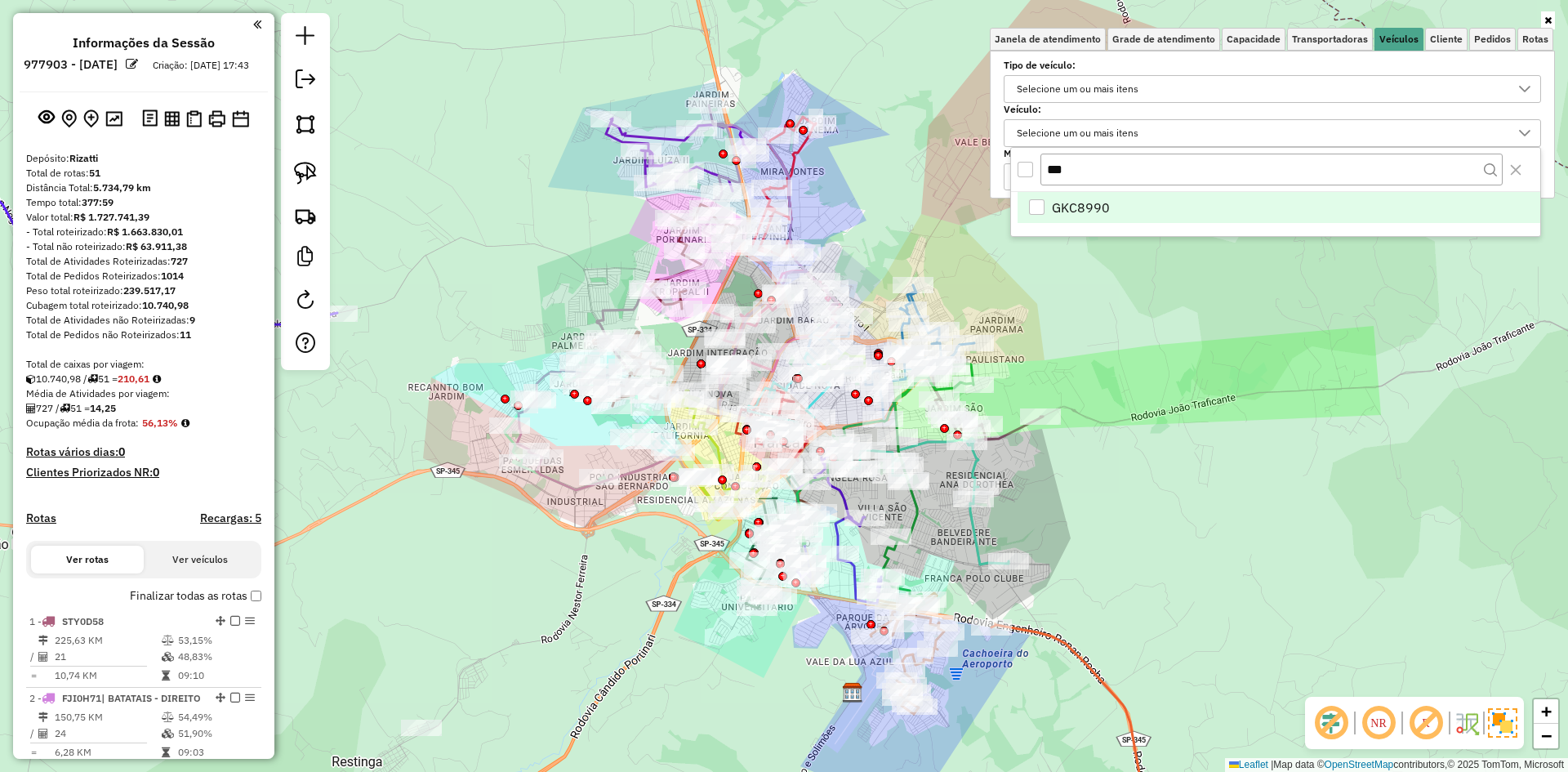
type input "***"
click at [1093, 212] on span "GKC8990" at bounding box center [1080, 207] width 58 height 20
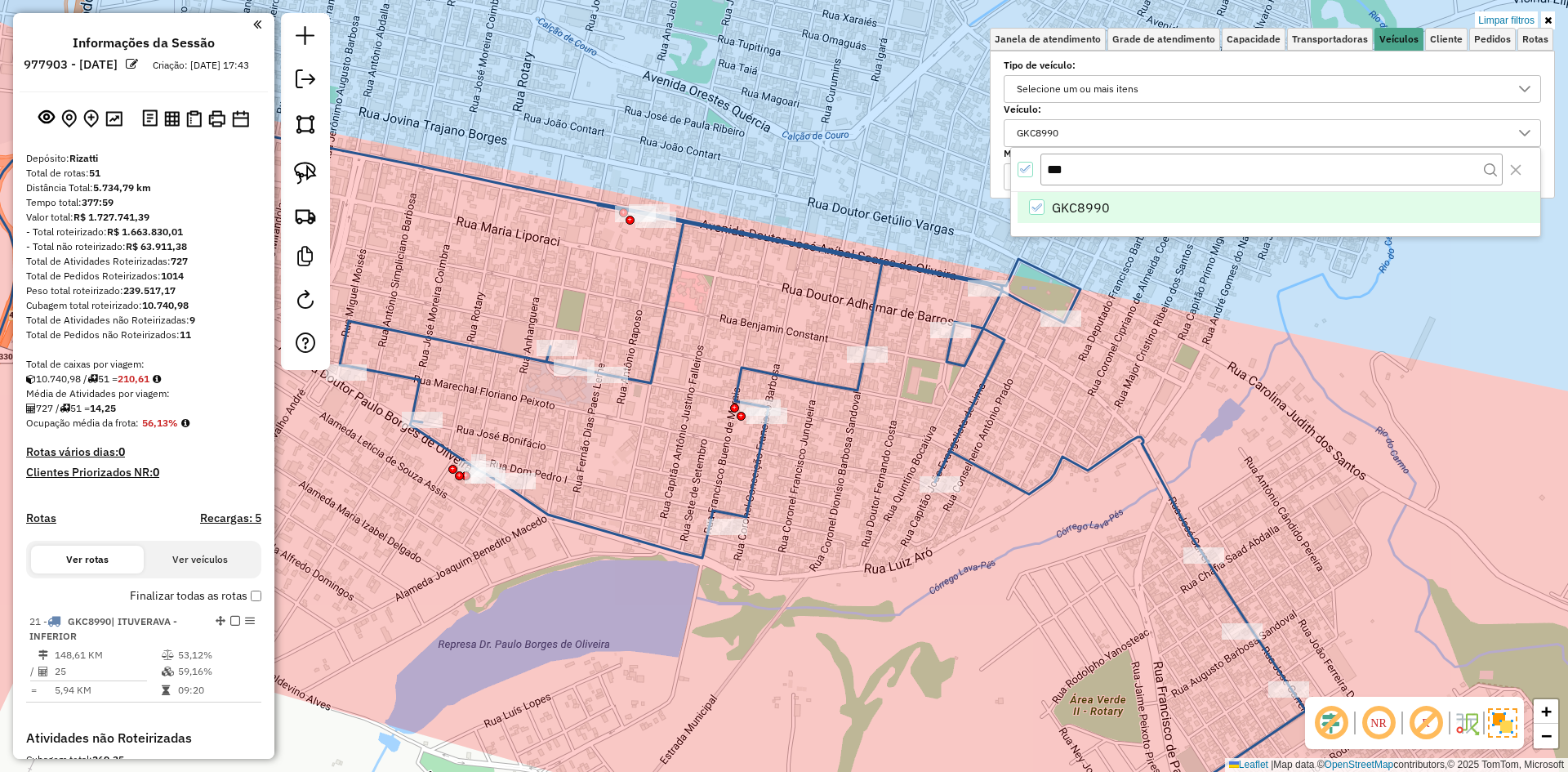
click at [805, 376] on icon at bounding box center [574, 484] width 1462 height 730
select select "**********"
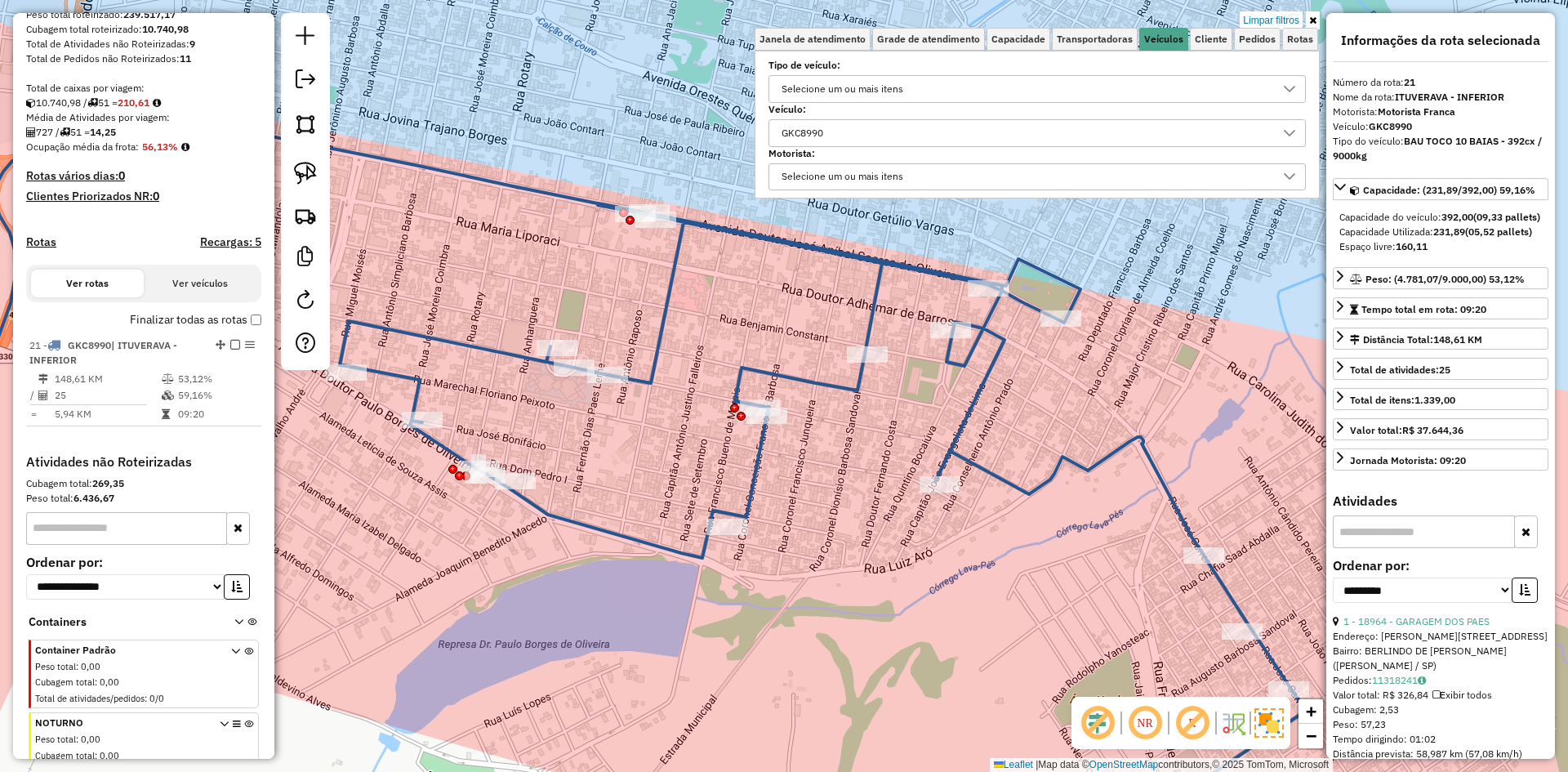
scroll to position [572, 0]
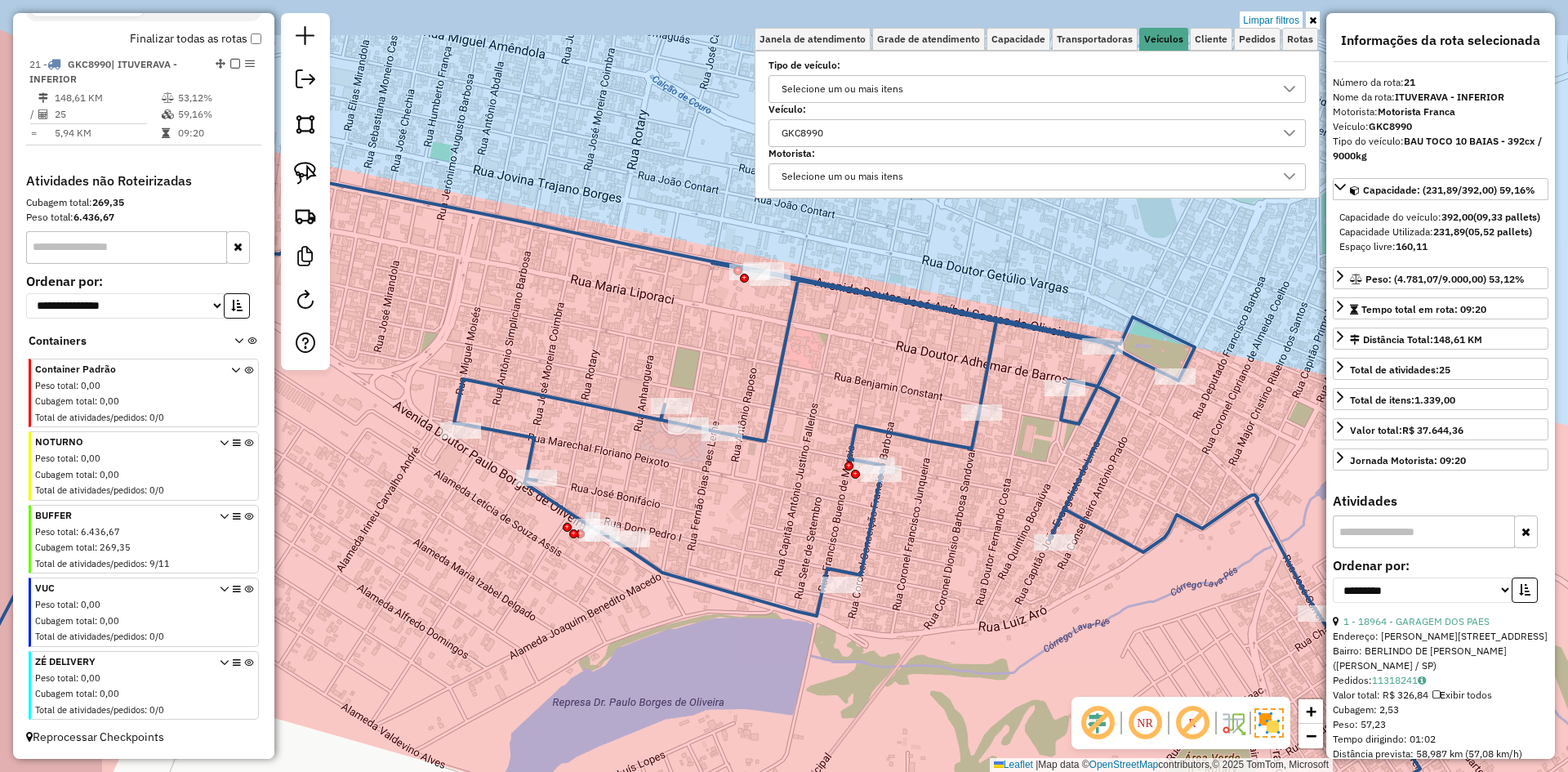
drag, startPoint x: 814, startPoint y: 435, endPoint x: 929, endPoint y: 493, distance: 128.8
click at [929, 493] on div "Limpar filtros Janela de atendimento Grade de atendimento Capacidade Transporta…" at bounding box center [784, 386] width 1568 height 772
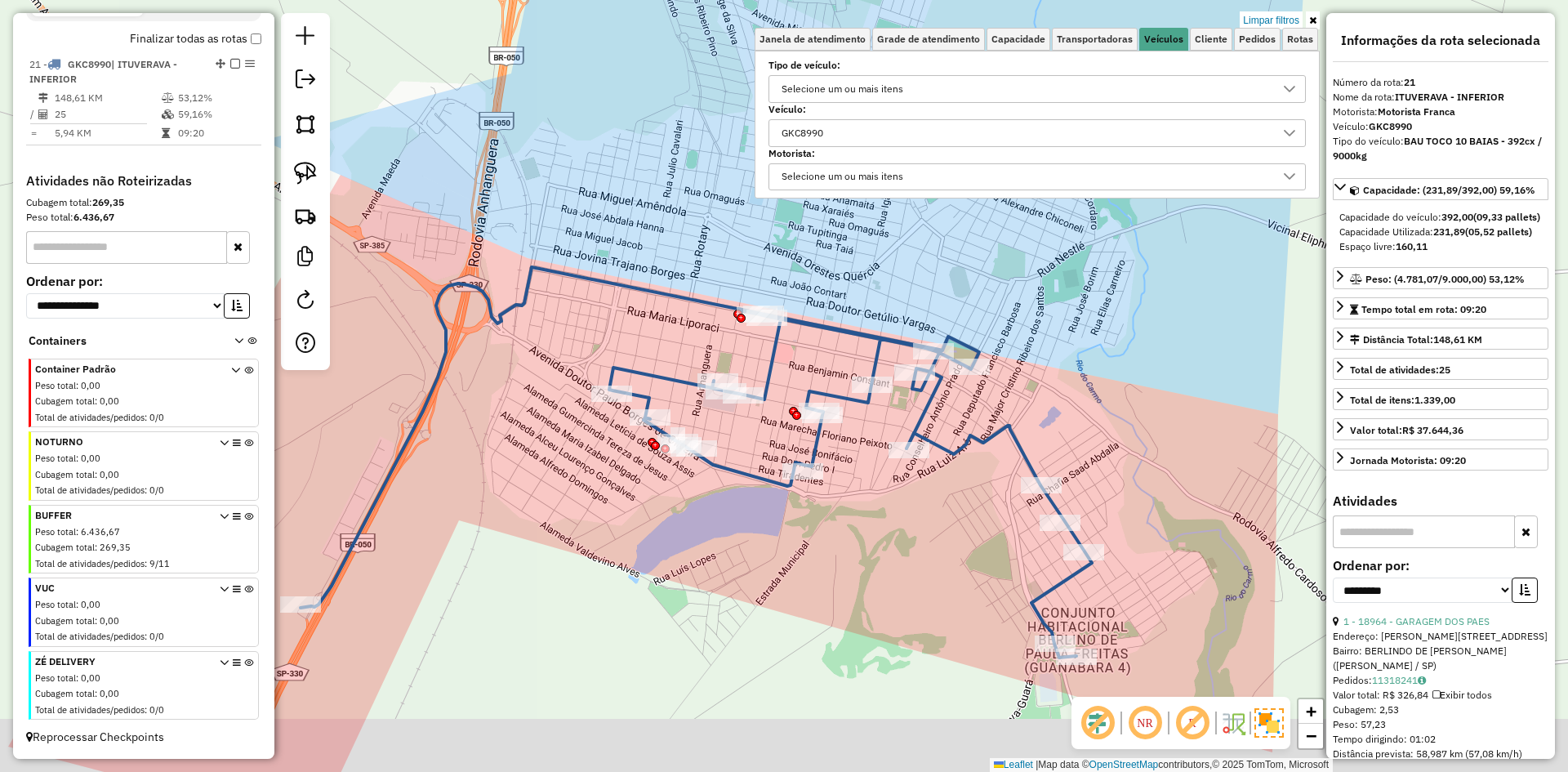
drag, startPoint x: 907, startPoint y: 557, endPoint x: 846, endPoint y: 456, distance: 118.0
click at [822, 437] on div "Limpar filtros Janela de atendimento Grade de atendimento Capacidade Transporta…" at bounding box center [784, 386] width 1568 height 772
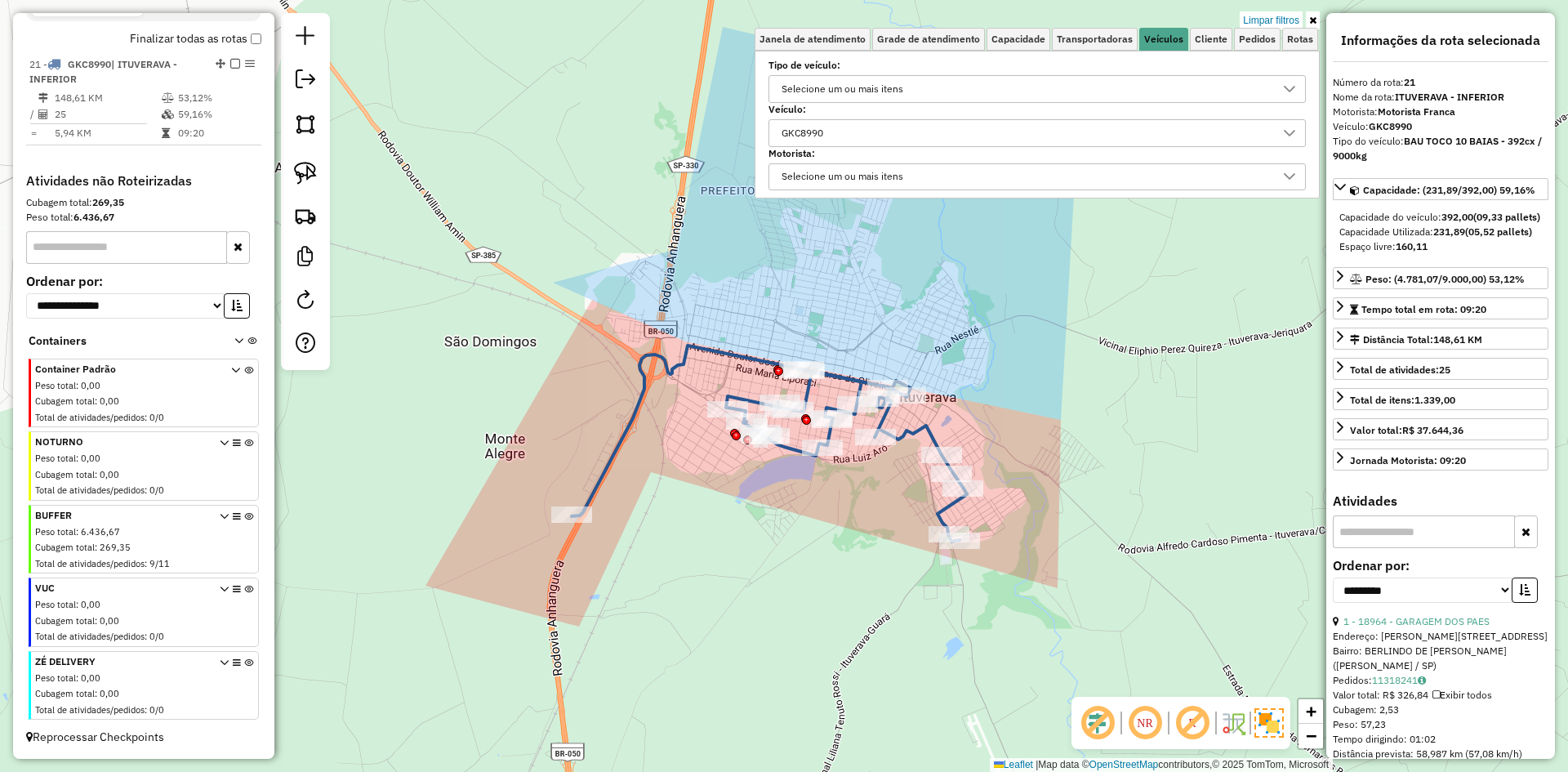
drag, startPoint x: 854, startPoint y: 128, endPoint x: 752, endPoint y: 129, distance: 102.0
click at [752, 129] on div "Limpar filtros Janela de atendimento Grade de atendimento Capacidade Transporta…" at bounding box center [784, 386] width 1568 height 772
click at [844, 131] on div "GKC8990" at bounding box center [1024, 133] width 498 height 26
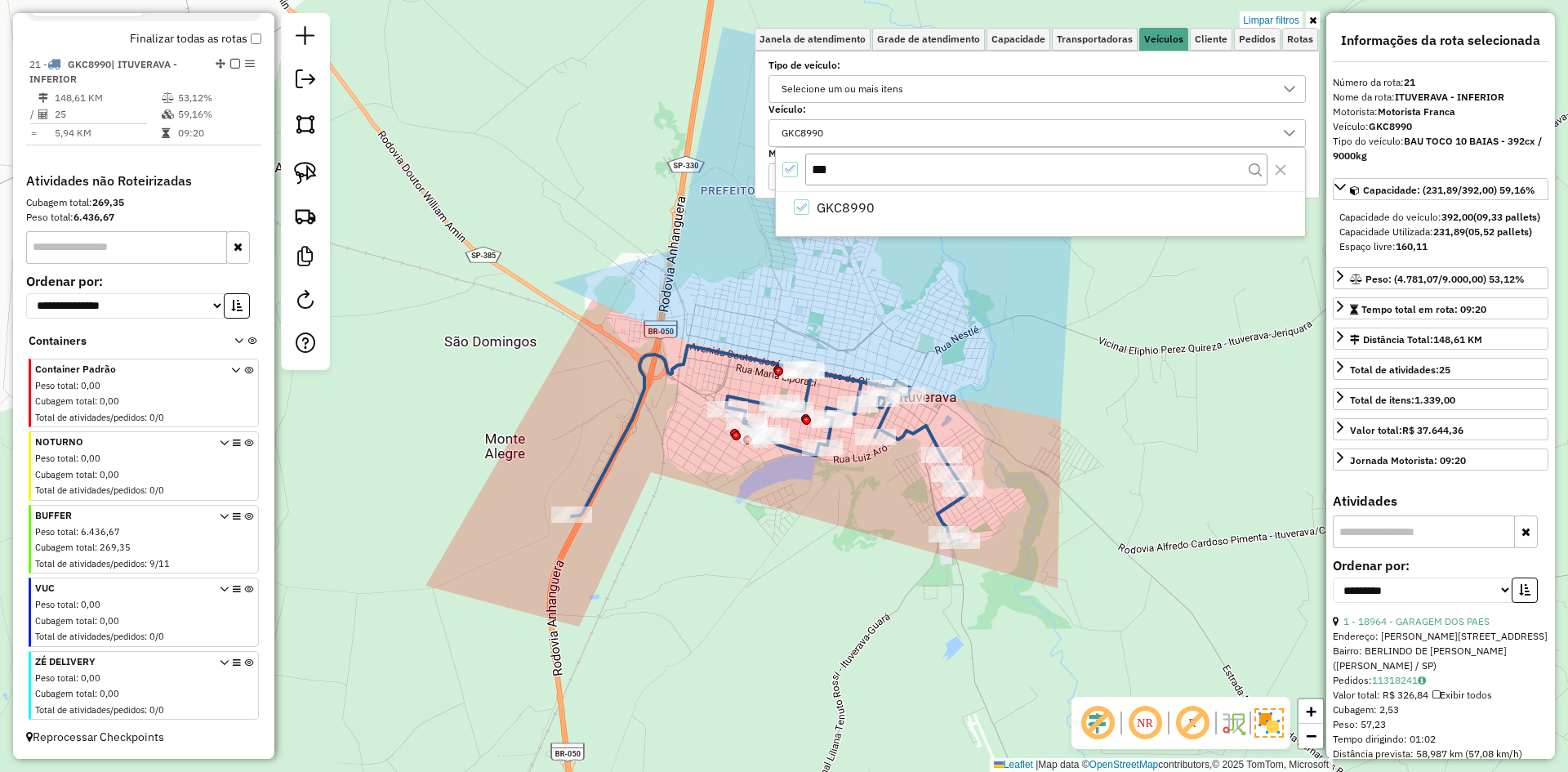
click at [844, 131] on div "GKC8990" at bounding box center [1024, 133] width 498 height 26
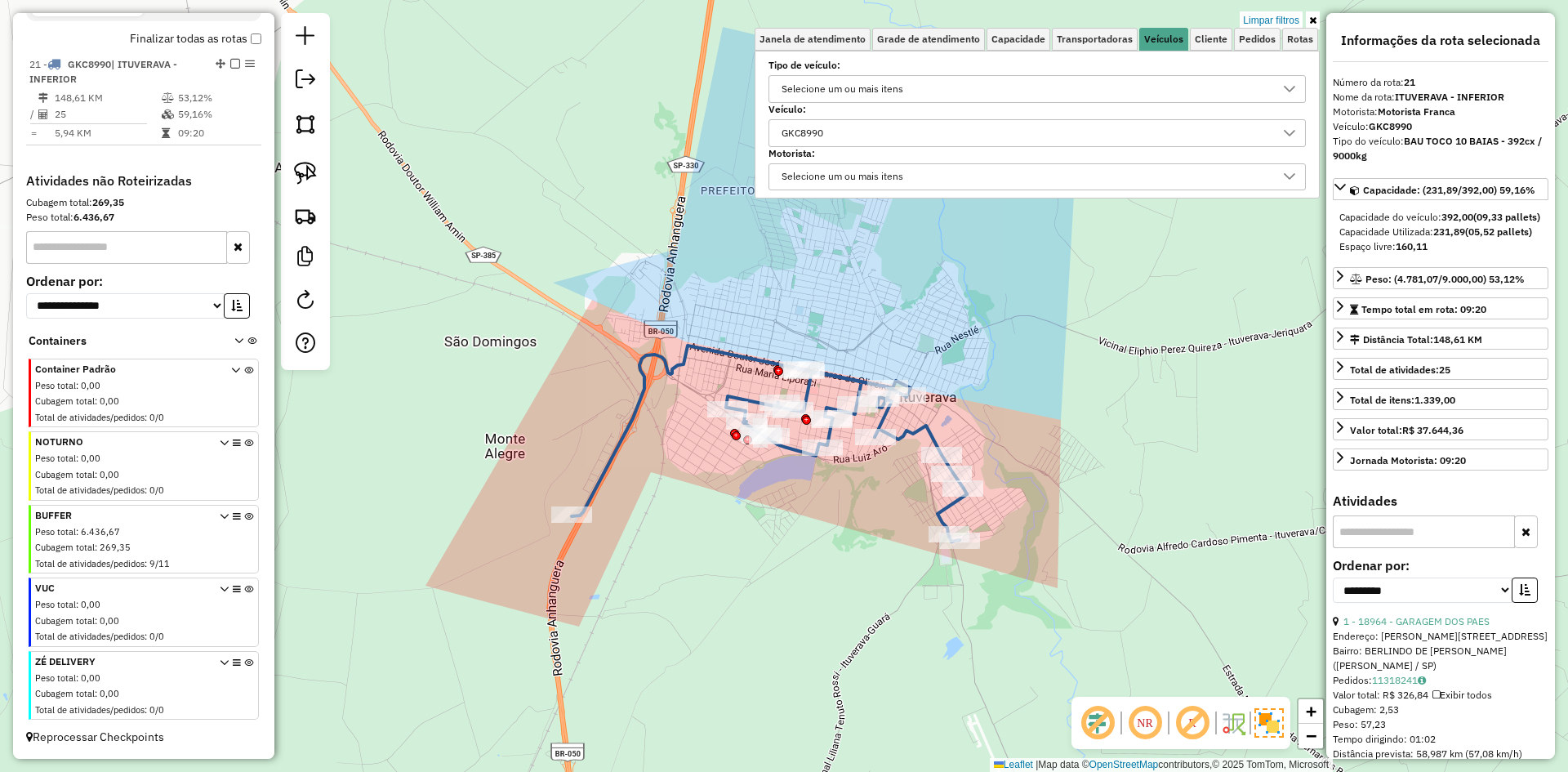
click at [844, 131] on div "GKC8990" at bounding box center [1024, 133] width 498 height 26
click at [849, 141] on div "GKC8990" at bounding box center [1024, 133] width 498 height 26
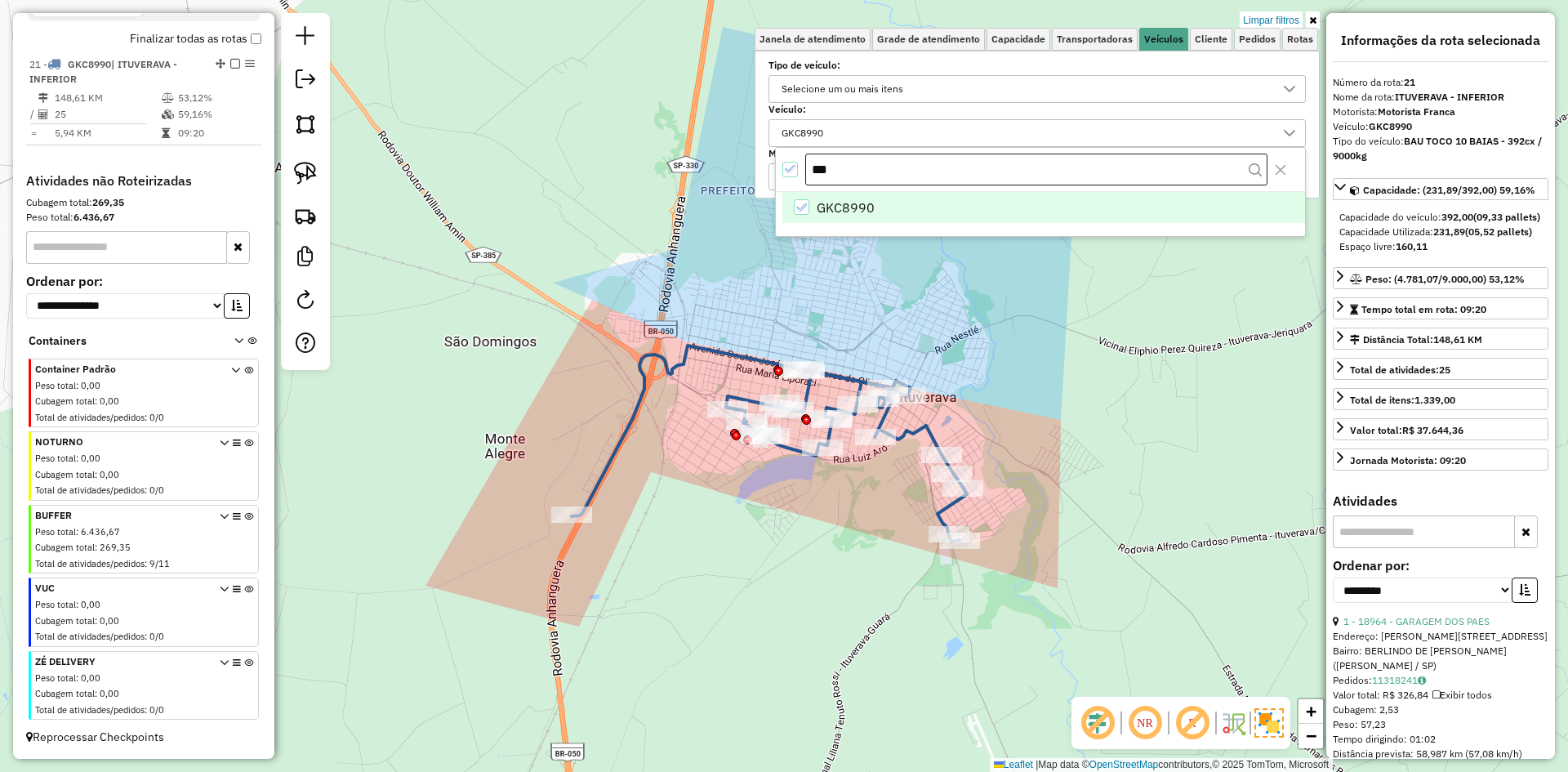
click at [861, 175] on input "***" at bounding box center [1037, 170] width 462 height 33
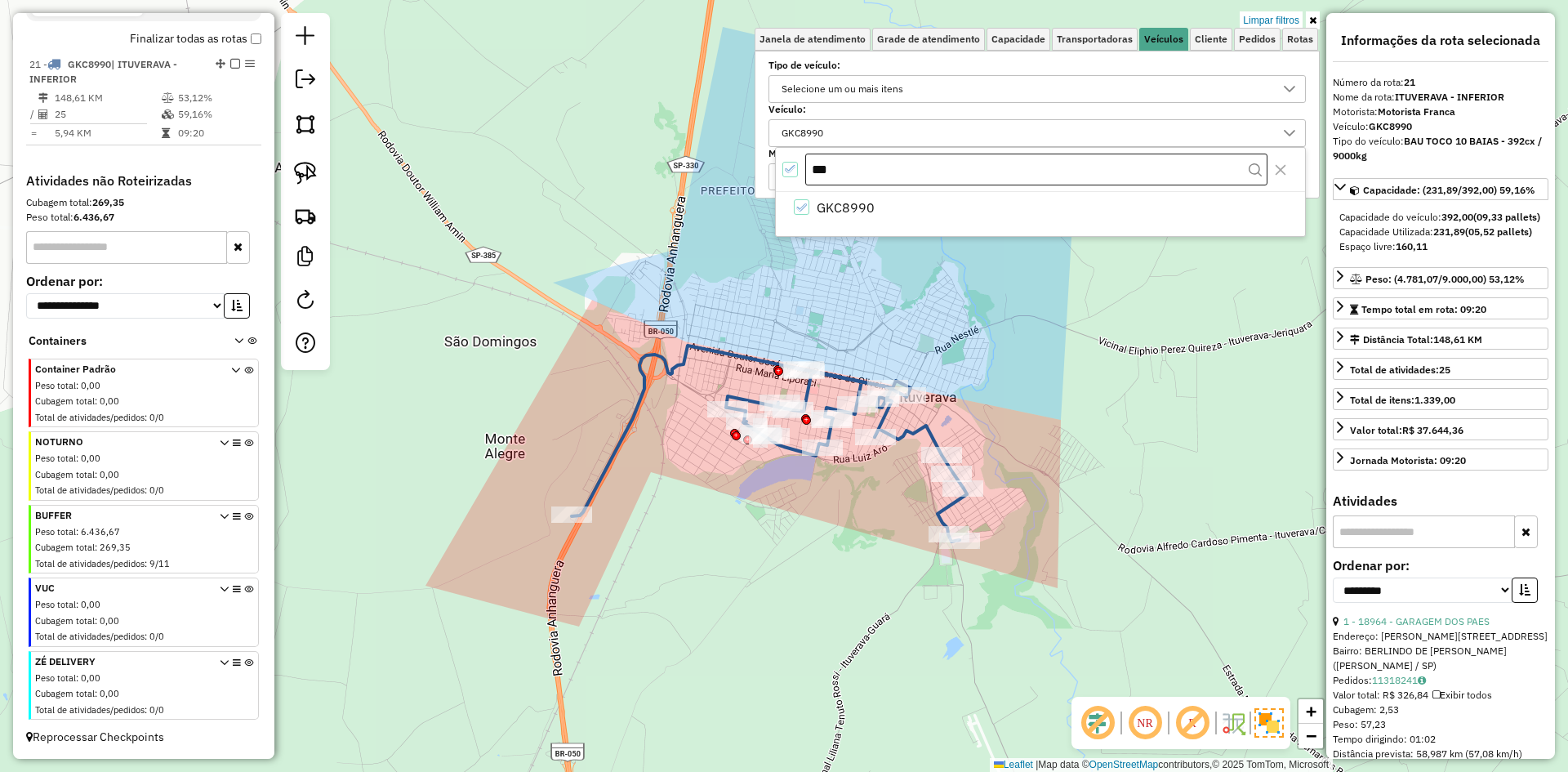
click at [861, 175] on input "***" at bounding box center [1037, 170] width 462 height 33
type input "****"
click at [857, 202] on span "GJU8040" at bounding box center [845, 207] width 57 height 20
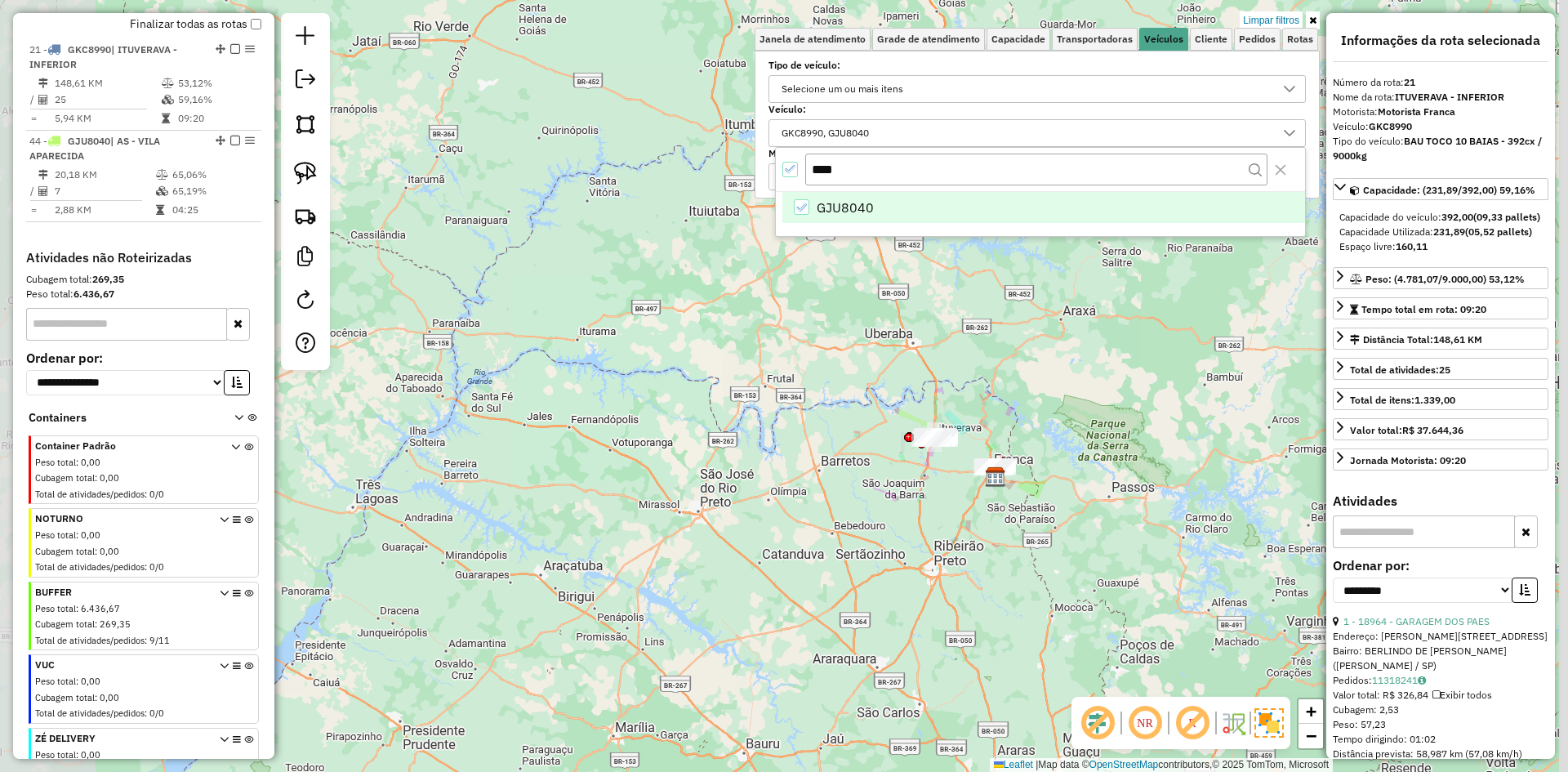
drag, startPoint x: 1124, startPoint y: 525, endPoint x: 803, endPoint y: 431, distance: 334.5
click at [803, 431] on div "Limpar filtros Janela de atendimento Grade de atendimento Capacidade Transporta…" at bounding box center [784, 386] width 1568 height 772
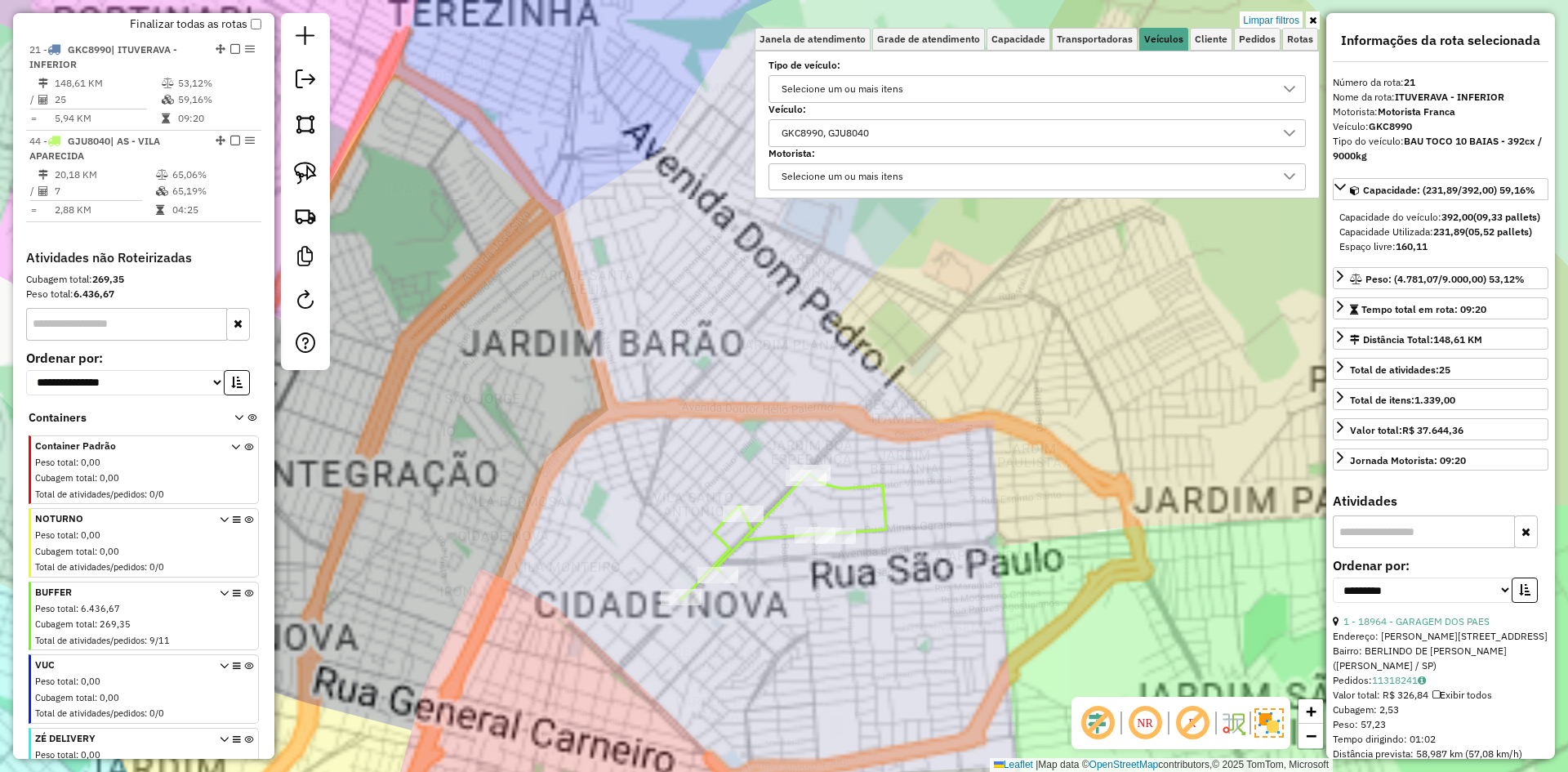
drag, startPoint x: 881, startPoint y: 647, endPoint x: 866, endPoint y: 619, distance: 31.8
click at [870, 635] on div "Limpar filtros Janela de atendimento Grade de atendimento Capacidade Transporta…" at bounding box center [784, 386] width 1568 height 772
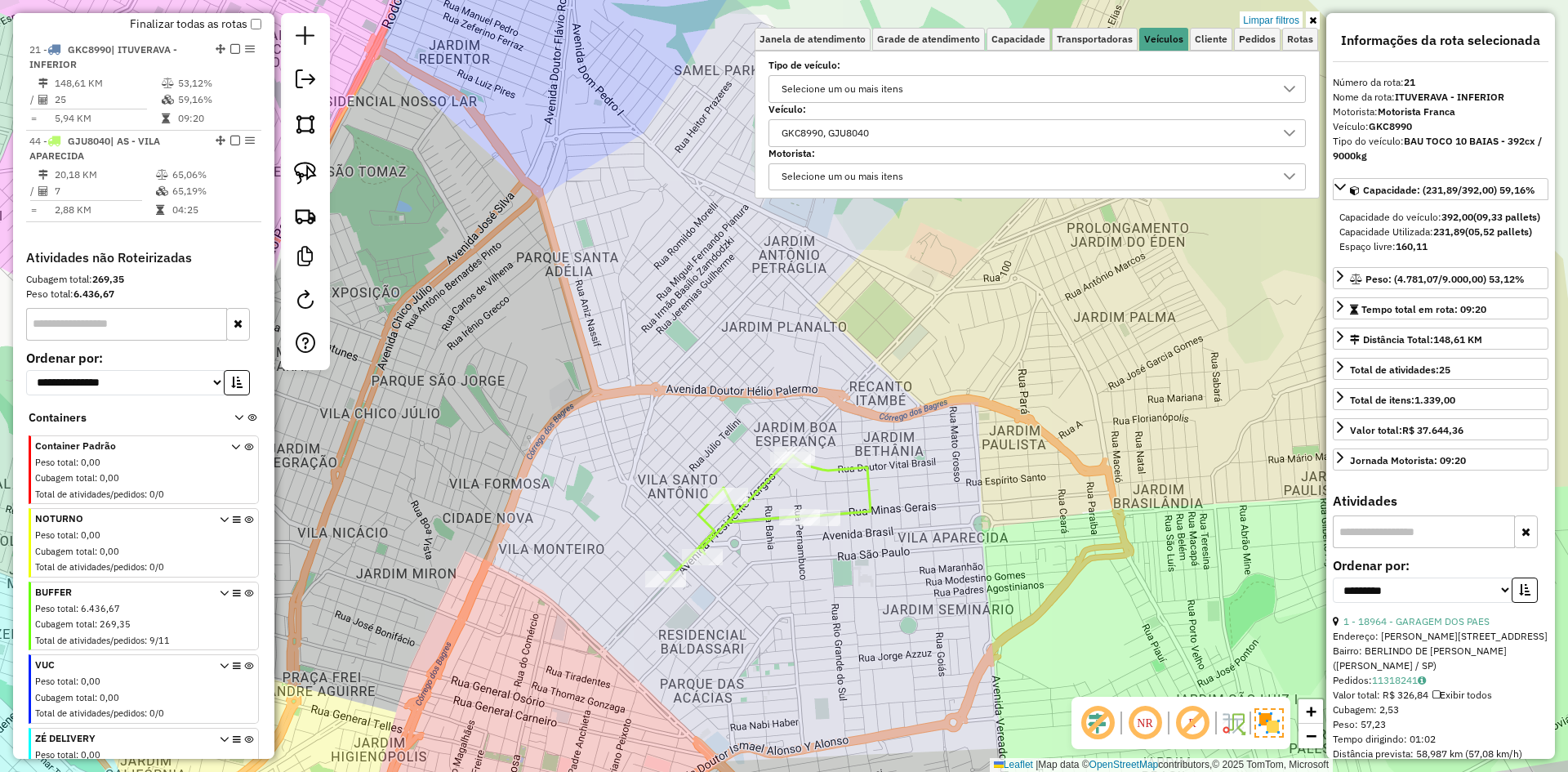
click at [757, 522] on icon at bounding box center [767, 518] width 205 height 126
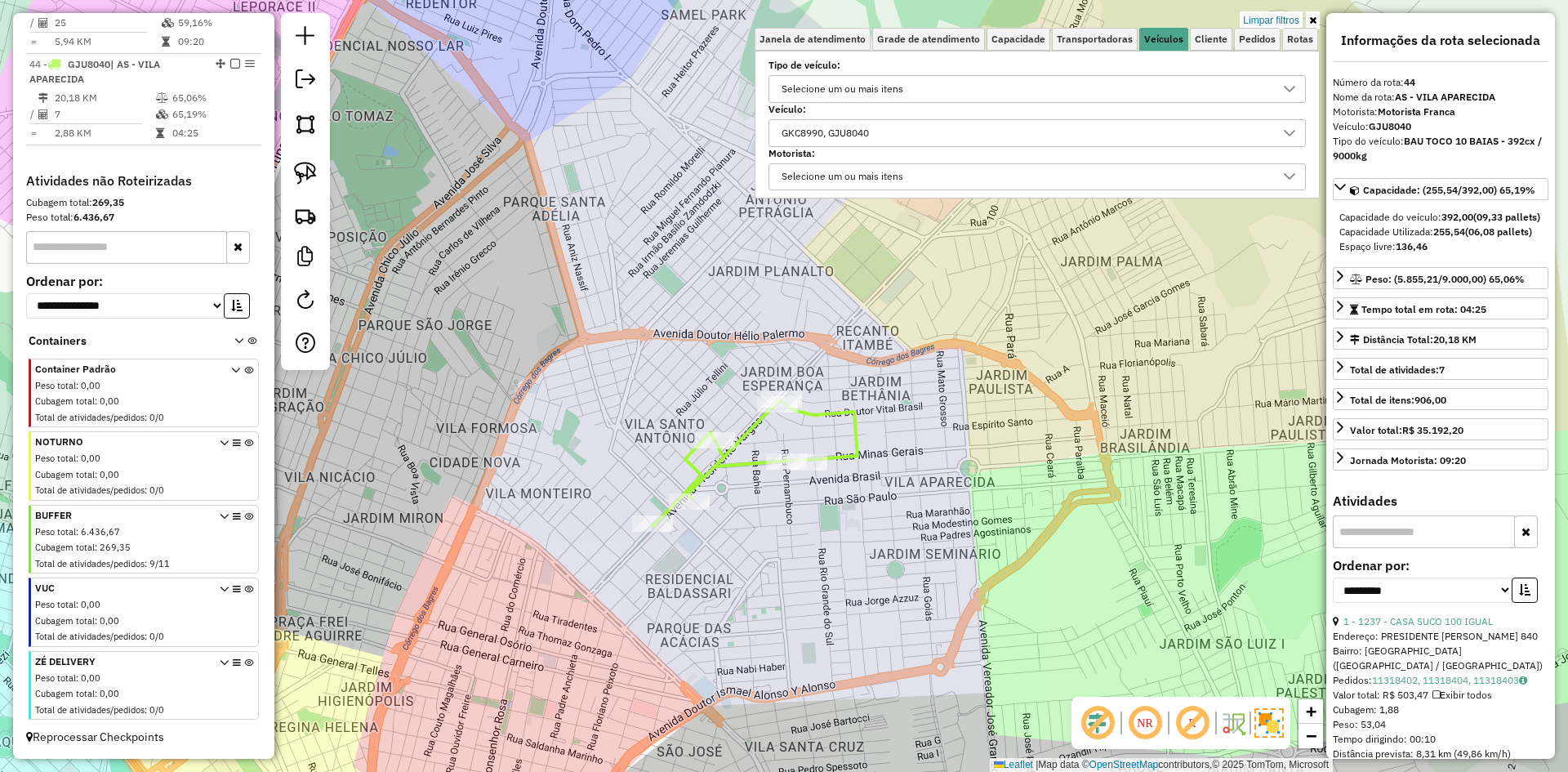
drag, startPoint x: 808, startPoint y: 610, endPoint x: 796, endPoint y: 553, distance: 58.2
click at [796, 553] on div "Limpar filtros Janela de atendimento Grade de atendimento Capacidade Transporta…" at bounding box center [784, 386] width 1568 height 772
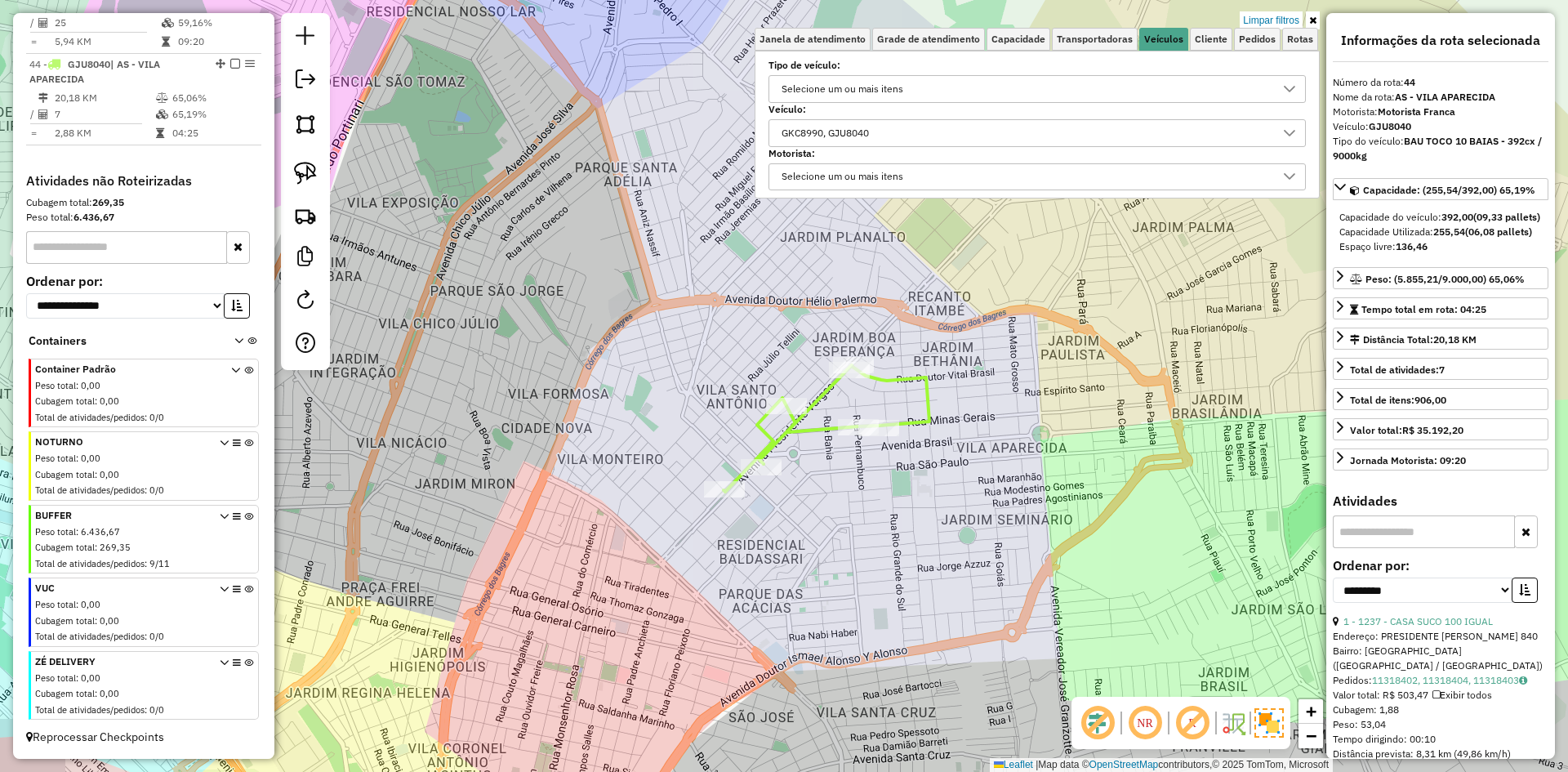
click at [872, 518] on div "Limpar filtros Janela de atendimento Grade de atendimento Capacidade Transporta…" at bounding box center [784, 386] width 1568 height 772
click at [944, 498] on div "Limpar filtros Janela de atendimento Grade de atendimento Capacidade Transporta…" at bounding box center [784, 386] width 1568 height 772
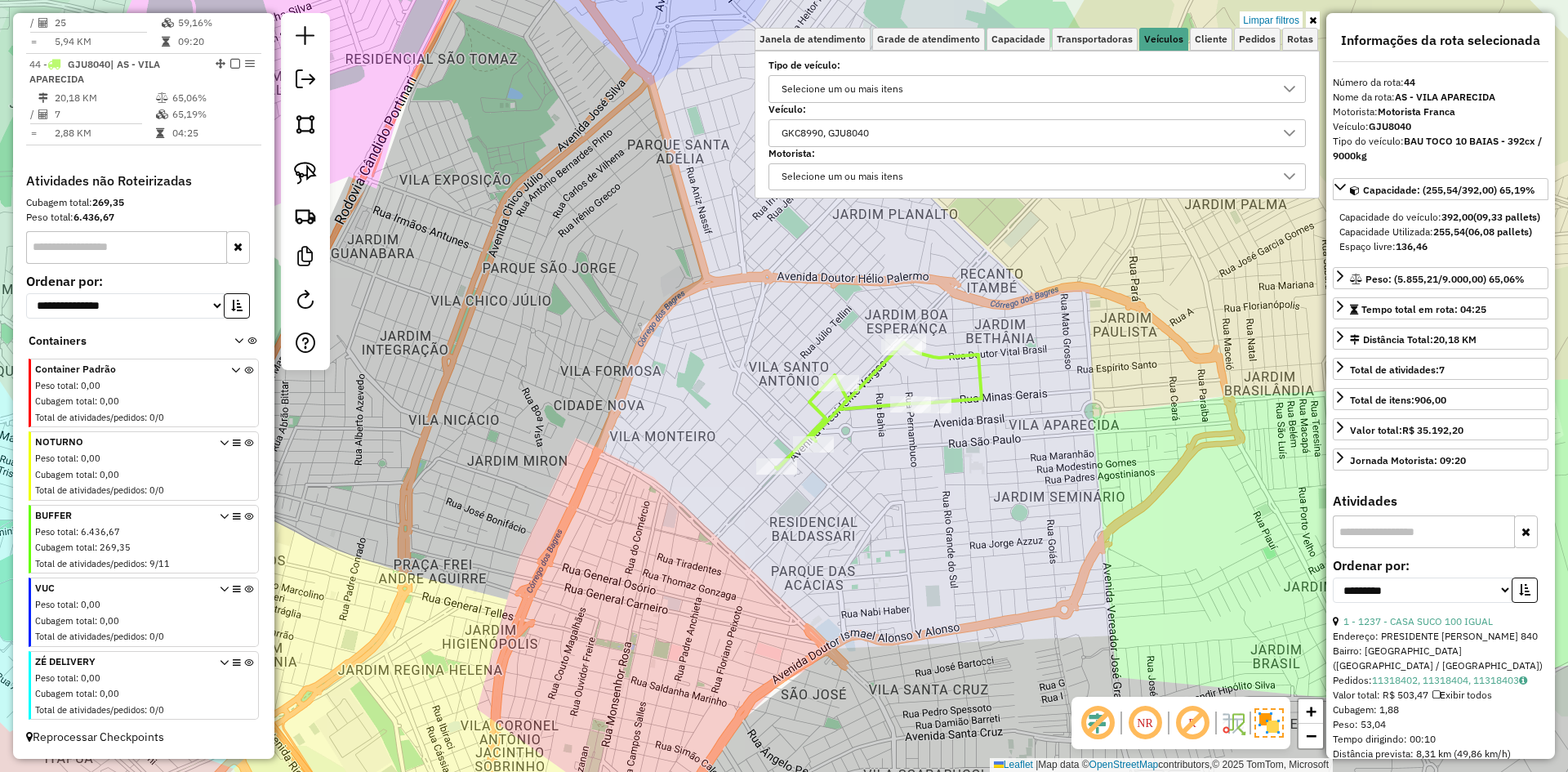
click at [863, 401] on icon at bounding box center [878, 405] width 205 height 126
click at [867, 407] on icon at bounding box center [878, 405] width 205 height 126
click at [911, 529] on div "Limpar filtros Janela de atendimento Grade de atendimento Capacidade Transporta…" at bounding box center [784, 386] width 1568 height 772
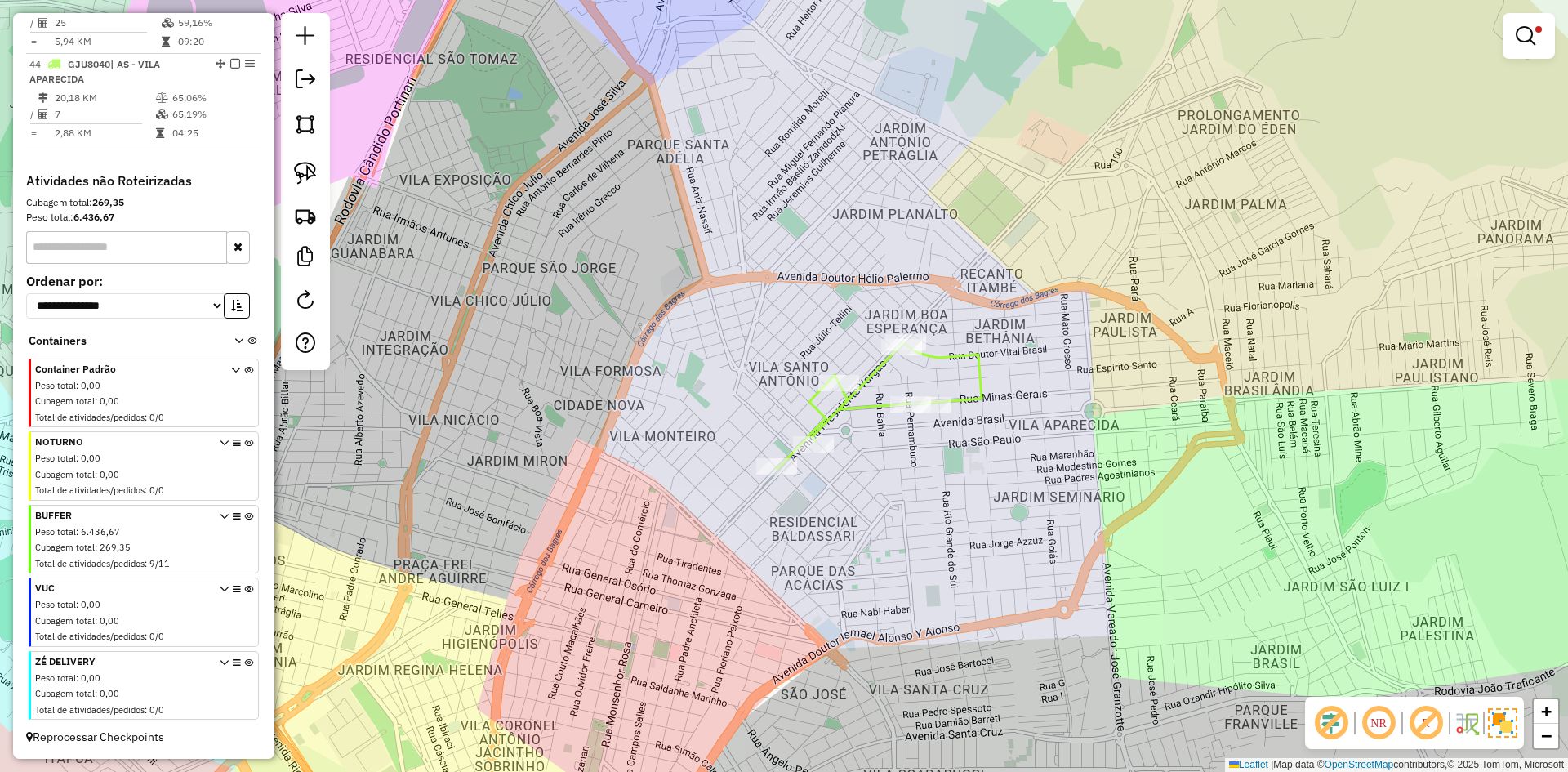
click at [854, 401] on icon at bounding box center [878, 405] width 205 height 126
select select "**********"
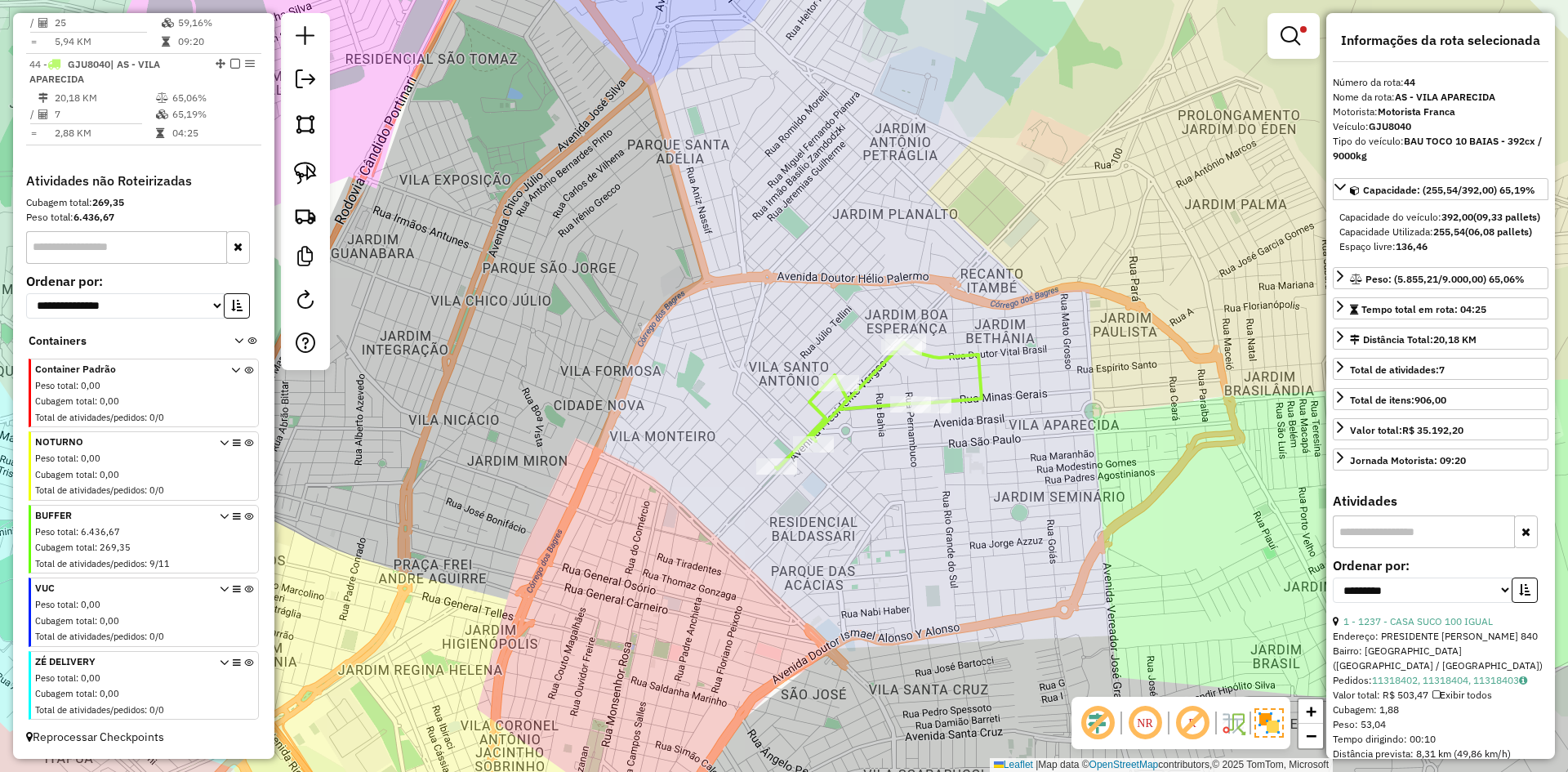
click at [1386, 122] on strong "GJU8040" at bounding box center [1389, 126] width 42 height 12
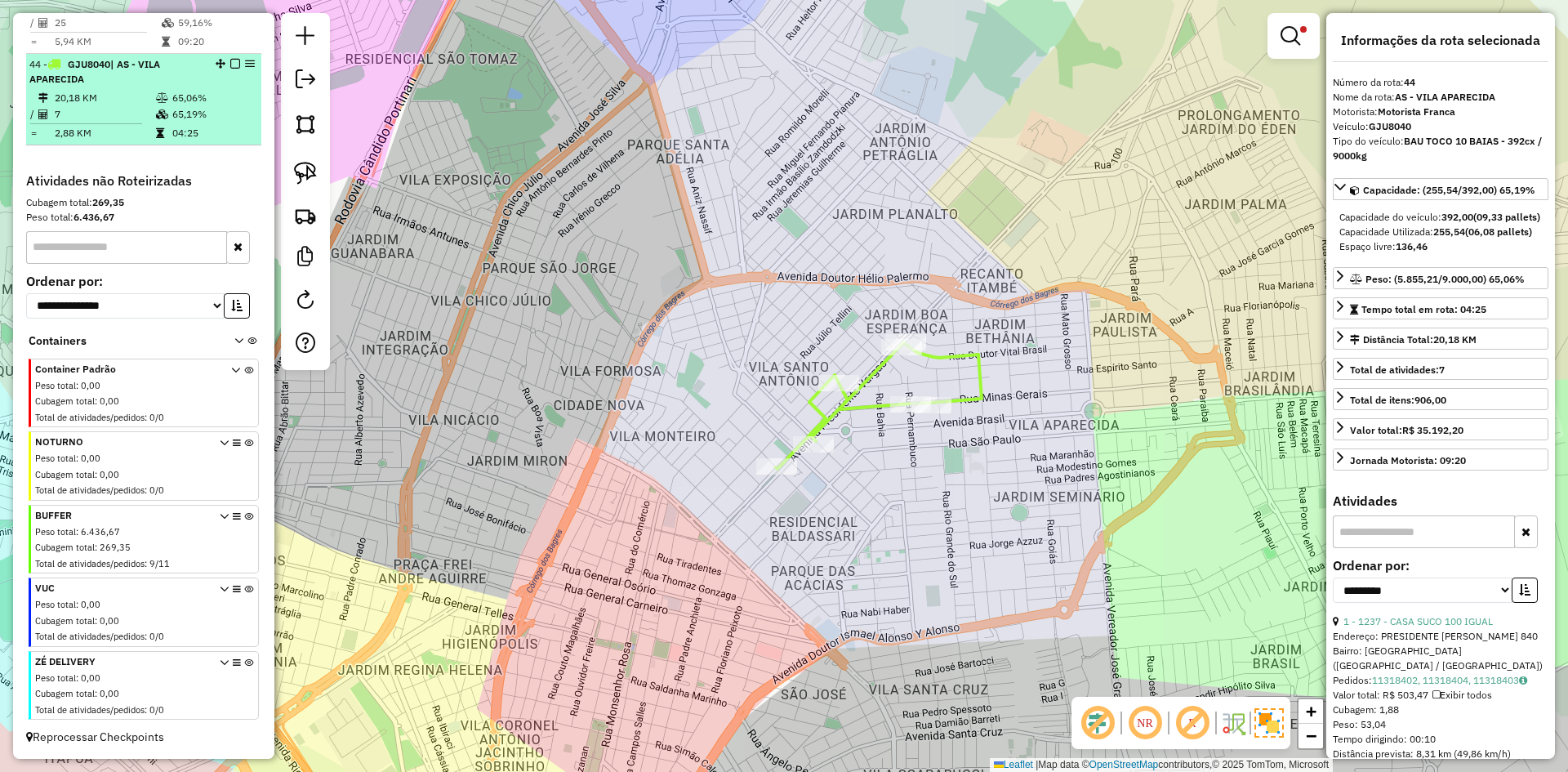
click at [140, 63] on span "| AS - VILA APARECIDA" at bounding box center [95, 70] width 131 height 27
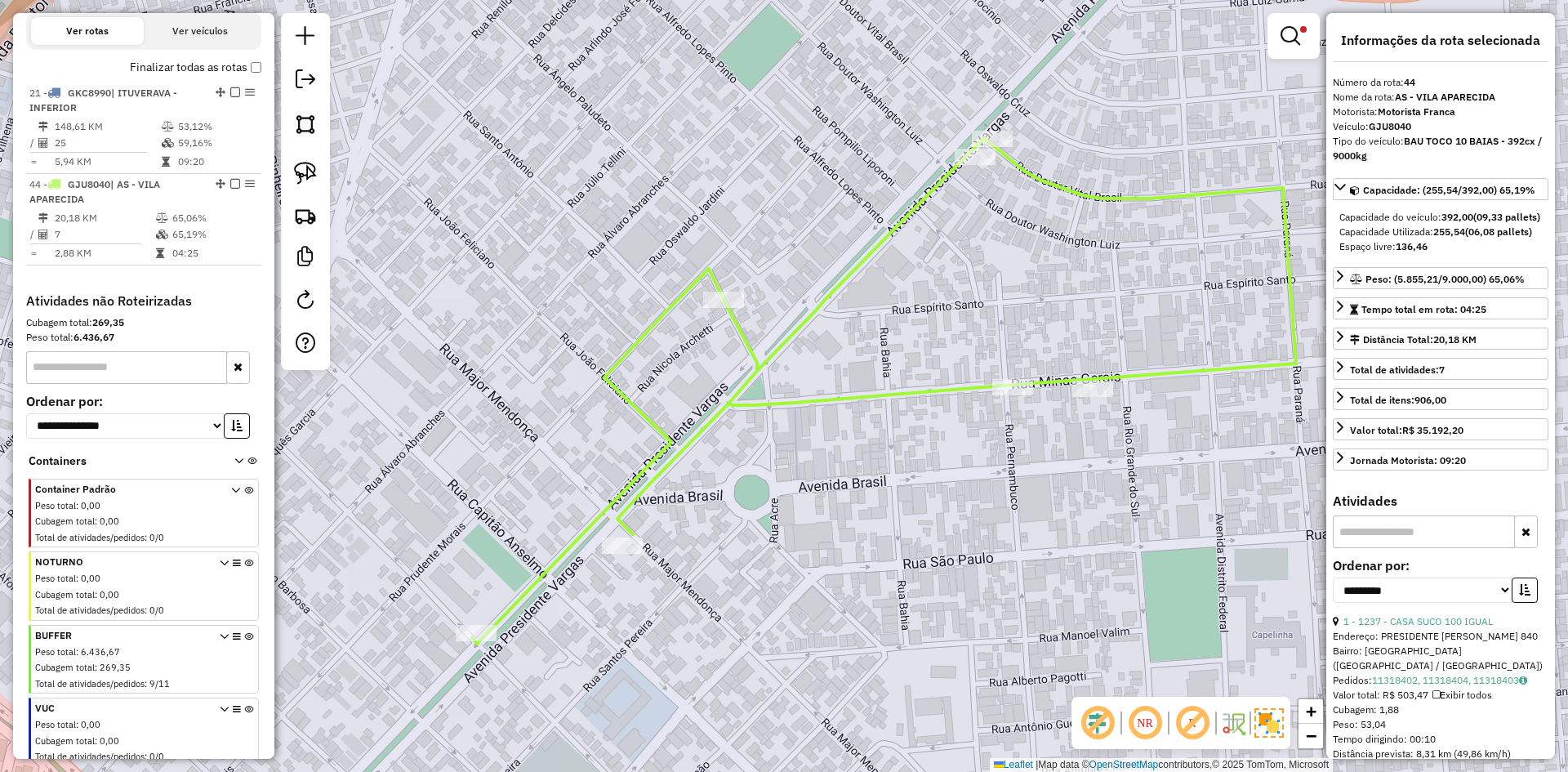
scroll to position [391, 0]
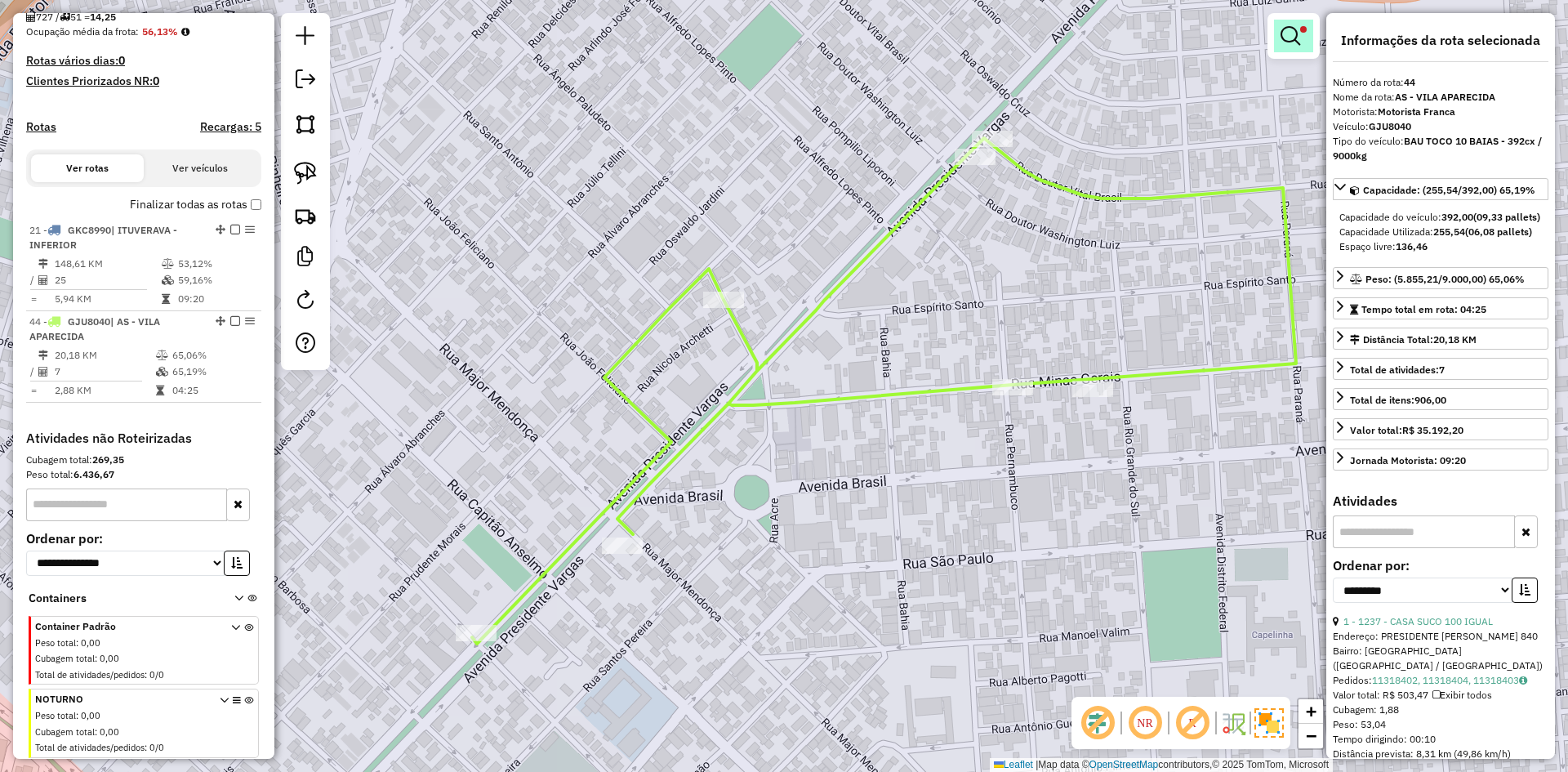
click at [1304, 42] on link at bounding box center [1294, 36] width 40 height 33
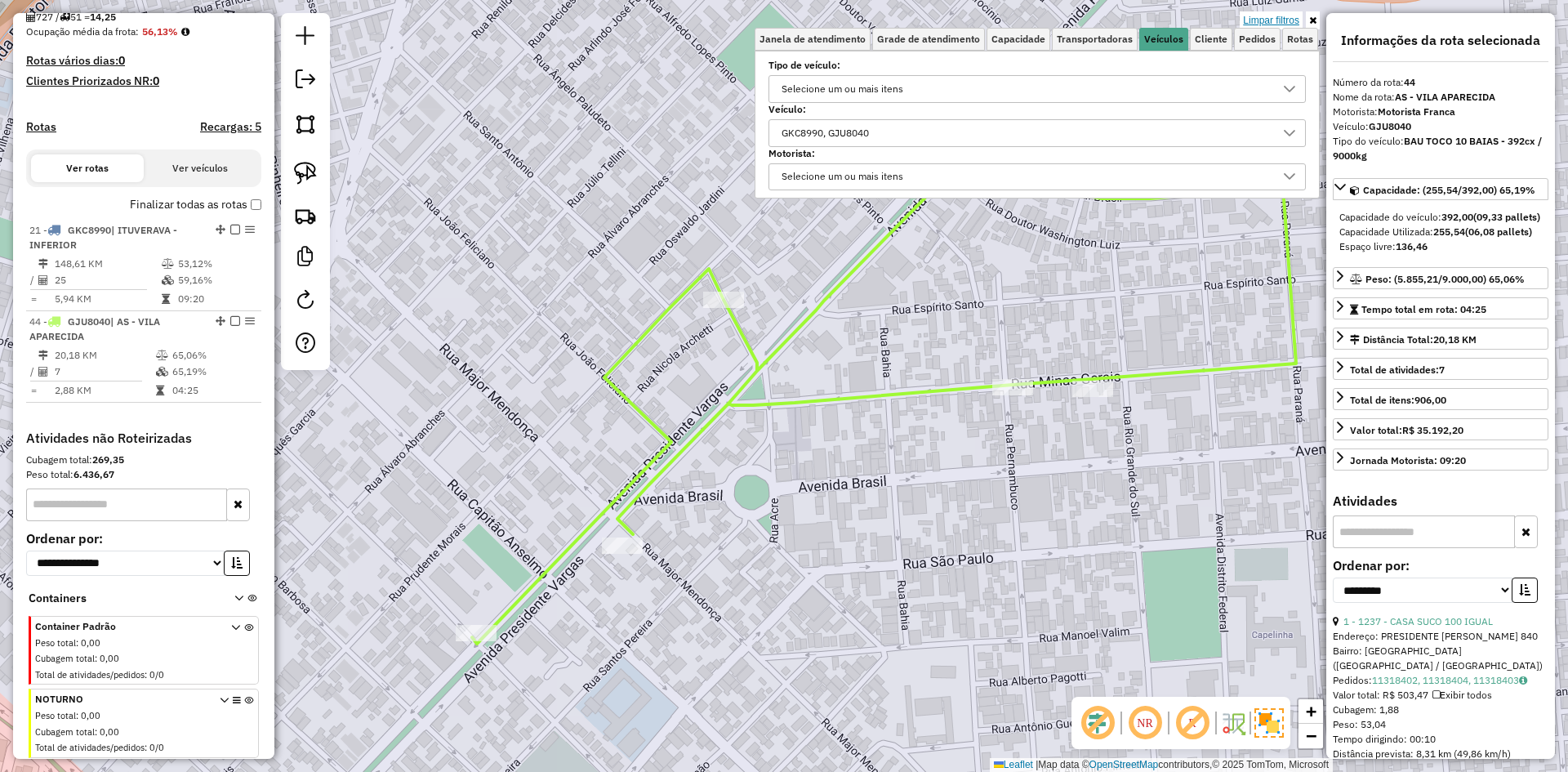
click at [1285, 22] on link "Limpar filtros" at bounding box center [1271, 20] width 63 height 18
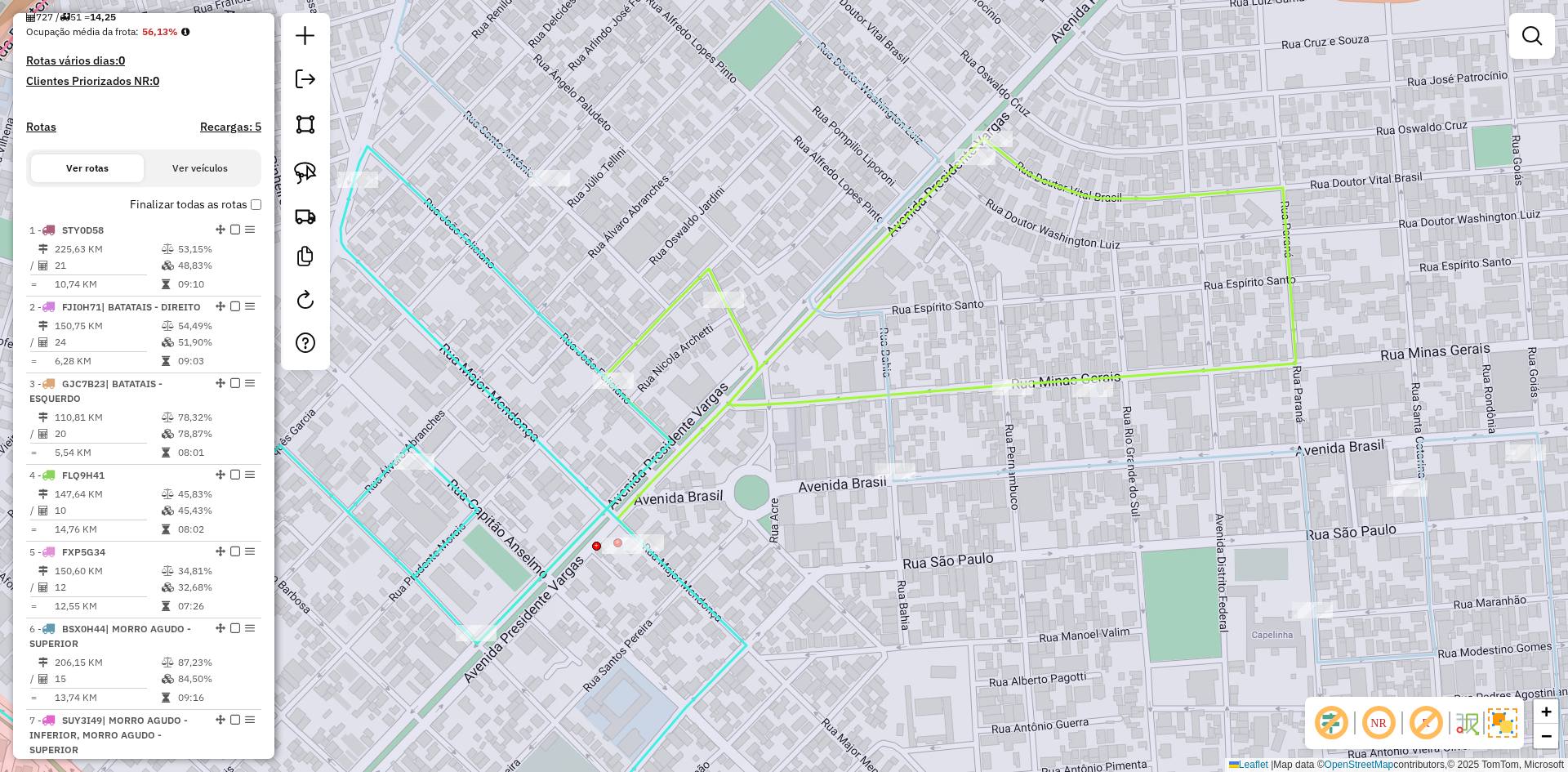
click at [838, 393] on icon at bounding box center [884, 391] width 824 height 505
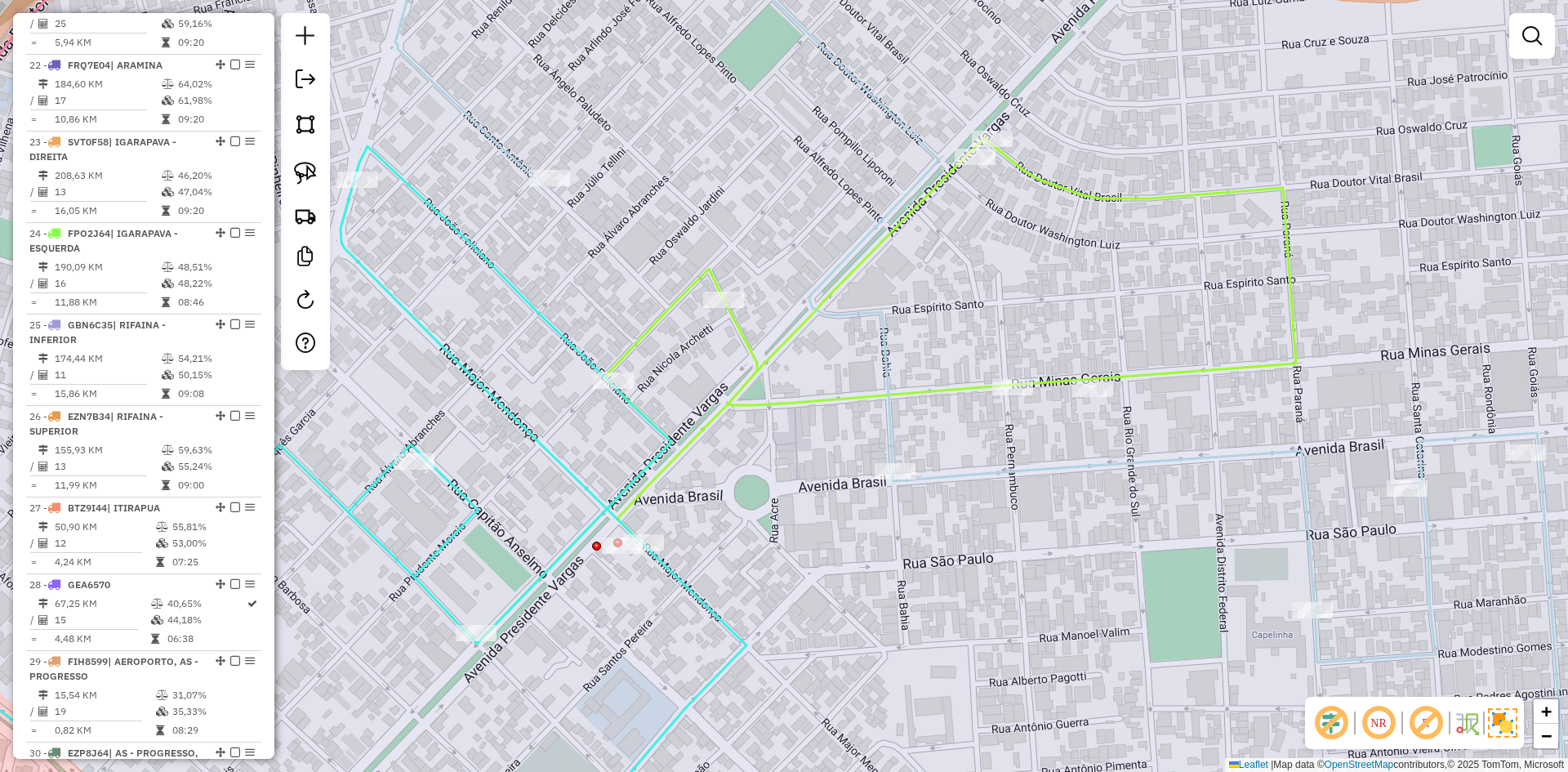
select select "**********"
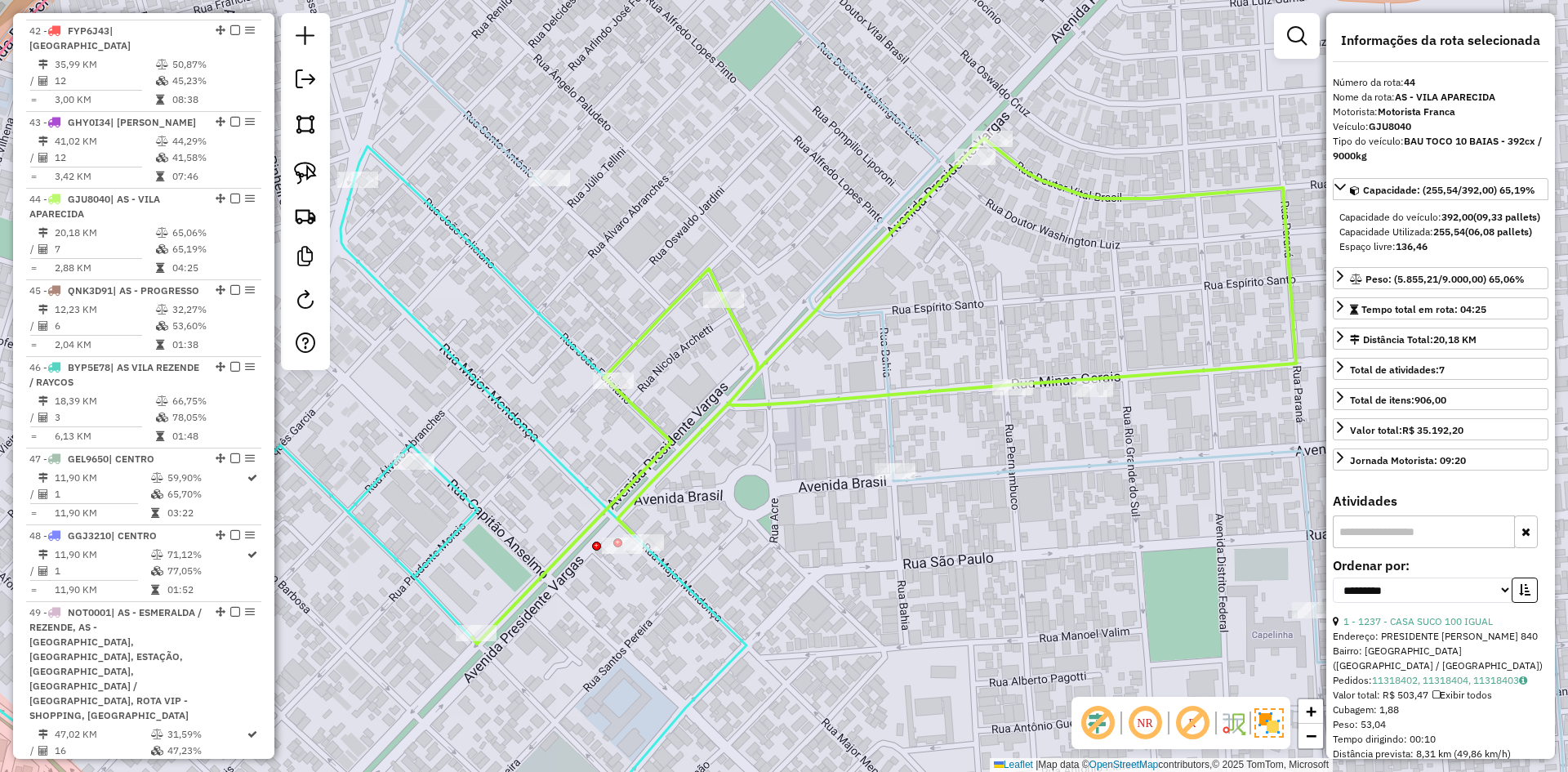
scroll to position [4500, 0]
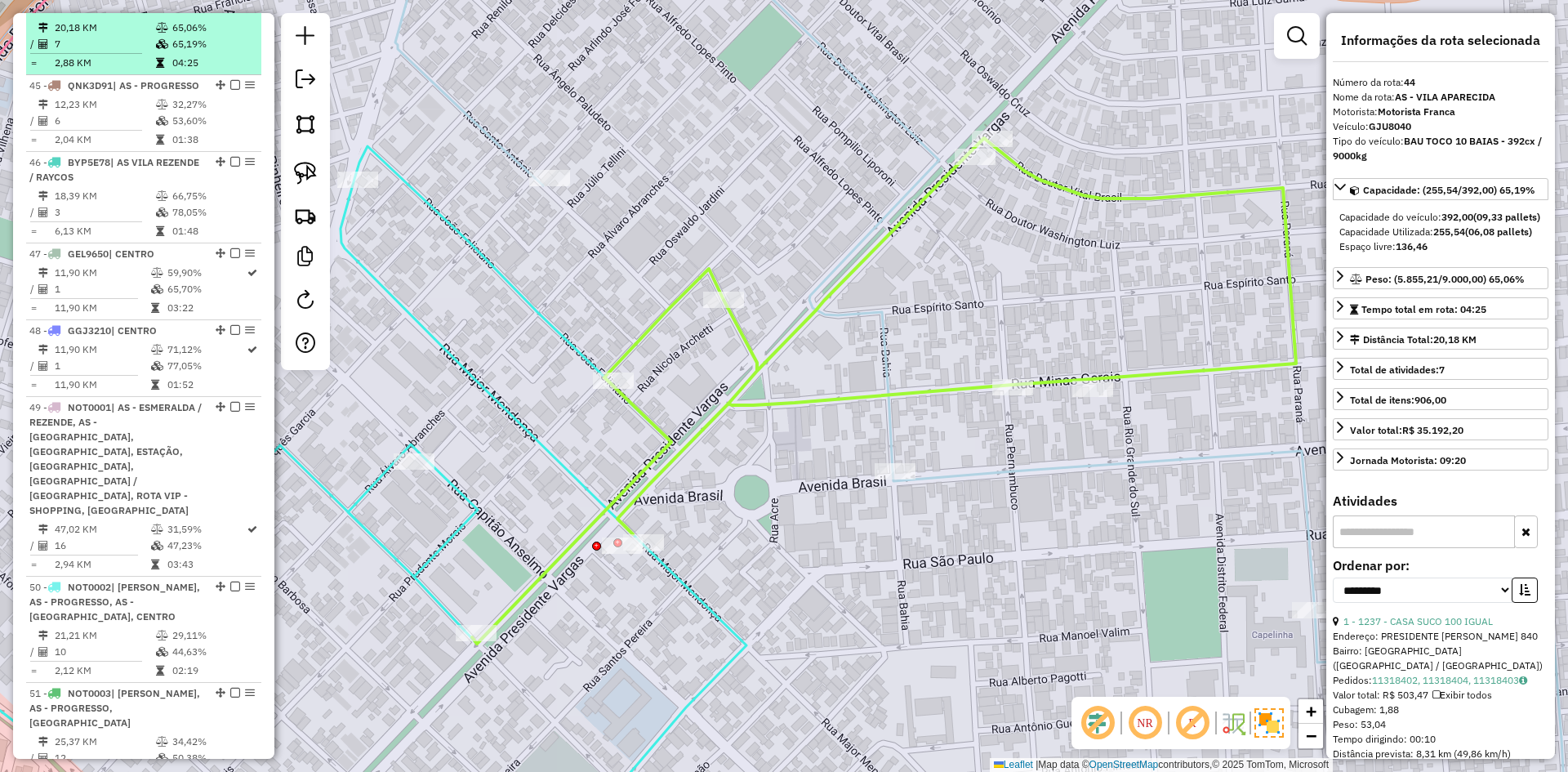
click at [101, 36] on td "20,18 KM" at bounding box center [105, 28] width 101 height 16
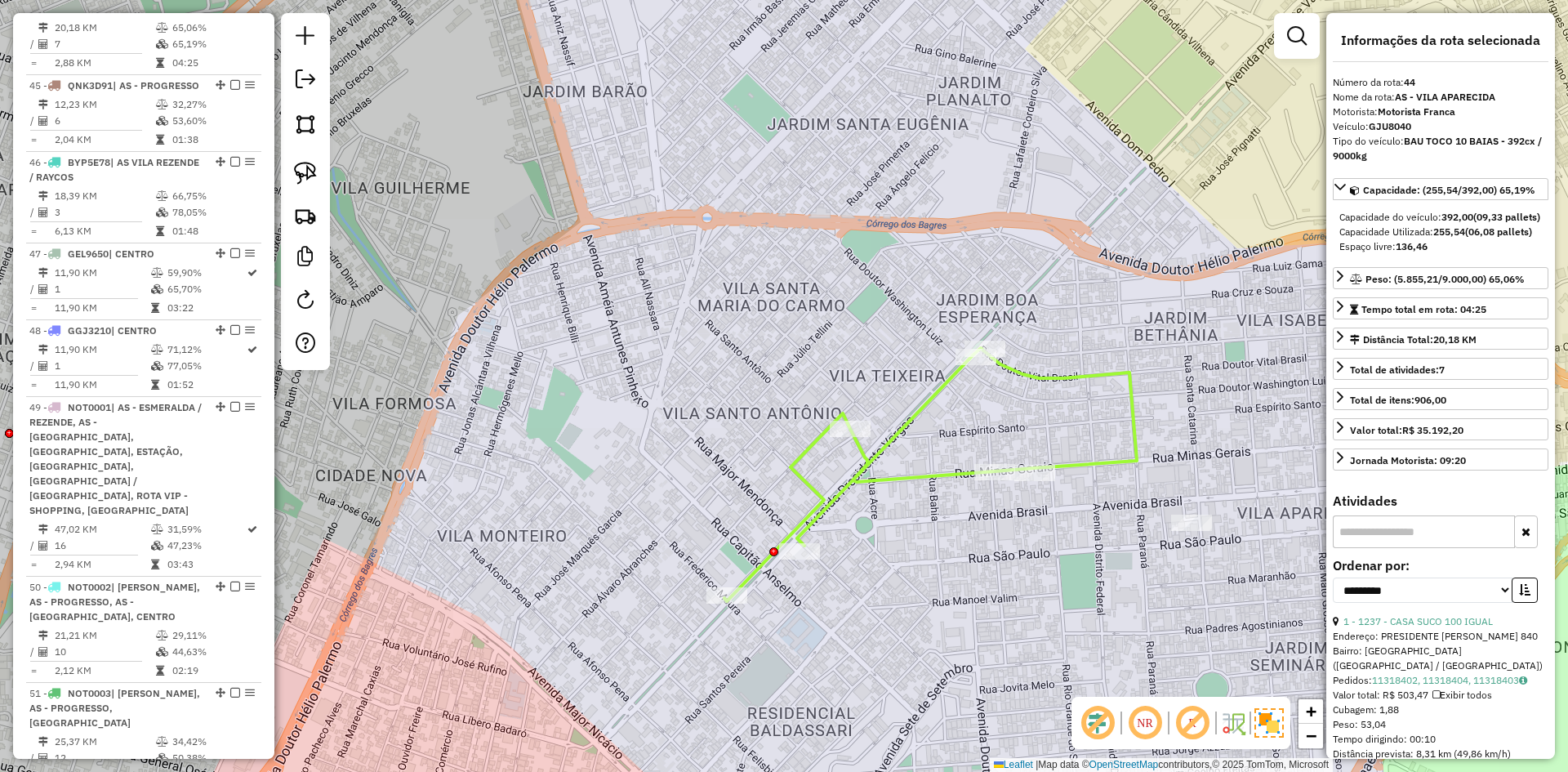
click at [879, 462] on icon at bounding box center [930, 475] width 413 height 253
click at [860, 449] on icon at bounding box center [930, 475] width 413 height 253
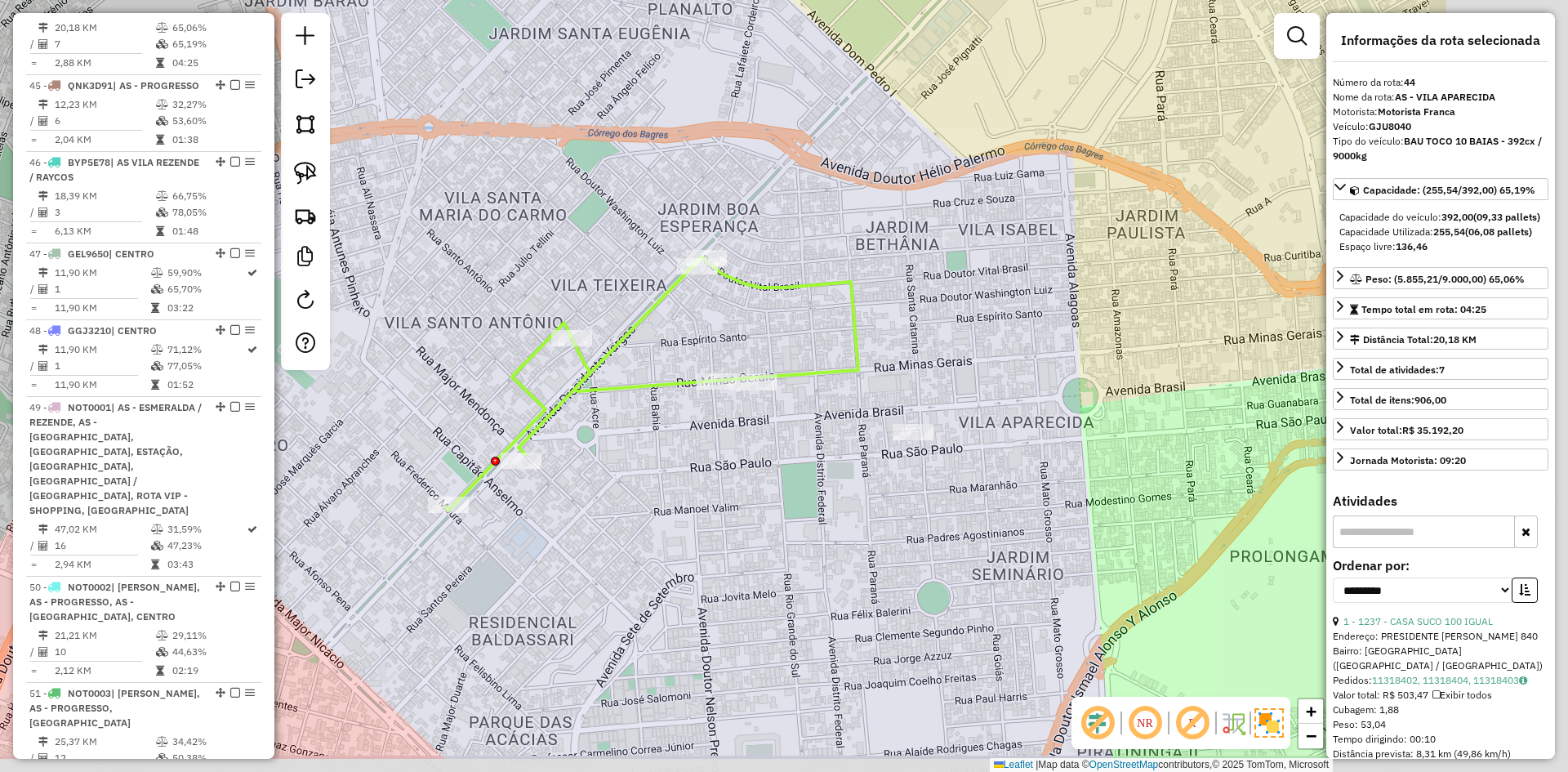
drag, startPoint x: 907, startPoint y: 398, endPoint x: 658, endPoint y: 329, distance: 258.4
click at [627, 307] on div "Janela de atendimento Grade de atendimento Capacidade Transportadoras Veículos …" at bounding box center [784, 386] width 1568 height 772
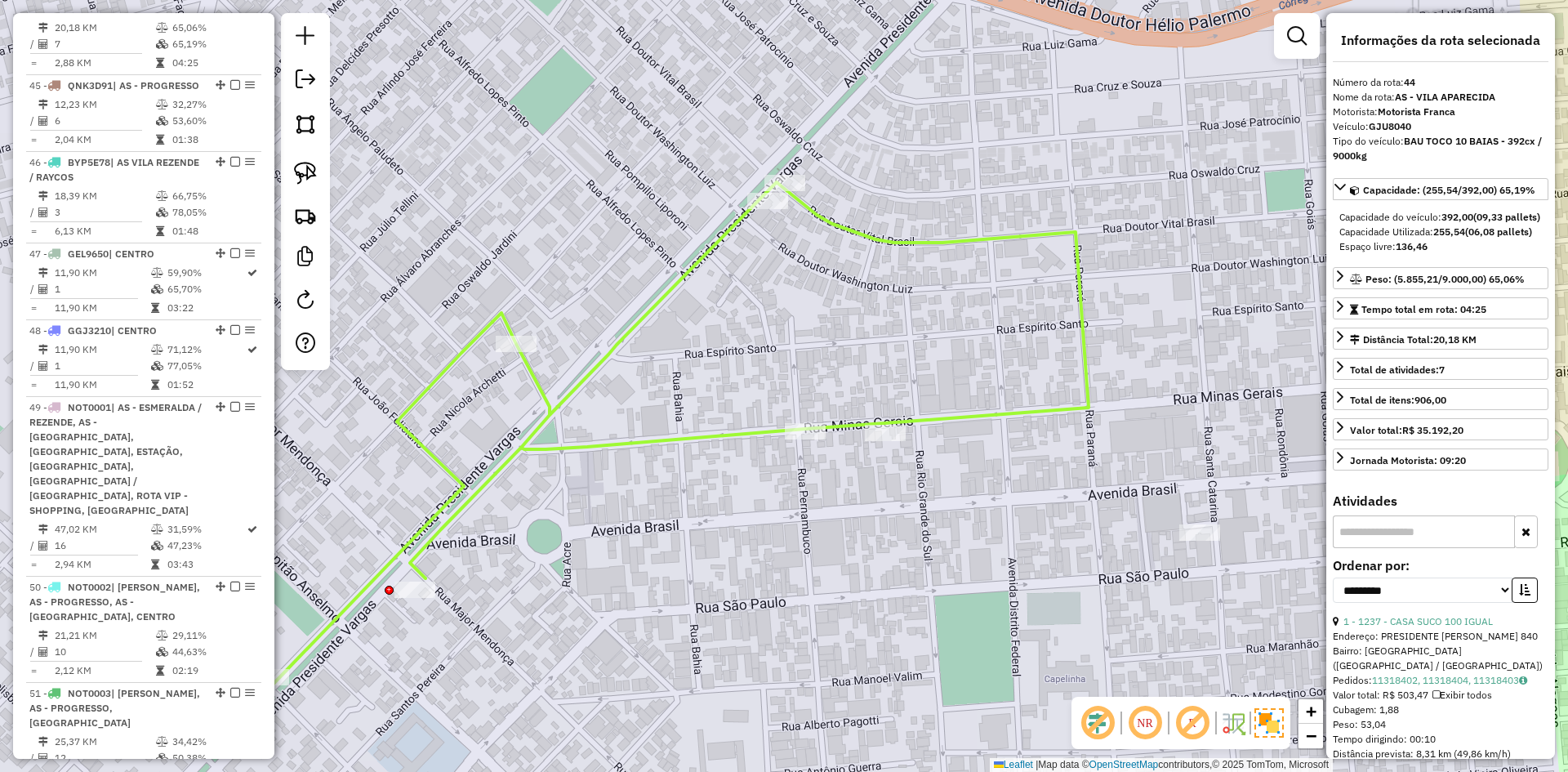
drag, startPoint x: 653, startPoint y: 348, endPoint x: 866, endPoint y: 350, distance: 213.0
click at [860, 348] on div "Janela de atendimento Grade de atendimento Capacidade Transportadoras Veículos …" at bounding box center [784, 386] width 1568 height 772
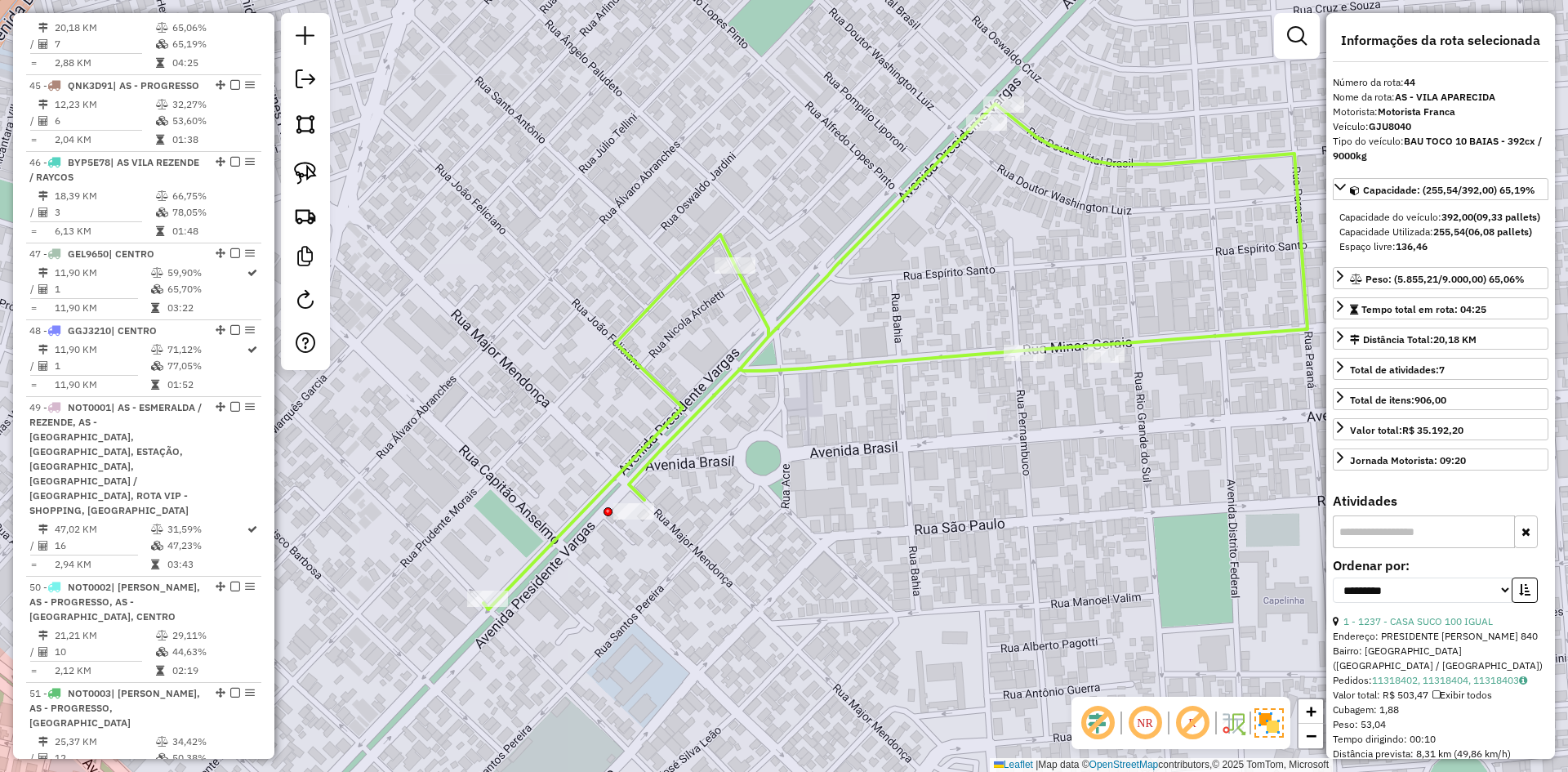
drag, startPoint x: 859, startPoint y: 383, endPoint x: 780, endPoint y: 420, distance: 87.2
click at [780, 420] on div "Janela de atendimento Grade de atendimento Capacidade Transportadoras Veículos …" at bounding box center [784, 386] width 1568 height 772
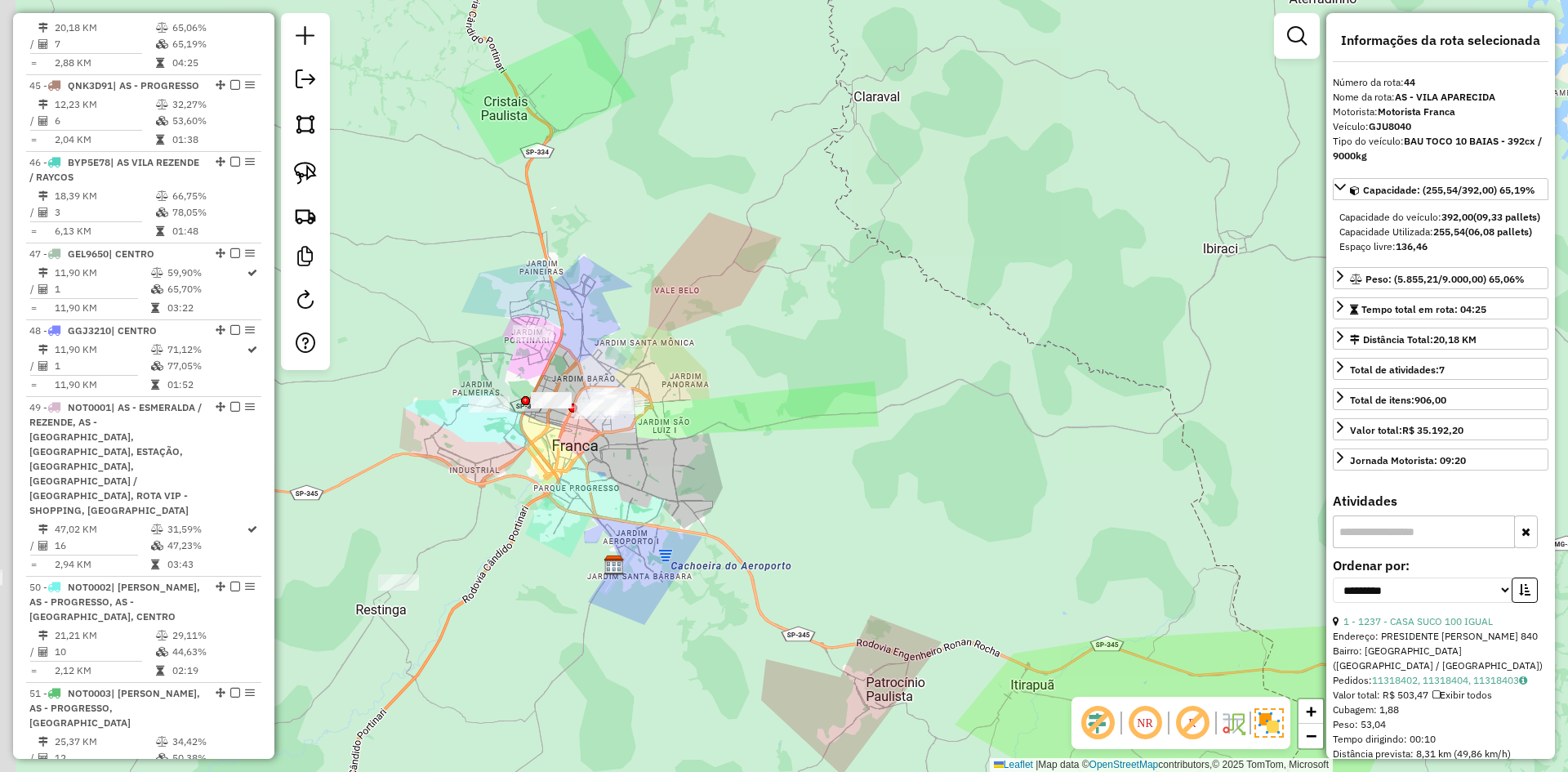
drag, startPoint x: 543, startPoint y: 447, endPoint x: 805, endPoint y: 501, distance: 267.5
click at [899, 518] on div "Janela de atendimento Grade de atendimento Capacidade Transportadoras Veículos …" at bounding box center [784, 386] width 1568 height 772
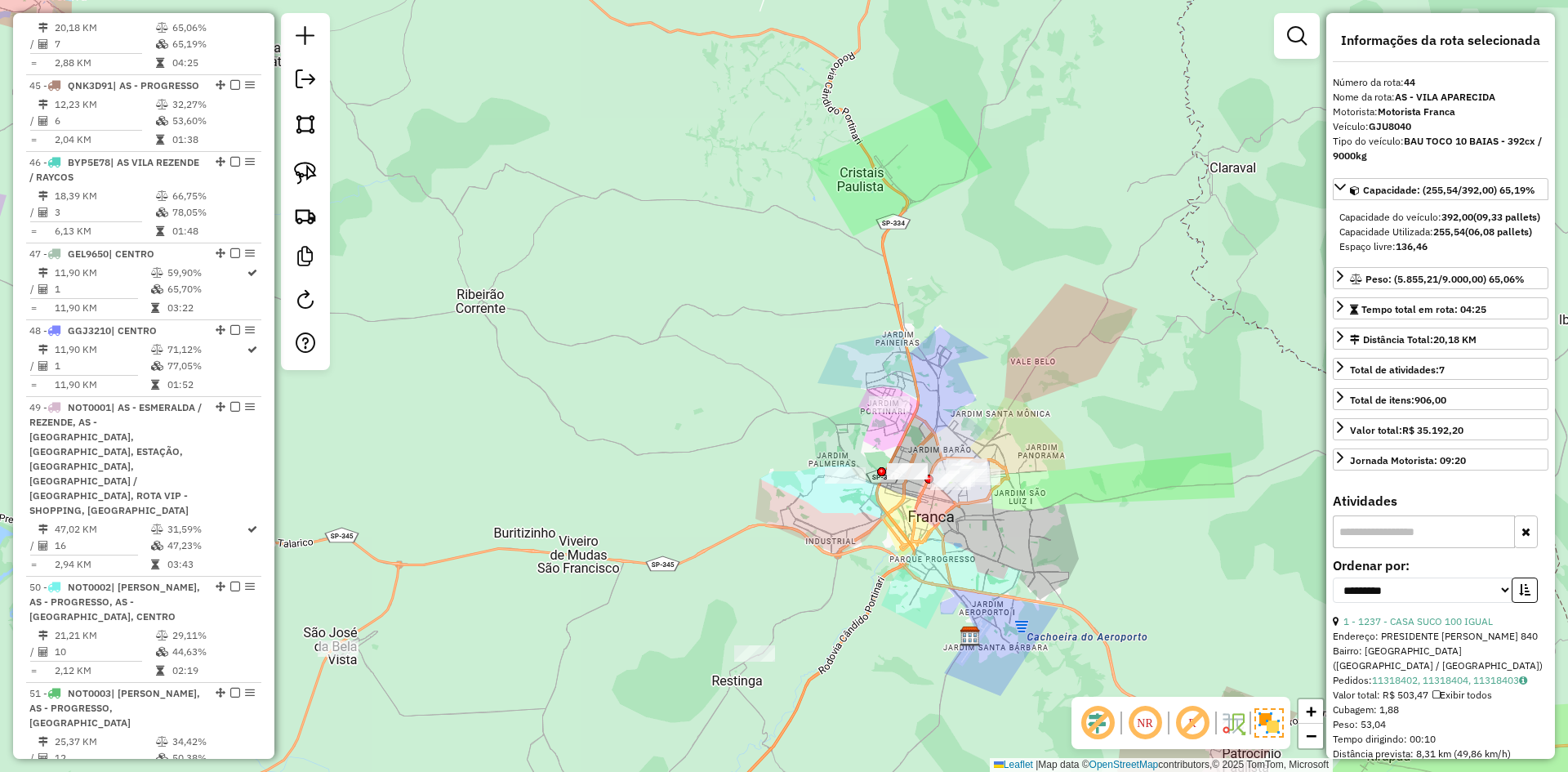
drag, startPoint x: 1304, startPoint y: 37, endPoint x: 1294, endPoint y: 34, distance: 10.4
click at [1304, 37] on em at bounding box center [1296, 35] width 20 height 20
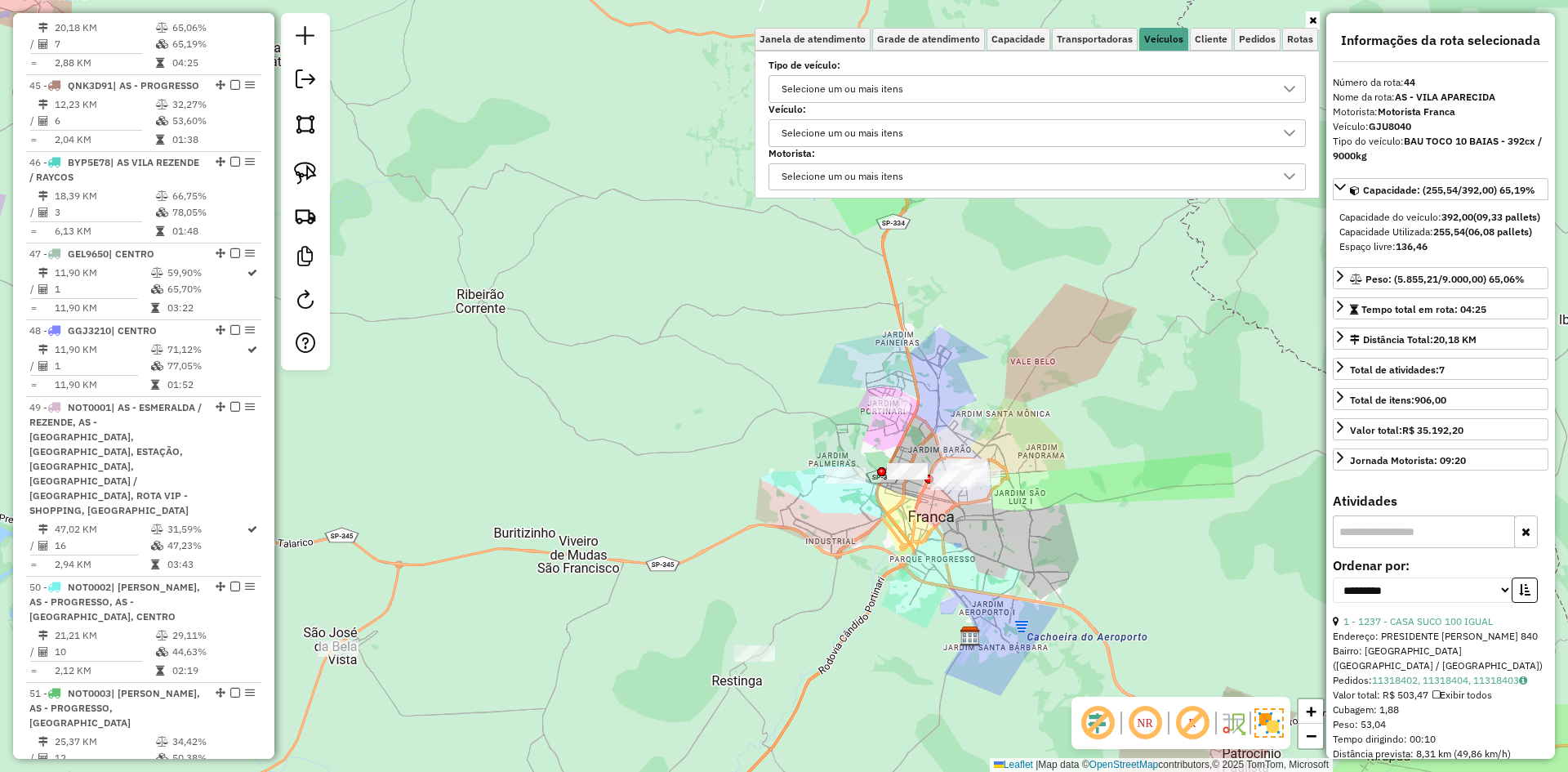
click at [1315, 21] on icon at bounding box center [1313, 20] width 8 height 9
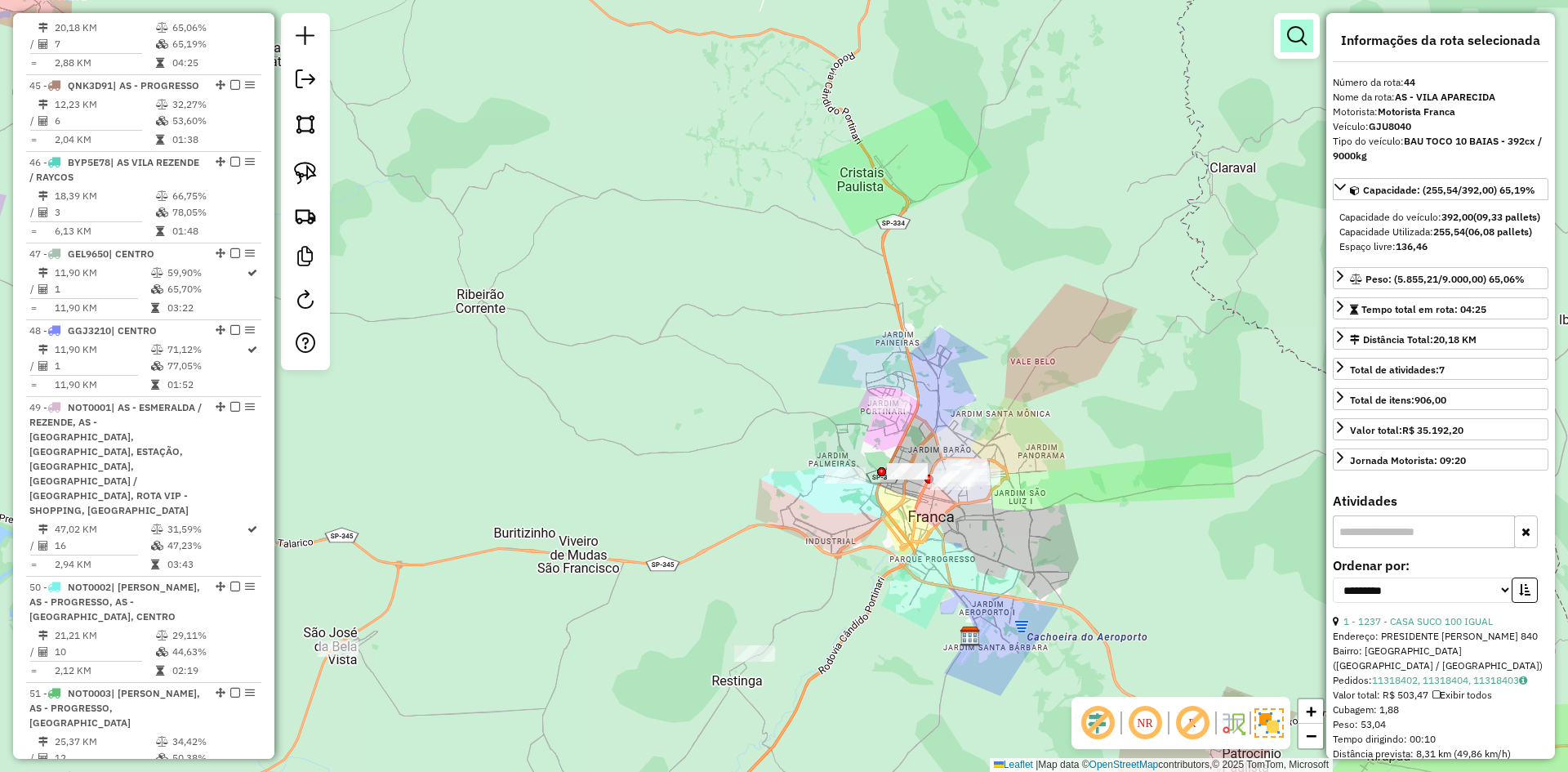
click at [1302, 32] on em at bounding box center [1296, 35] width 20 height 20
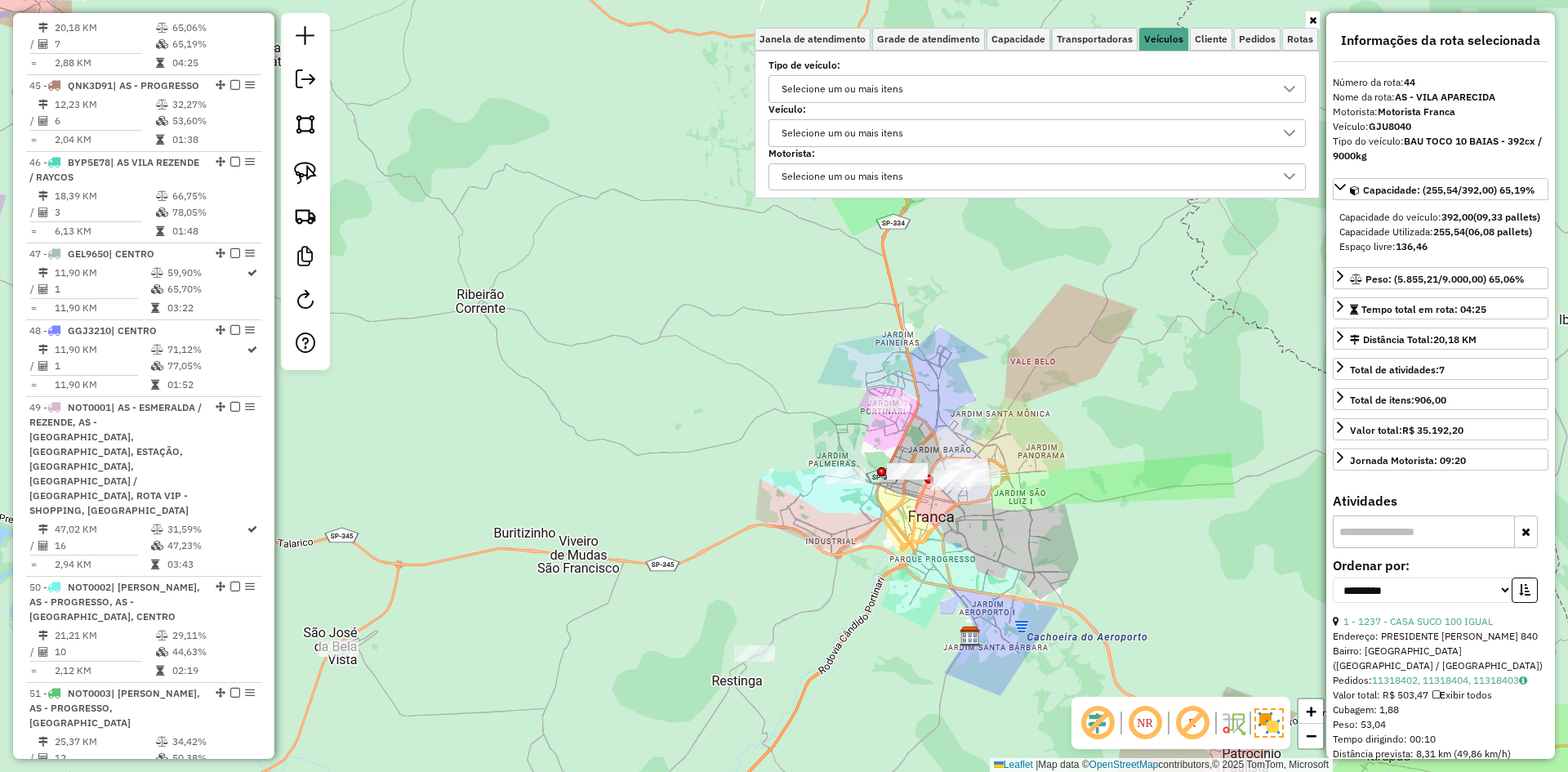
drag, startPoint x: 1065, startPoint y: 352, endPoint x: 1050, endPoint y: 357, distance: 15.8
click at [1050, 357] on div "Janela de atendimento Grade de atendimento Capacidade Transportadoras Veículos …" at bounding box center [784, 386] width 1568 height 772
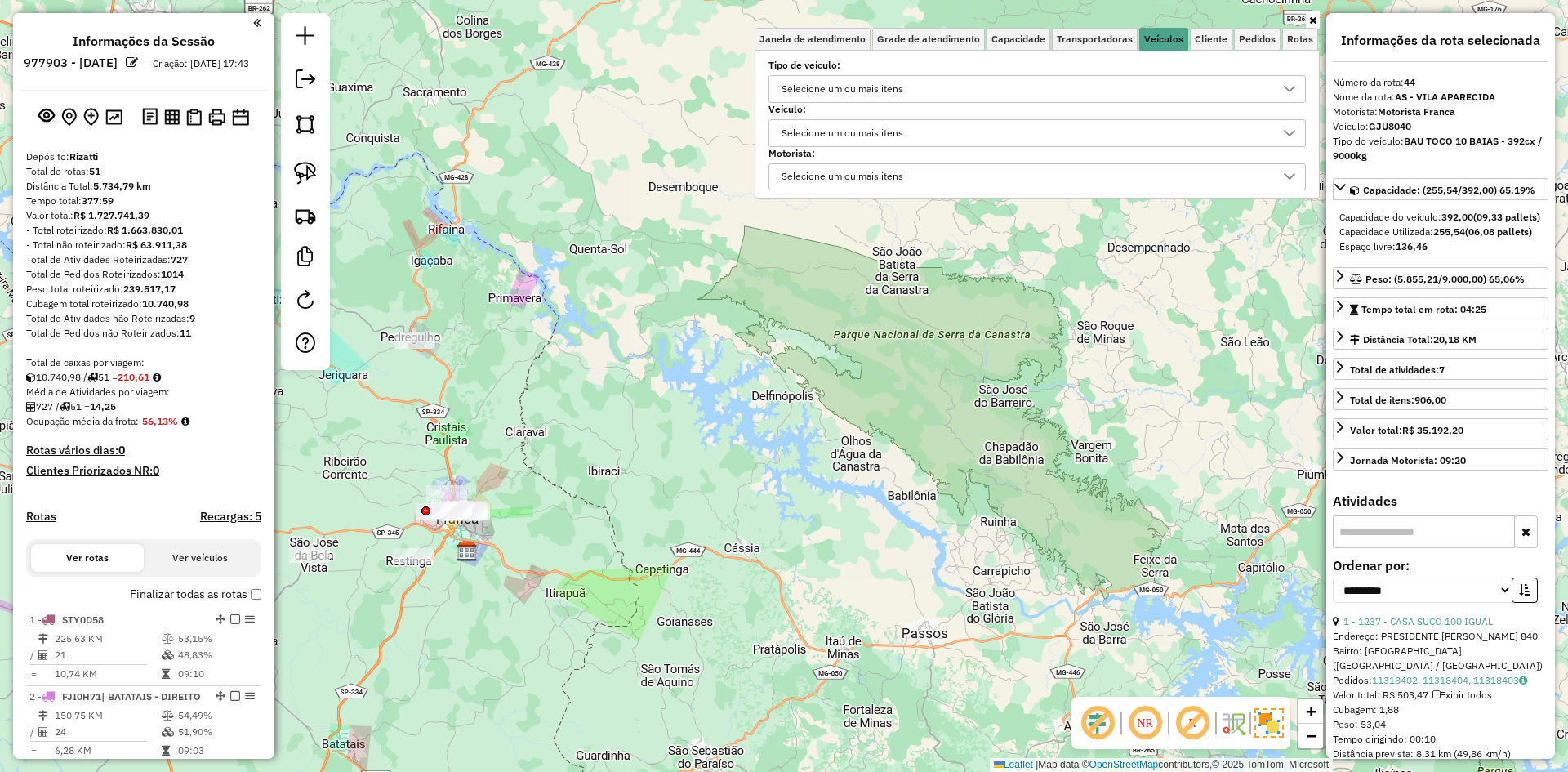
scroll to position [0, 0]
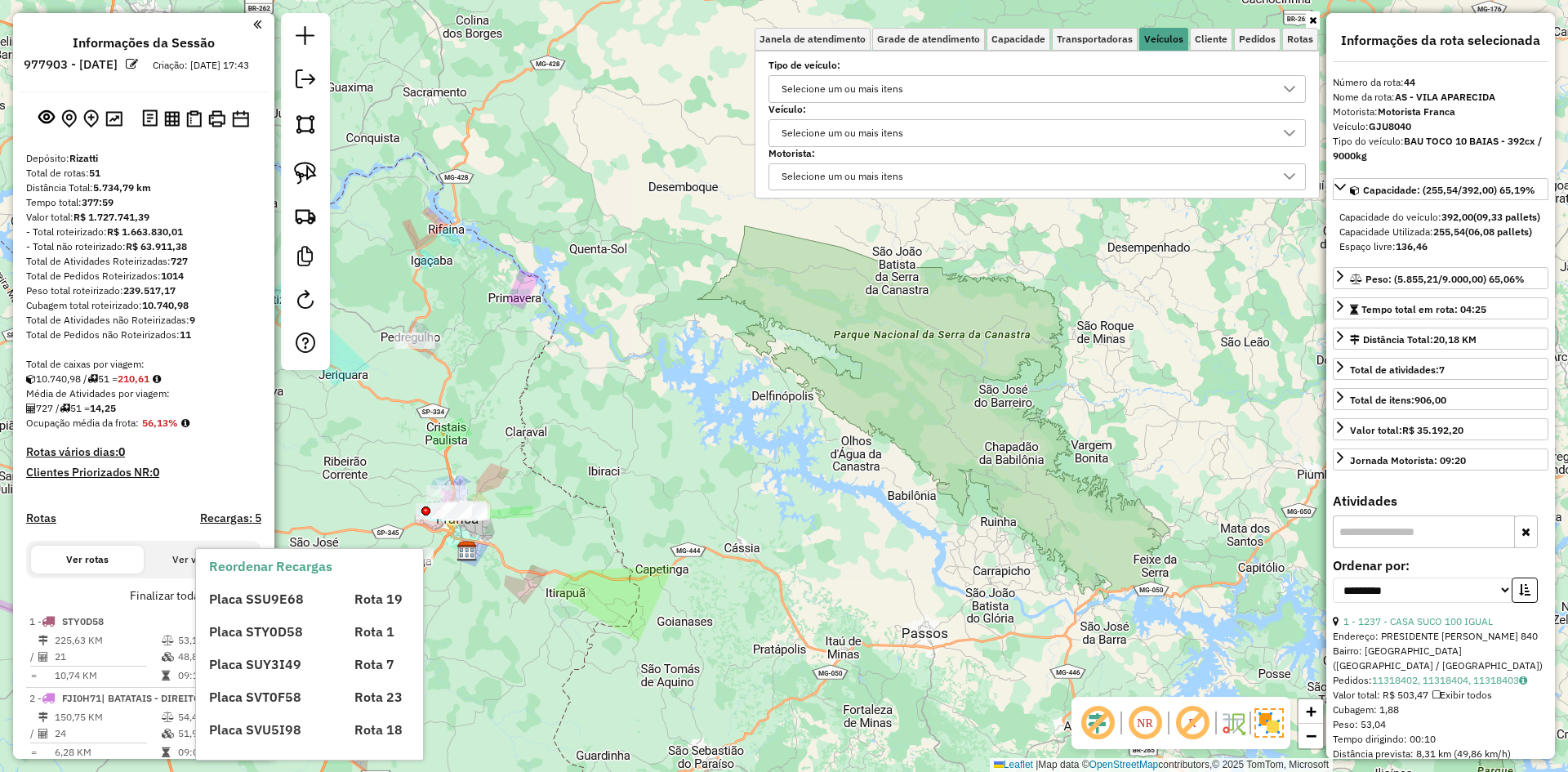
click at [253, 610] on div "Placa SSU9E68 Rota 19 Placa STY0D58 Rota 1 Placa SUY3I49 Rota 7 Placa SVT0F58 R…" at bounding box center [323, 658] width 229 height 163
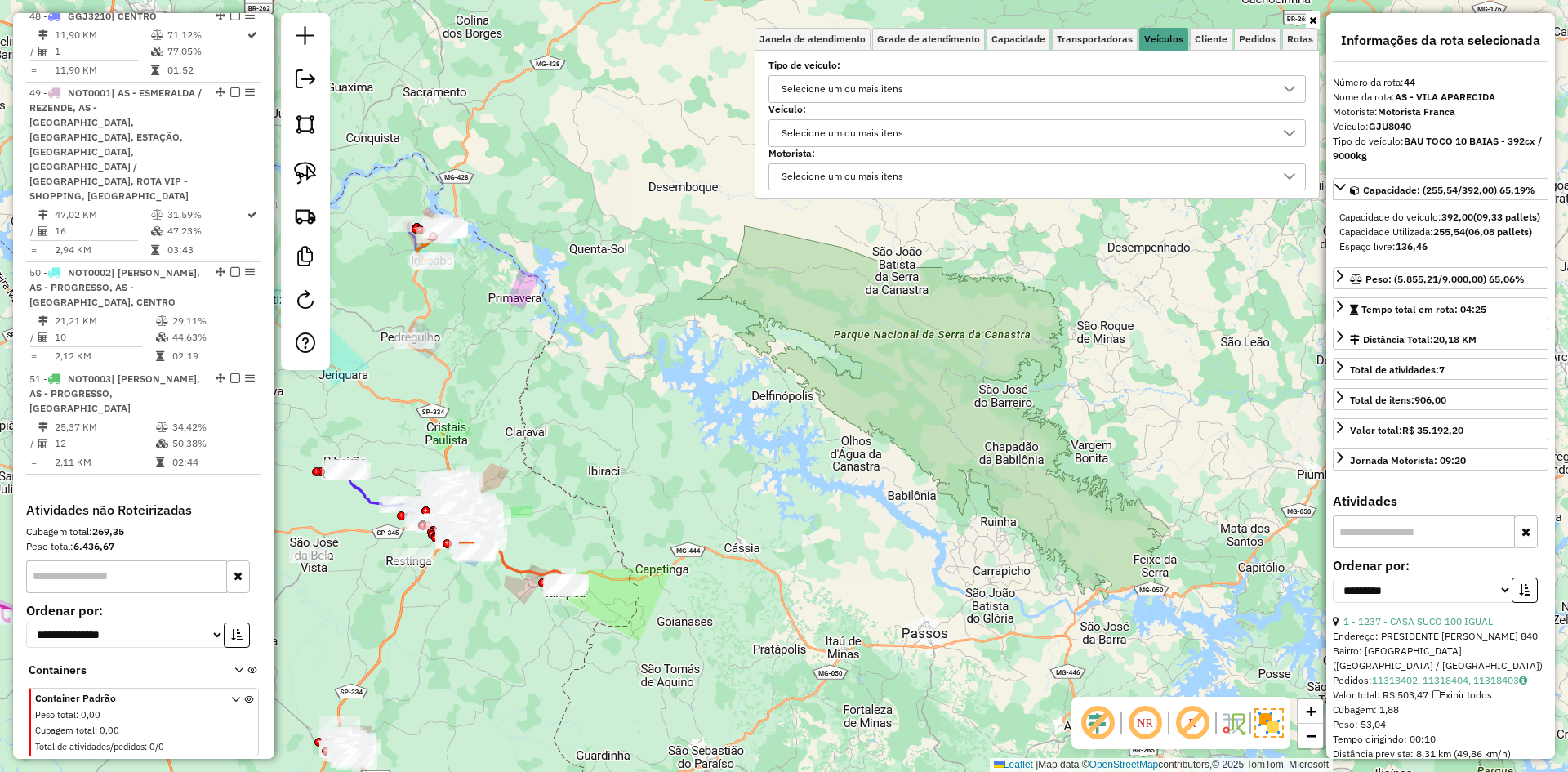
scroll to position [5144, 0]
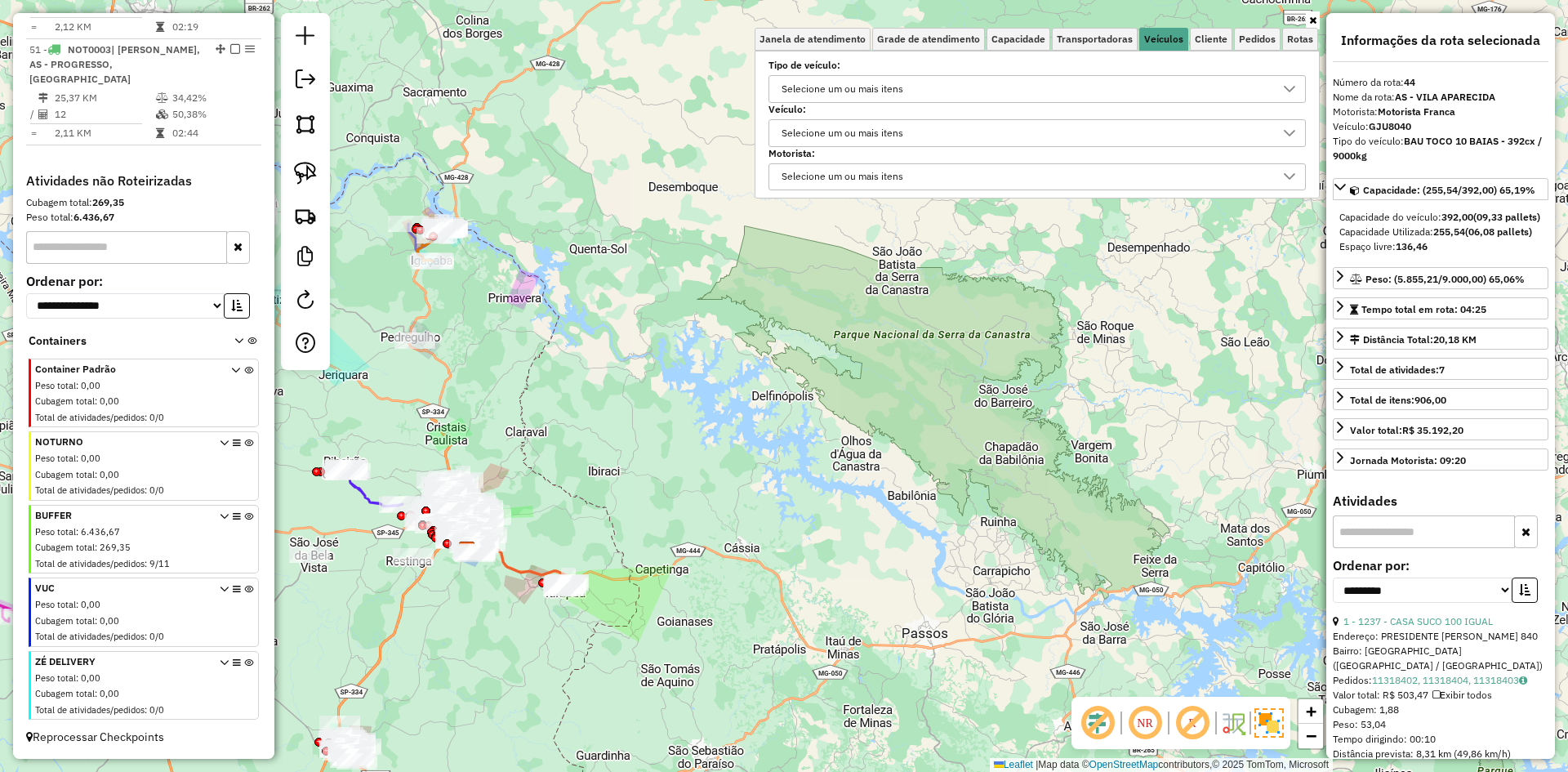
click at [244, 519] on icon at bounding box center [248, 542] width 9 height 61
click at [245, 588] on icon at bounding box center [248, 615] width 9 height 61
click at [246, 660] on icon at bounding box center [248, 689] width 9 height 61
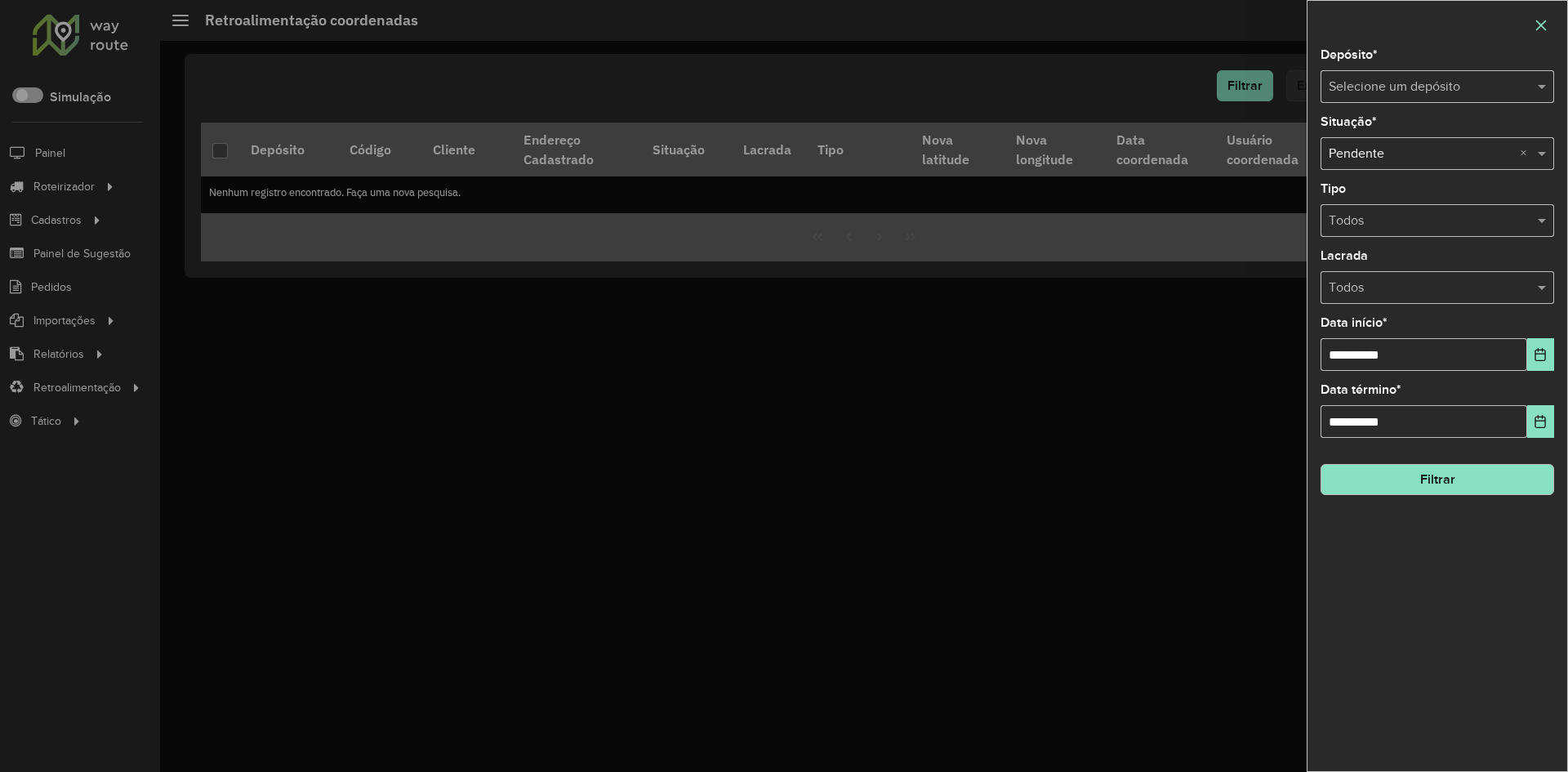
click at [1540, 28] on icon "button" at bounding box center [1540, 25] width 13 height 13
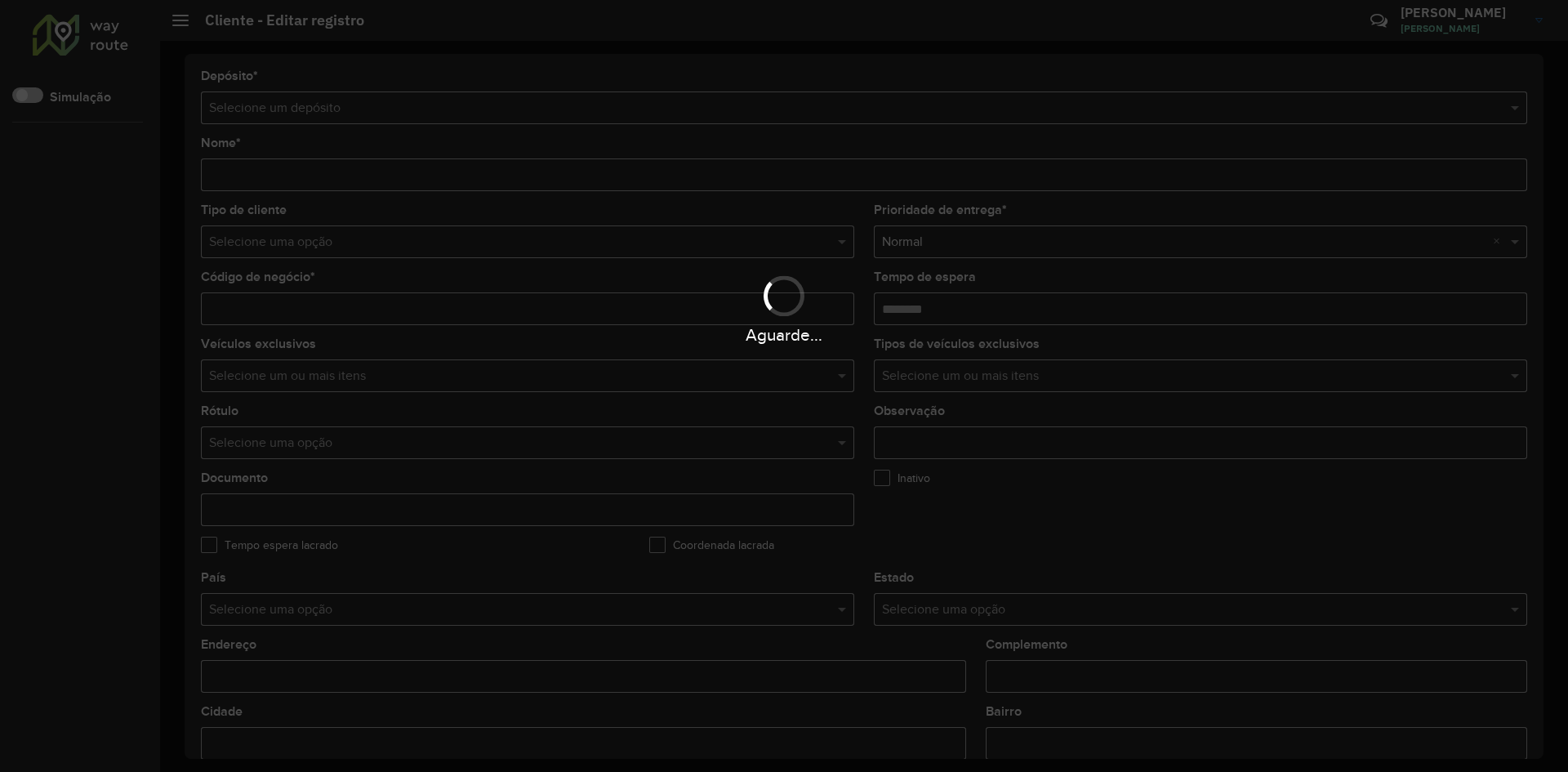
type input "**********"
type input "*****"
type input "********"
type input "**********"
type input "******"
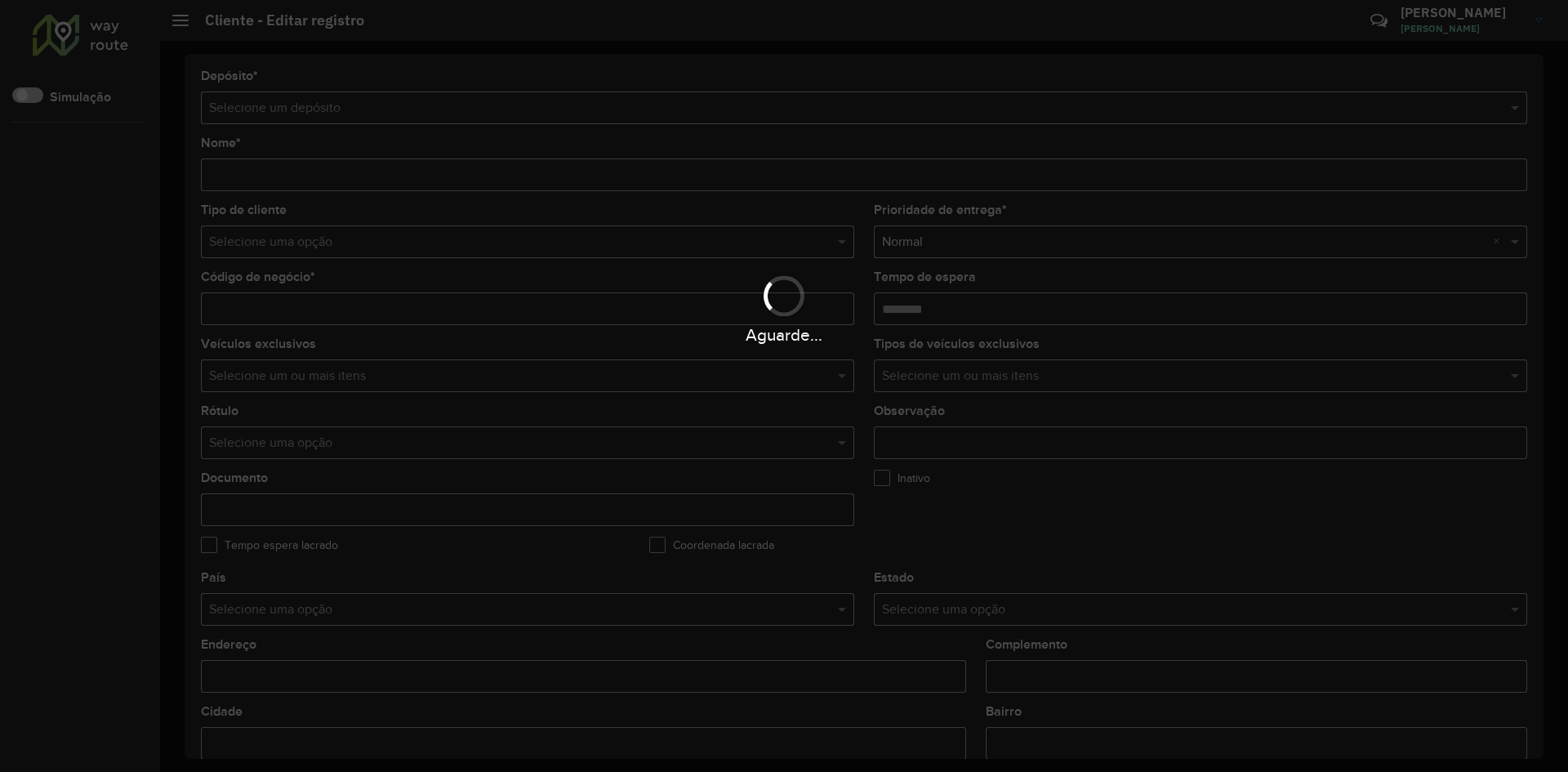
type input "**********"
type input "*********"
type input "**********"
